Goal: Task Accomplishment & Management: Manage account settings

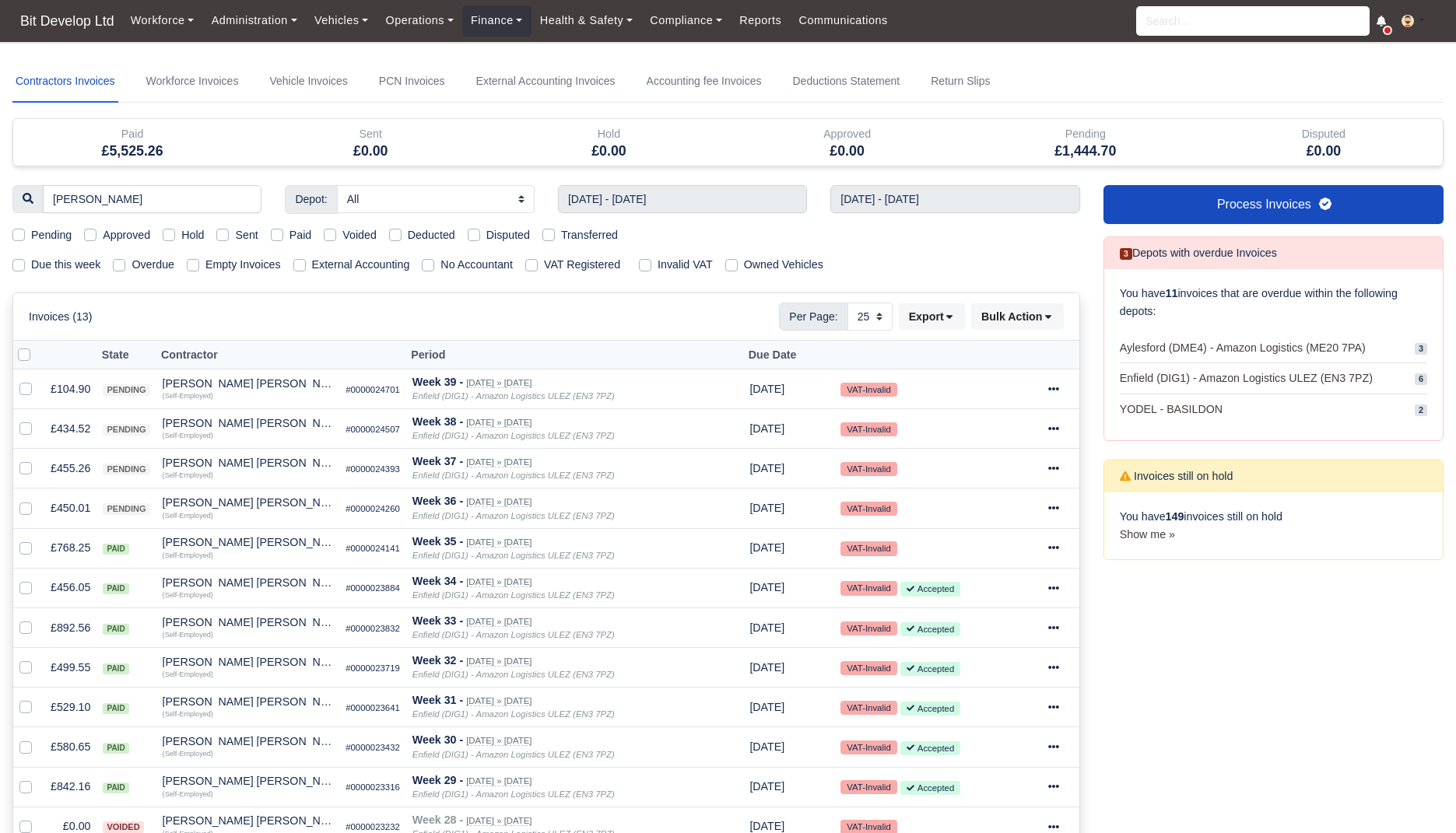
select select "25"
click at [72, 29] on span "Bit Develop Ltd" at bounding box center [66, 21] width 109 height 31
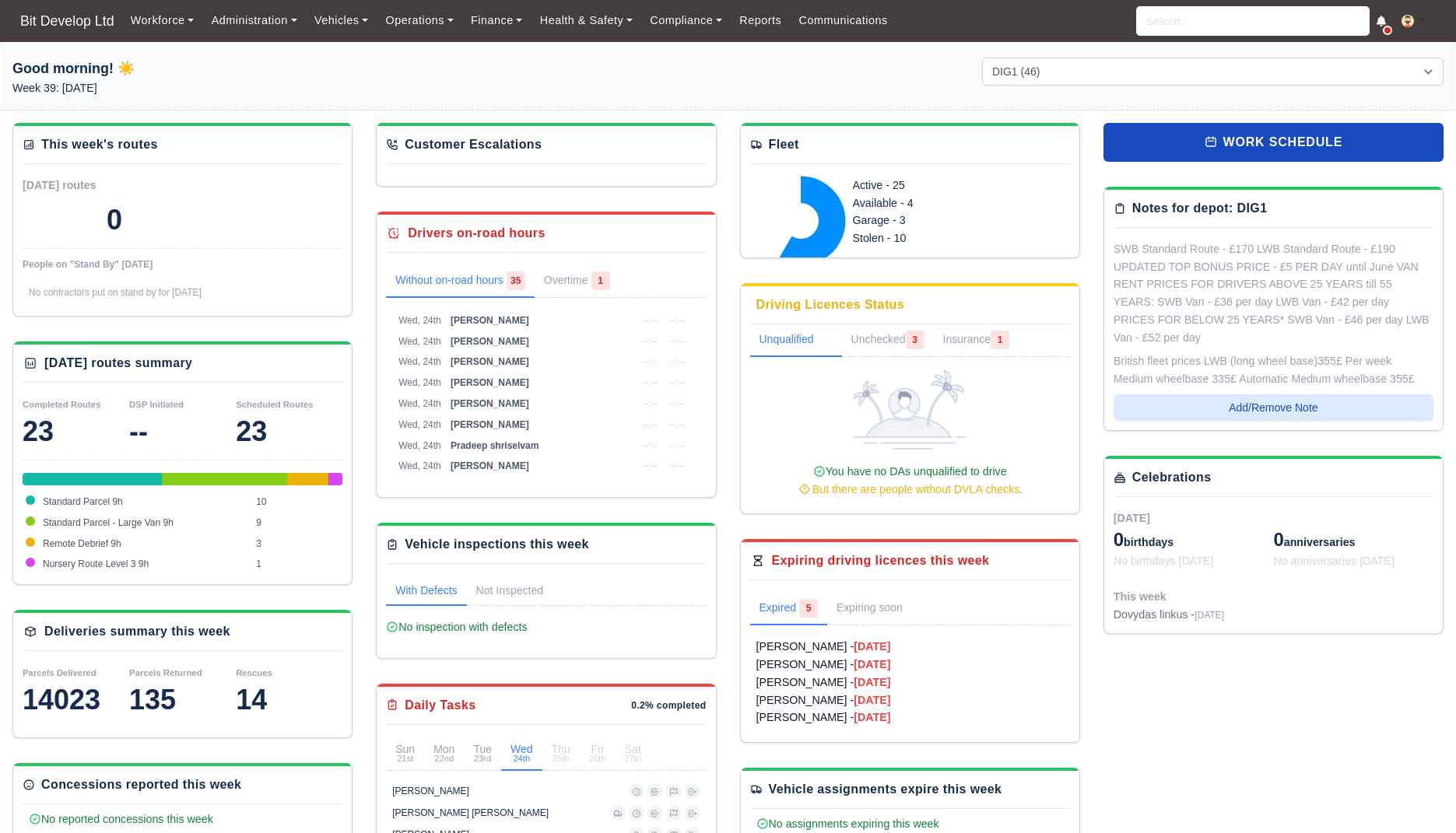
select select "2"
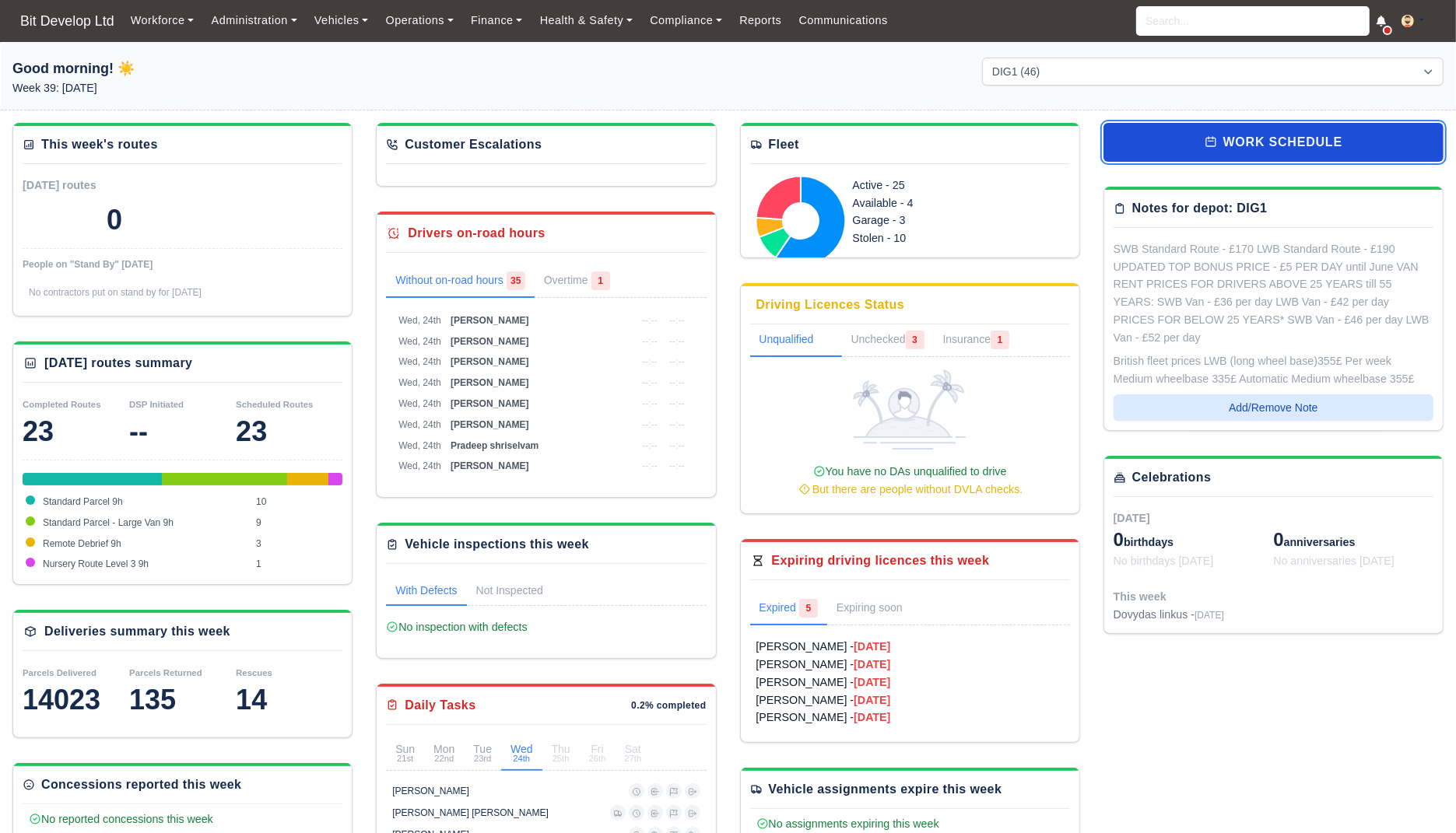
click at [1221, 151] on link "work schedule" at bounding box center [1273, 142] width 340 height 39
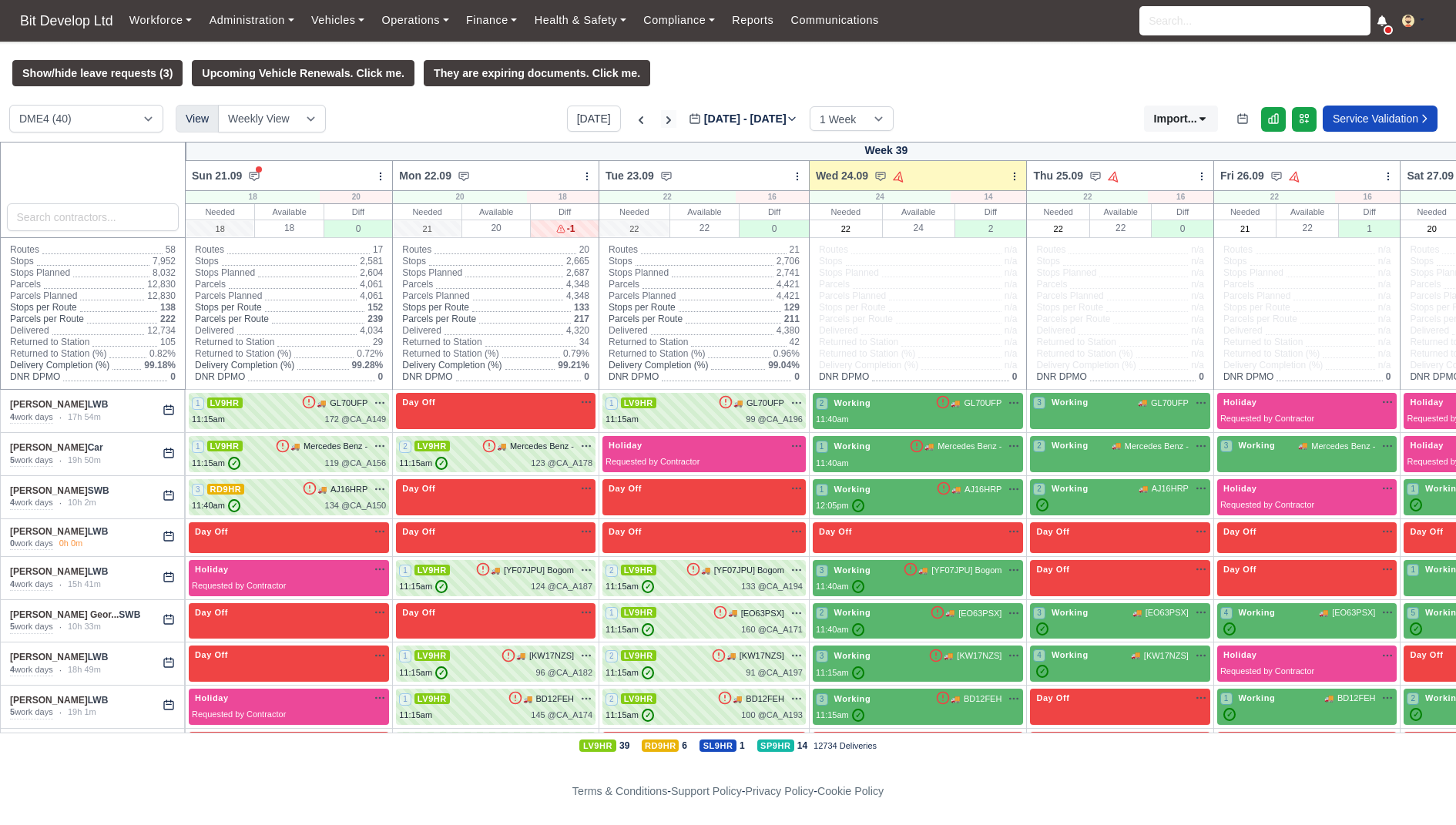
click at [661, 116] on icon at bounding box center [669, 120] width 16 height 16
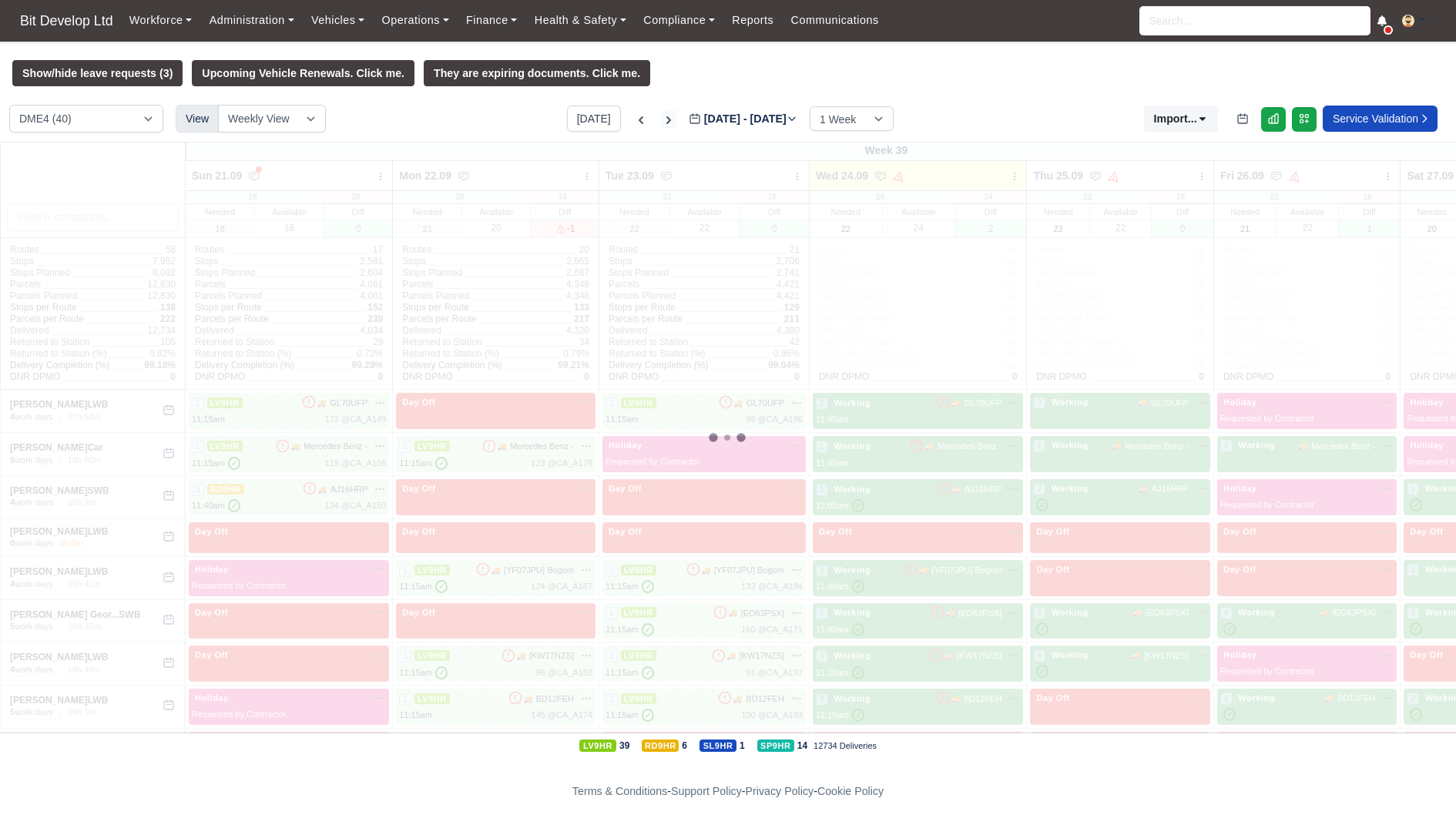
type input "2025-10-01"
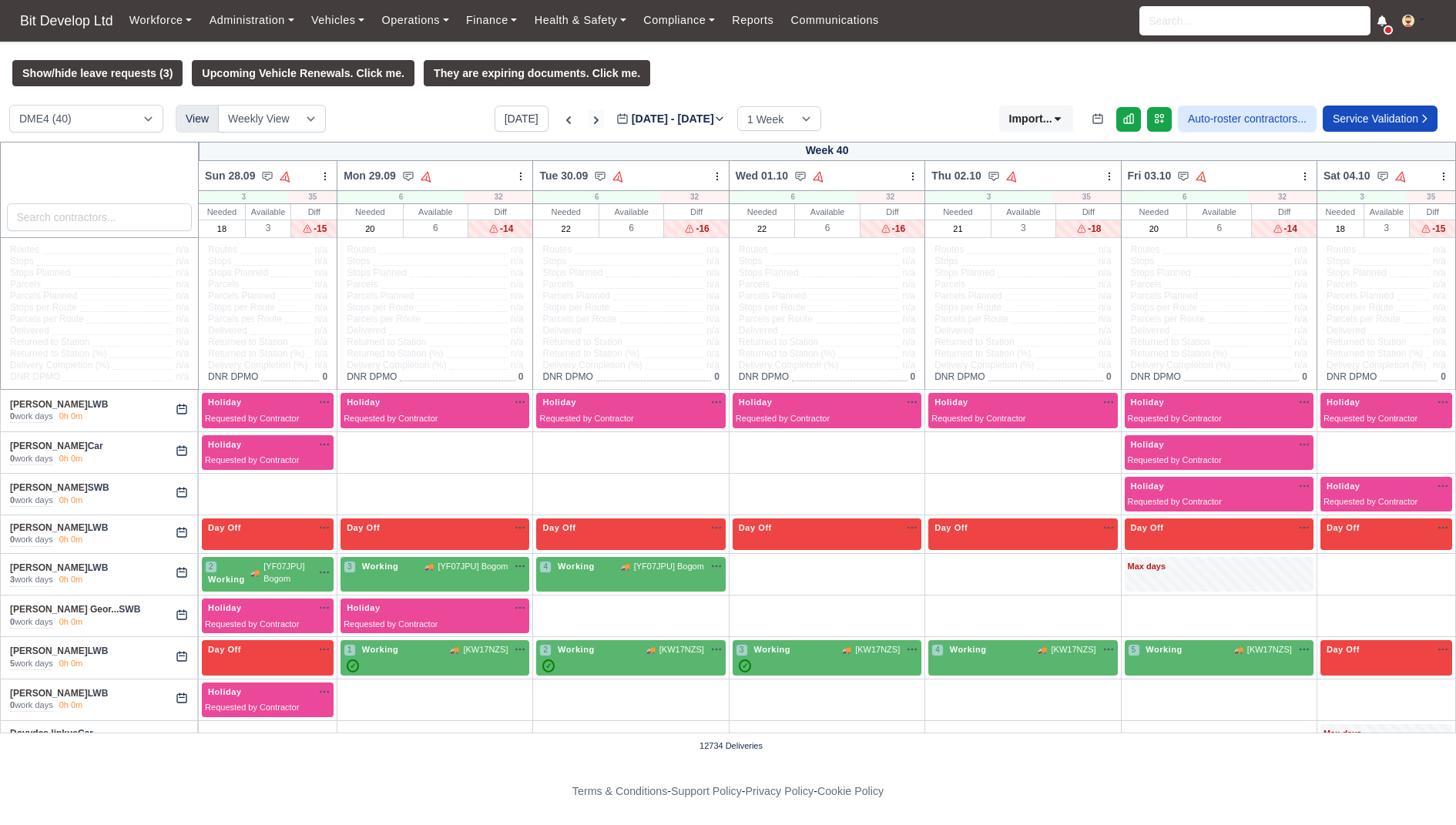
click at [589, 116] on icon at bounding box center [596, 120] width 16 height 16
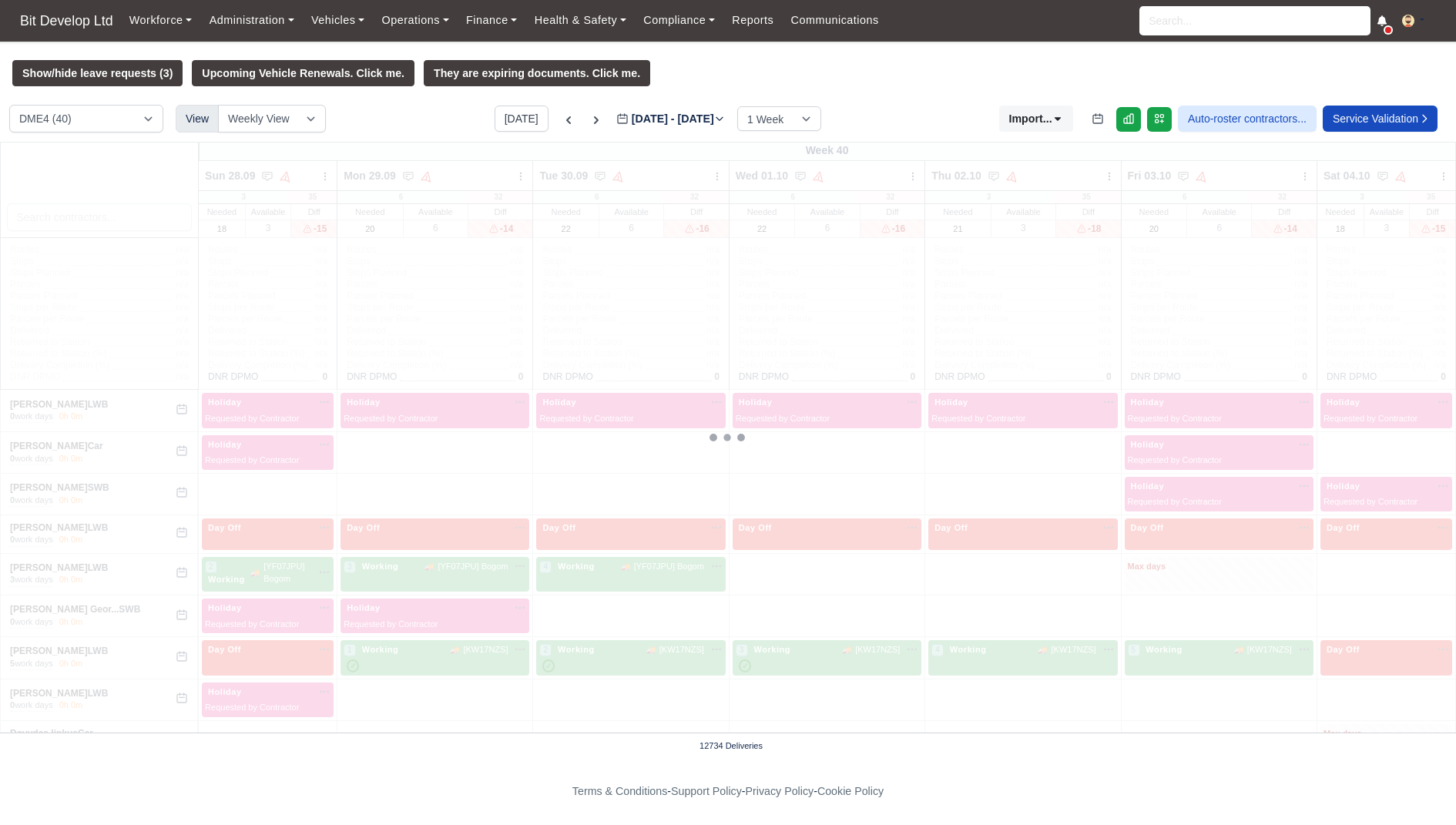
type input "2025-10-08"
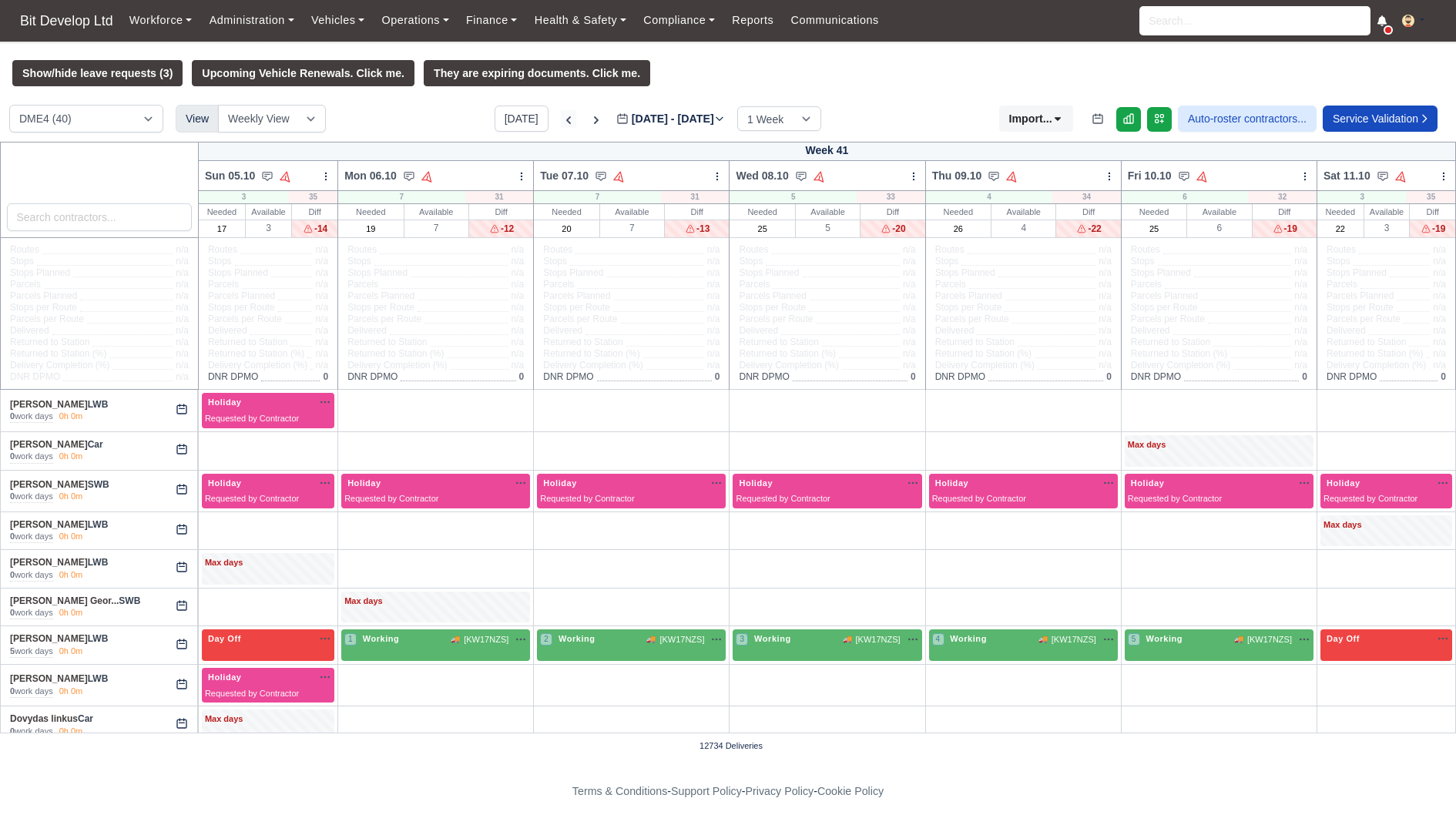
click at [561, 118] on icon at bounding box center [569, 120] width 16 height 16
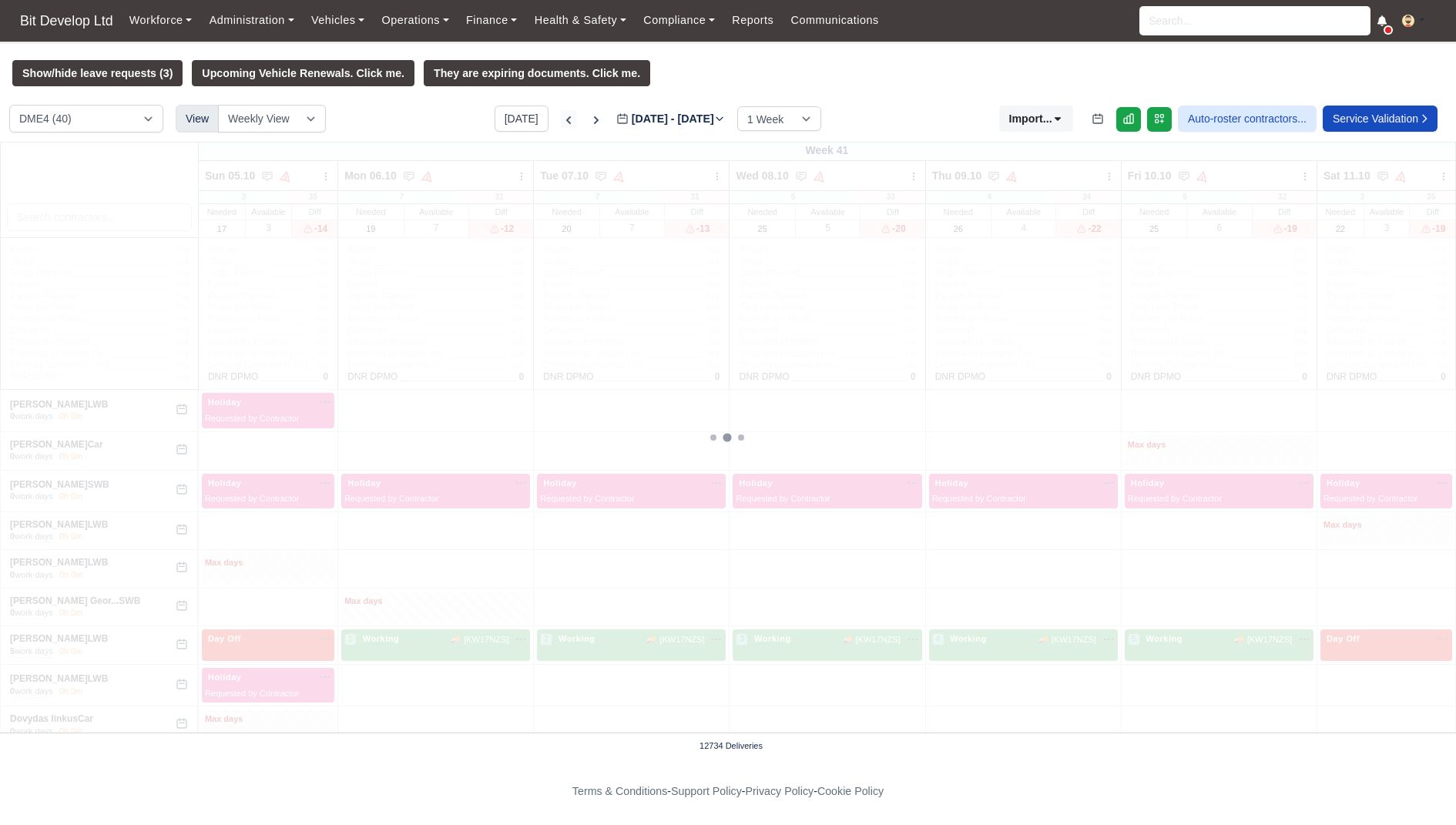
type input "2025-10-01"
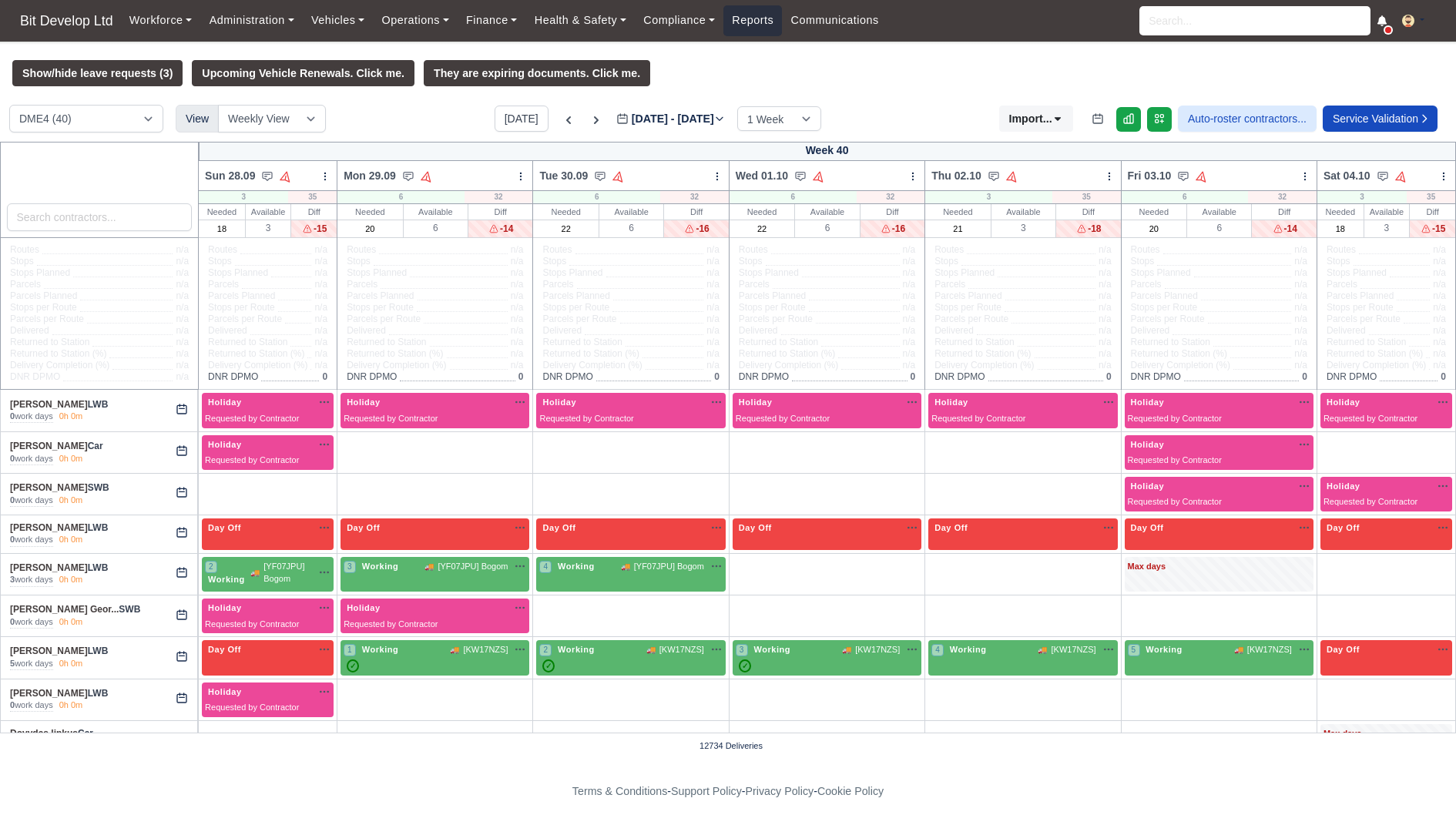
click at [738, 30] on link "Reports" at bounding box center [753, 20] width 59 height 30
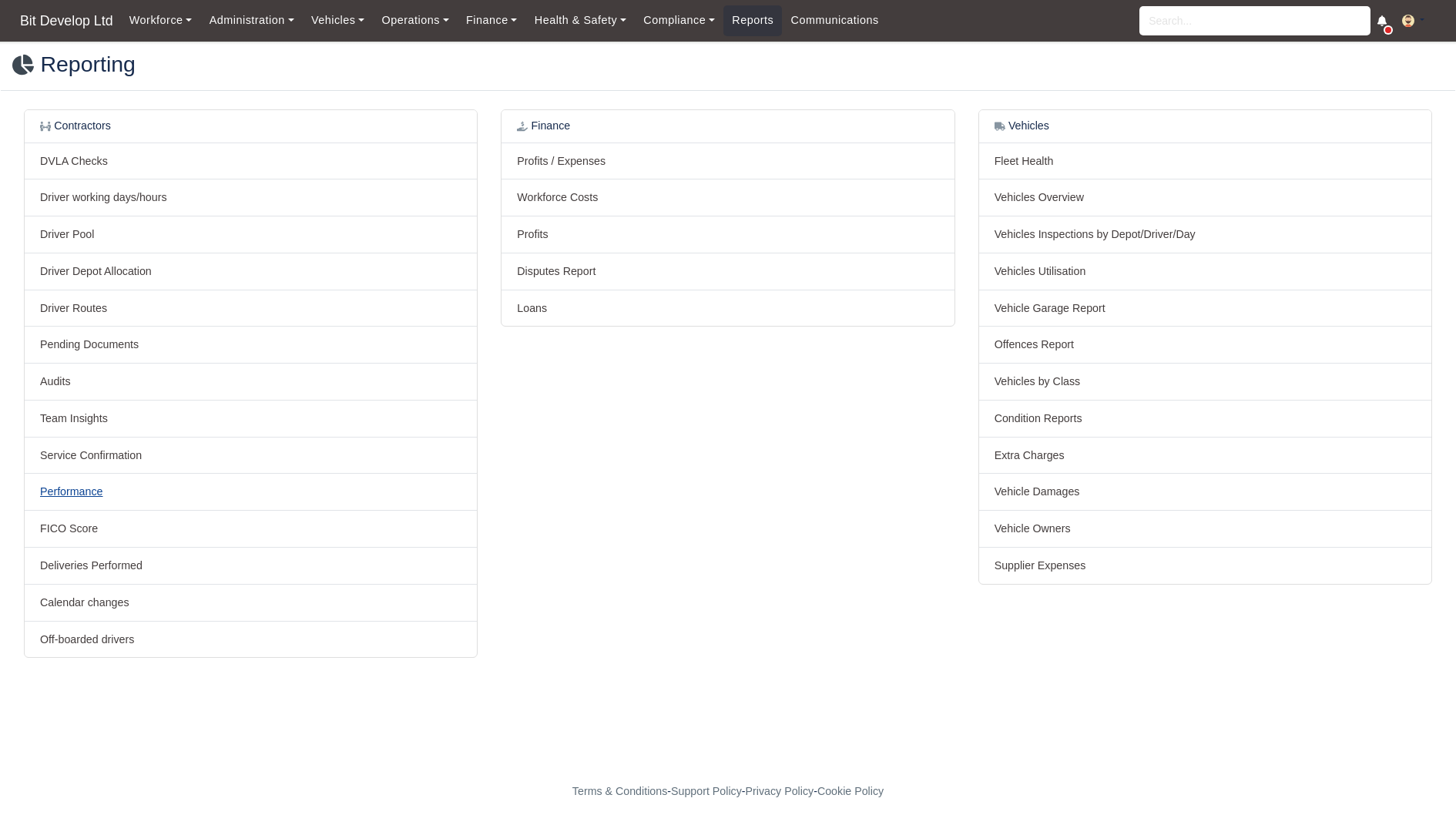
click at [68, 488] on link "Performance" at bounding box center [71, 492] width 63 height 12
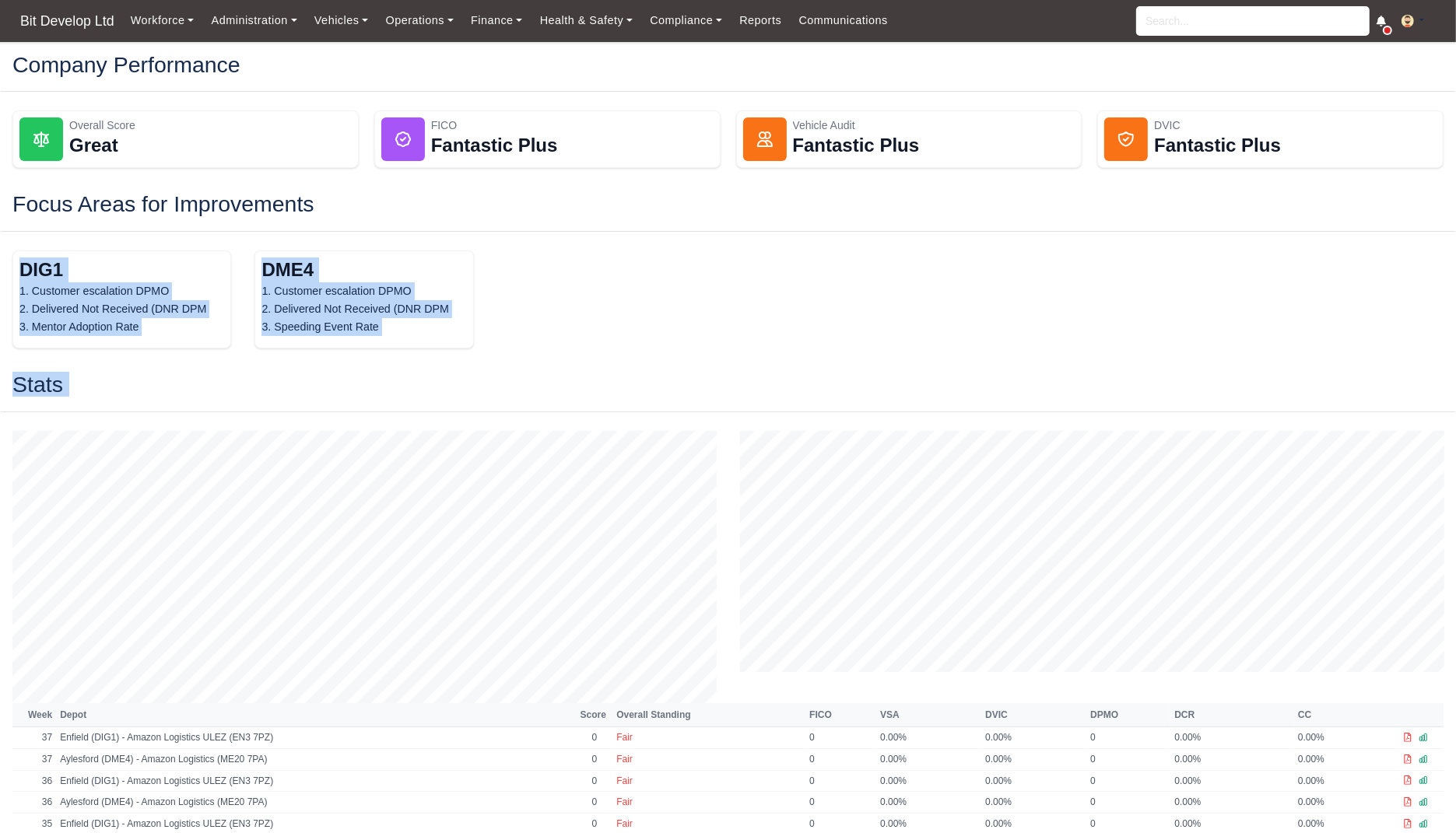
drag, startPoint x: 344, startPoint y: 198, endPoint x: 489, endPoint y: 418, distance: 263.5
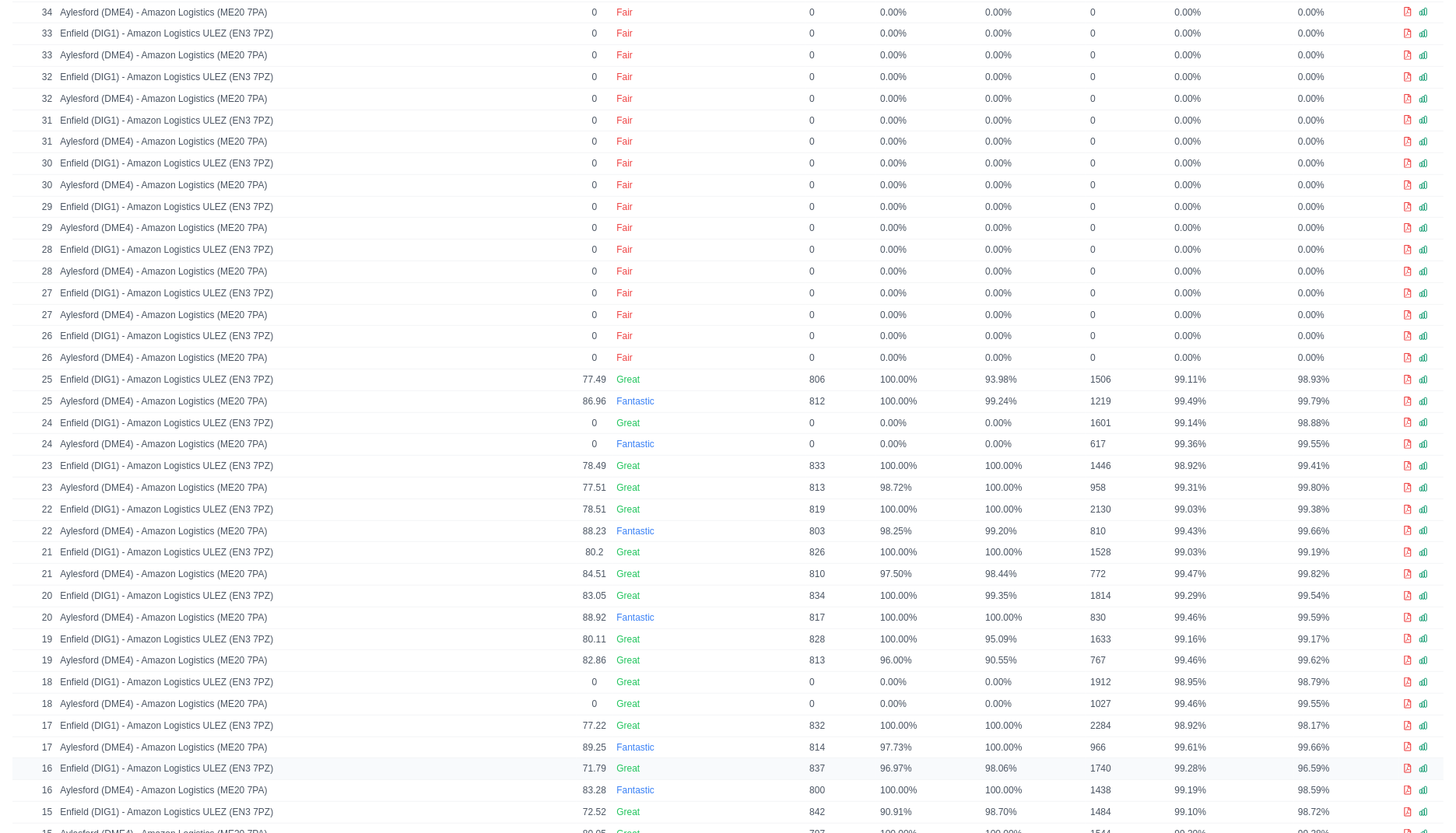
scroll to position [961, 0]
click at [1426, 378] on icon at bounding box center [1424, 382] width 10 height 10
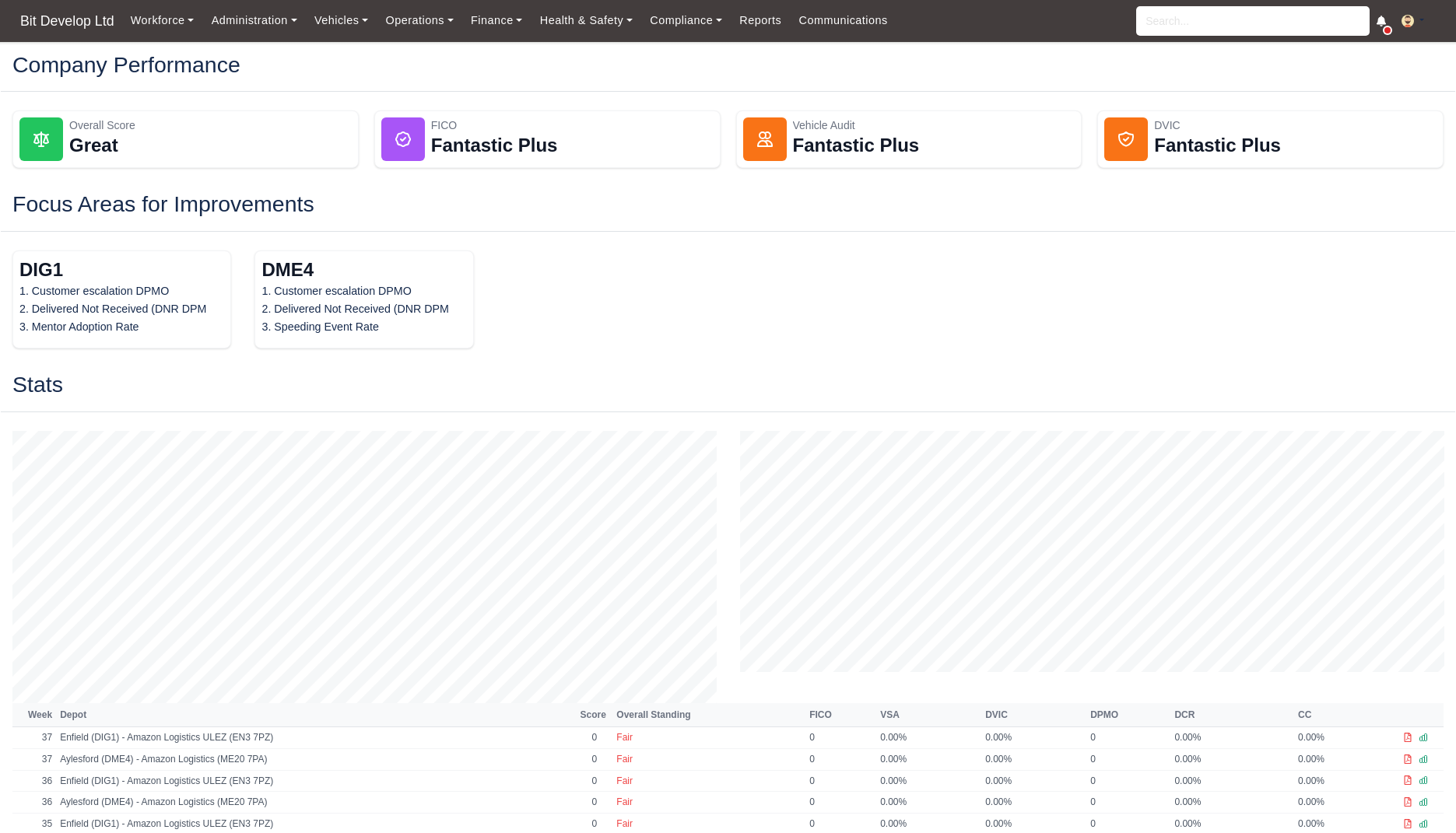
scroll to position [956, 0]
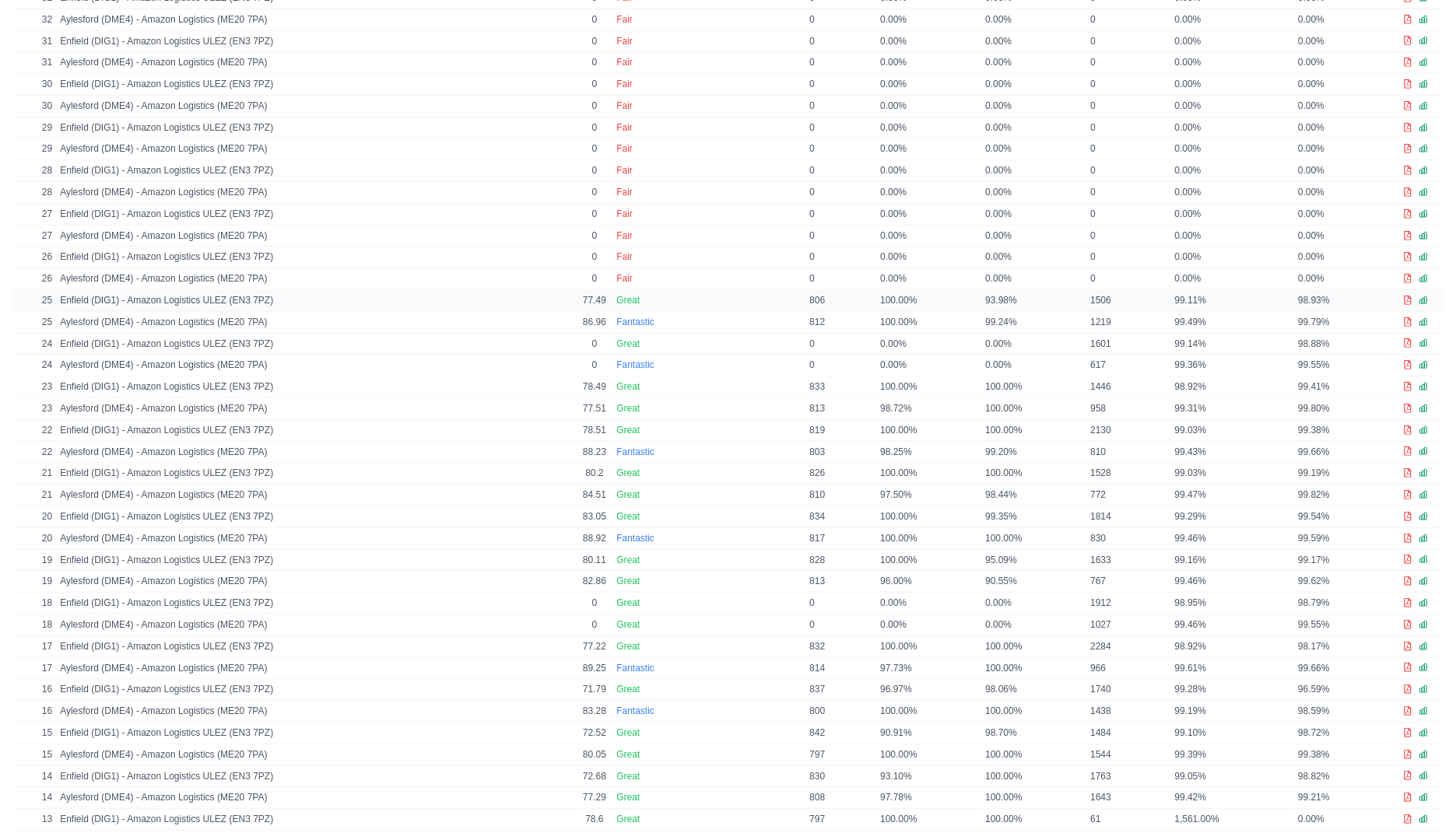
click at [1407, 295] on icon at bounding box center [1408, 300] width 10 height 10
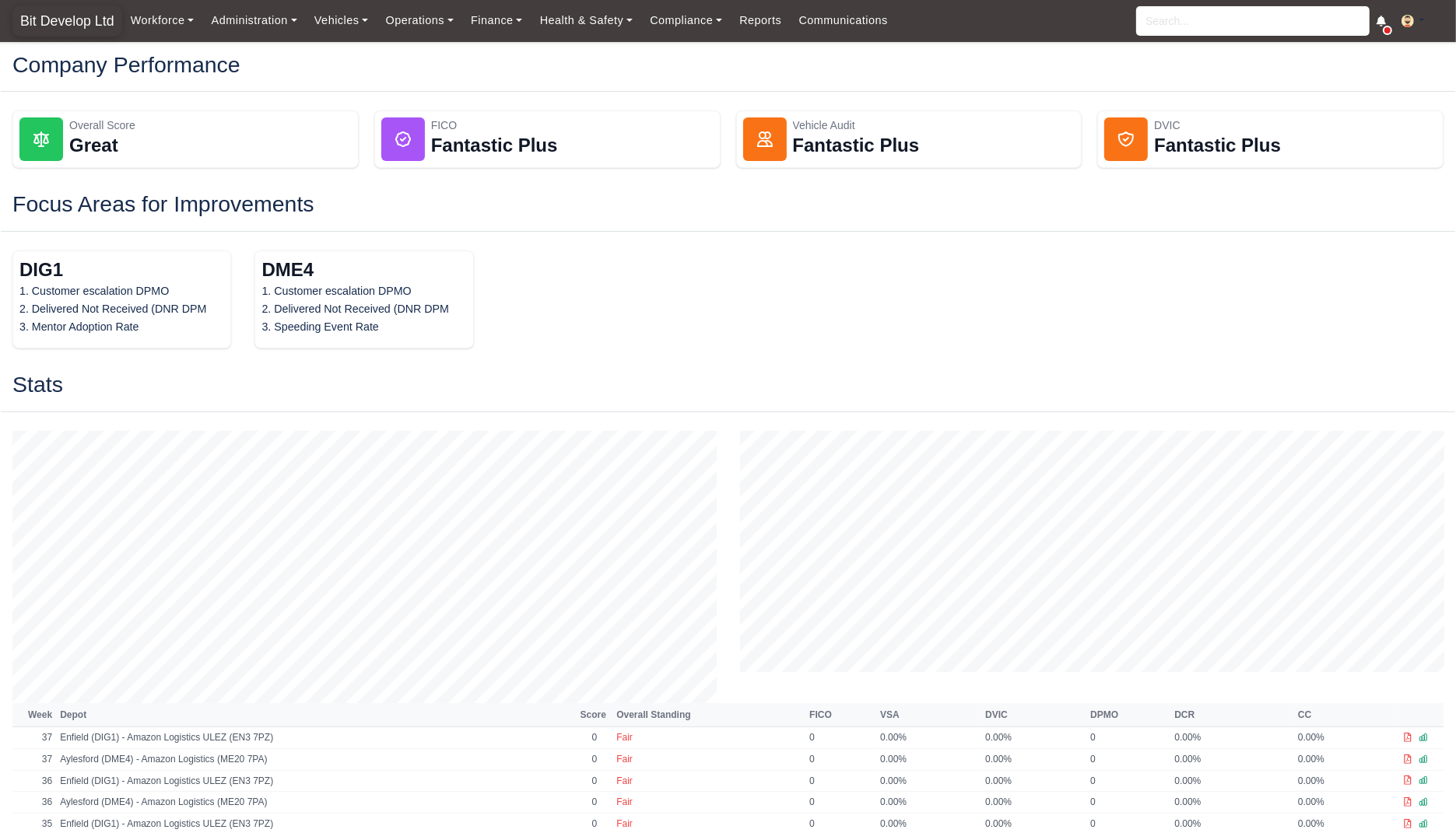
click at [59, 21] on span "Bit Develop Ltd" at bounding box center [66, 21] width 109 height 31
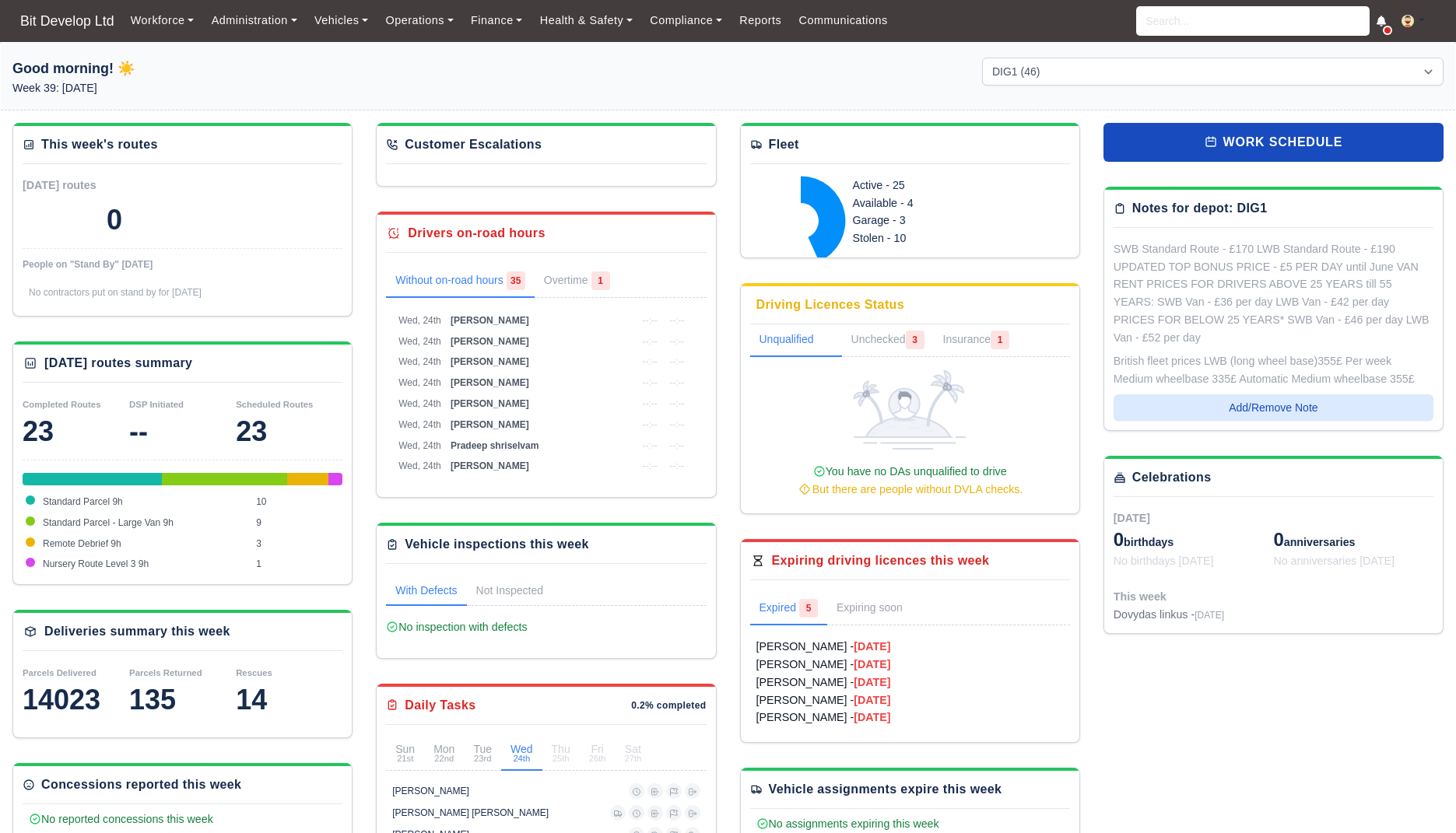
select select "2"
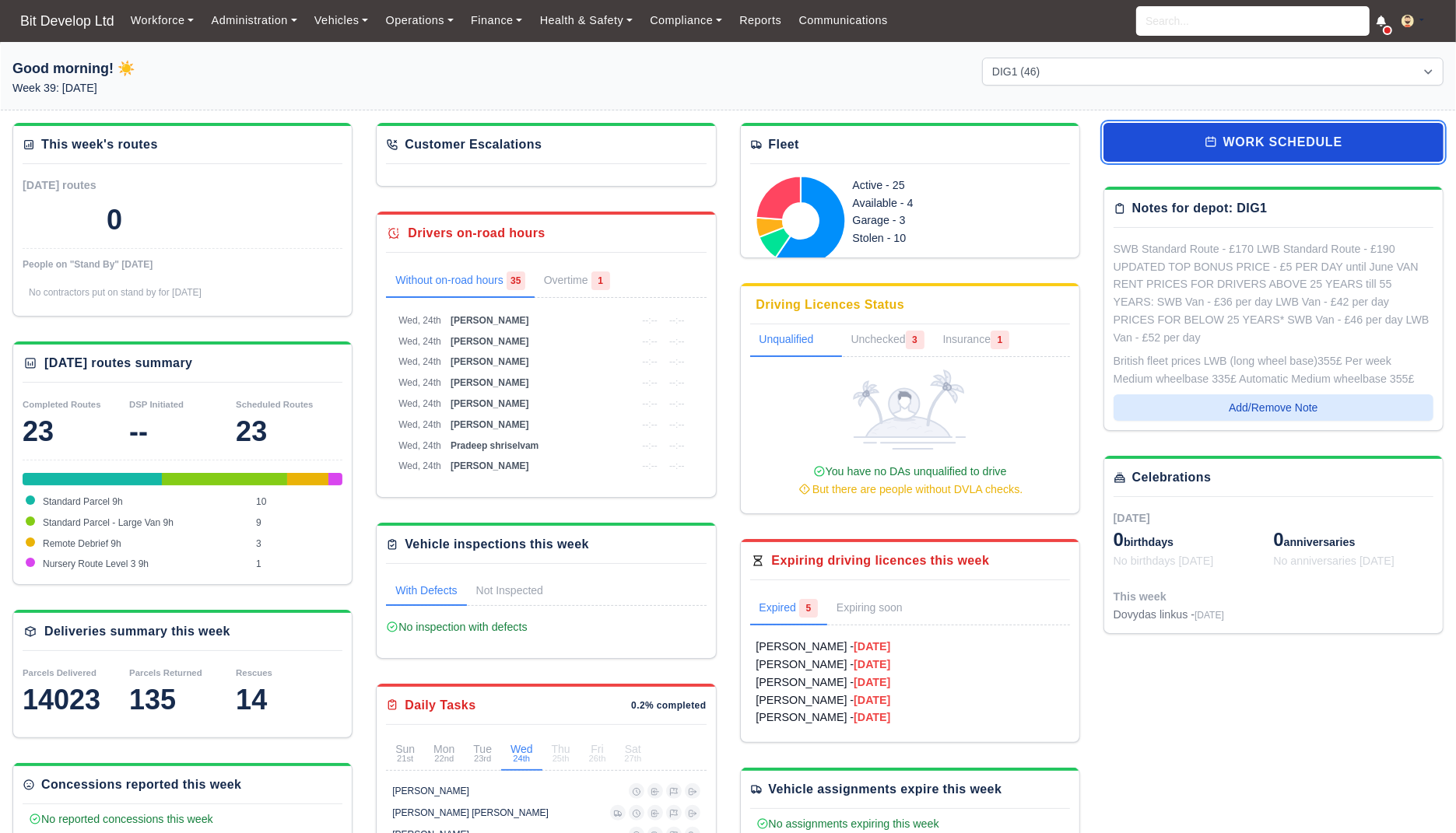
click at [1156, 137] on link "work schedule" at bounding box center [1273, 142] width 340 height 39
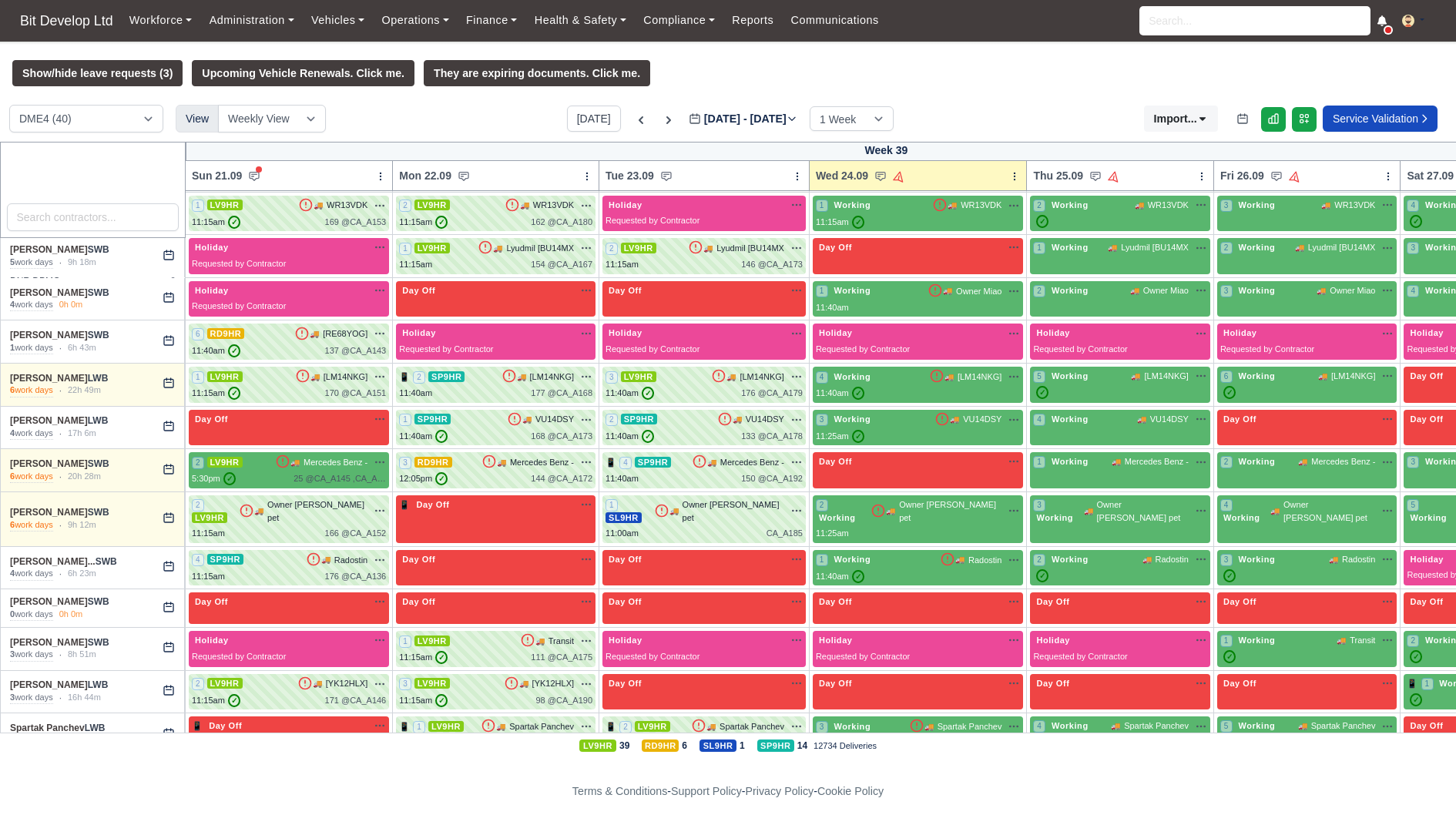
scroll to position [1083, 0]
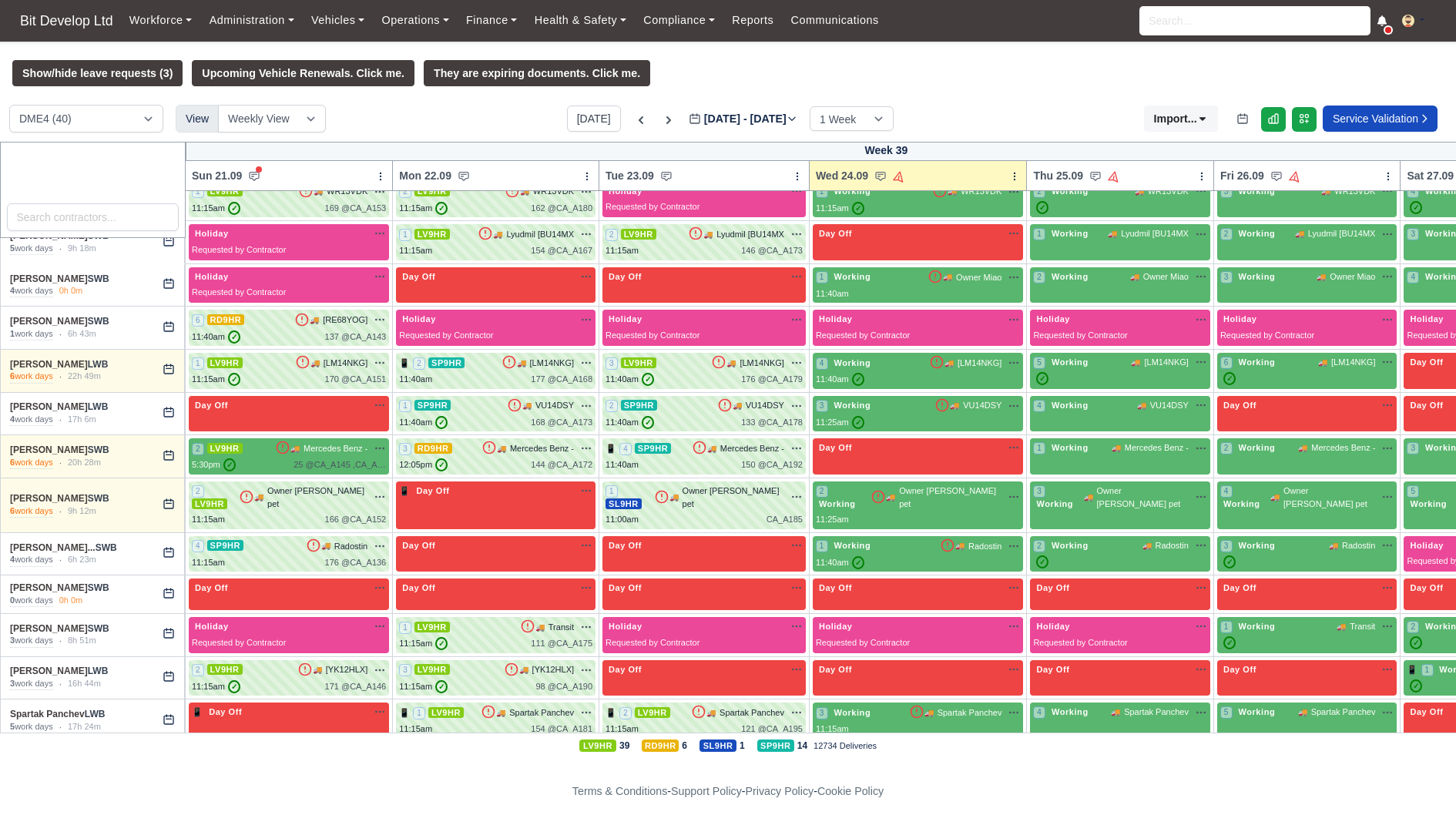
click at [843, 39] on div "Workforce Manpower Expiring Documents Leave Requests Daily Attendance Daily Tim…" at bounding box center [783, 21] width 1323 height 42
click at [847, 18] on link "Communications" at bounding box center [834, 20] width 106 height 30
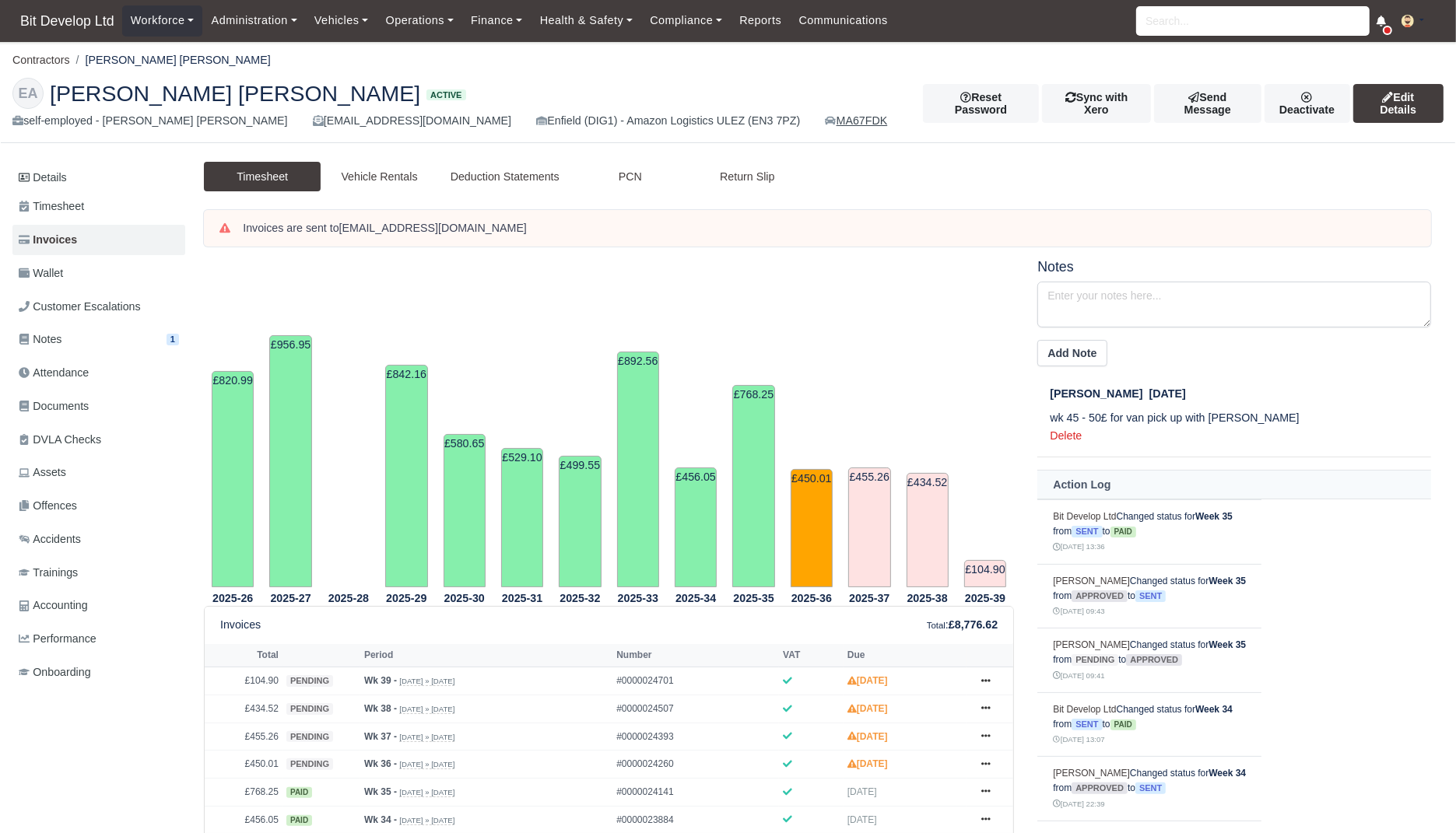
click at [825, 115] on link "MA67FDK" at bounding box center [855, 121] width 62 height 17
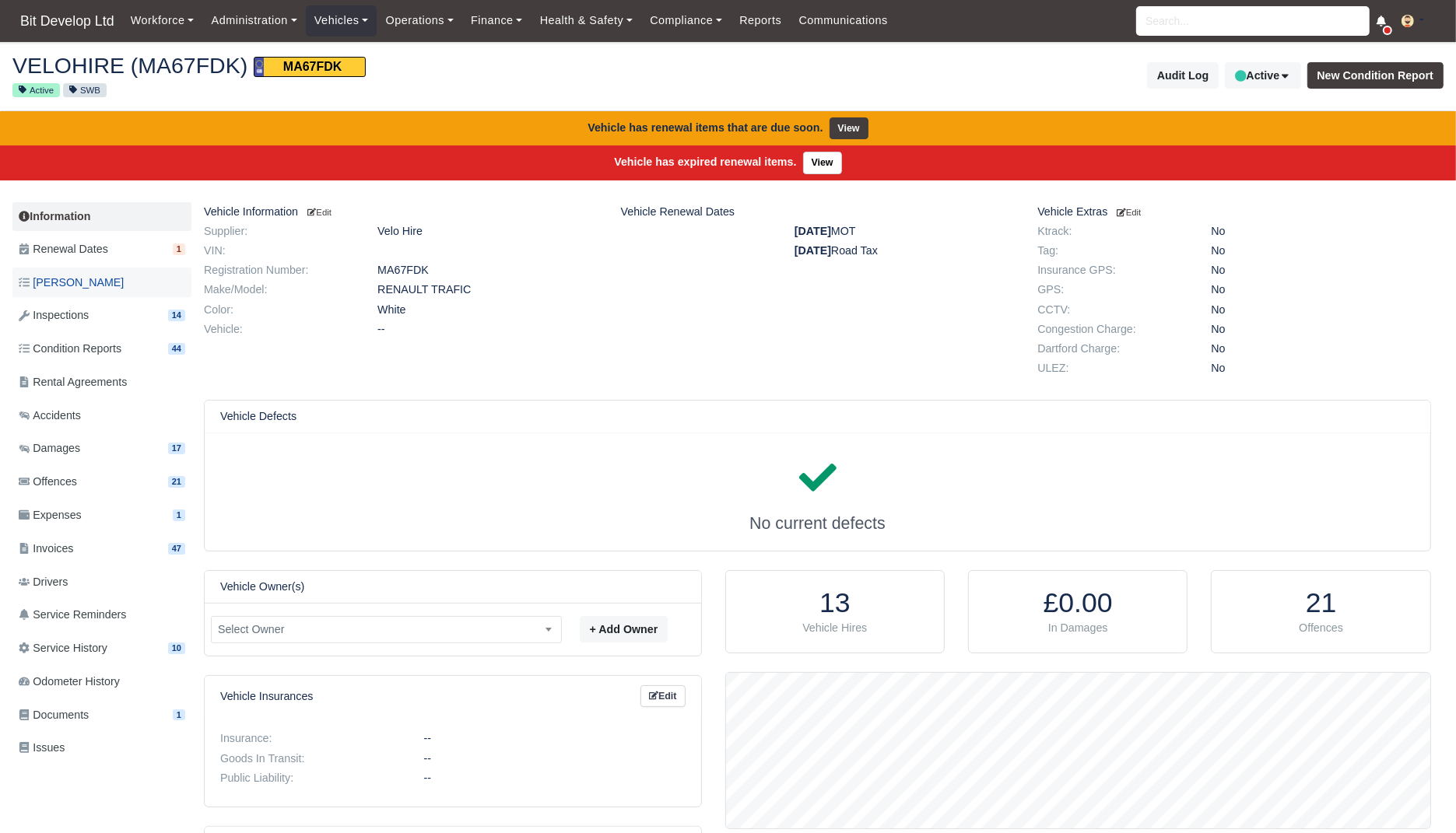
scroll to position [156, 705]
click at [65, 281] on span "[PERSON_NAME]" at bounding box center [71, 282] width 105 height 17
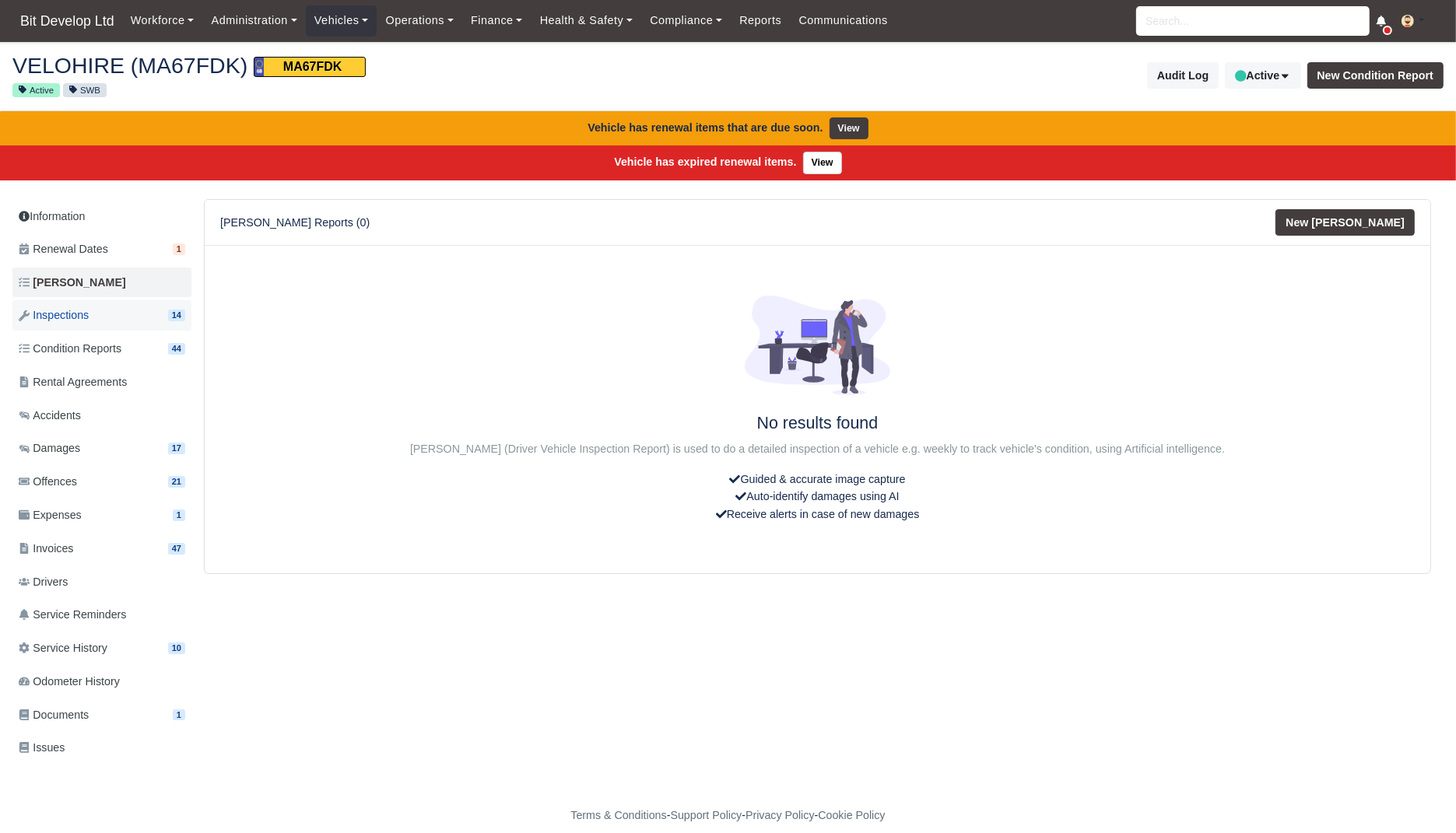
click at [79, 323] on link "Inspections 14" at bounding box center [101, 316] width 179 height 31
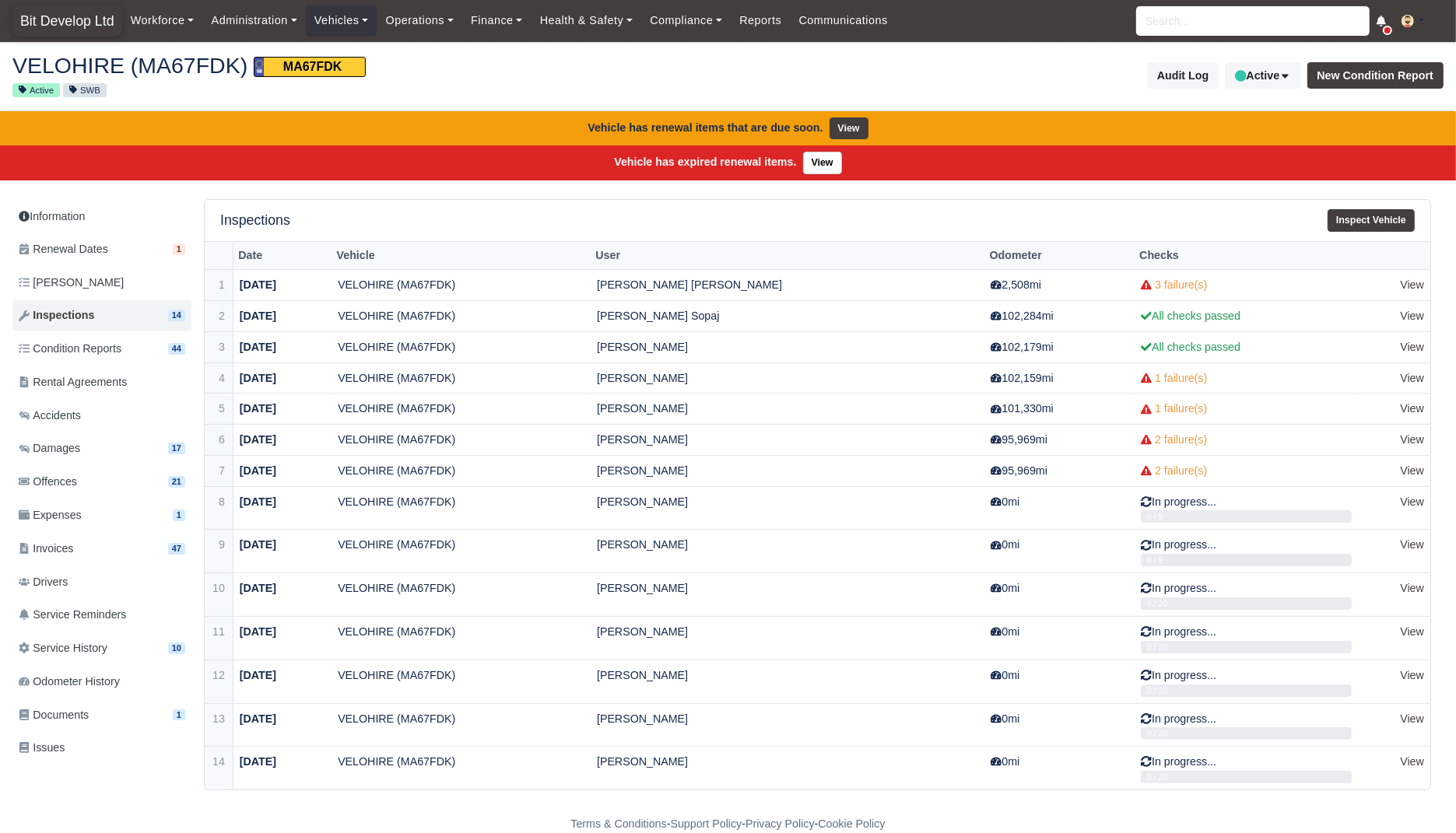
click at [61, 24] on span "Bit Develop Ltd" at bounding box center [66, 21] width 109 height 31
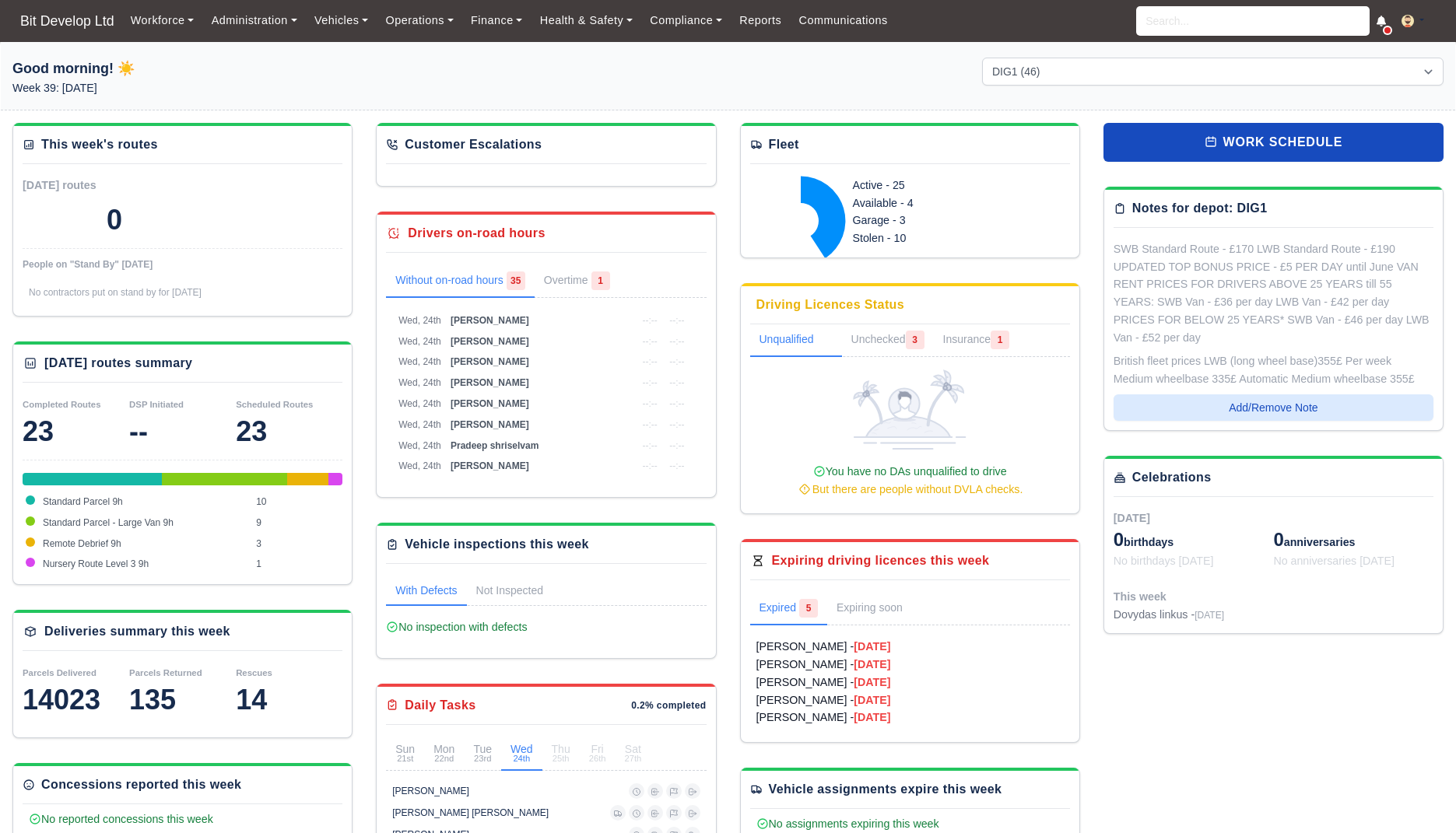
select select "2"
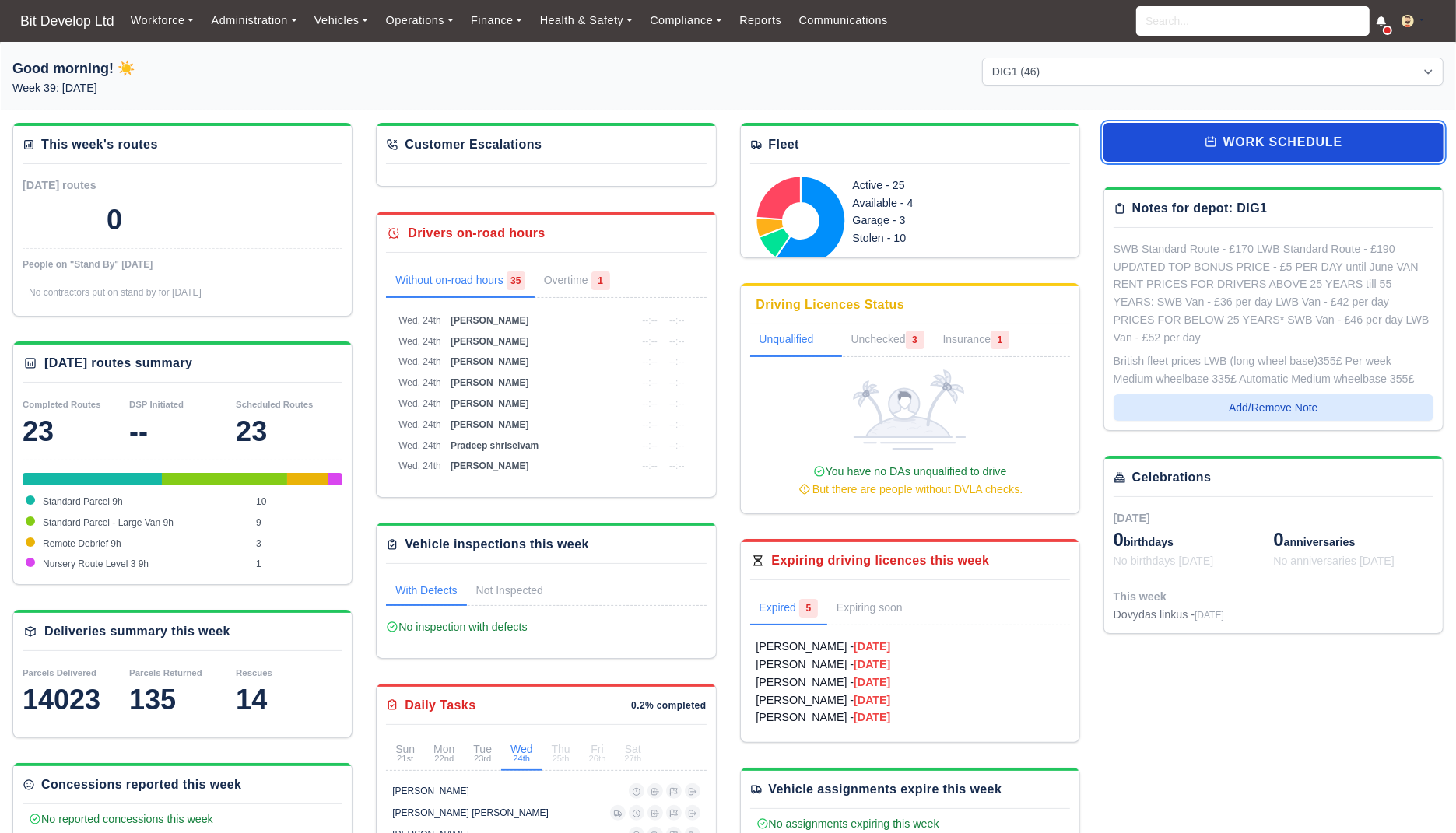
click at [1252, 138] on link "work schedule" at bounding box center [1273, 142] width 340 height 39
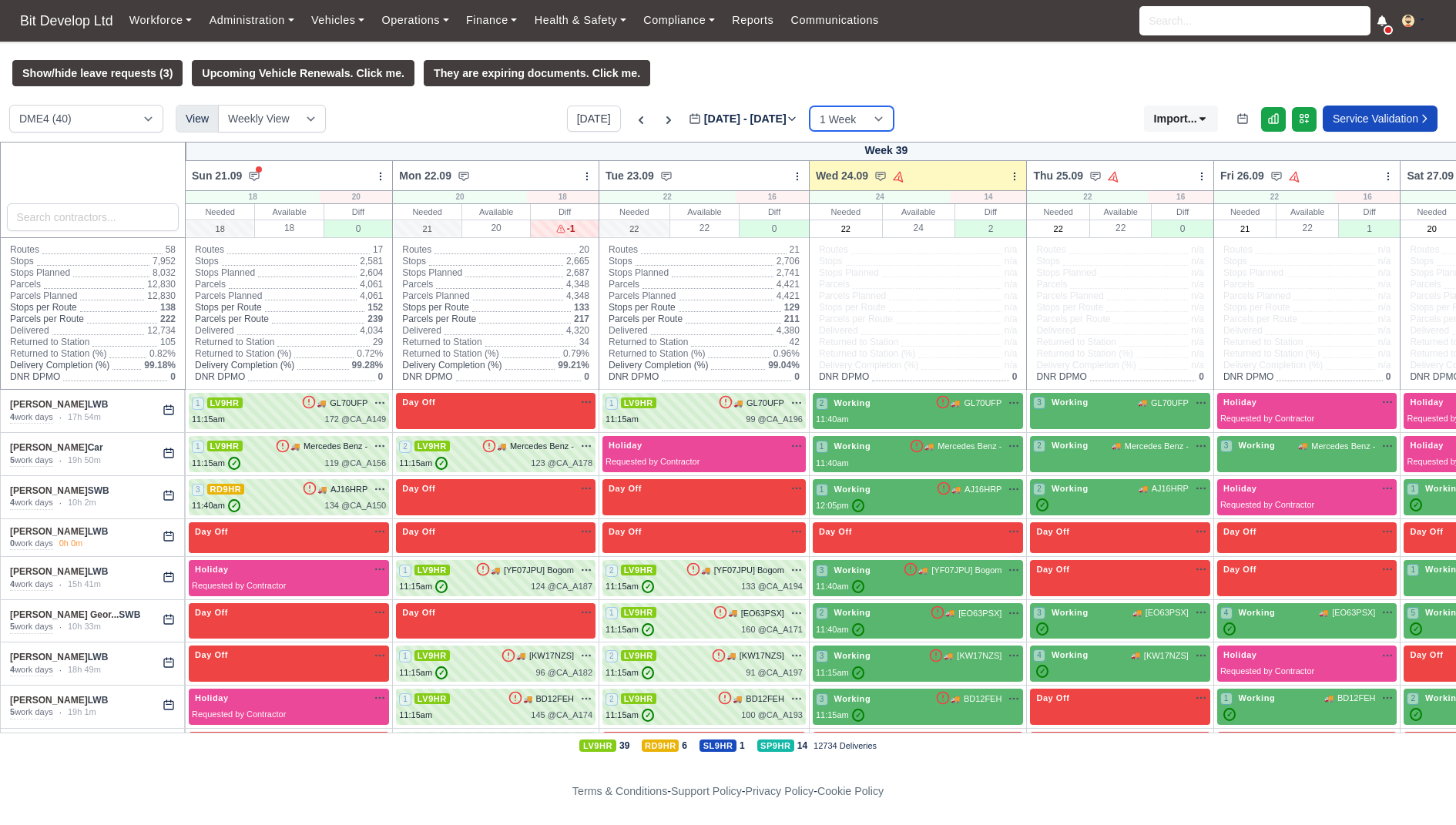
click at [864, 128] on select "1 Week 2 Weeks 3 Weeks 4 Weeks" at bounding box center [851, 119] width 84 height 24
select select "3"
click at [822, 106] on select "1 Week 2 Weeks 3 Weeks 4 Weeks" at bounding box center [851, 119] width 84 height 24
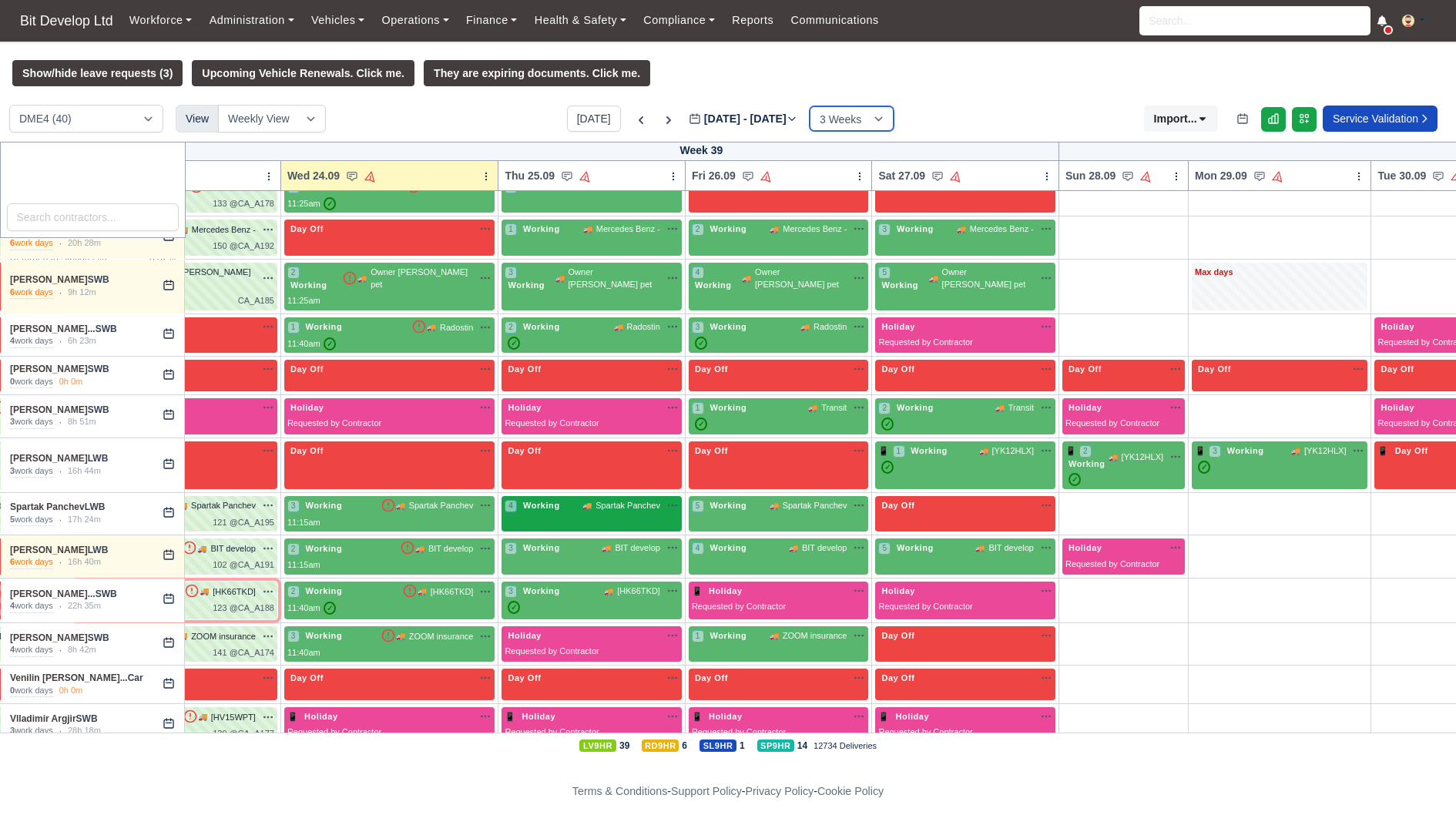
scroll to position [1337, 0]
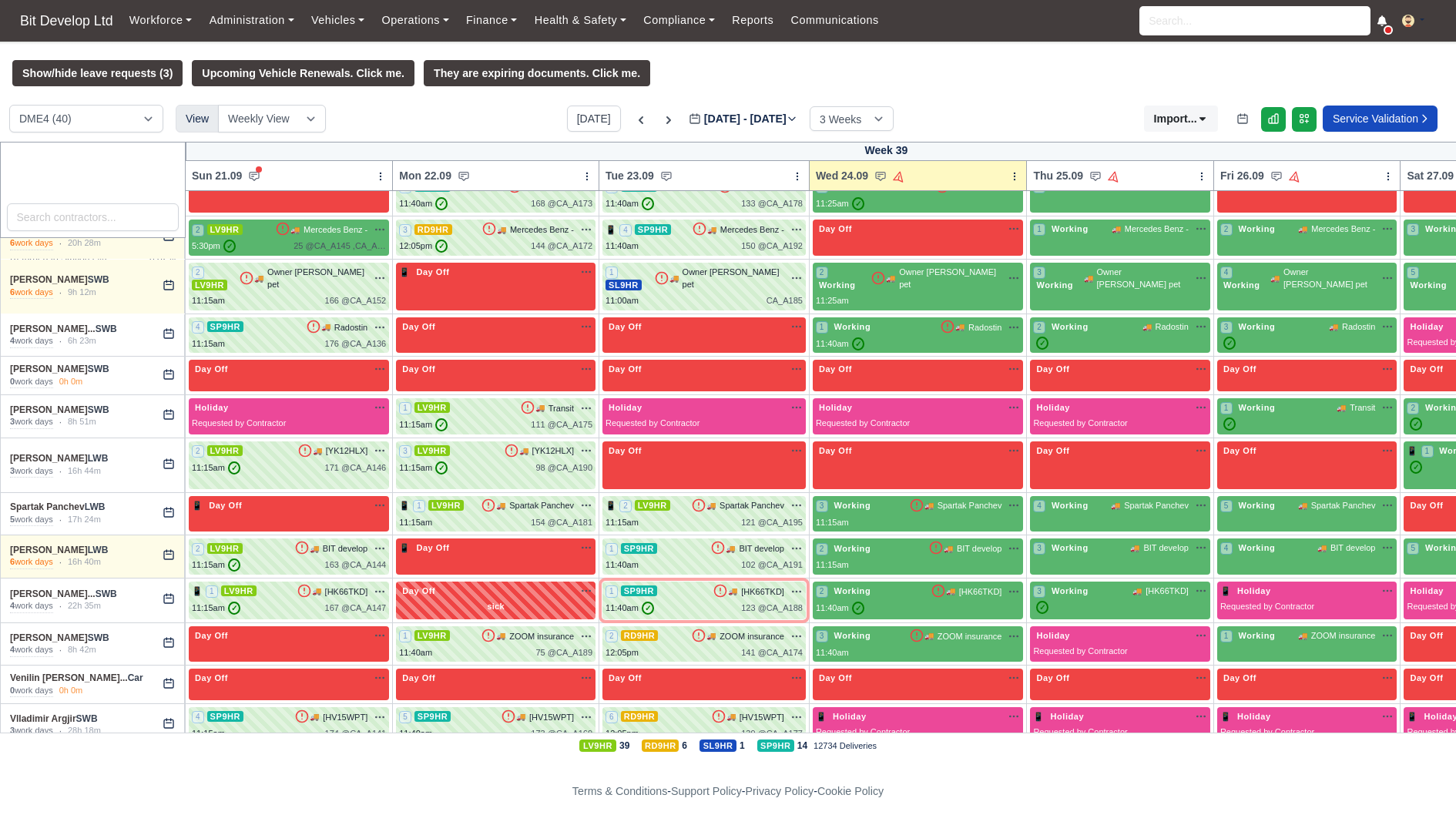
click at [873, 140] on div "DME4 (40) DIG1 (46) YODEL - BASILDON (1) View Weekly View Wave times Daily Rost…" at bounding box center [728, 123] width 1456 height 37
click at [873, 125] on select "1 Week 2 Weeks 3 Weeks 4 Weeks" at bounding box center [851, 119] width 84 height 24
select select "1"
click at [821, 106] on select "1 Week 2 Weeks 3 Weeks 4 Weeks" at bounding box center [851, 119] width 84 height 24
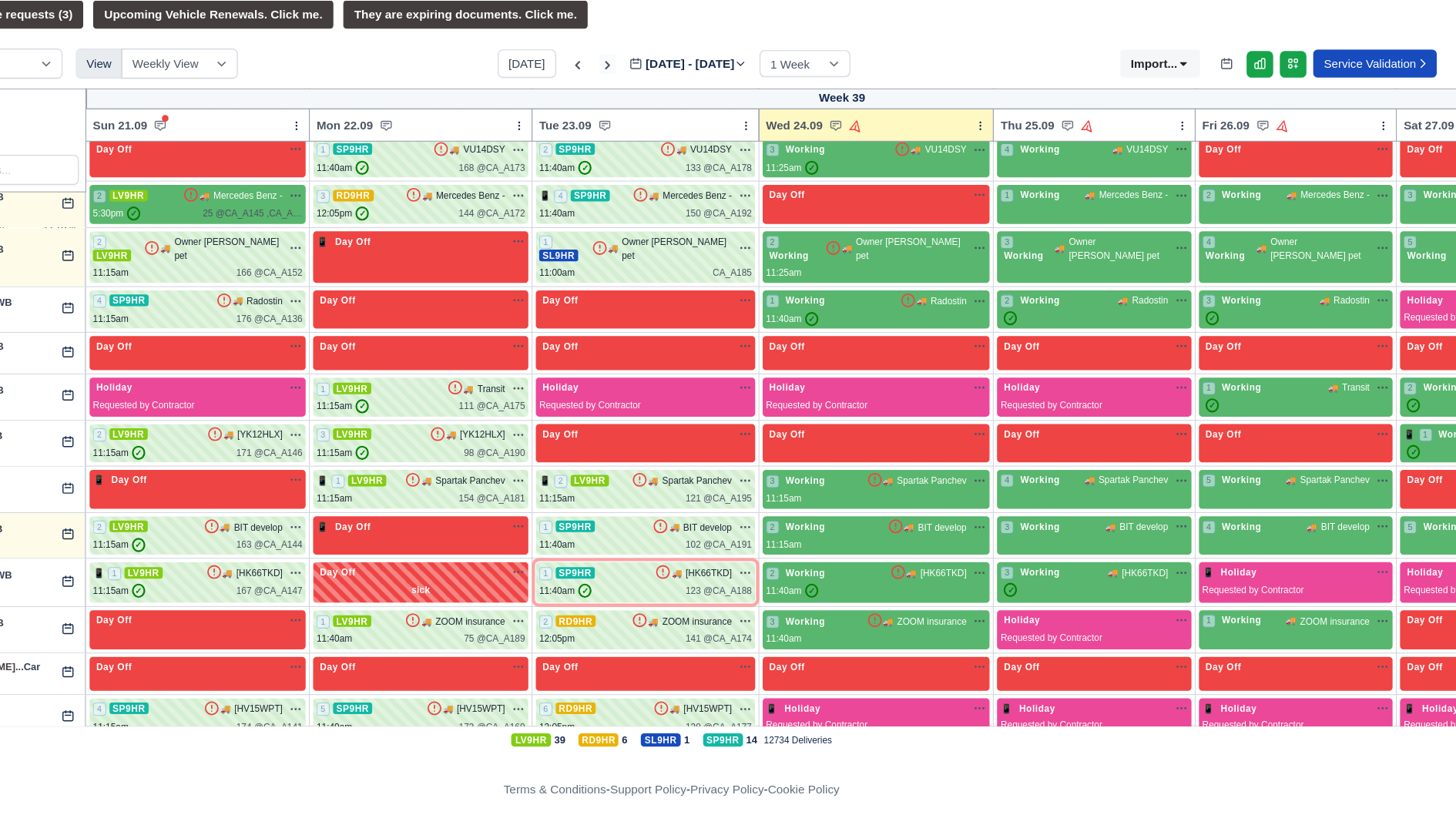
click at [661, 126] on icon at bounding box center [669, 120] width 16 height 16
type input "2025-10-01"
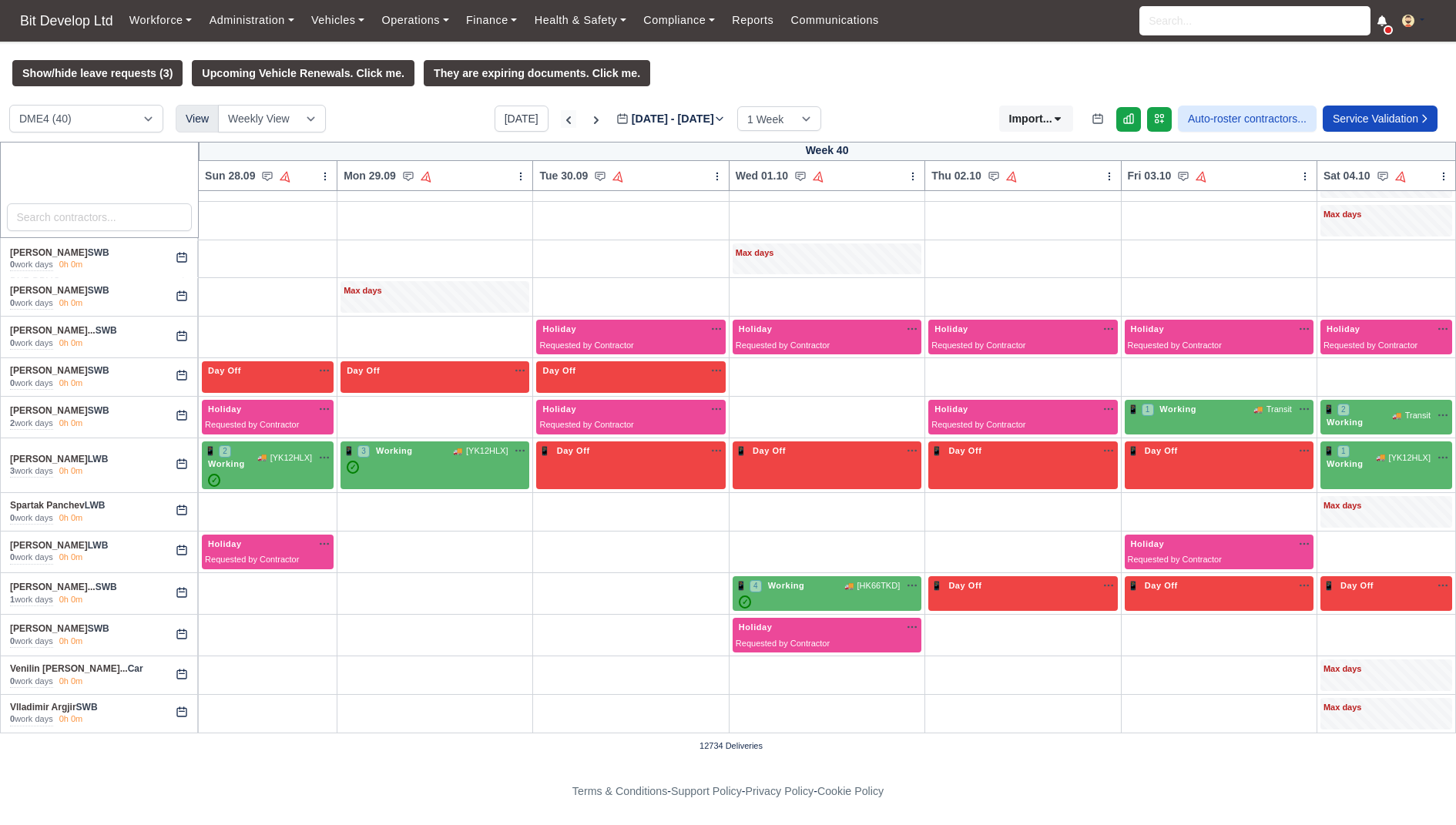
click at [561, 122] on icon at bounding box center [569, 120] width 16 height 16
type input "2025-09-24"
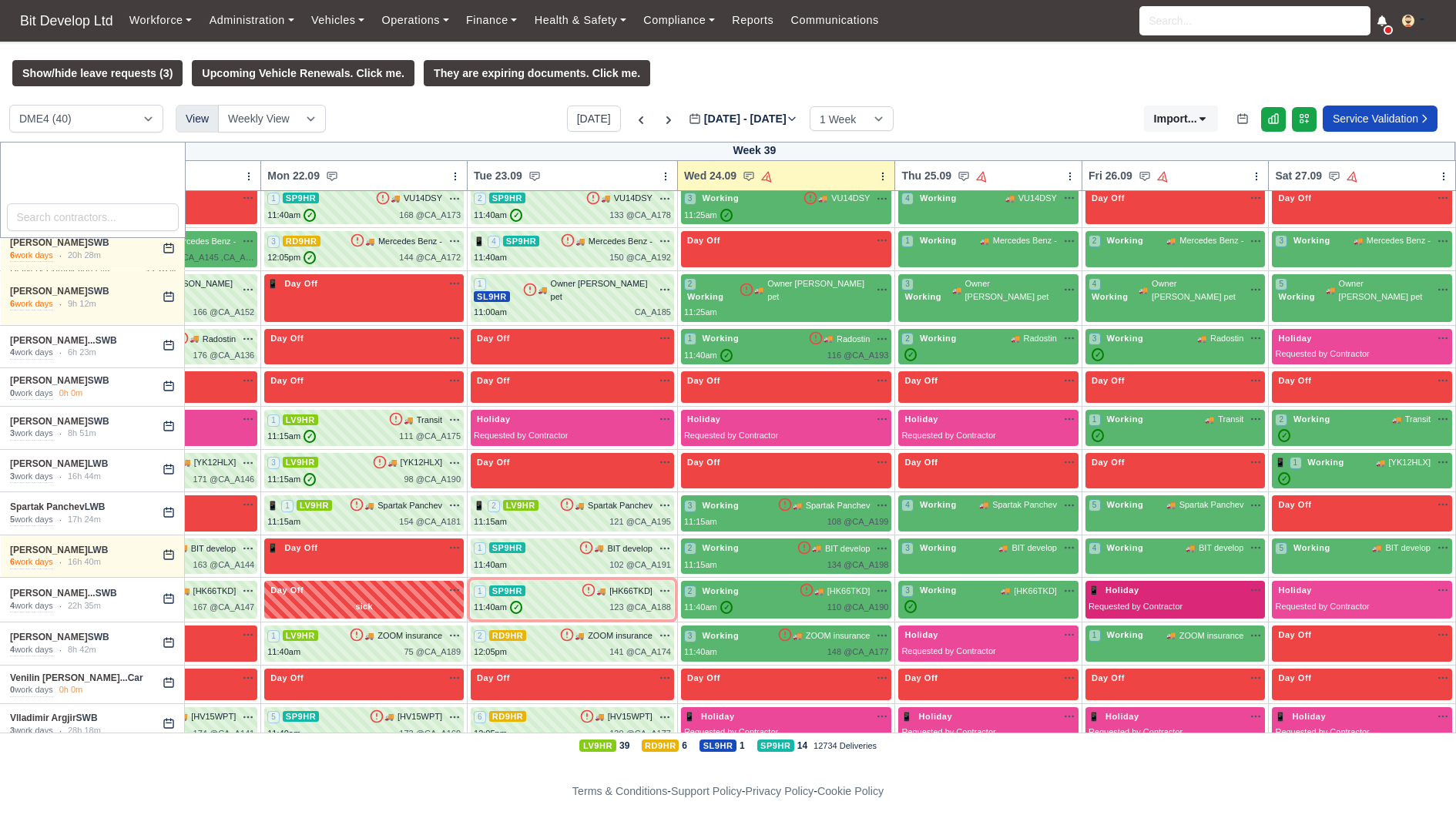
scroll to position [1281, 191]
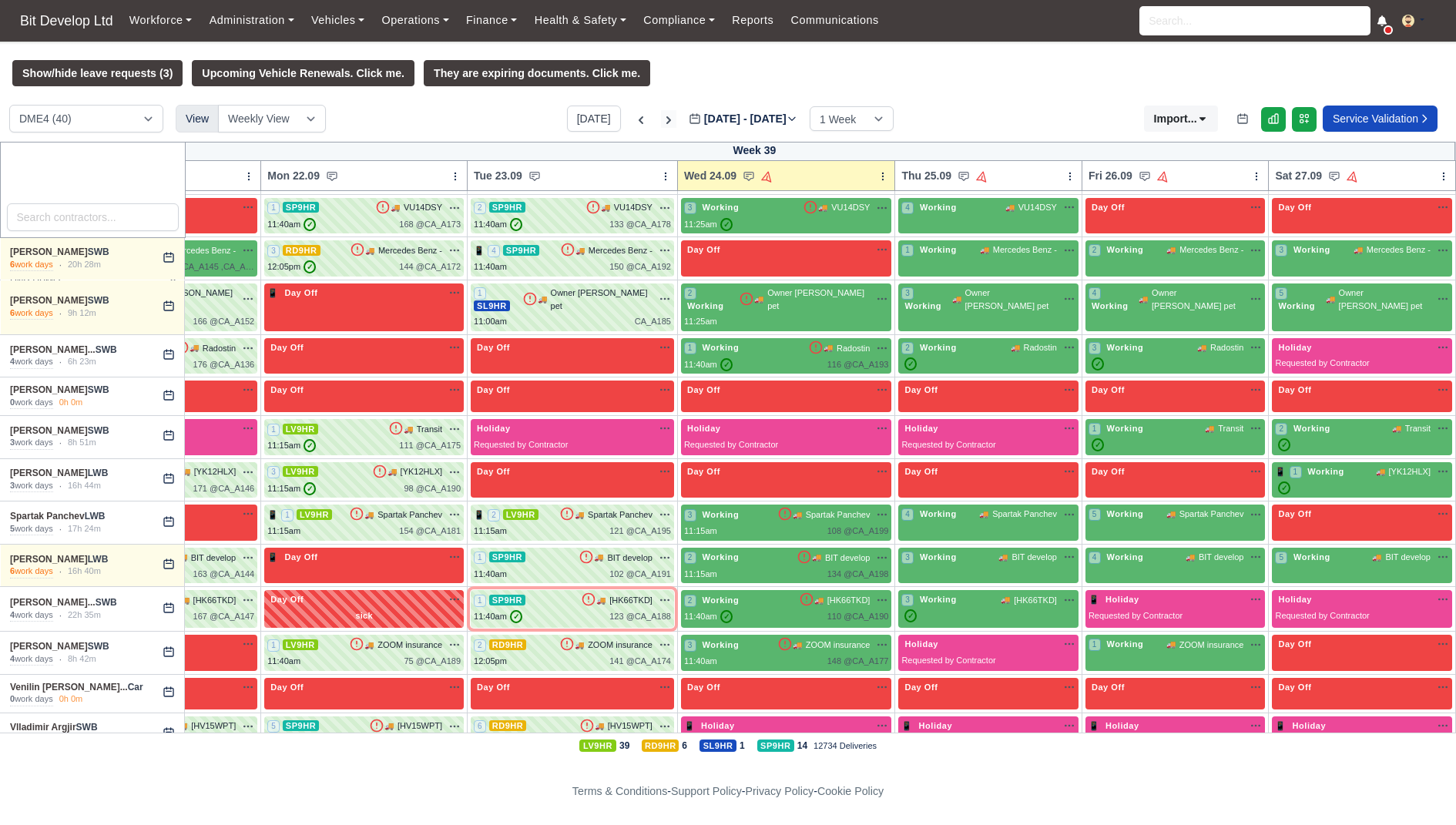
click at [661, 117] on icon at bounding box center [669, 120] width 16 height 16
type input "2025-10-01"
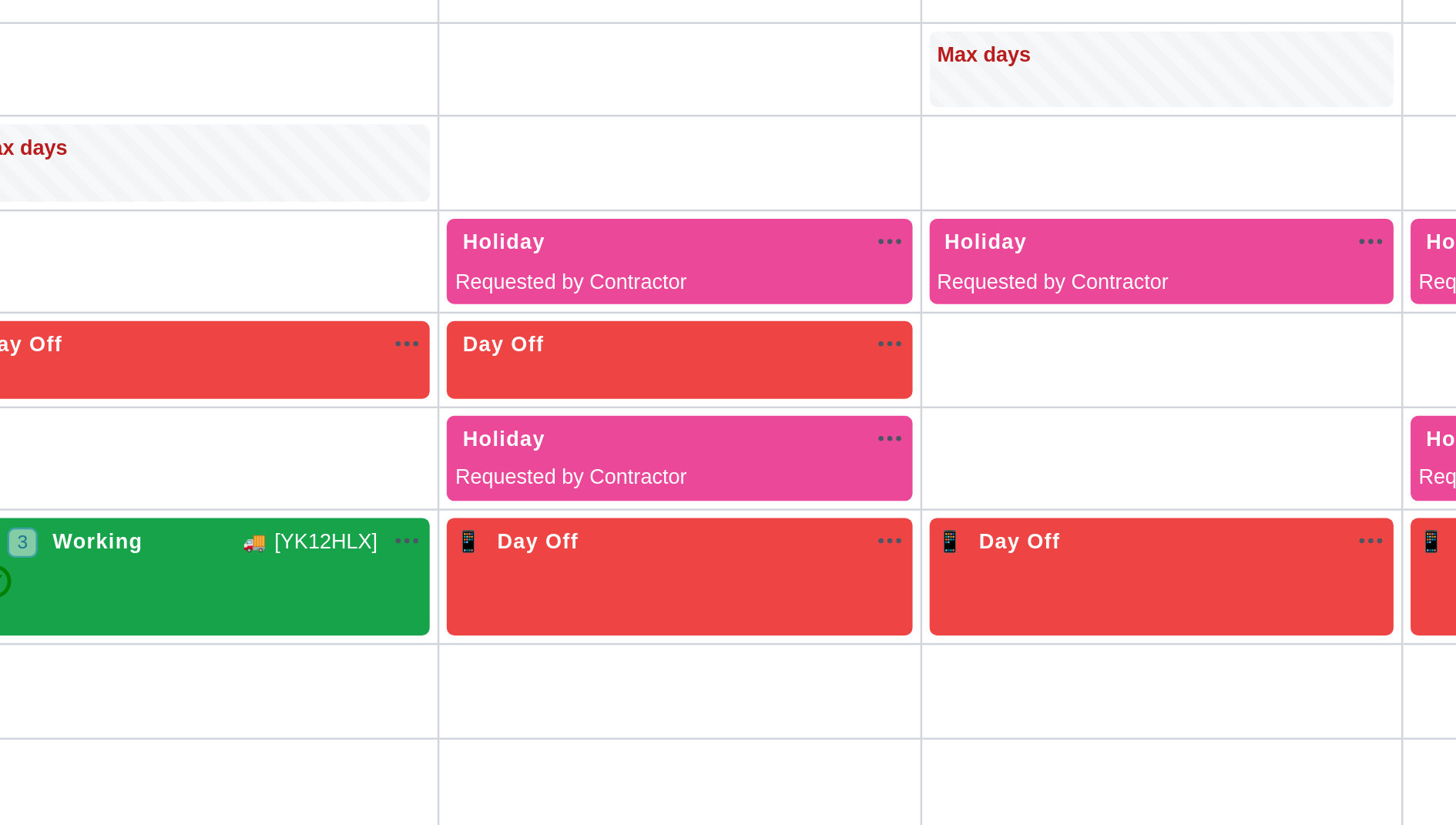
scroll to position [1227, 0]
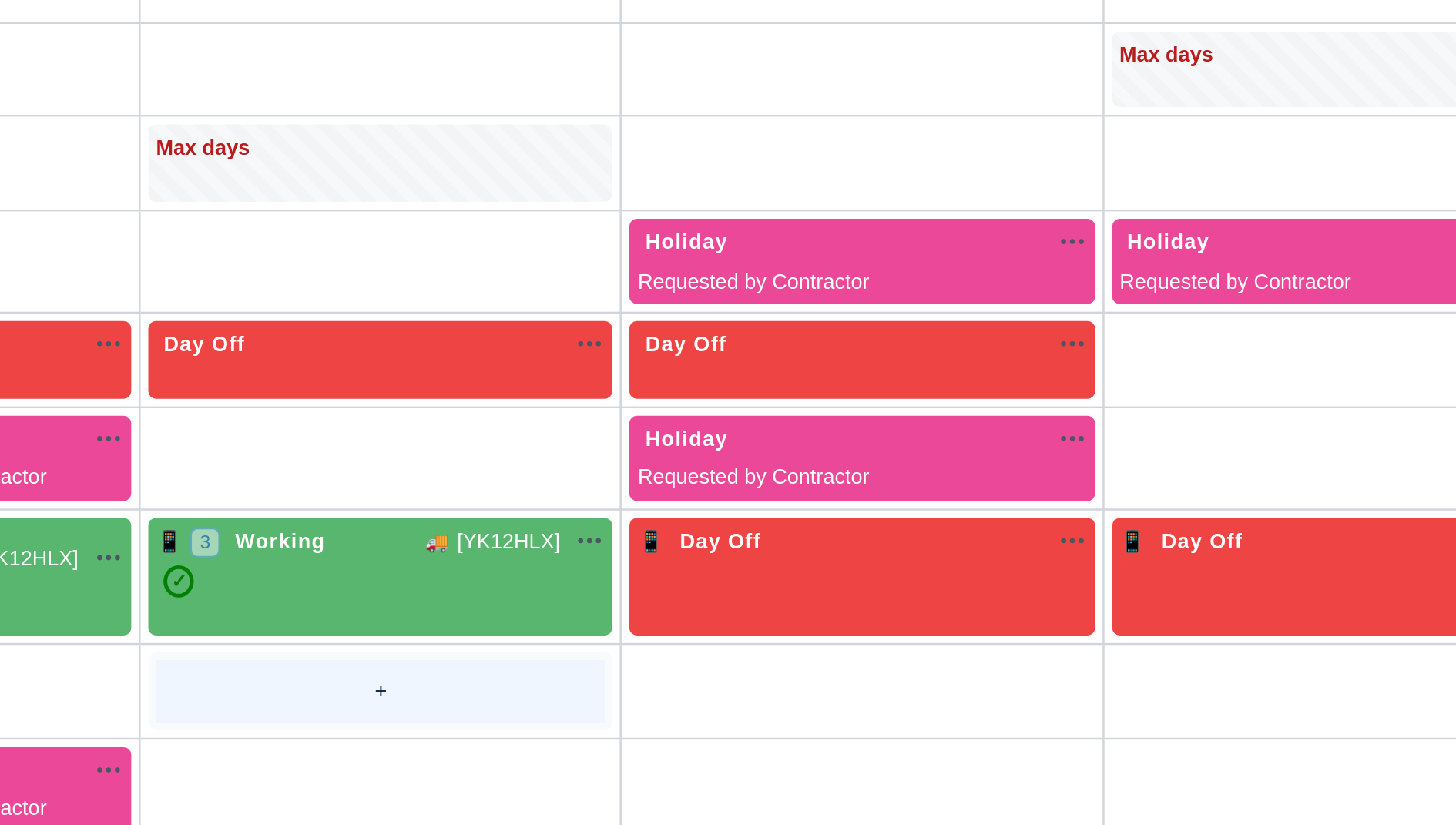
click at [439, 500] on div "+" at bounding box center [435, 512] width 183 height 25
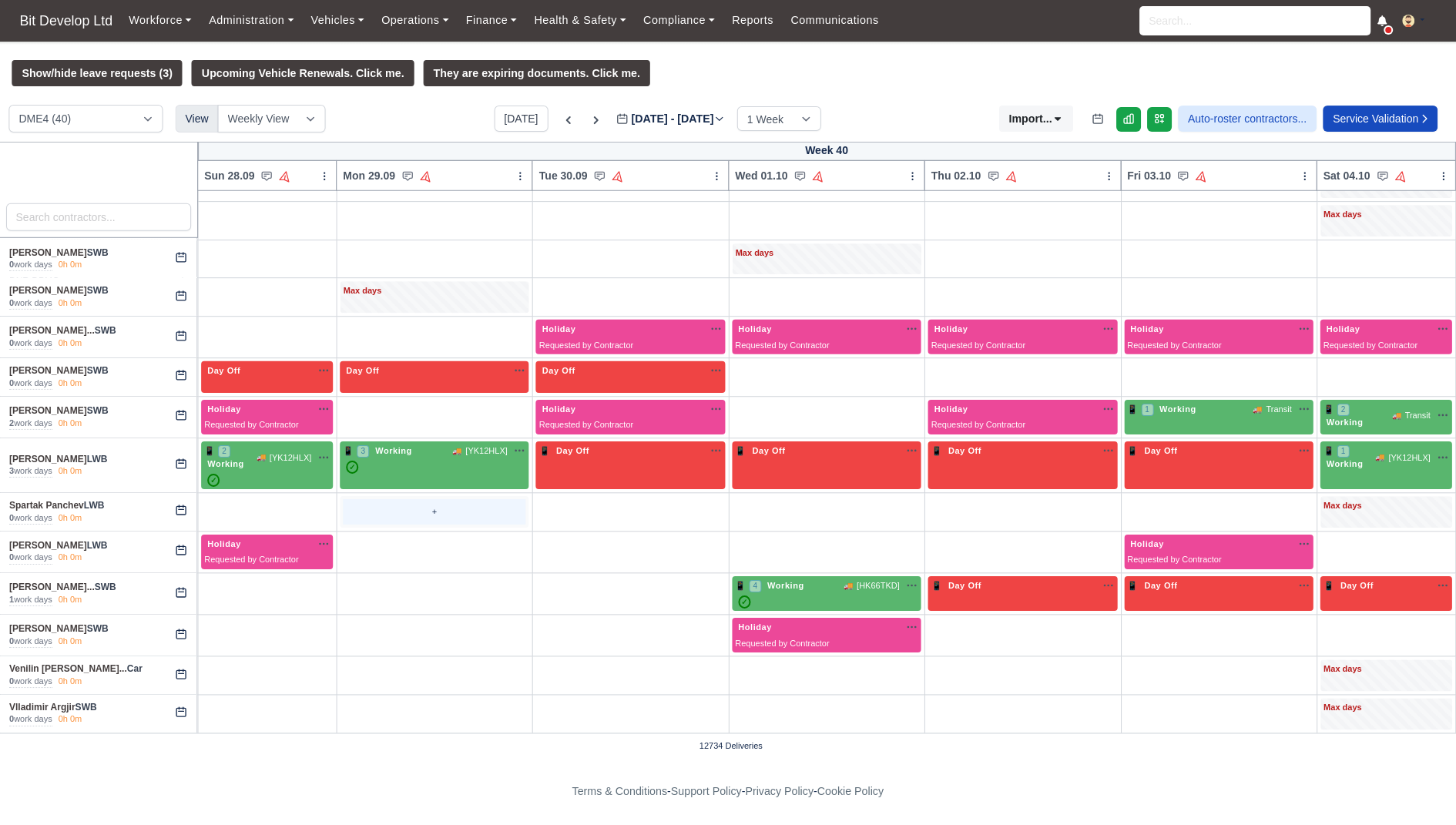
scroll to position [0, 0]
select select "Unasigned"
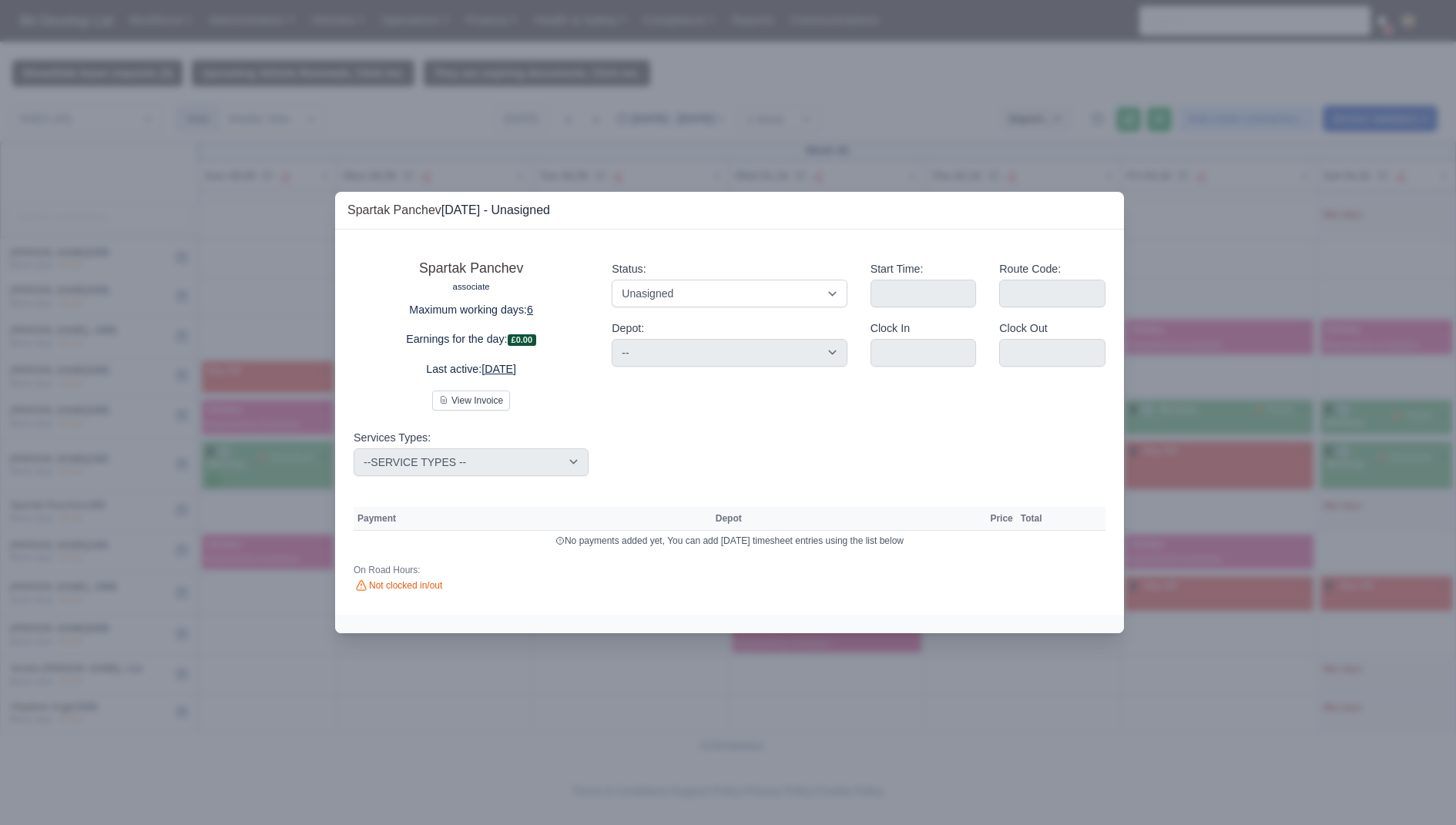
click at [421, 721] on div at bounding box center [728, 412] width 1456 height 825
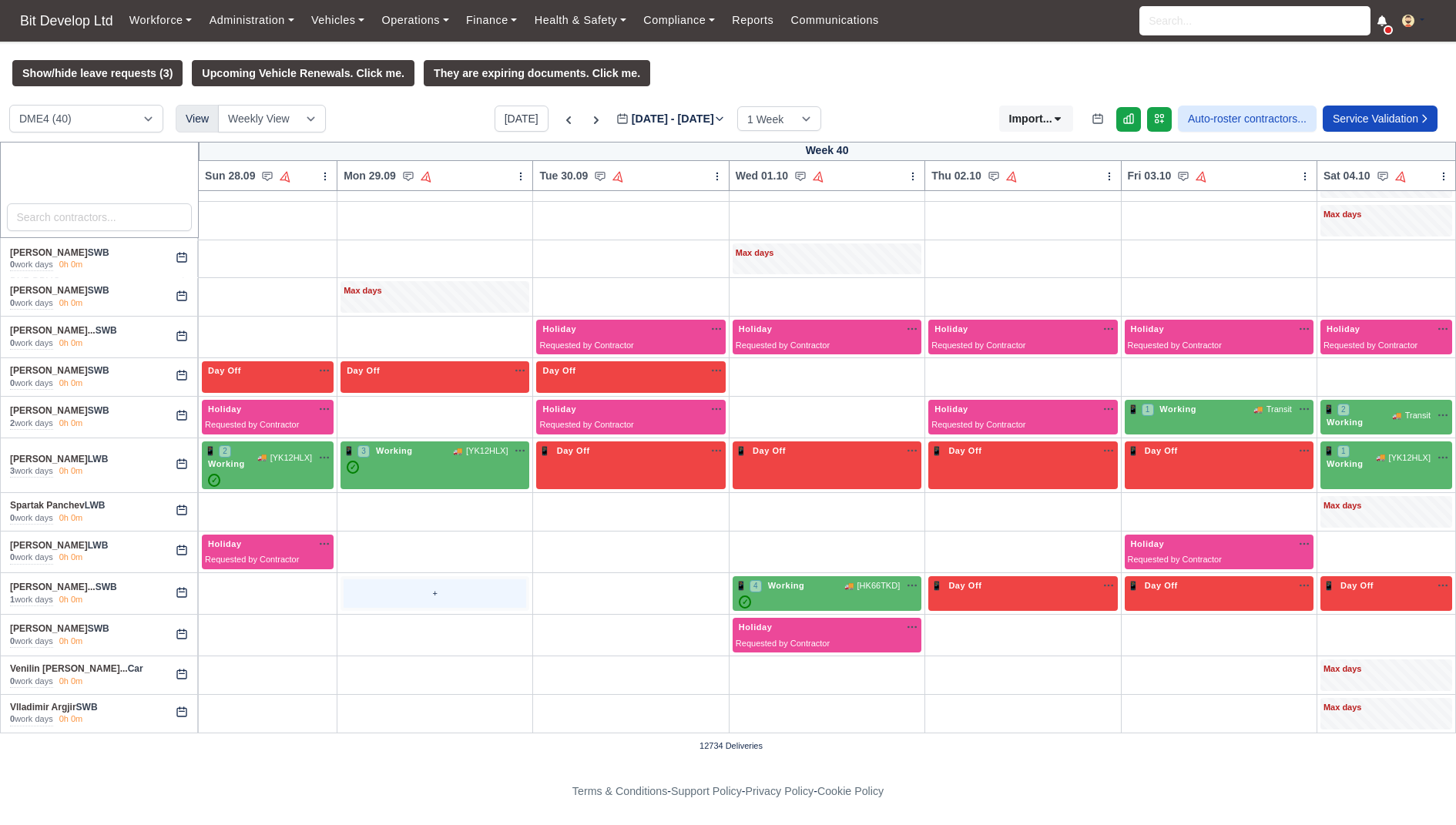
click at [436, 585] on div "+" at bounding box center [435, 594] width 183 height 29
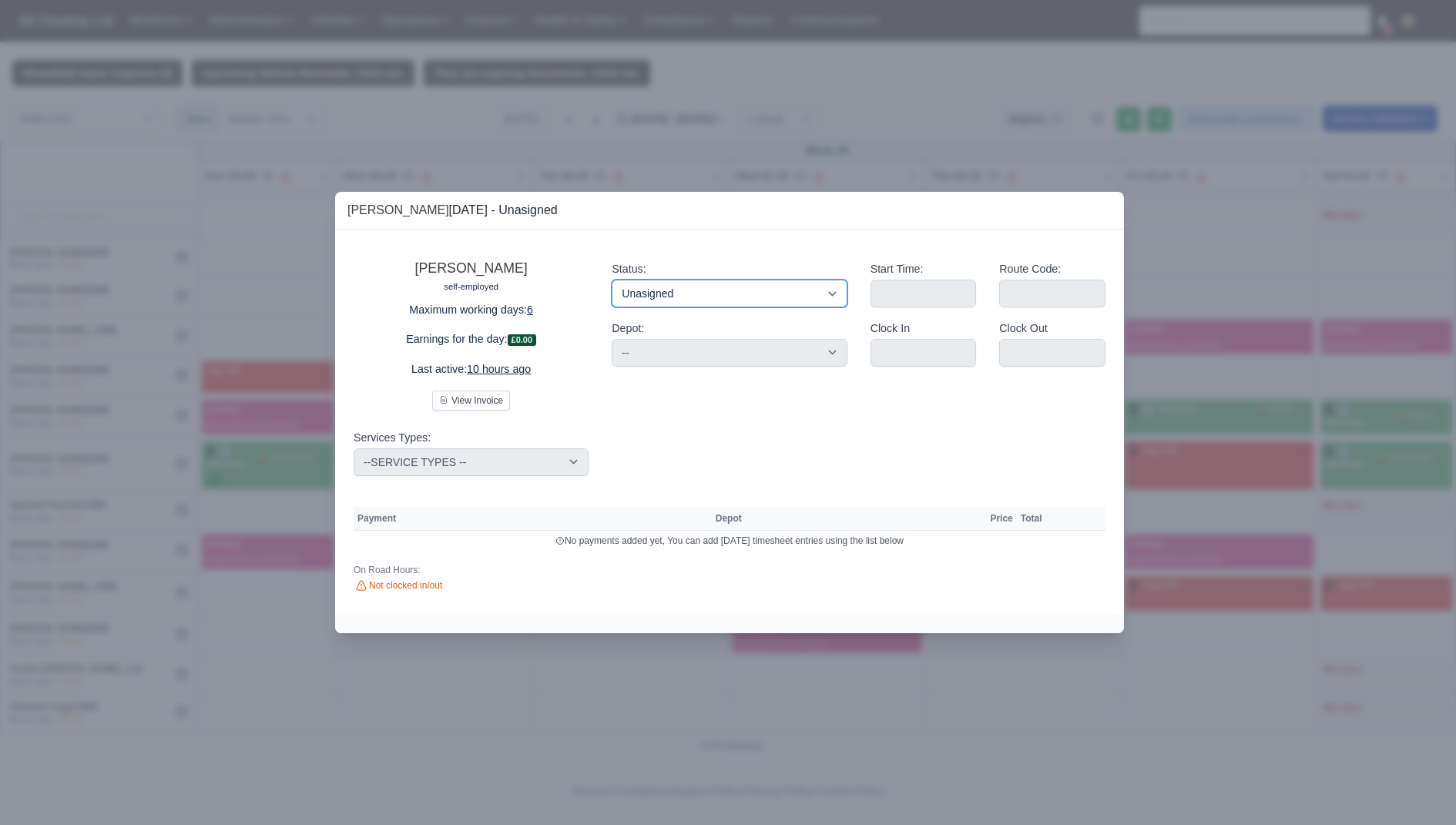
click at [691, 295] on select "Working Day Off Stand By Holiday Other Depot In Office OSM Ridealong Nursery 1 …" at bounding box center [729, 293] width 235 height 28
select select "Day Off"
click at [612, 280] on select "Working Day Off Stand By Holiday Other Depot In Office OSM Ridealong Nursery 1 …" at bounding box center [729, 293] width 235 height 28
select select "na"
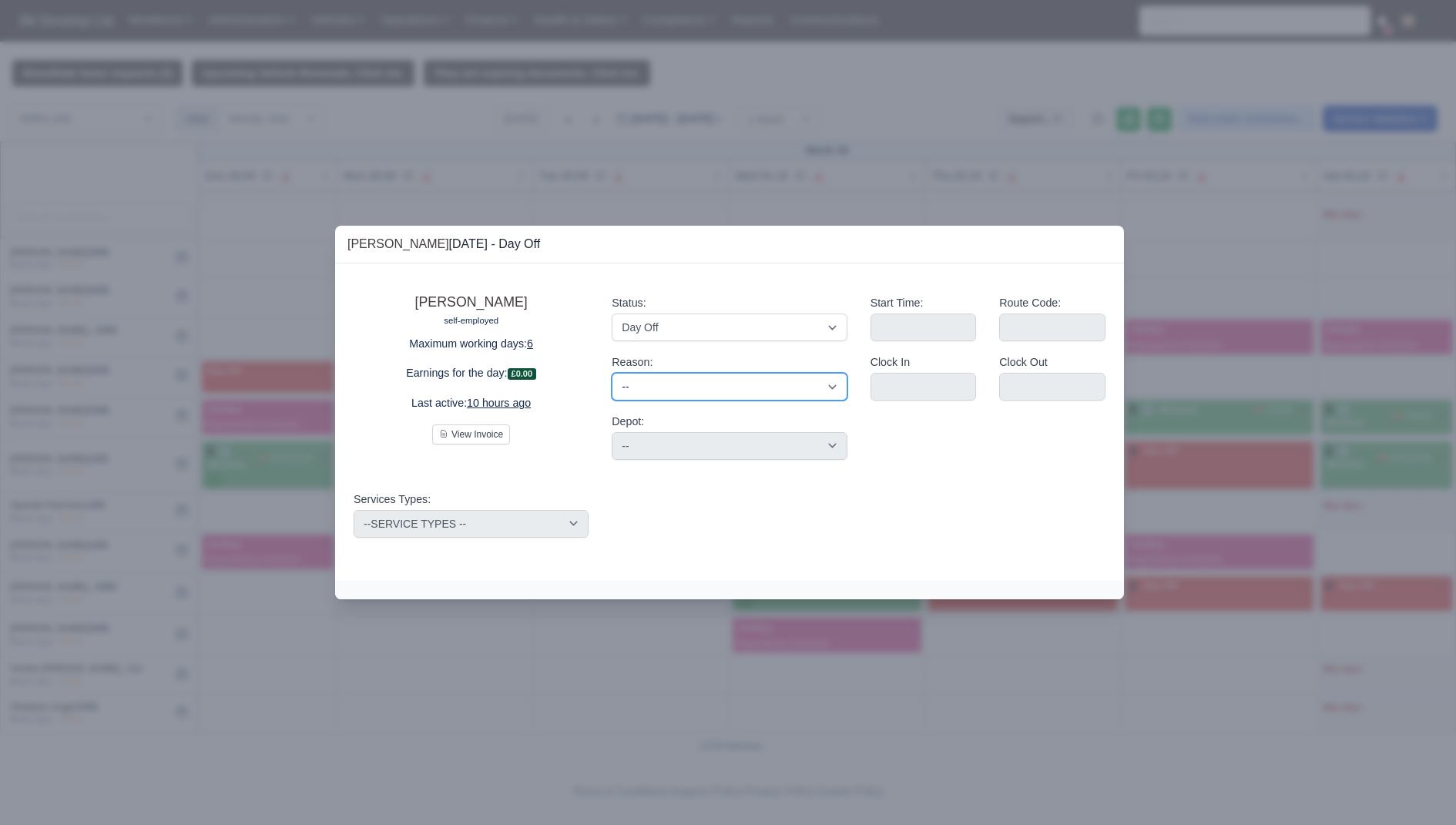
click at [658, 382] on select "-- Time Off Sick Last Minute Sick No Show Family Emergency Route Dropped Route …" at bounding box center [729, 387] width 235 height 28
select select "last-minute-sick"
click at [612, 373] on select "-- Time Off Sick Last Minute Sick No Show Family Emergency Route Dropped Route …" at bounding box center [729, 387] width 235 height 28
click at [649, 667] on div at bounding box center [728, 412] width 1456 height 825
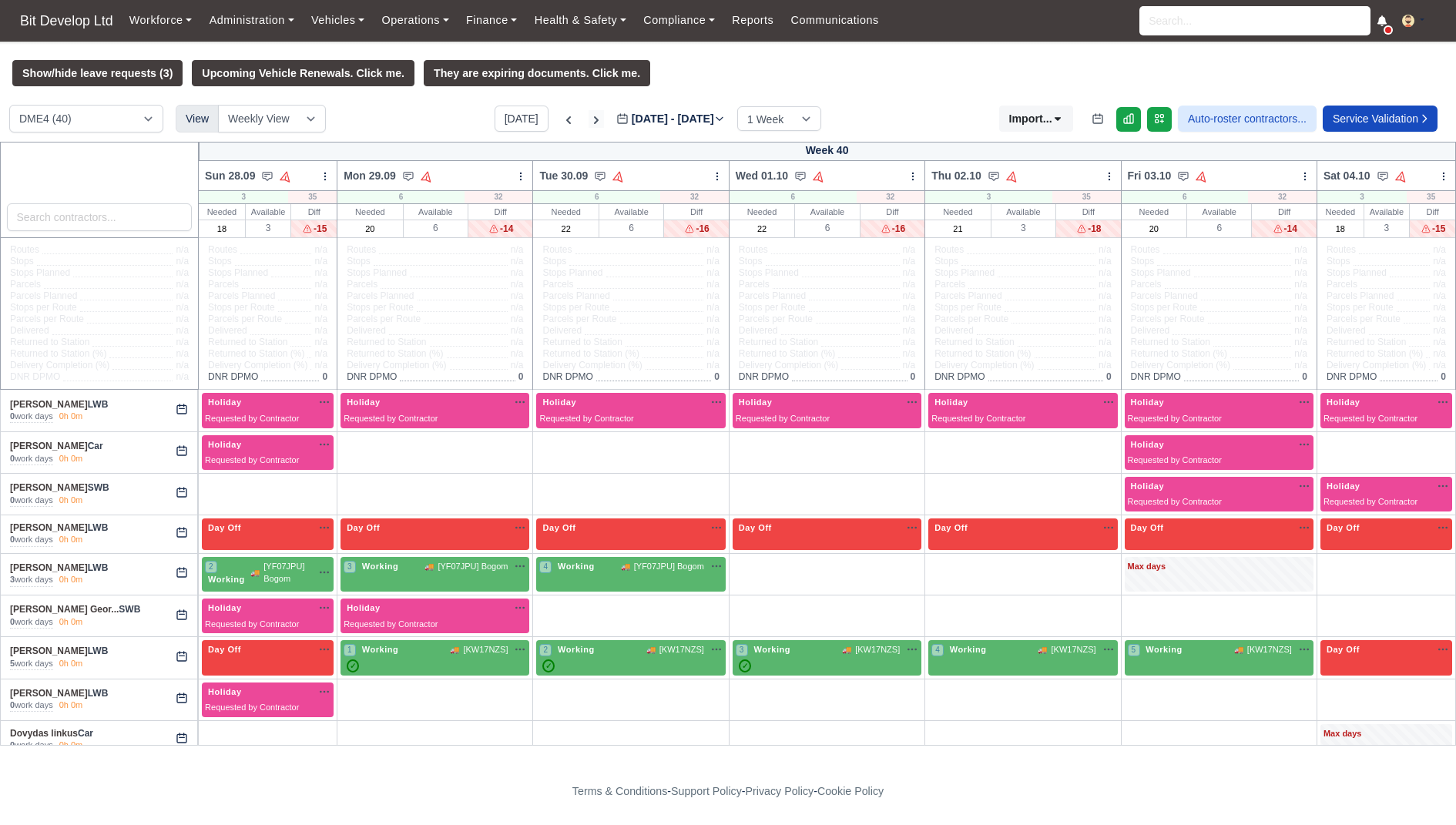
click at [594, 119] on icon at bounding box center [596, 119] width 4 height 8
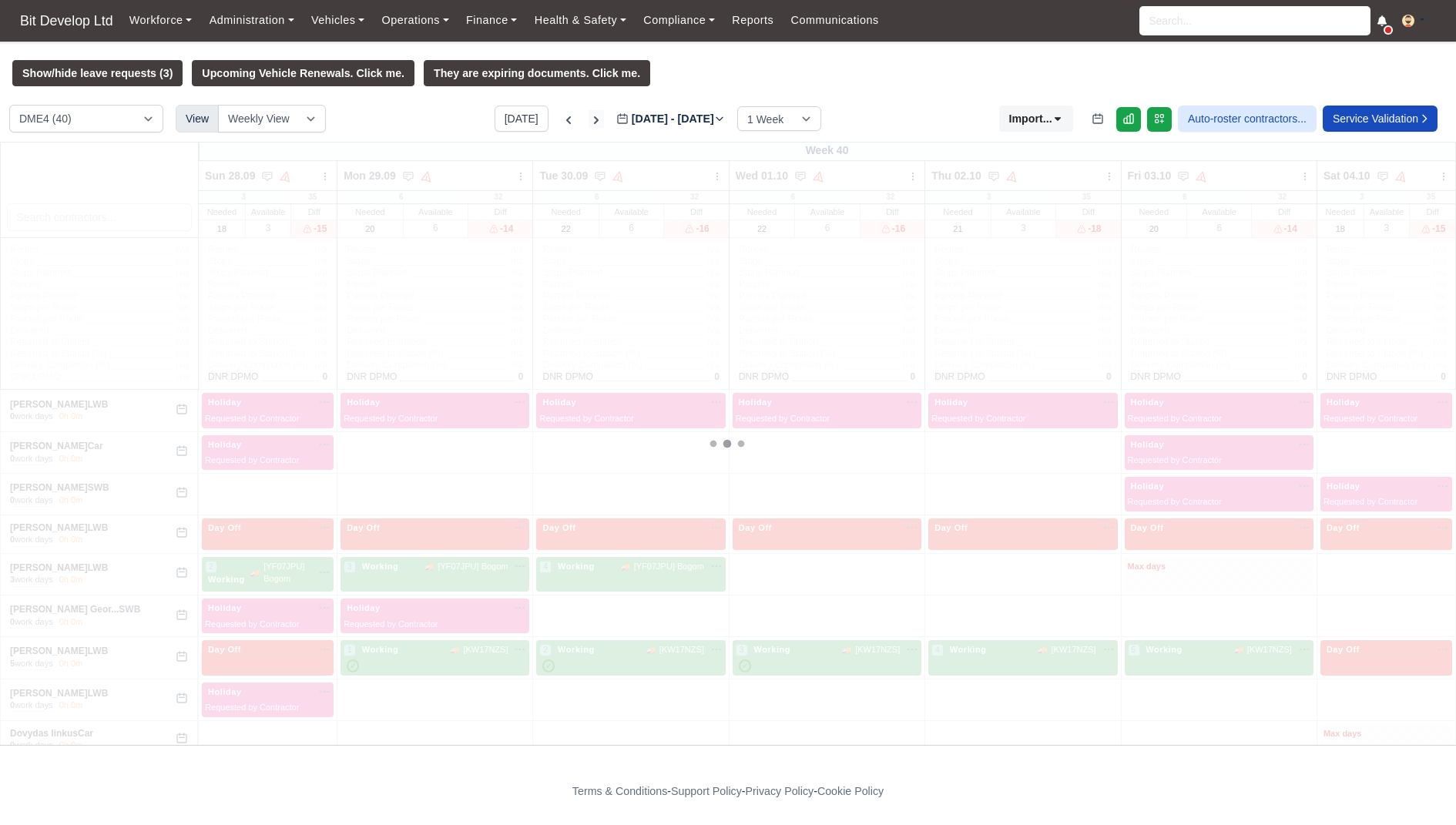
type input "2025-10-08"
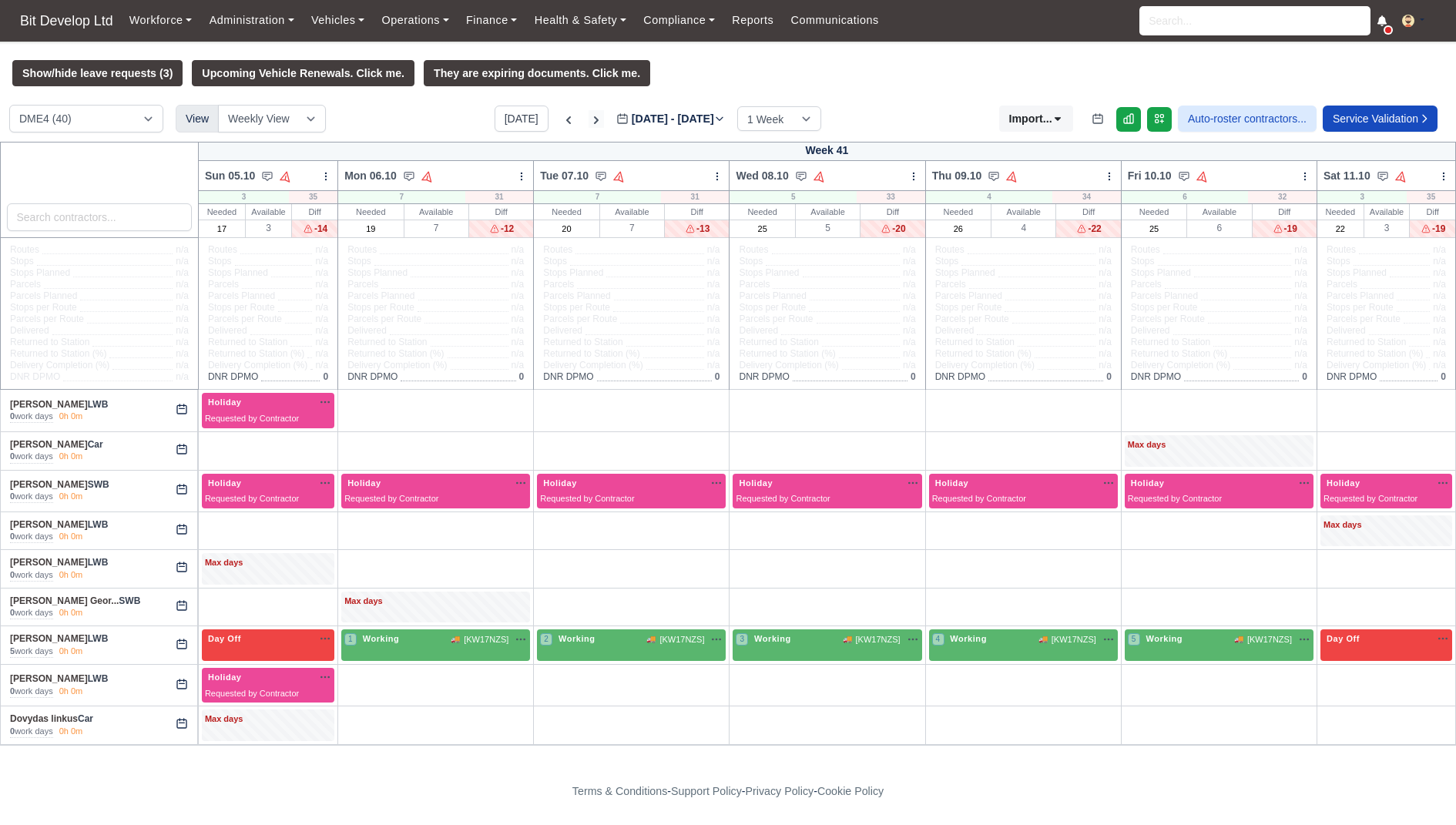
click at [589, 119] on icon at bounding box center [596, 120] width 16 height 16
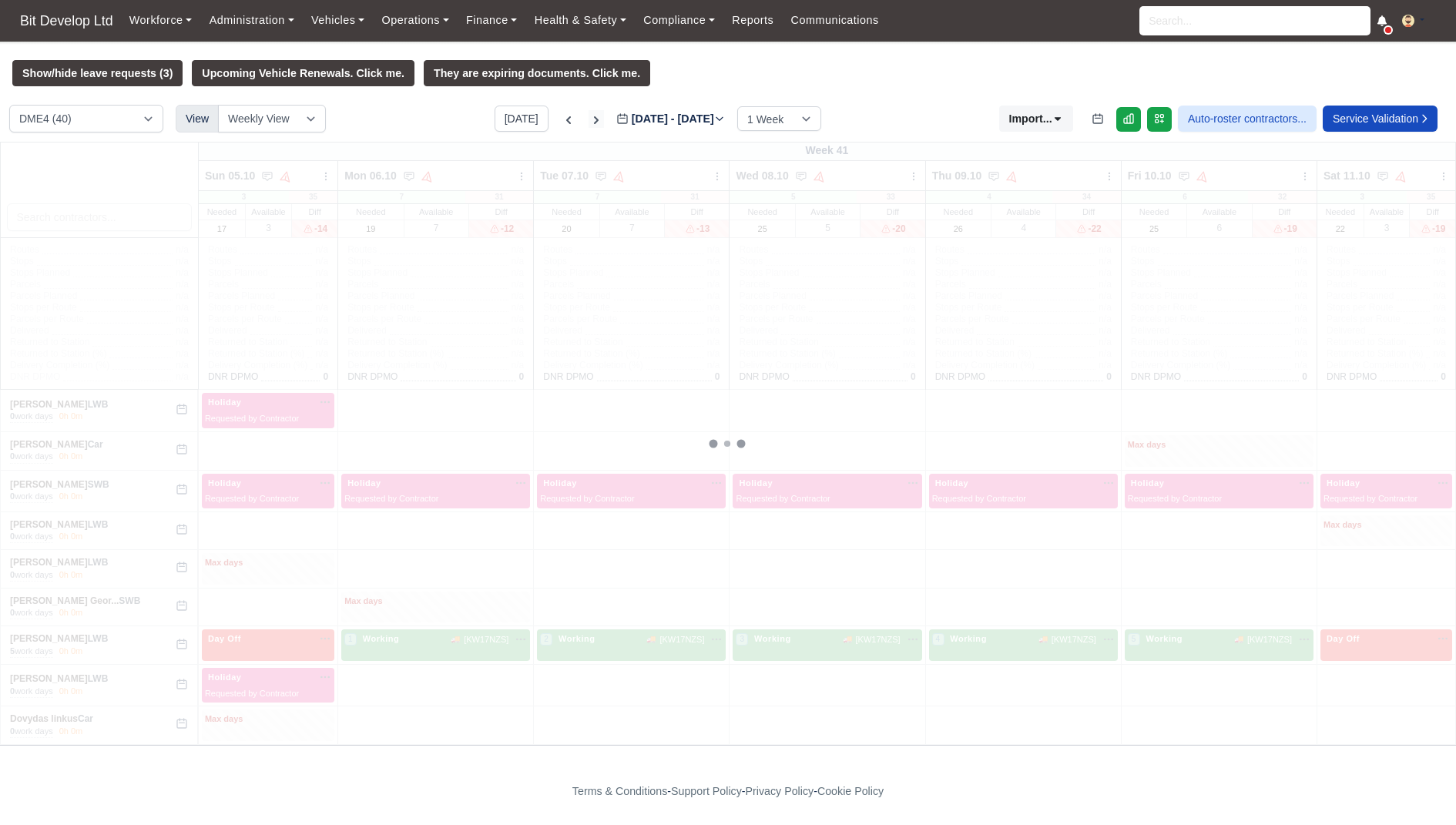
type input "2025-10-15"
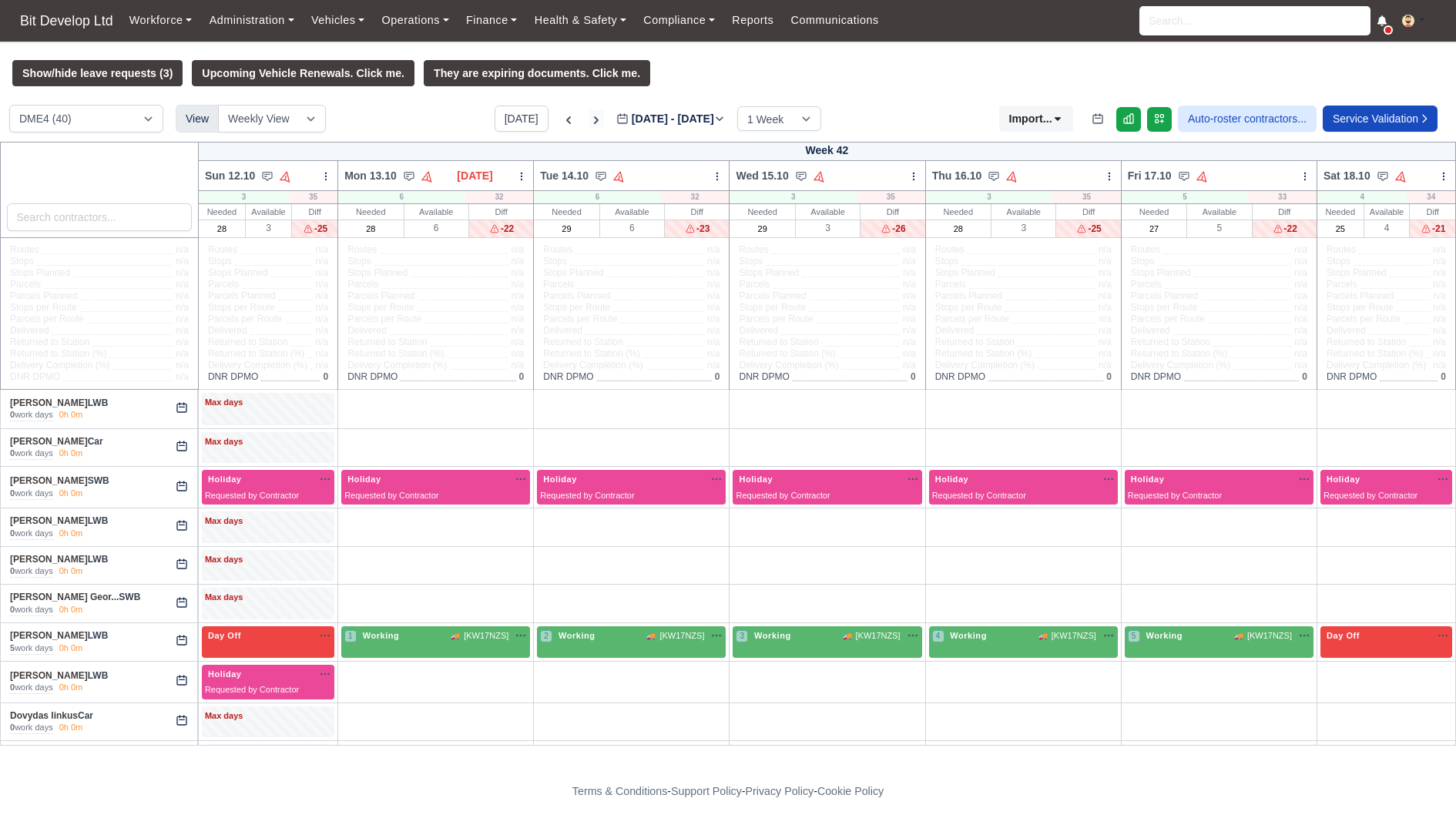
click at [589, 119] on icon at bounding box center [596, 120] width 16 height 16
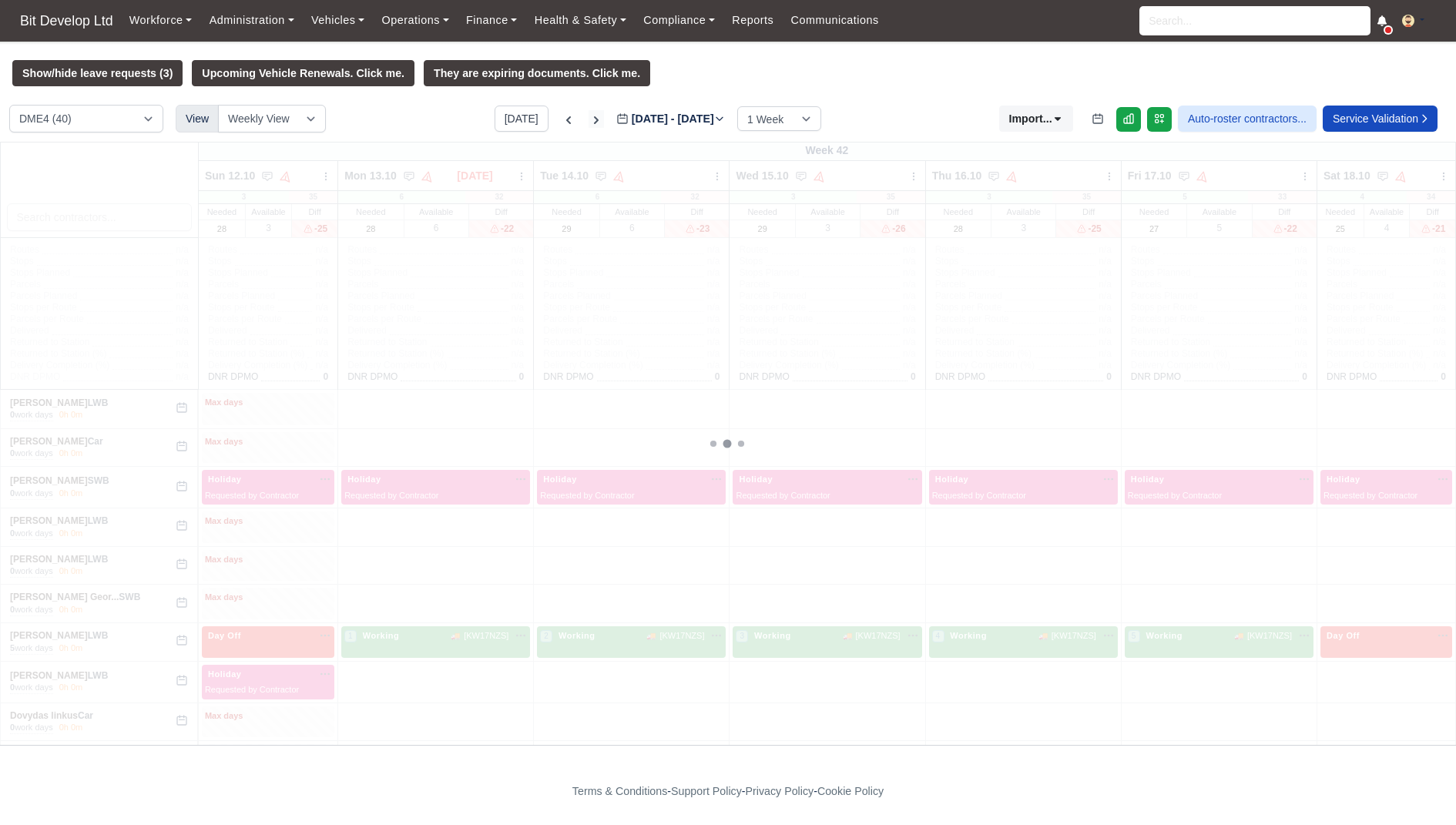
type input "2025-10-22"
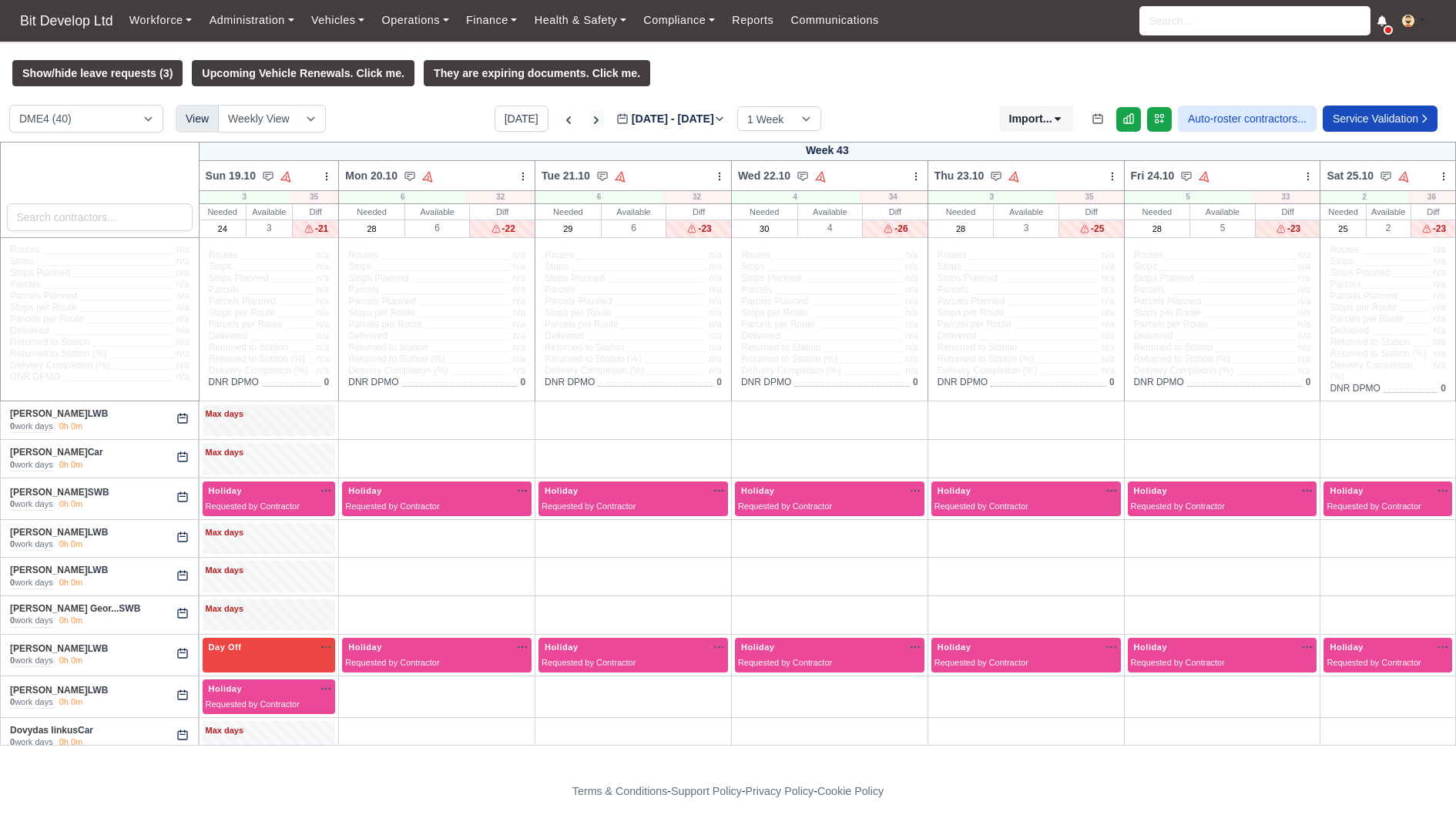
click at [594, 119] on icon at bounding box center [596, 119] width 4 height 8
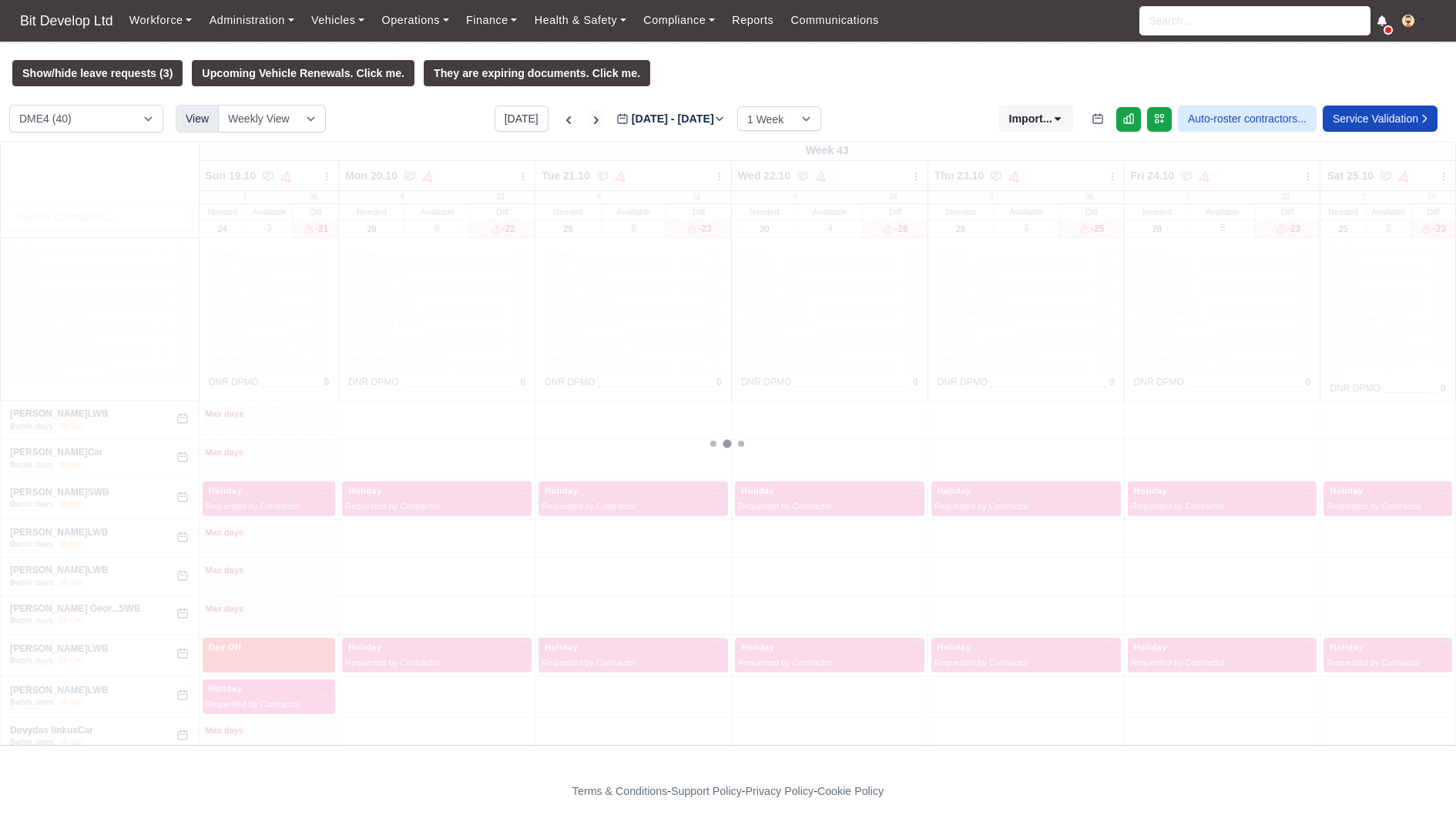
type input "2025-10-29"
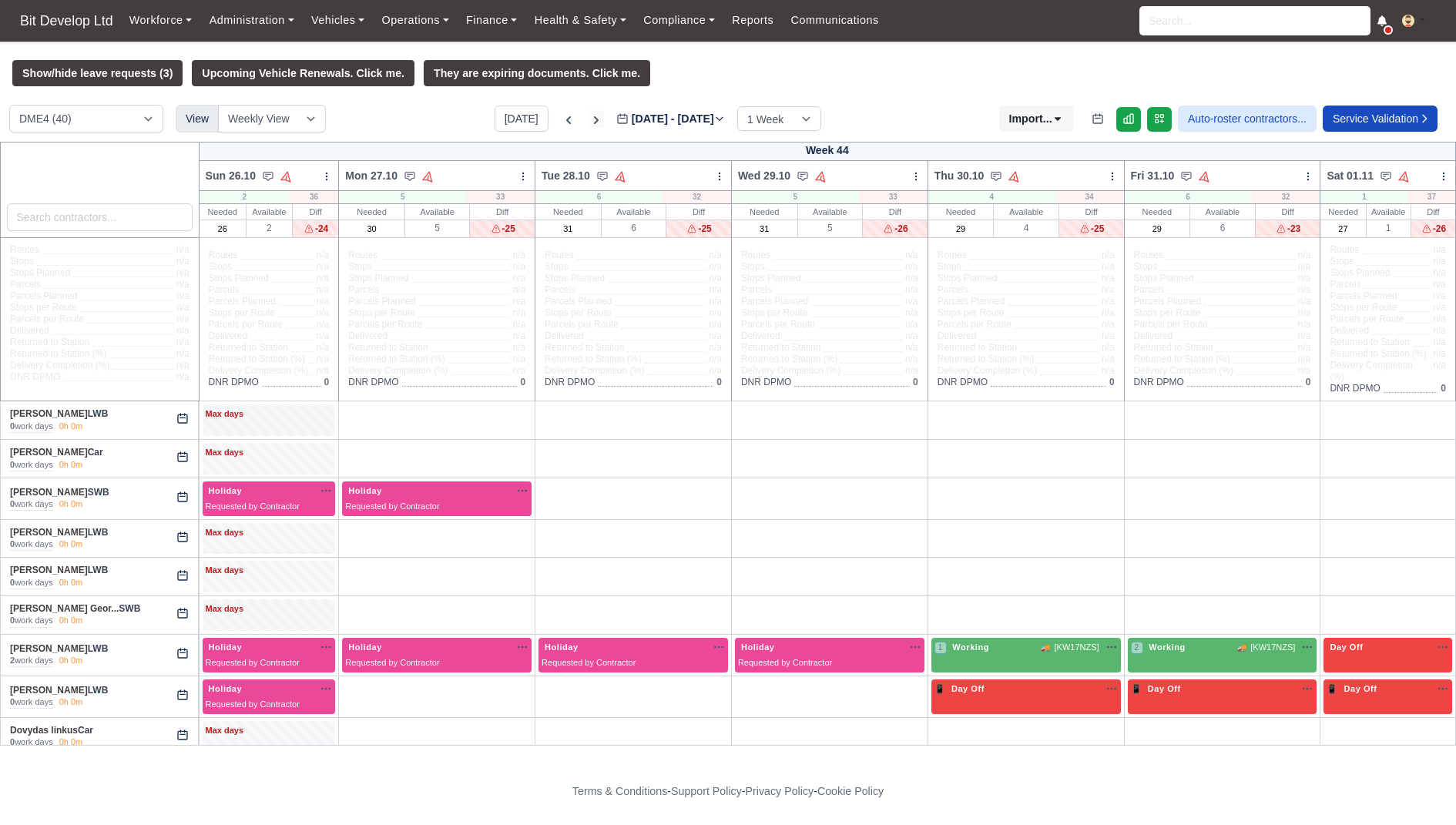
click at [594, 119] on icon at bounding box center [596, 119] width 4 height 8
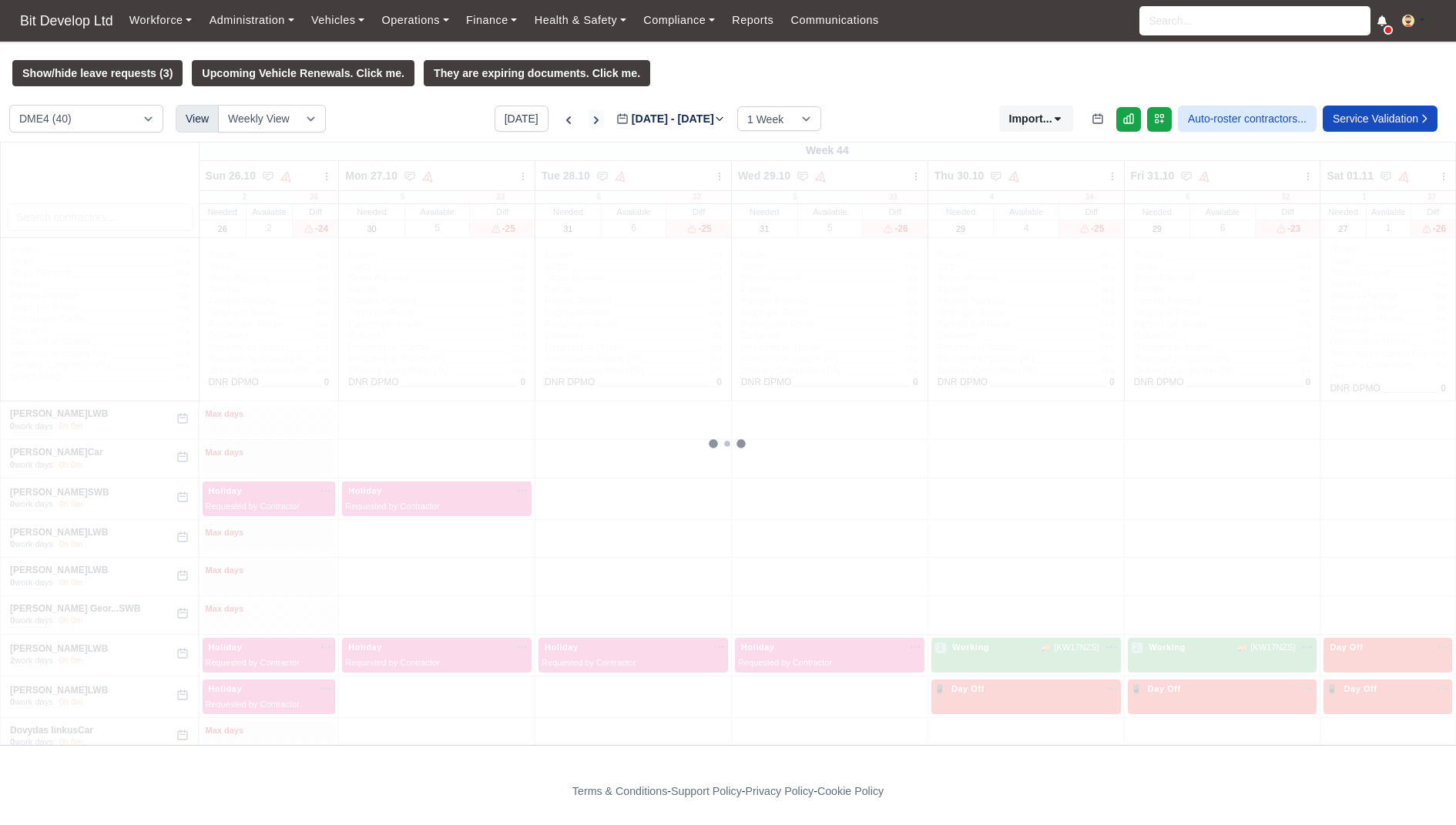
type input "2025-11-05"
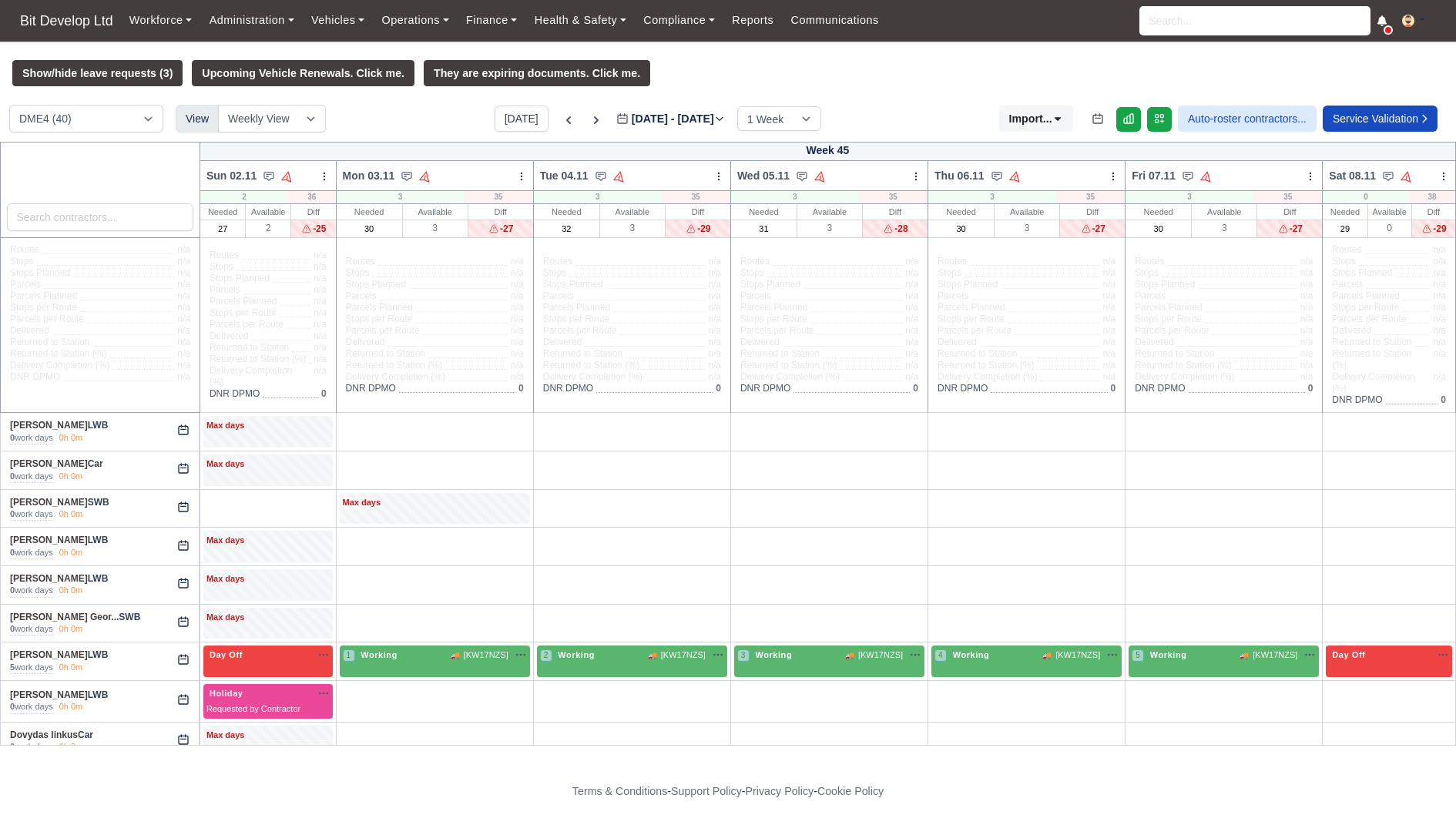
click at [545, 122] on div "Today Nov 02 - Nov 08, 2025 2025-11-05 1 Week 2 Weeks 3 Weeks 4 Weeks" at bounding box center [657, 119] width 326 height 26
click at [561, 122] on icon at bounding box center [569, 120] width 16 height 16
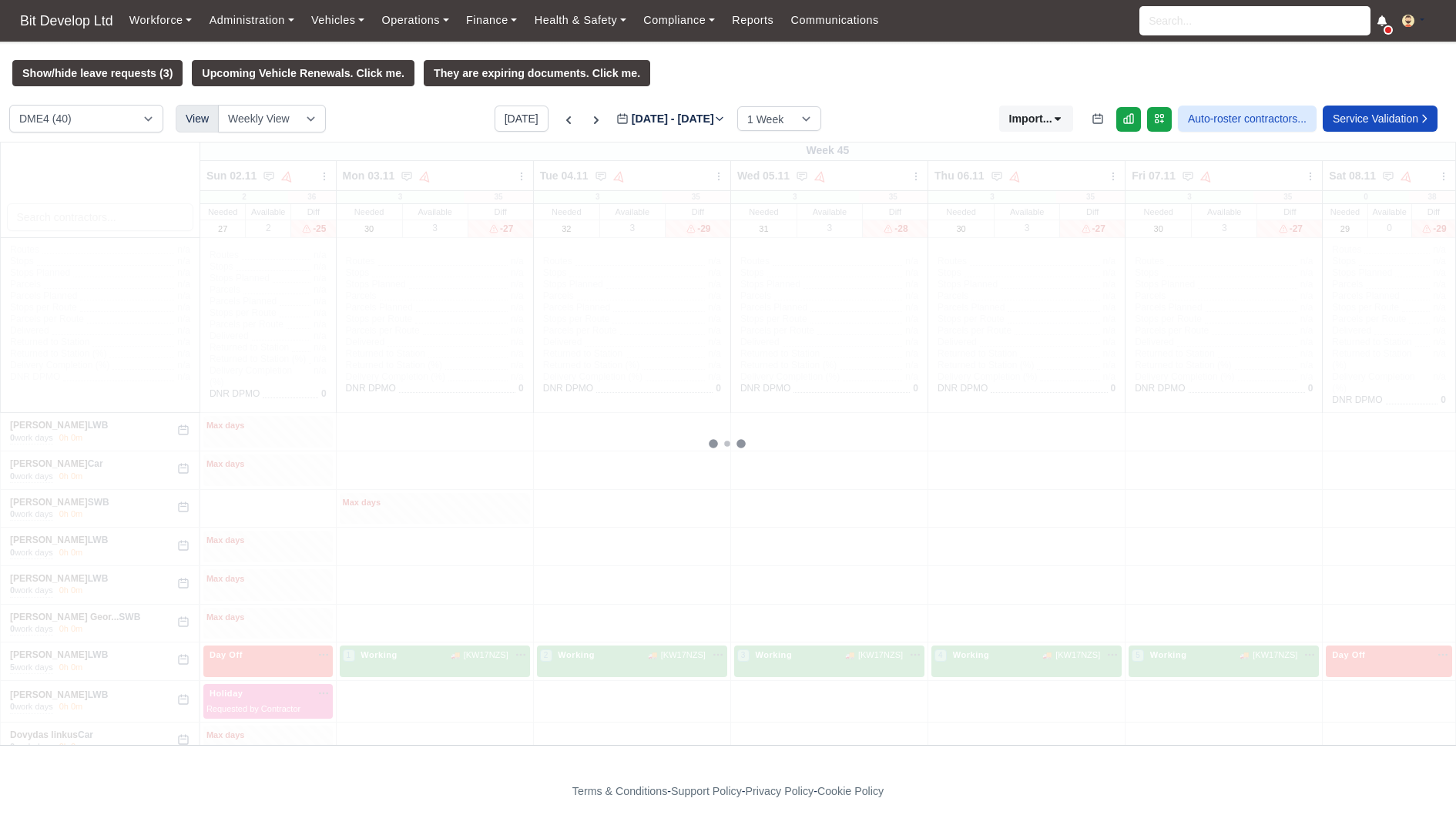
type input "2025-10-29"
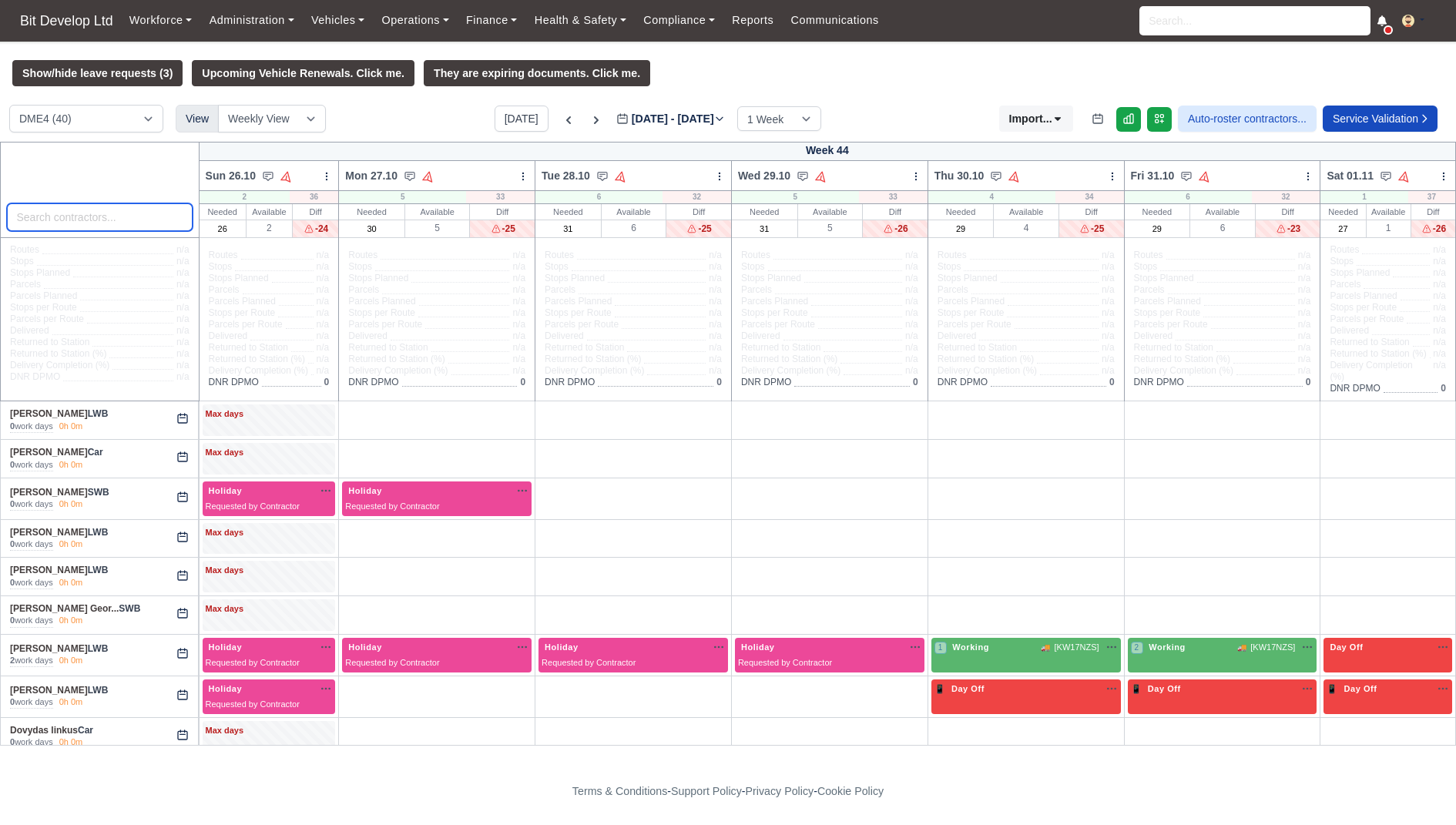
click at [119, 214] on input "search" at bounding box center [100, 217] width 185 height 28
type input "y"
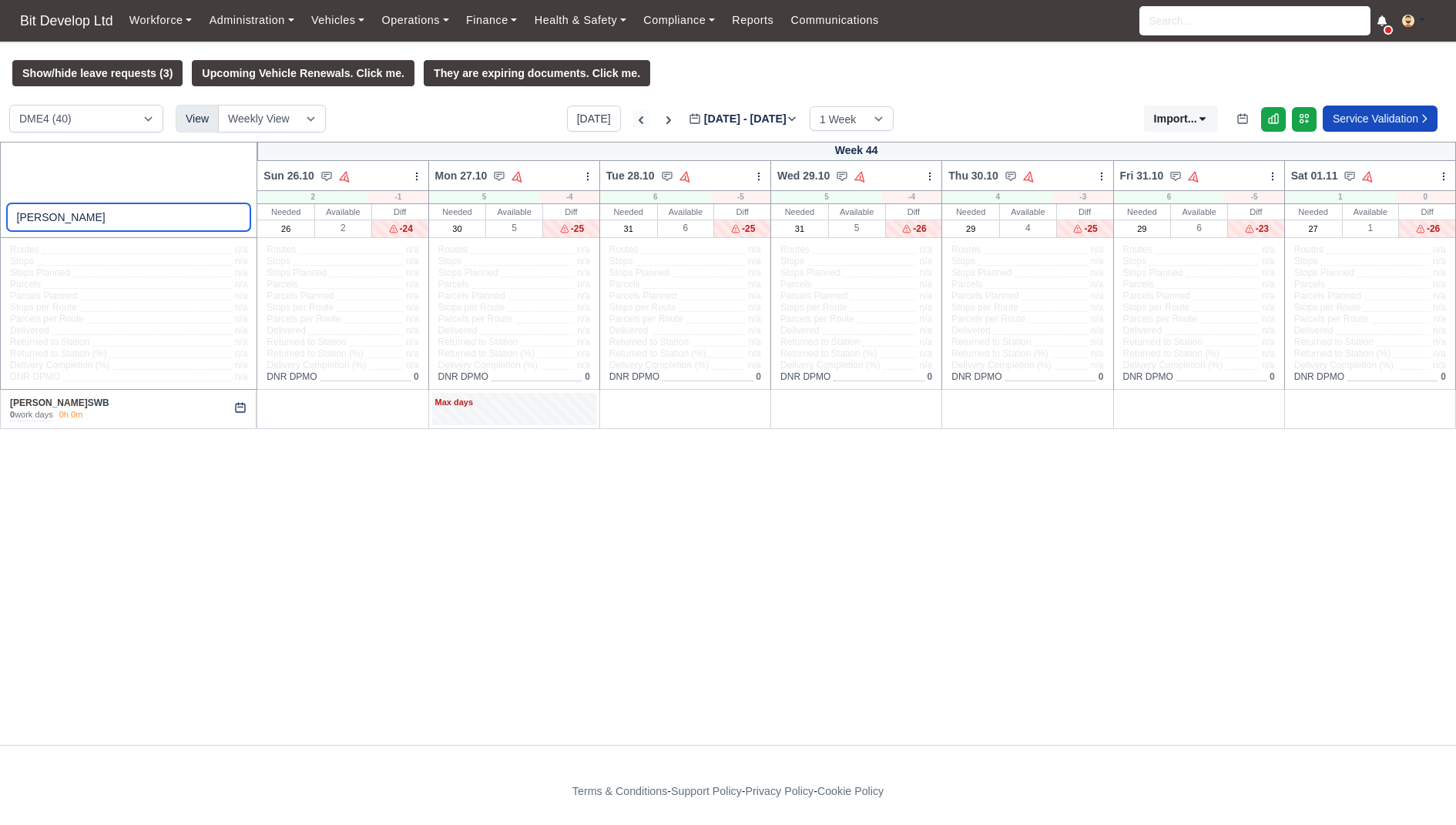
type input "tom"
click at [634, 119] on icon at bounding box center [641, 120] width 16 height 16
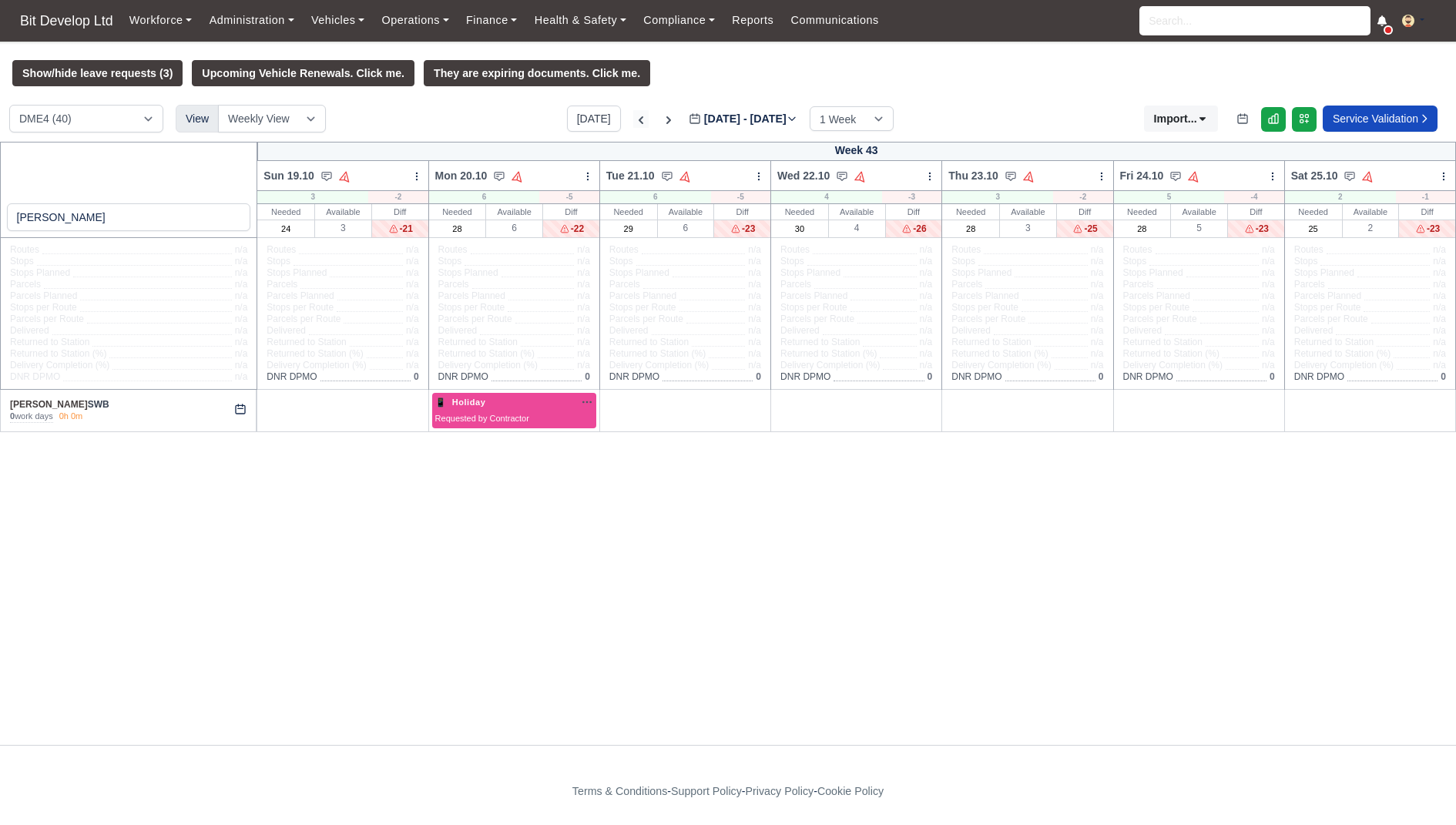
click at [634, 119] on icon at bounding box center [641, 120] width 16 height 16
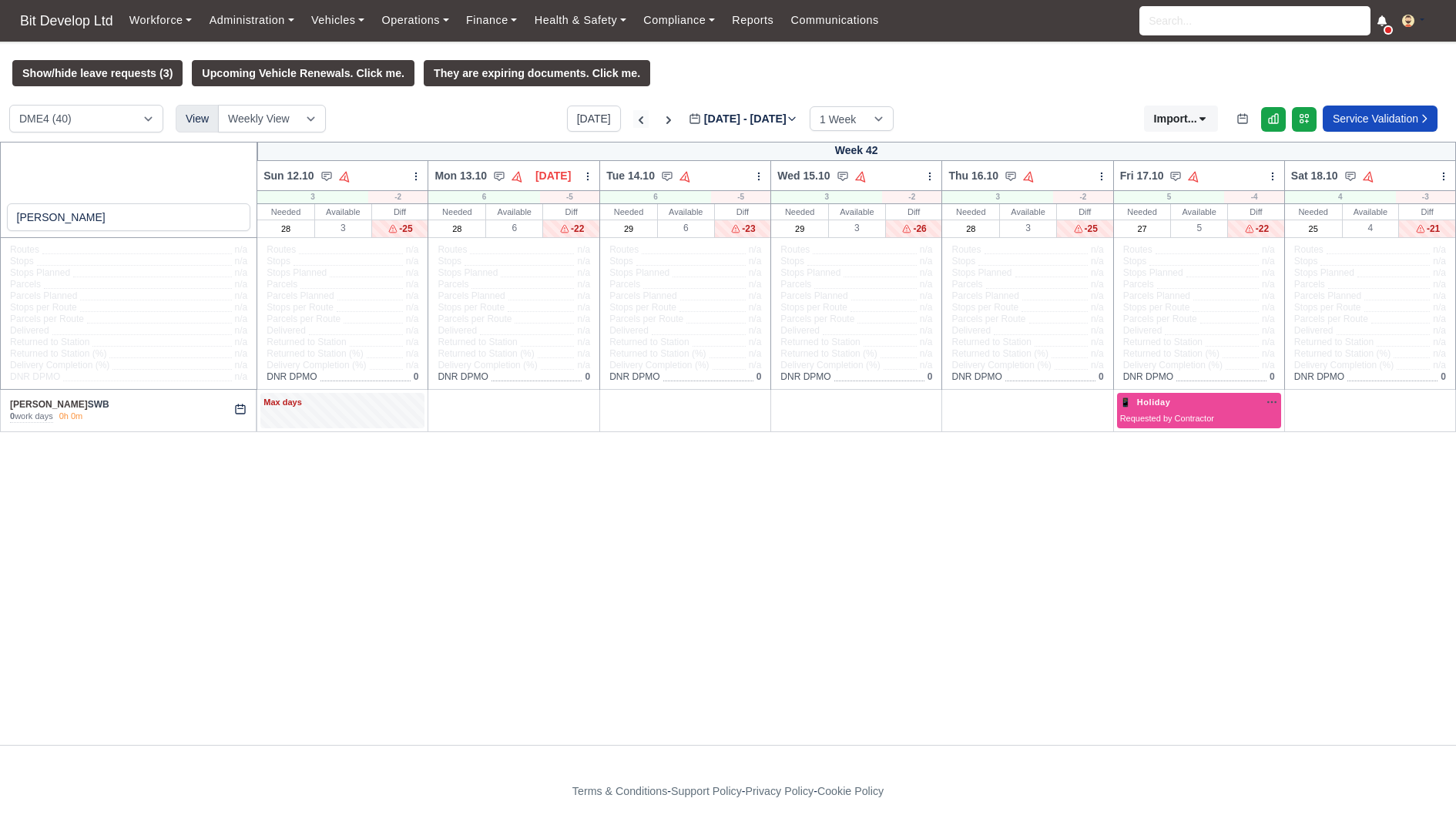
click at [634, 119] on icon at bounding box center [641, 120] width 16 height 16
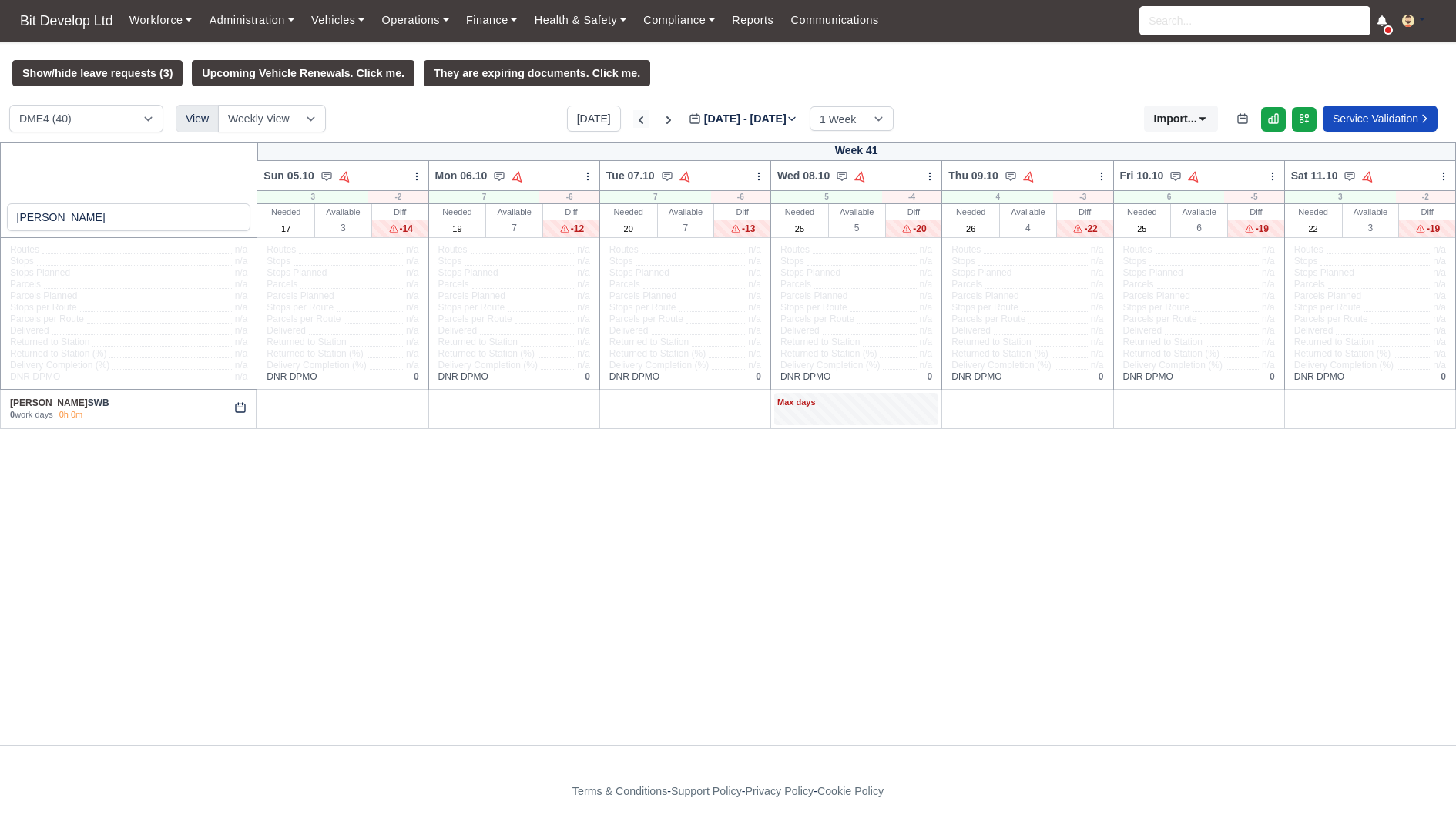
click at [634, 115] on icon at bounding box center [641, 120] width 16 height 16
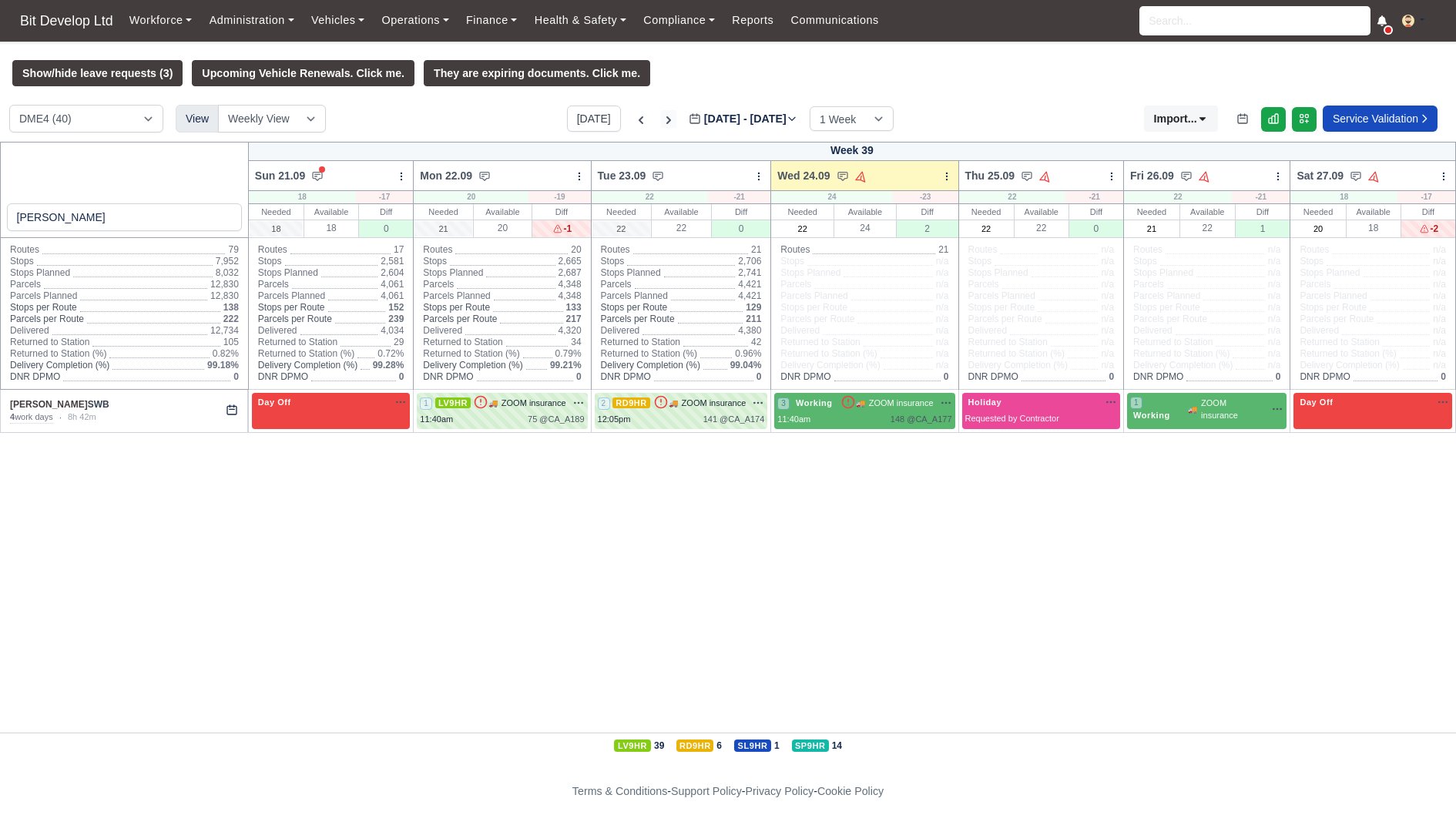
click at [661, 121] on icon at bounding box center [669, 120] width 16 height 16
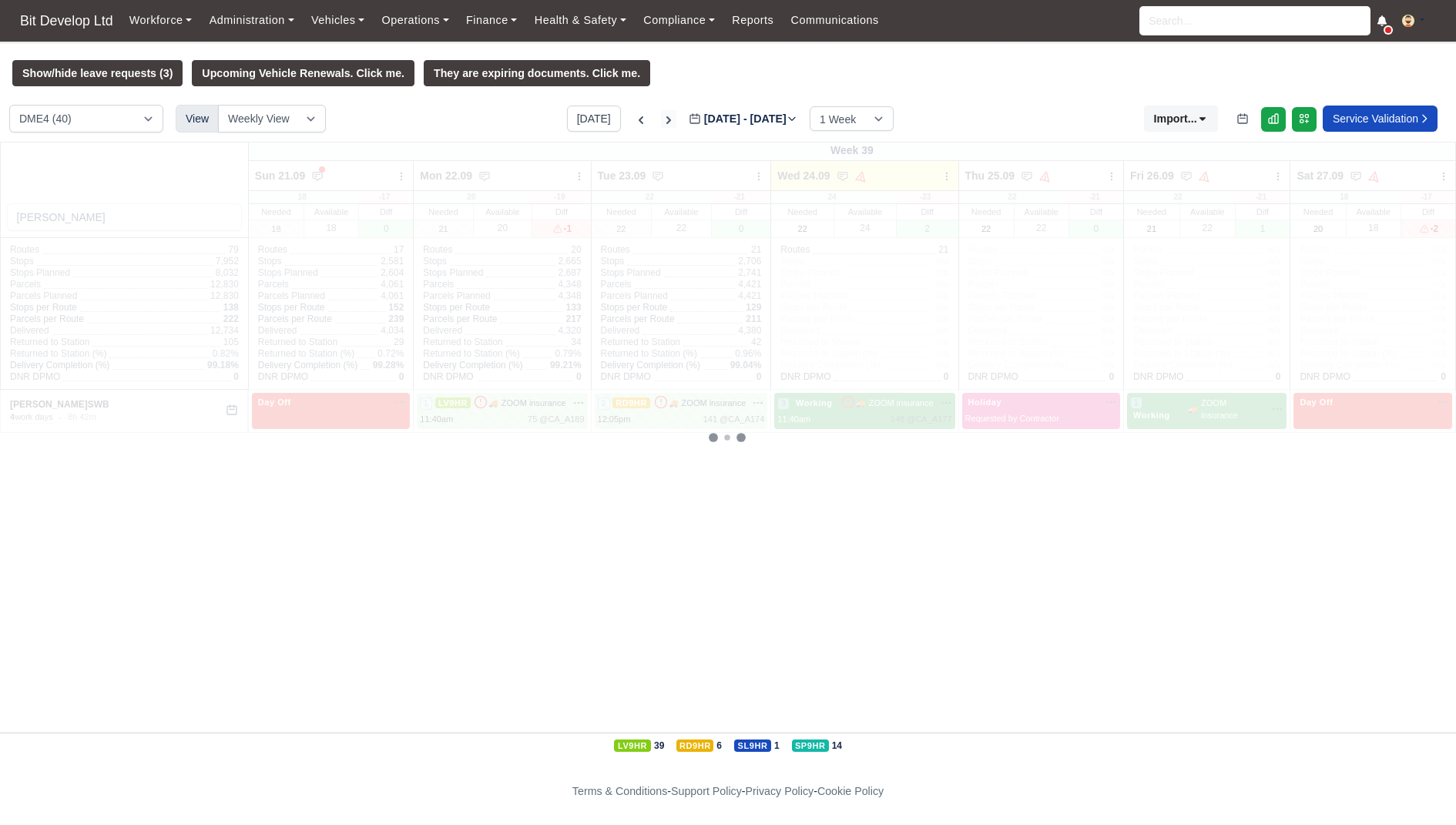
type input "2025-10-01"
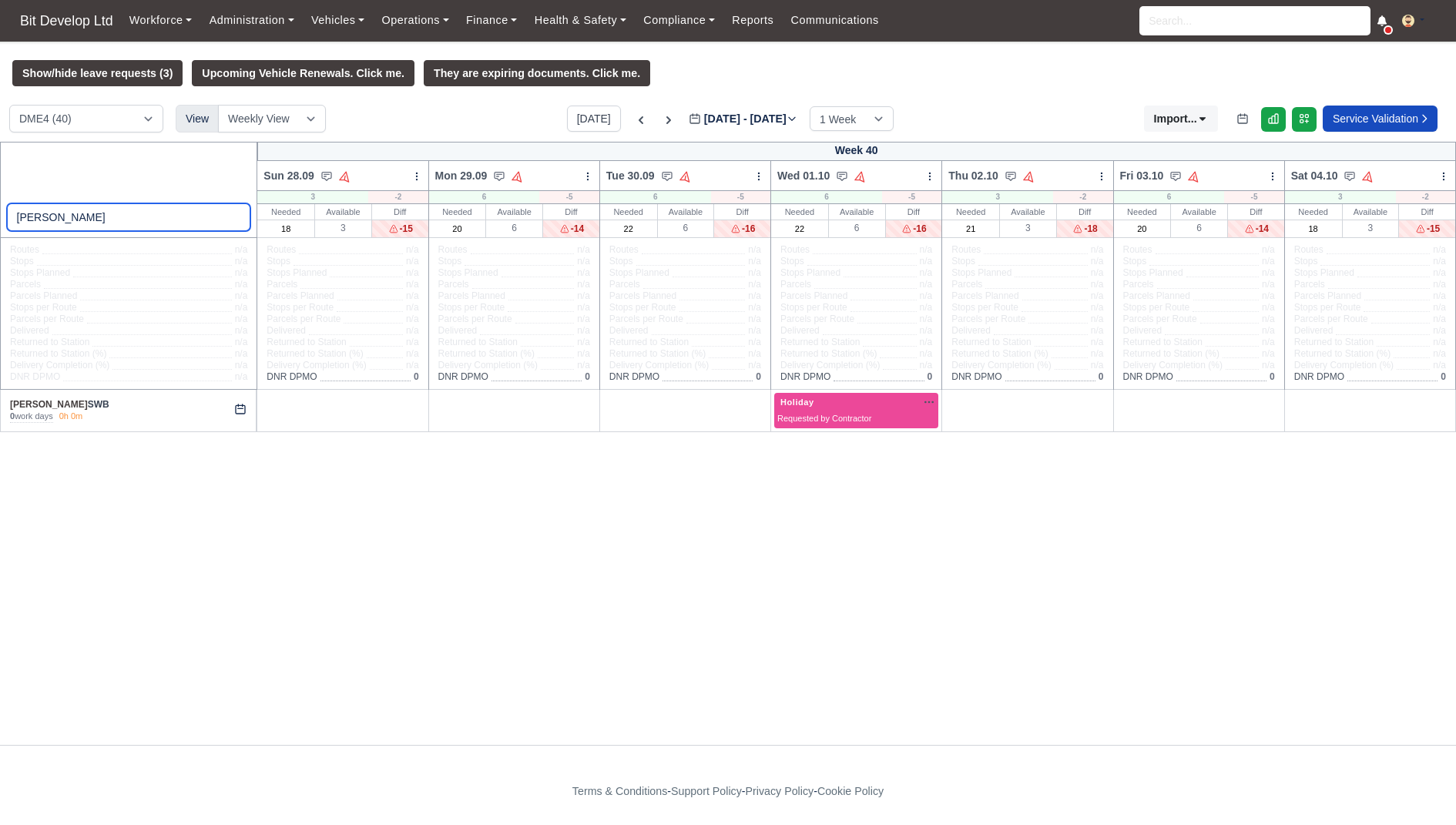
click at [232, 220] on input "tom" at bounding box center [129, 217] width 244 height 28
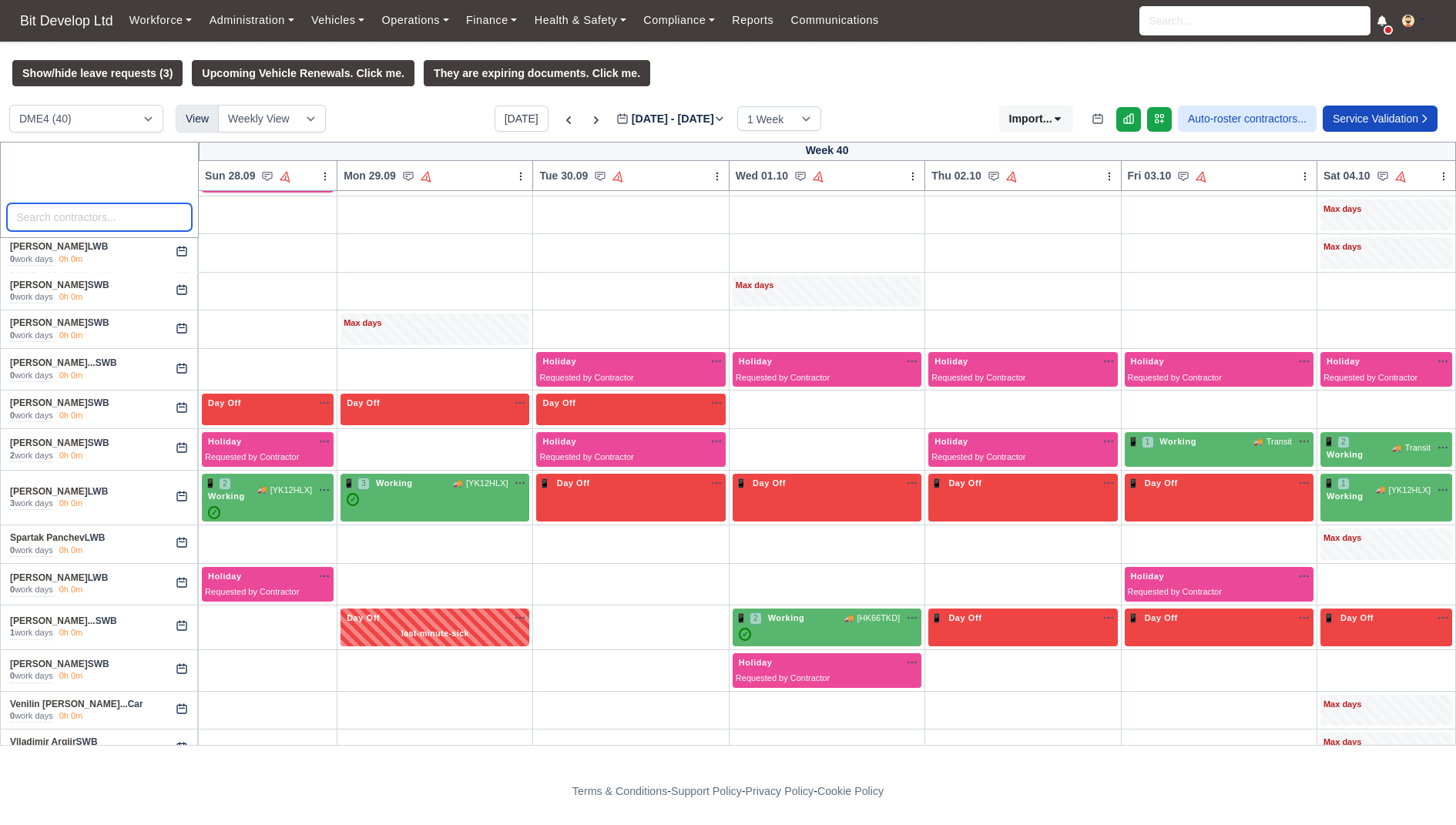
scroll to position [1217, 0]
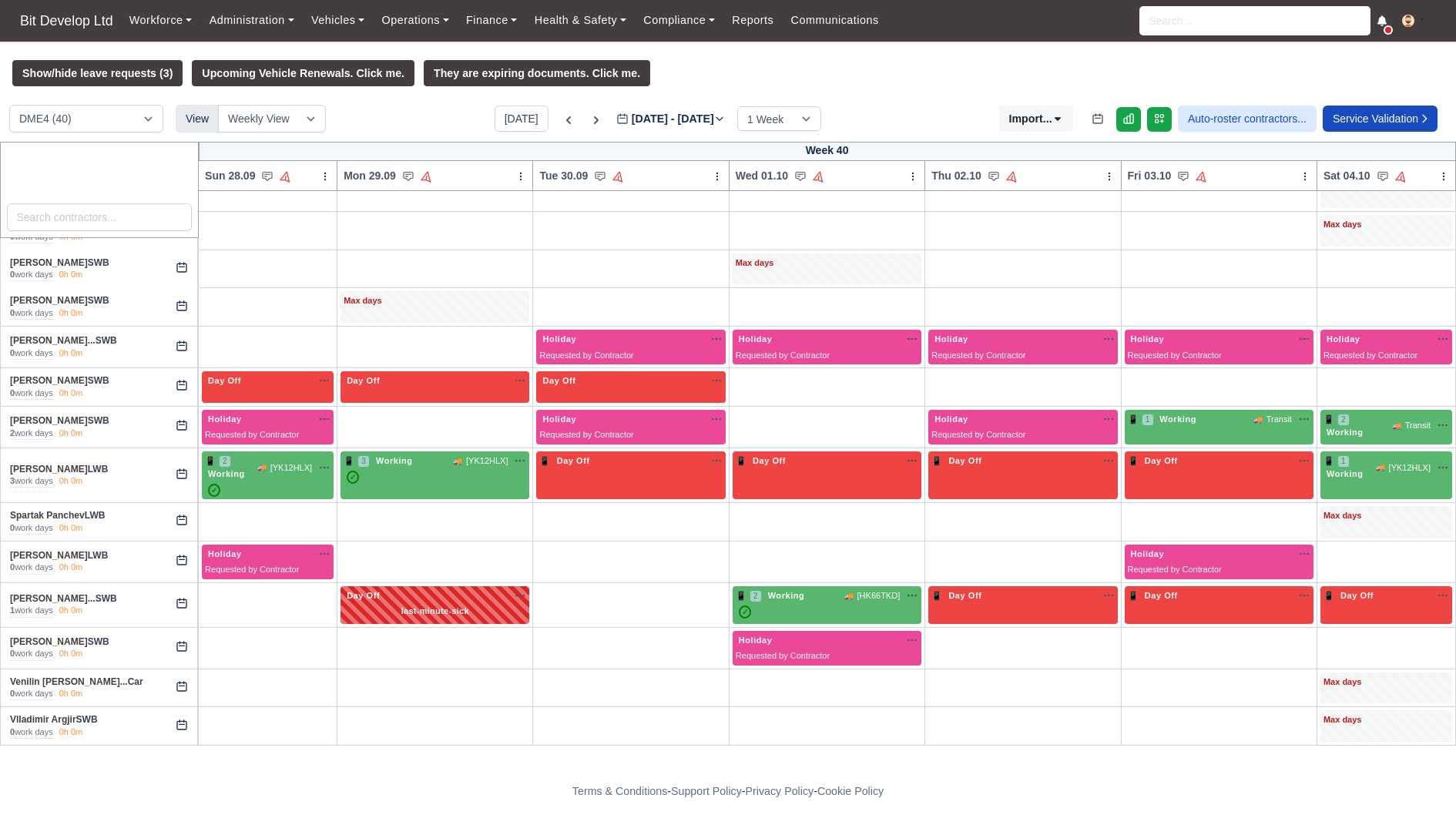
click at [405, 590] on div "Day Off Available" at bounding box center [435, 603] width 183 height 29
select select "Day Off"
select select "last-minute-sick"
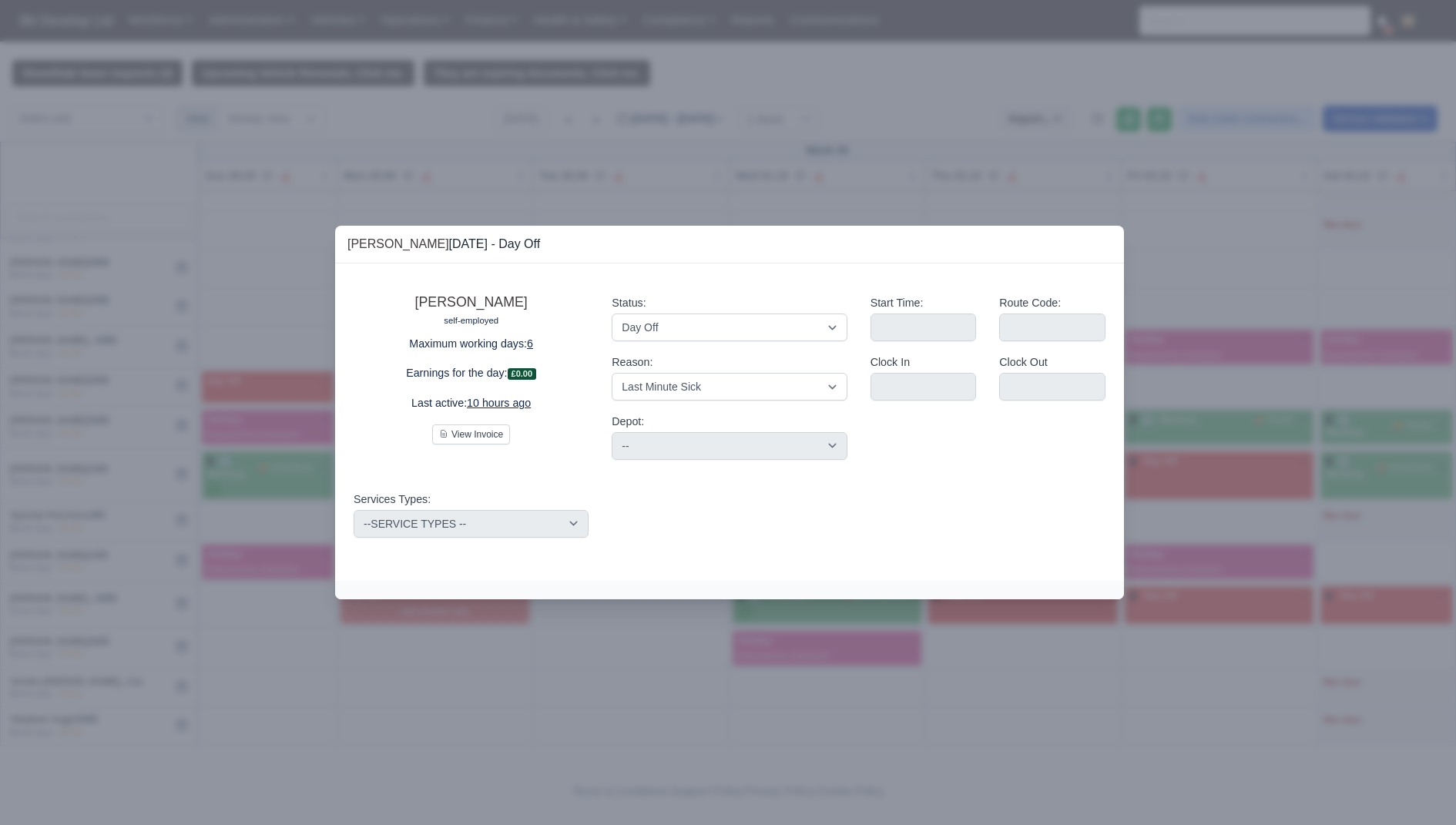
click at [545, 667] on div at bounding box center [728, 412] width 1456 height 825
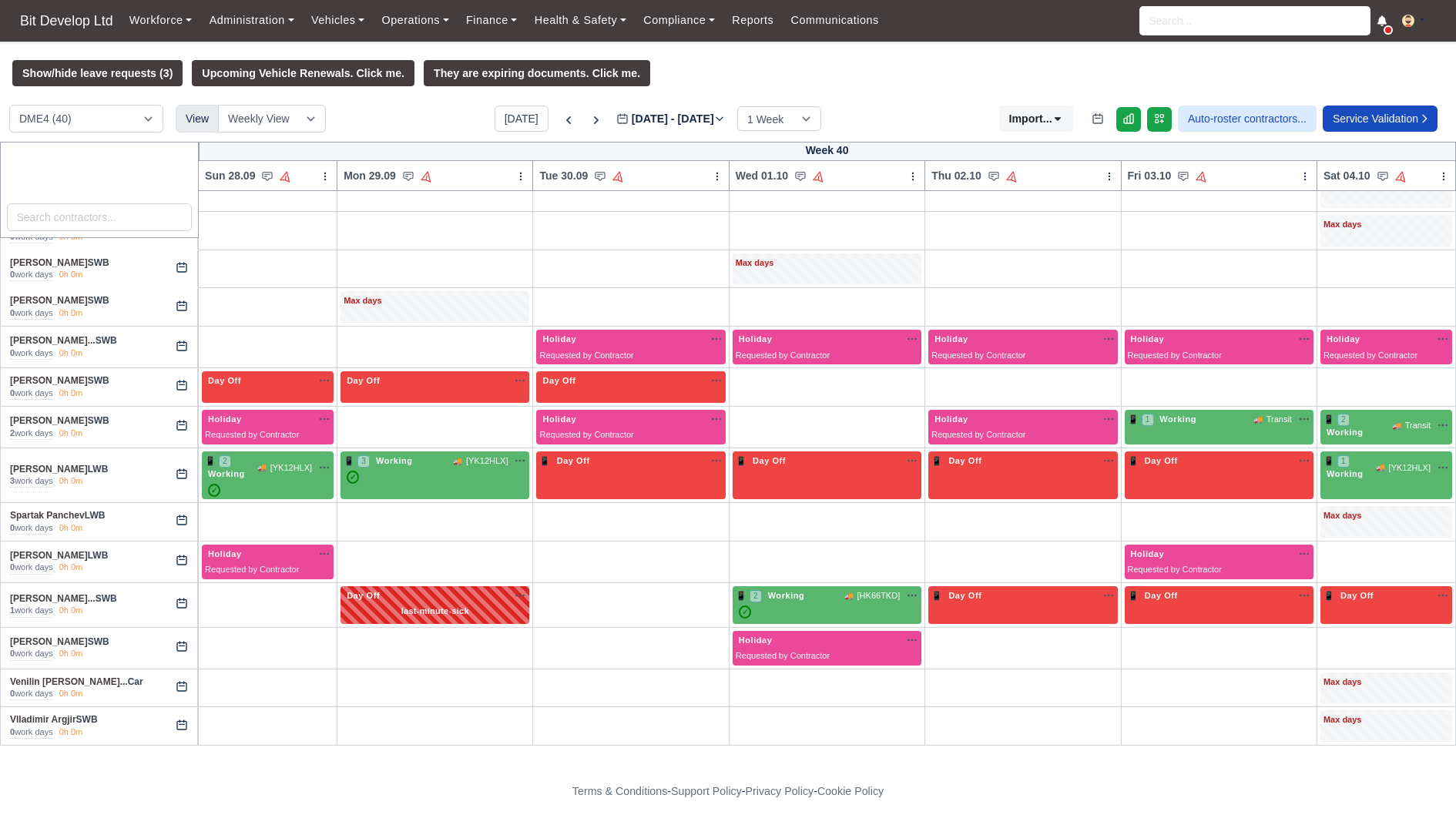
click at [430, 591] on div "Day Off Available" at bounding box center [435, 603] width 183 height 29
select select "Day Off"
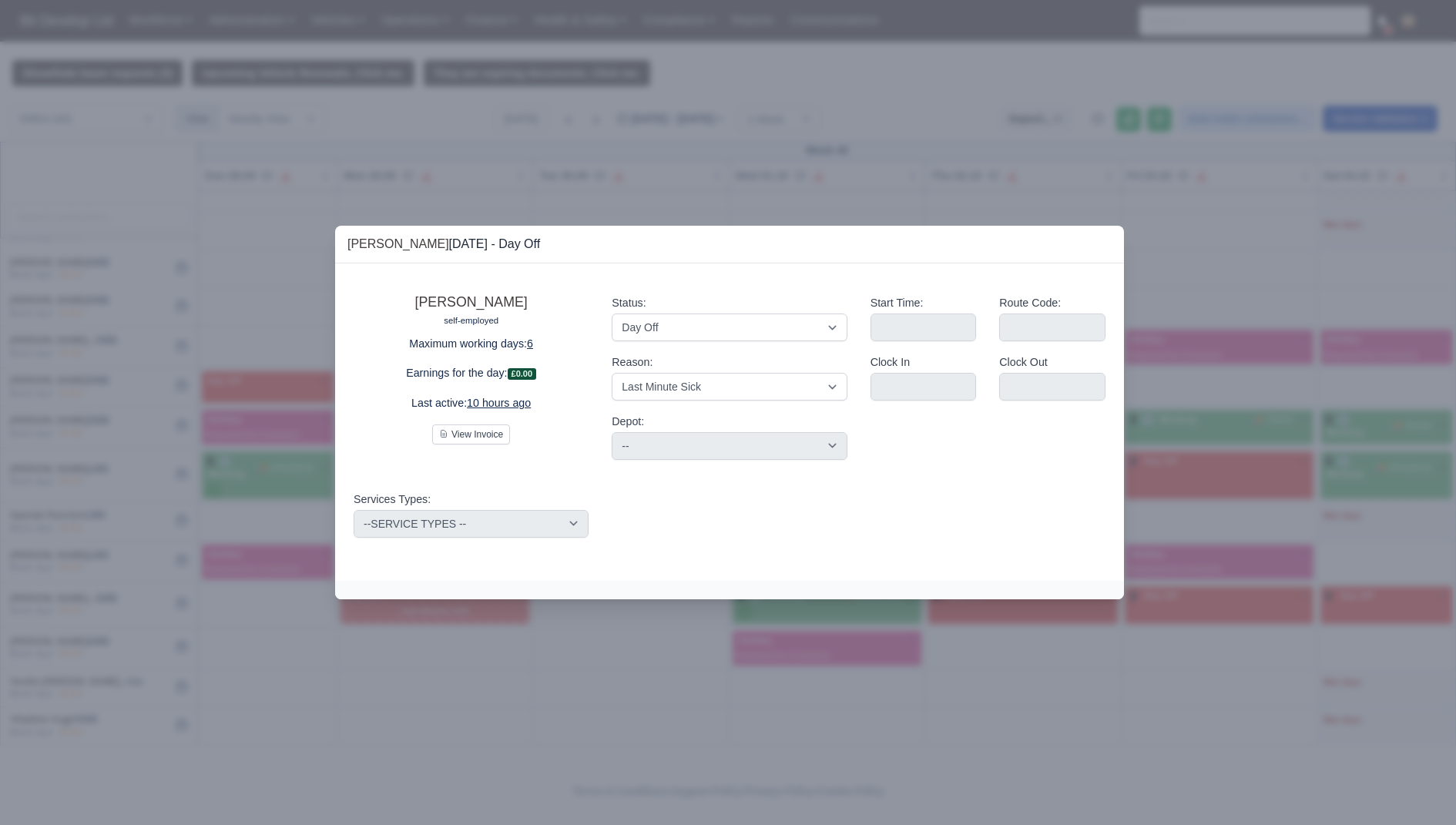
drag, startPoint x: 608, startPoint y: 356, endPoint x: 648, endPoint y: 356, distance: 40.0
click at [648, 356] on div "Status: Working Day Off Stand By Holiday Other Depot In Office OSM Ridealong Nu…" at bounding box center [729, 377] width 258 height 190
click at [683, 379] on select "-- Time Off Sick Last Minute Sick No Show Family Emergency Route Dropped Route …" at bounding box center [729, 387] width 235 height 28
click at [686, 402] on div "Status: Working Day Off Stand By Holiday Other Depot In Office OSM Ridealong Nu…" at bounding box center [729, 377] width 258 height 190
click at [686, 390] on select "-- Time Off Sick Last Minute Sick No Show Family Emergency Route Dropped Route …" at bounding box center [729, 387] width 235 height 28
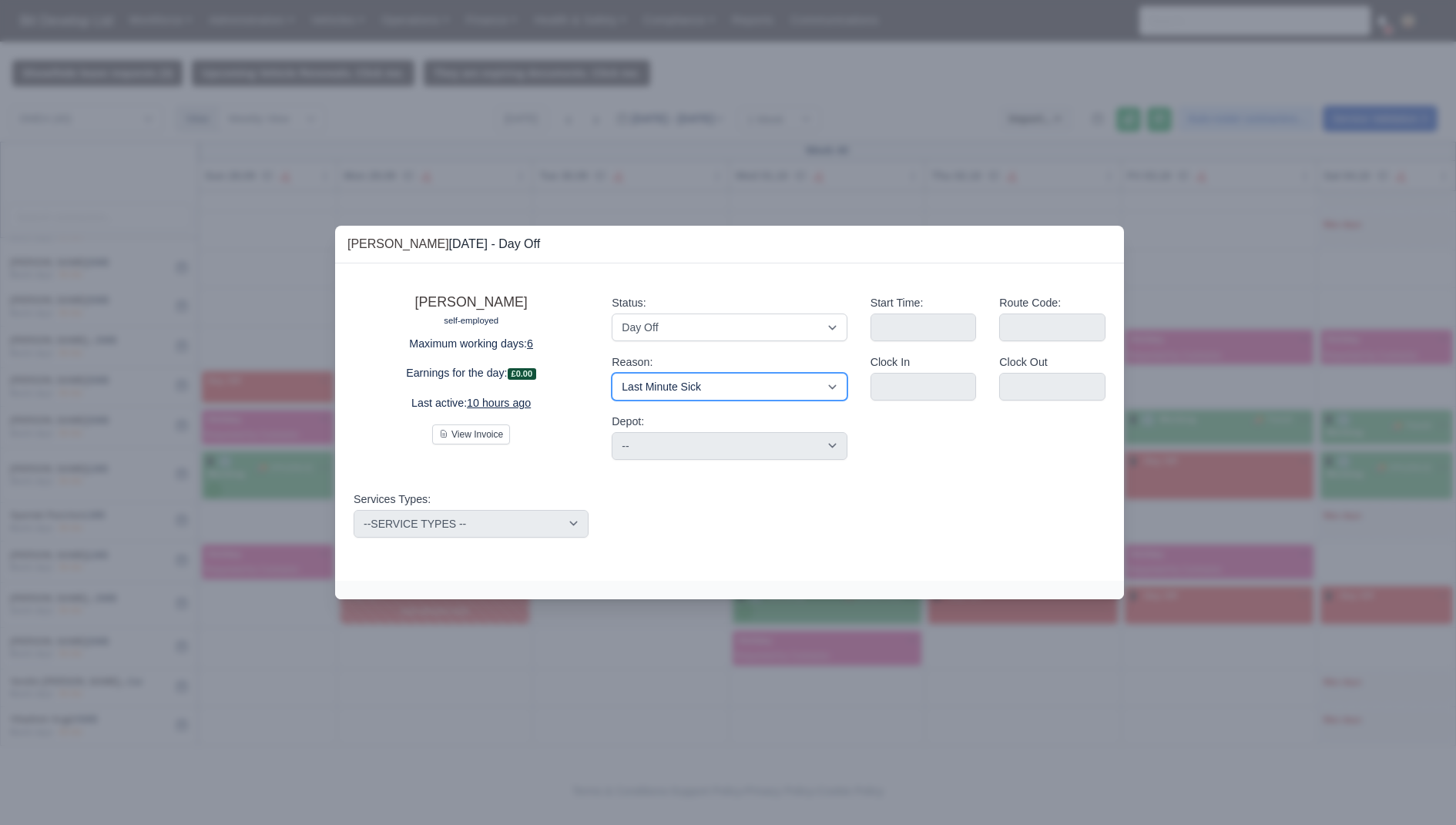
select select "no-show"
click at [612, 373] on select "-- Time Off Sick Last Minute Sick No Show Family Emergency Route Dropped Route …" at bounding box center [729, 387] width 235 height 28
click at [655, 340] on select "Working Day Off Stand By Holiday Other Depot In Office OSM Ridealong Nursery 1 …" at bounding box center [729, 327] width 235 height 28
click at [663, 330] on select "Working Day Off Stand By Holiday Other Depot In Office OSM Ridealong Nursery 1 …" at bounding box center [729, 327] width 235 height 28
click at [789, 396] on select "-- Time Off Sick Last Minute Sick No Show Family Emergency Route Dropped Route …" at bounding box center [729, 387] width 235 height 28
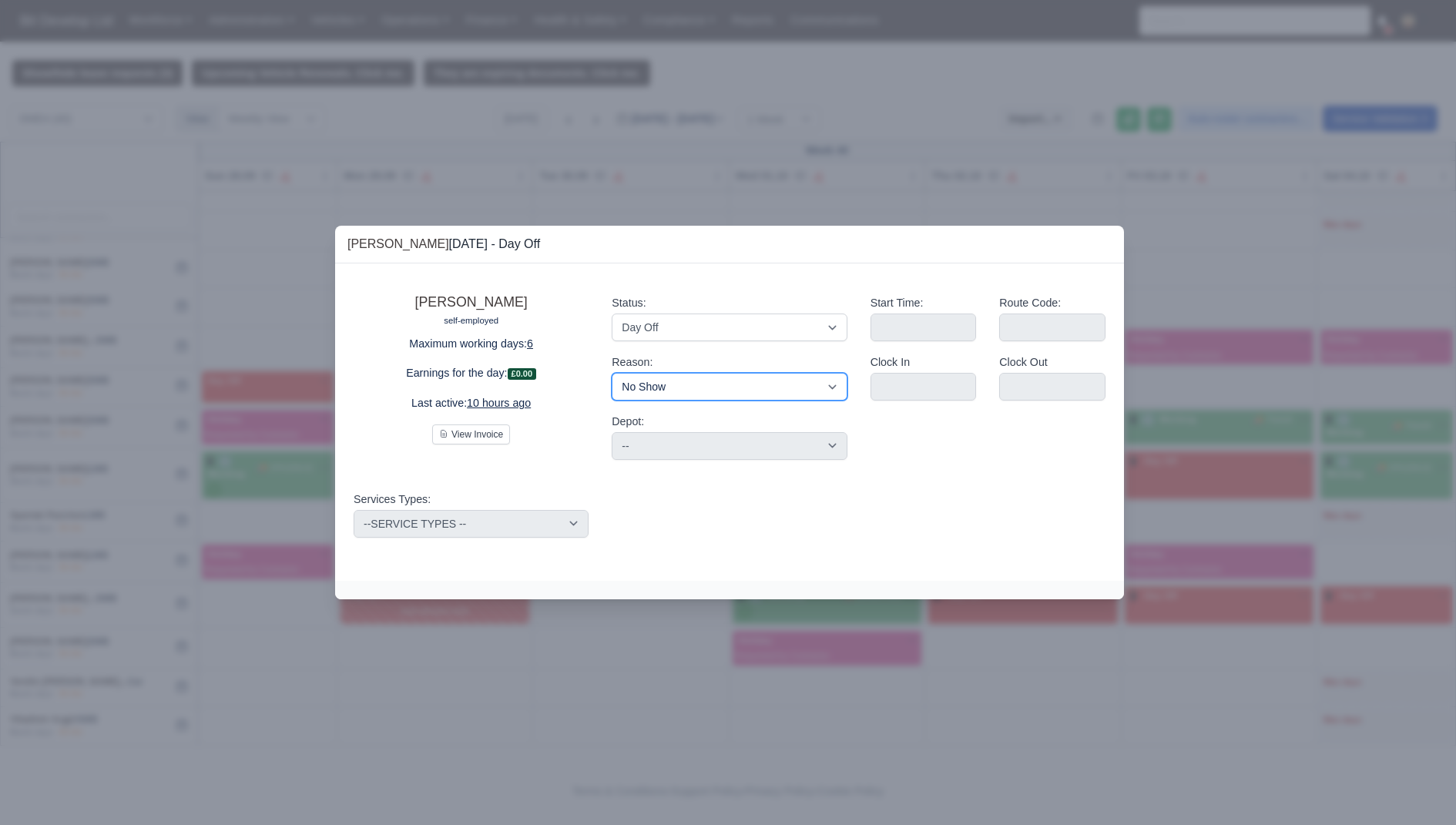
select select "Route Dropped"
click at [612, 373] on select "-- Time Off Sick Last Minute Sick No Show Family Emergency Route Dropped Route …" at bounding box center [729, 387] width 235 height 28
click at [874, 659] on div at bounding box center [728, 412] width 1456 height 825
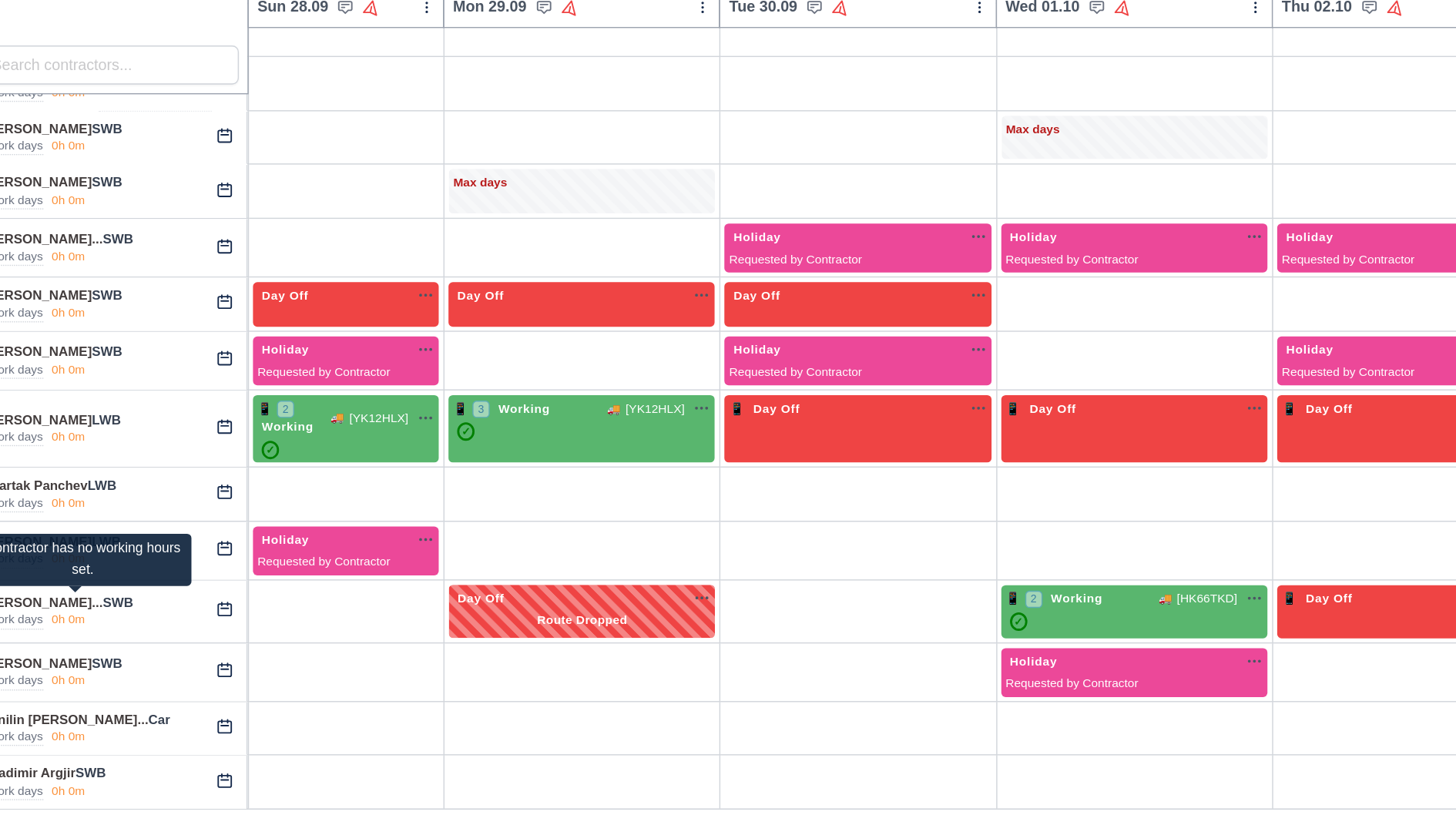
scroll to position [1217, 0]
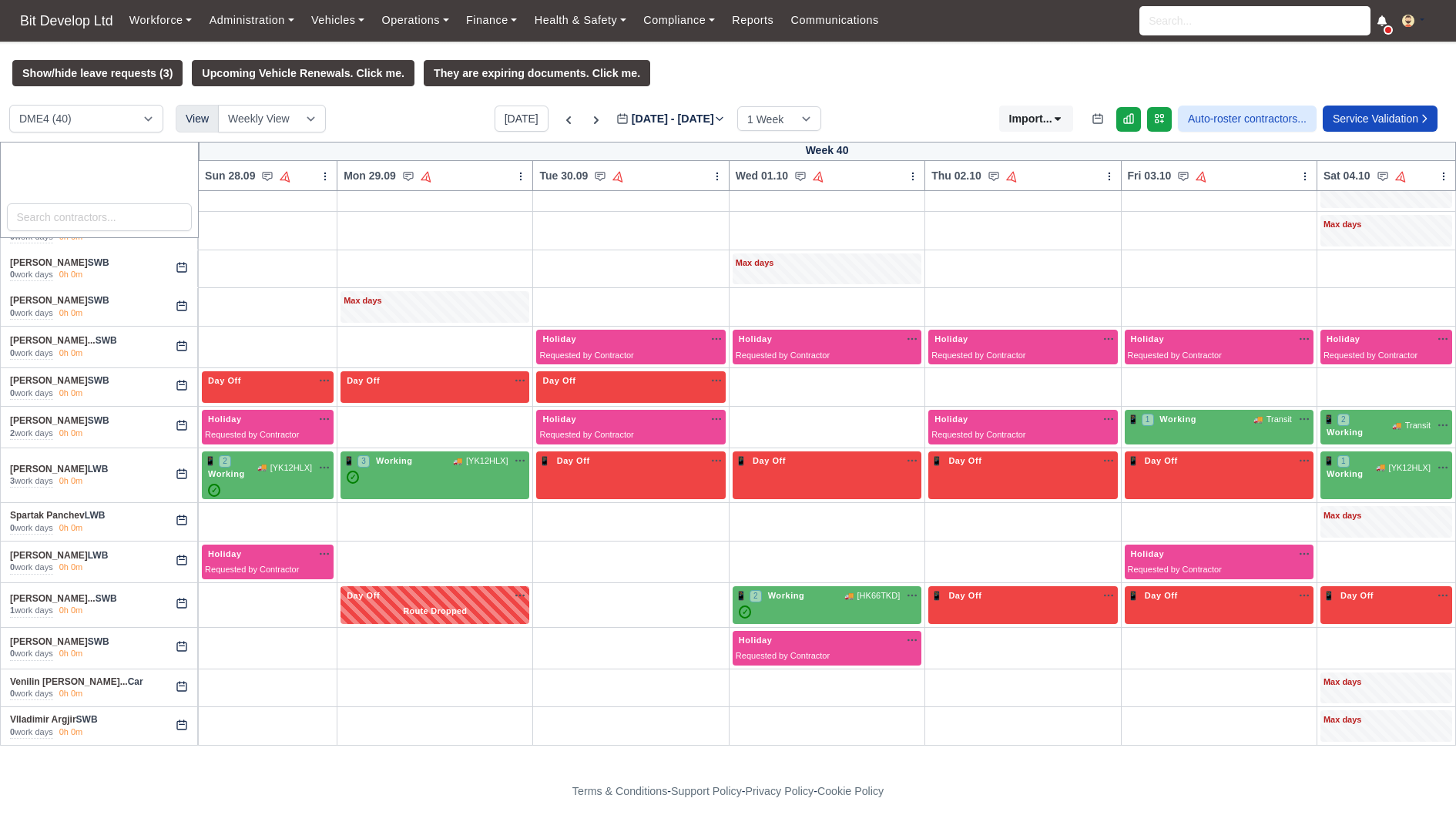
click at [1418, 17] on button at bounding box center [1419, 22] width 50 height 23
click at [1369, 83] on link "Settings" at bounding box center [1375, 82] width 137 height 32
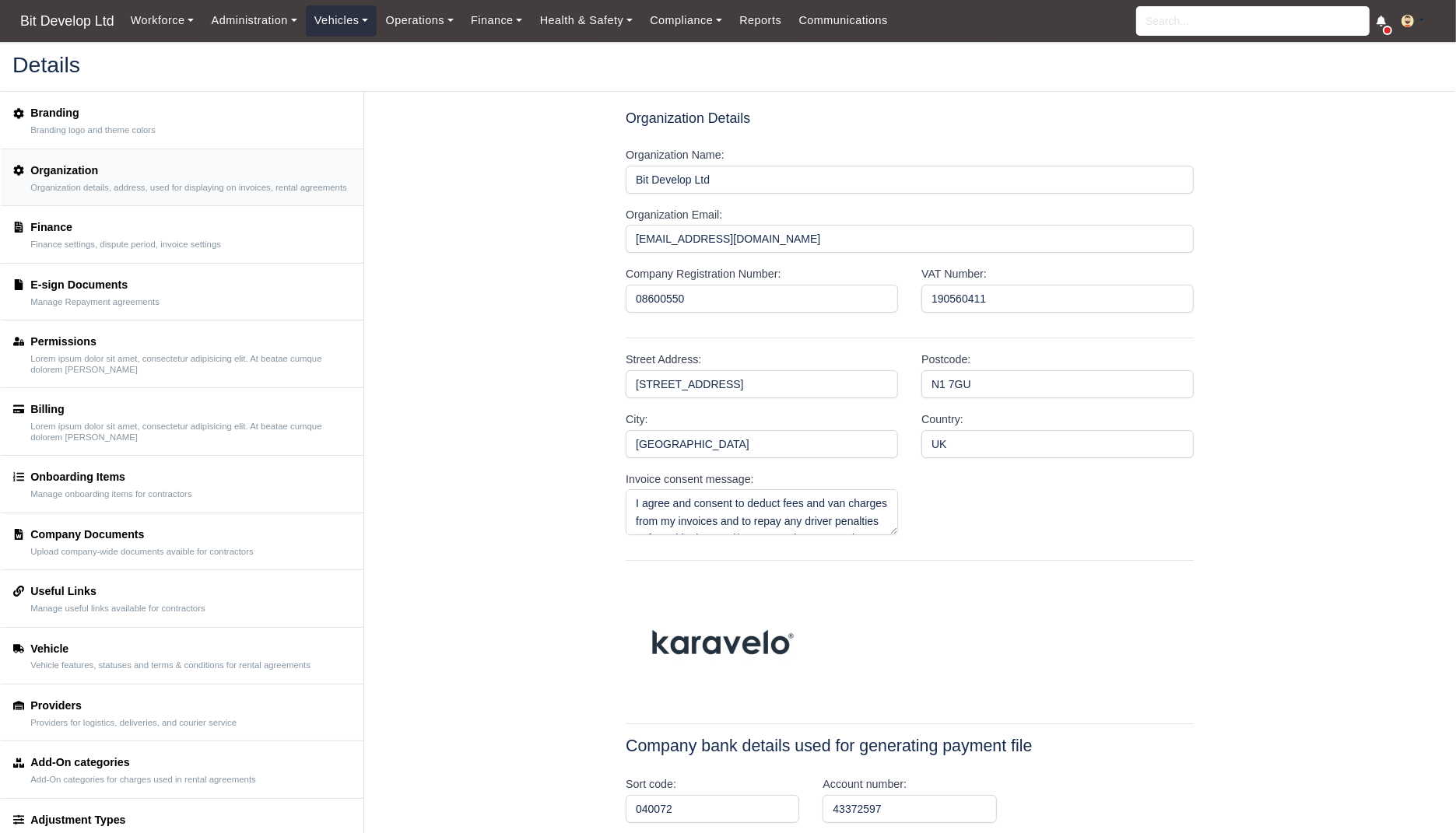
click at [352, 24] on link "Vehicles" at bounding box center [342, 20] width 72 height 31
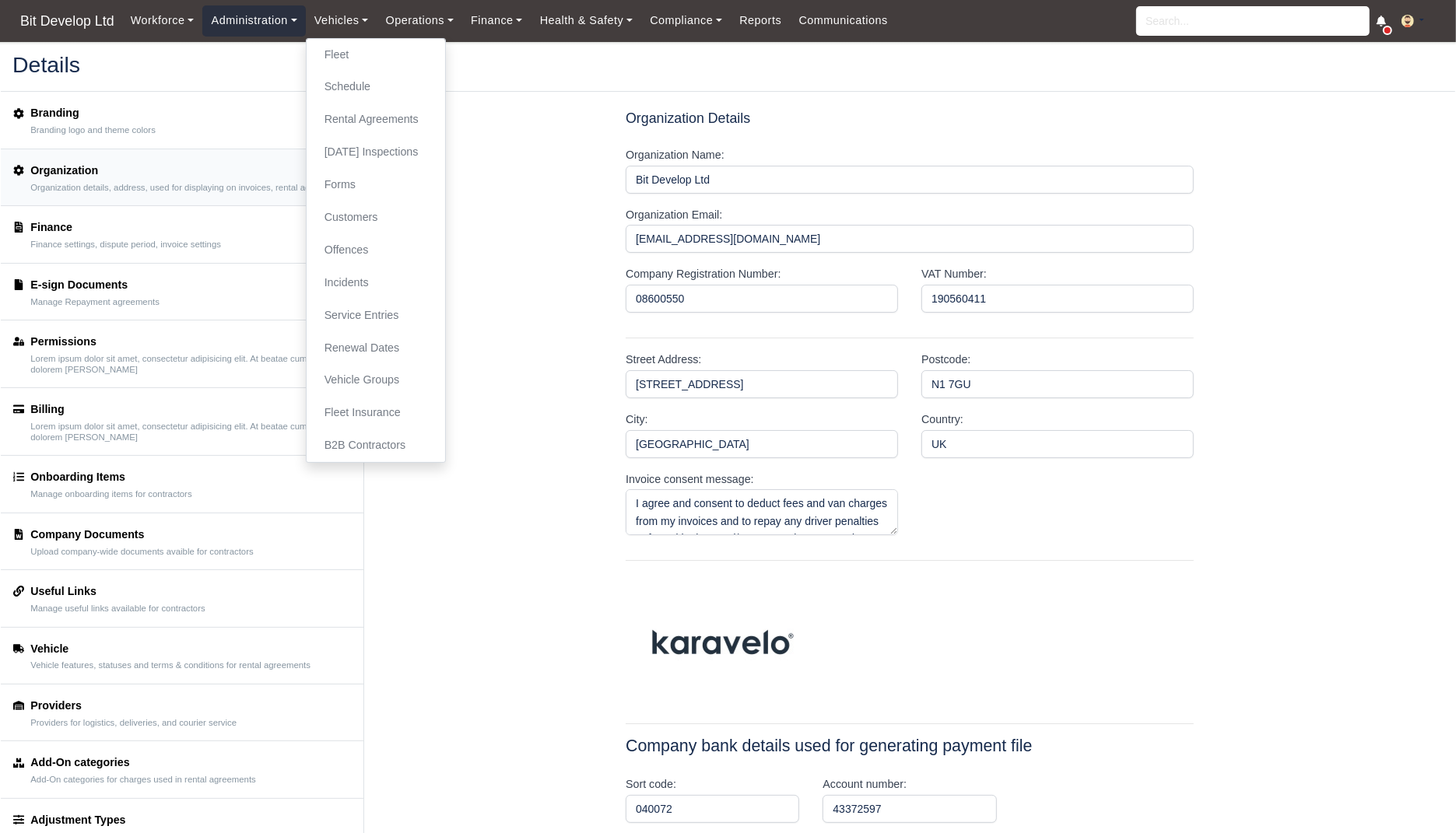
click at [260, 24] on link "Administration" at bounding box center [253, 20] width 102 height 31
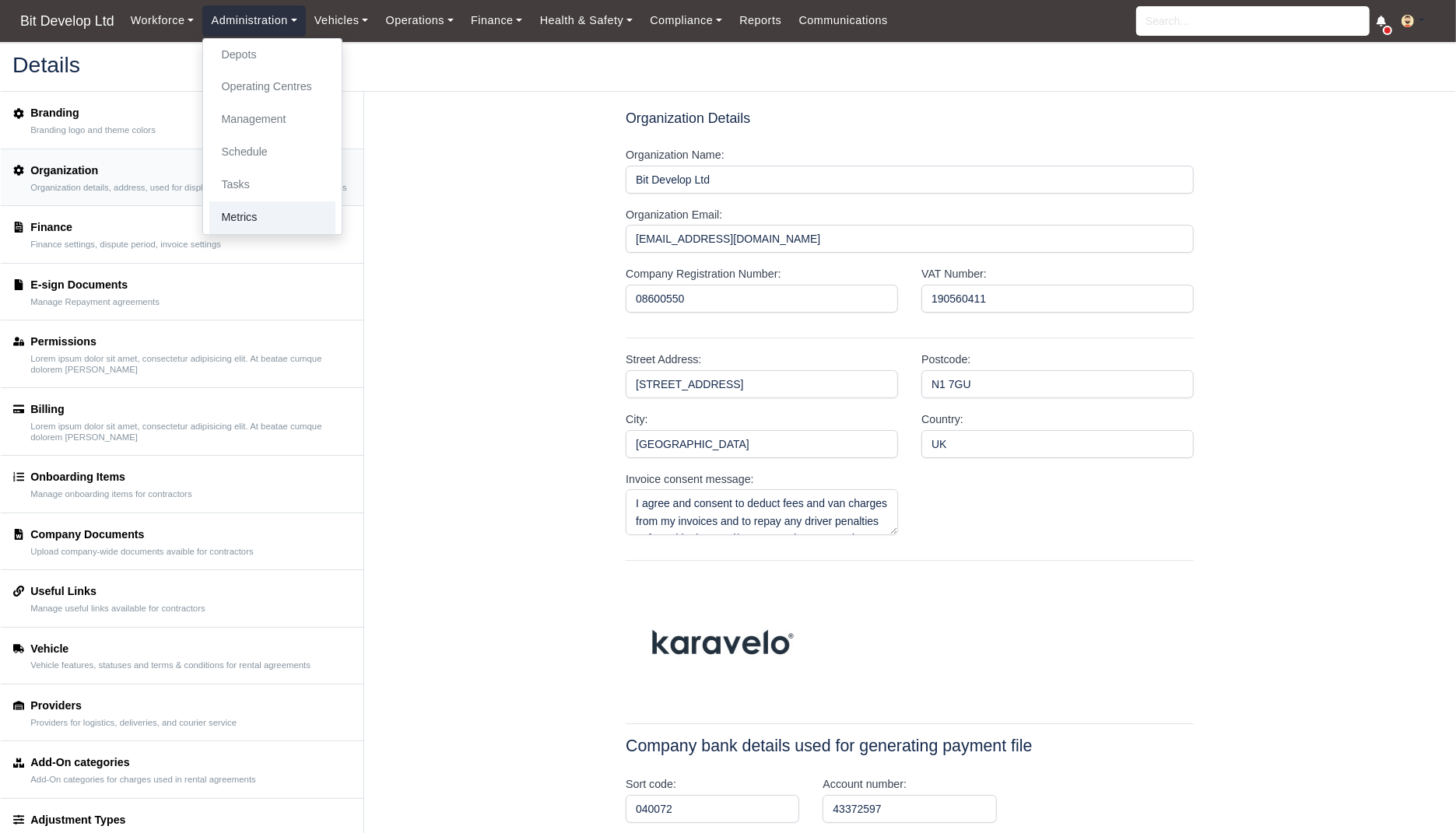
click at [247, 218] on link "Metrics" at bounding box center [272, 218] width 126 height 32
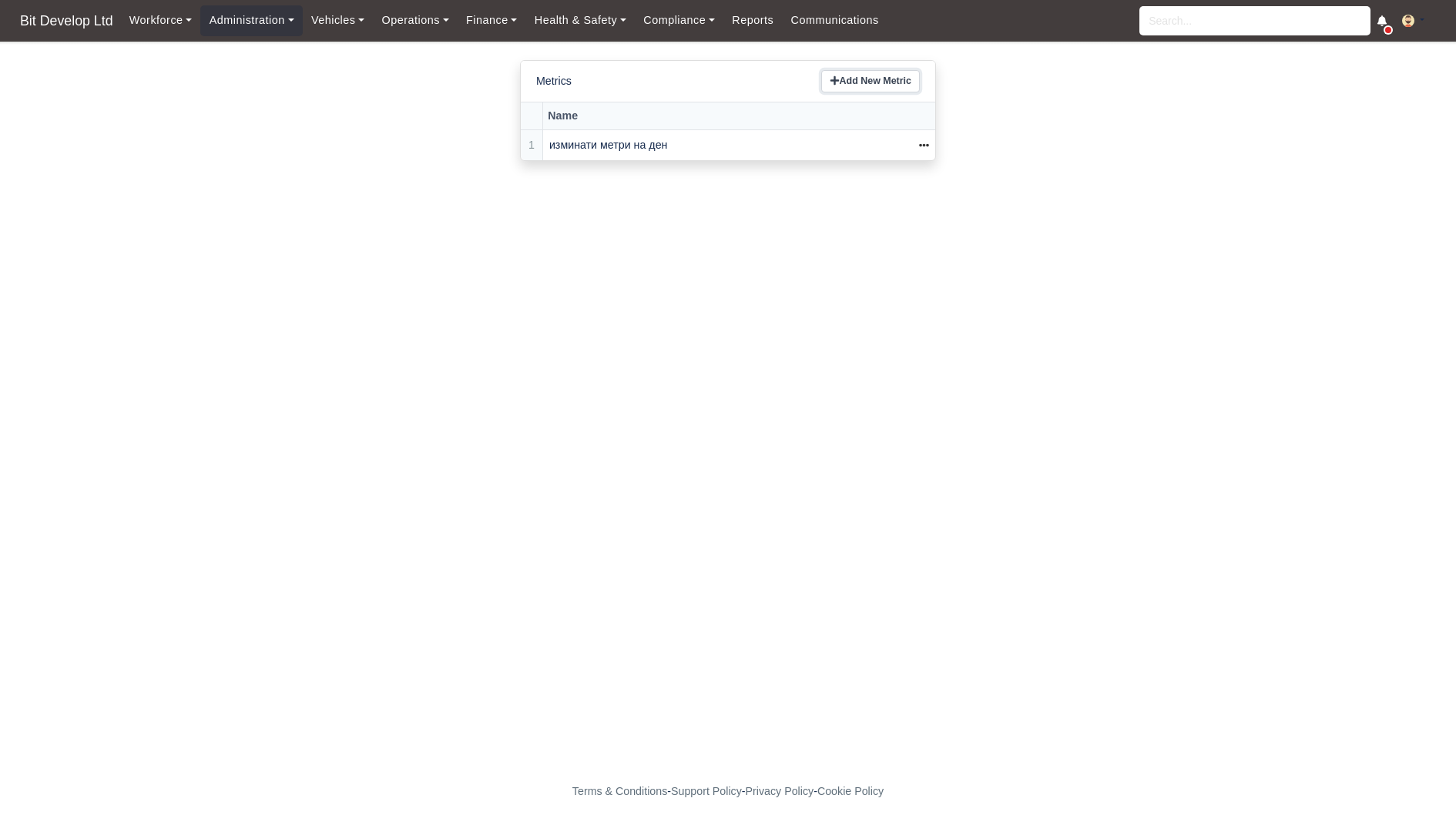
click at [856, 81] on link "Add New Metric" at bounding box center [871, 81] width 99 height 23
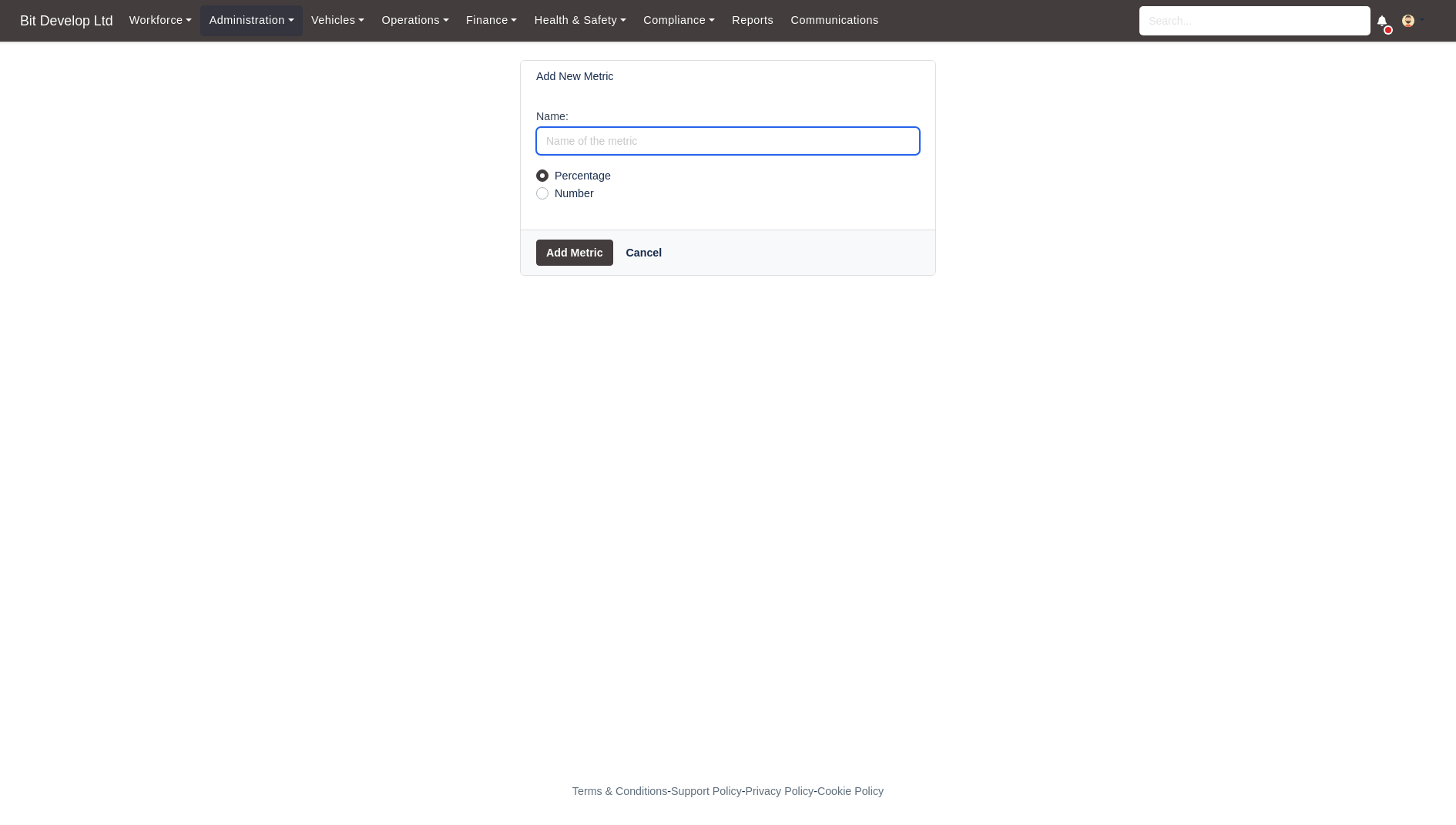
click at [695, 148] on input "Name:" at bounding box center [727, 141] width 383 height 28
type input "t"
type input "п"
type input "confirmantion metric"
click at [584, 262] on button "Add Metric" at bounding box center [574, 253] width 77 height 26
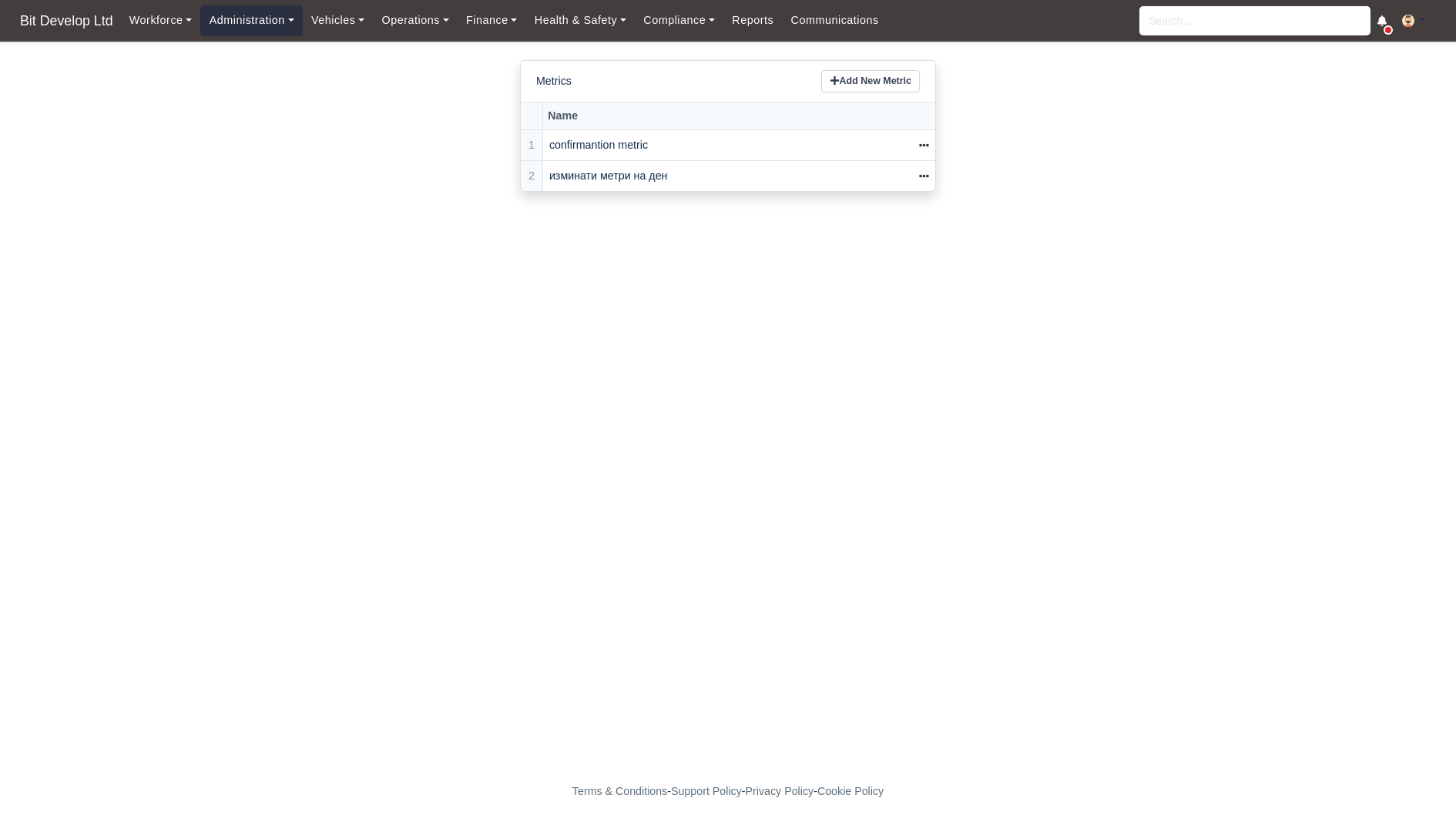
click at [262, 18] on link "Administration" at bounding box center [250, 20] width 101 height 30
click at [238, 57] on link "Depots" at bounding box center [269, 55] width 125 height 32
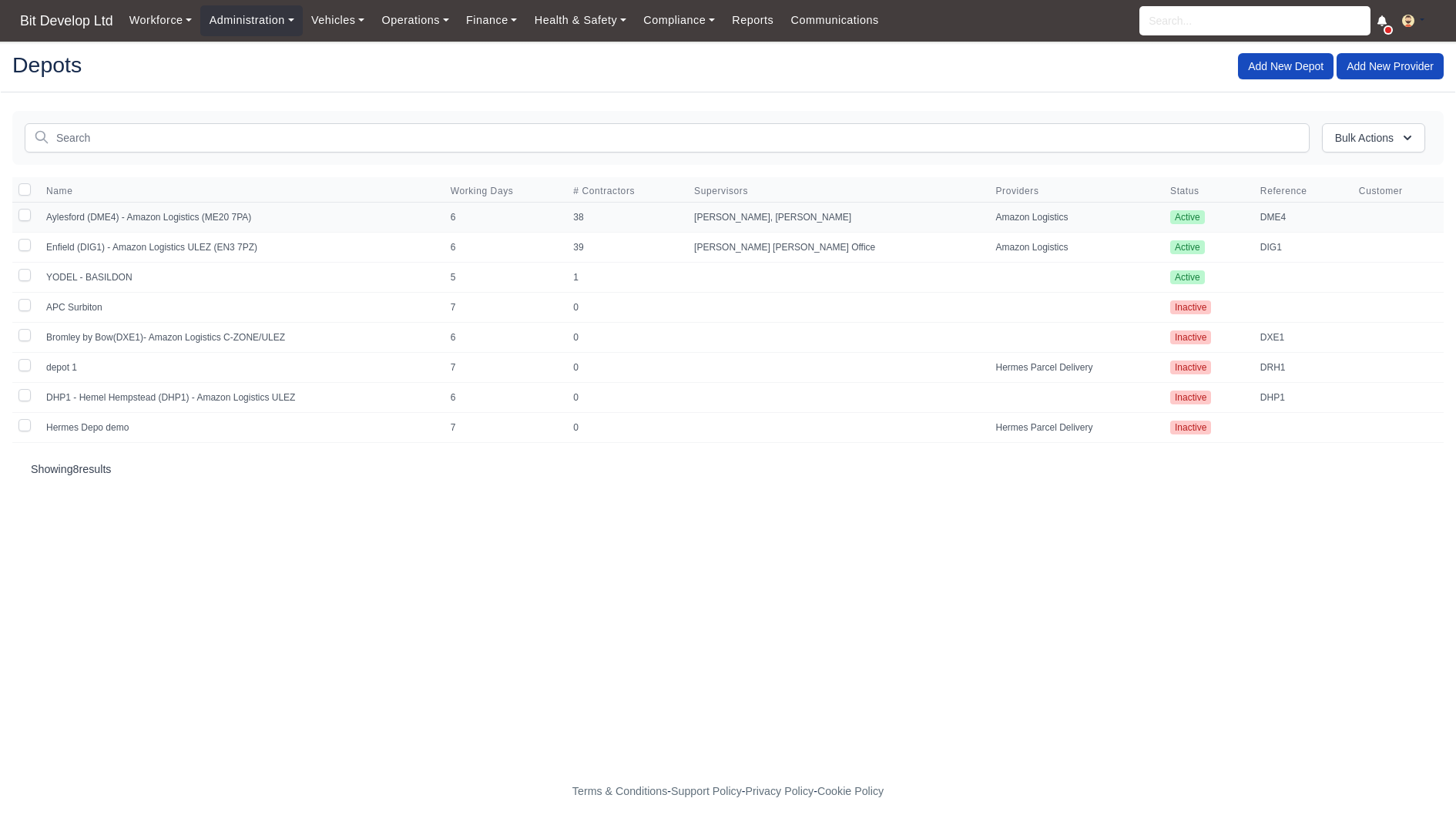
click at [116, 215] on td "Aylesford (DME4) - Amazon Logistics (ME20 7PA)" at bounding box center [239, 217] width 404 height 30
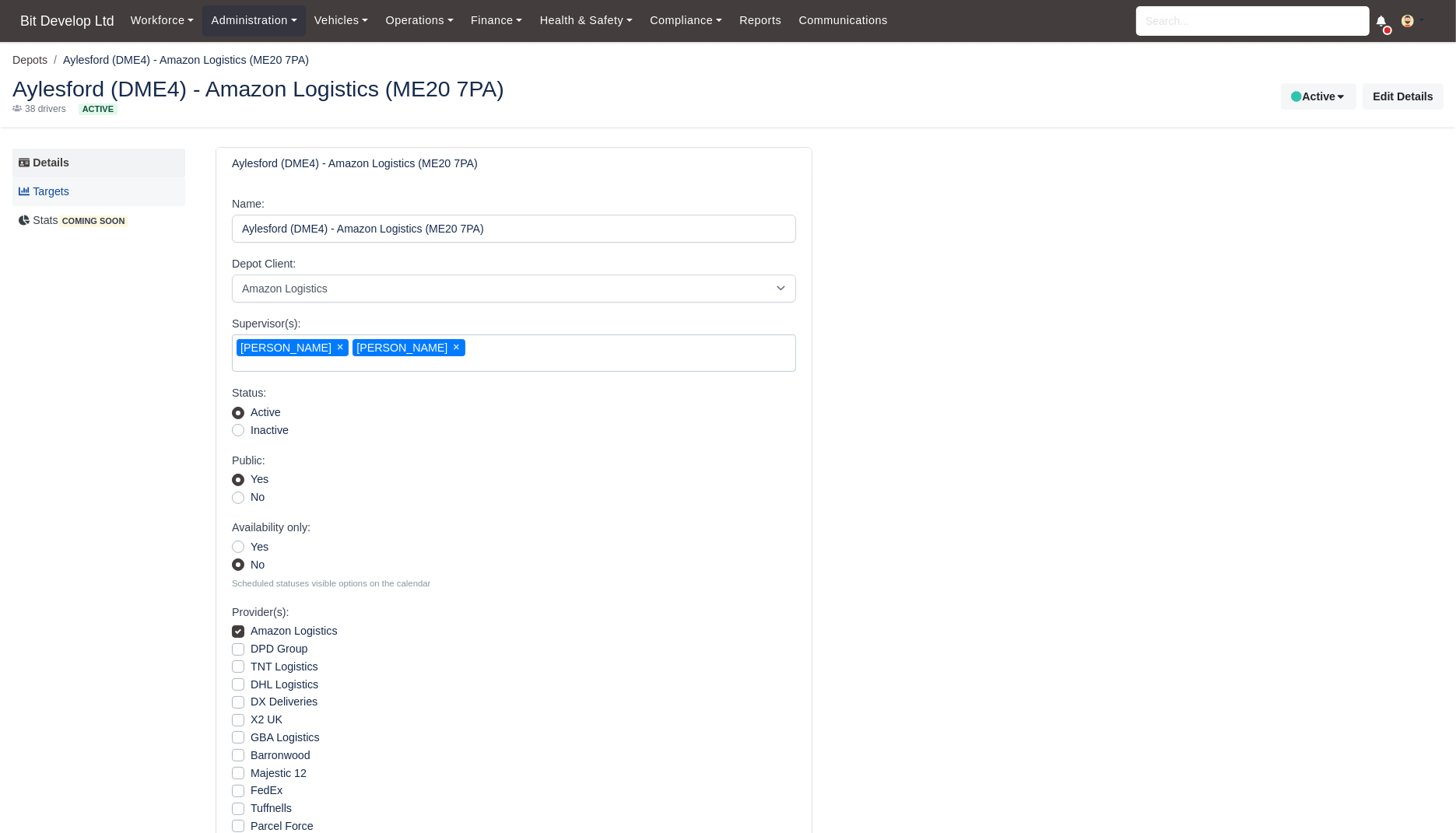
click at [70, 192] on link "Targets" at bounding box center [99, 191] width 173 height 29
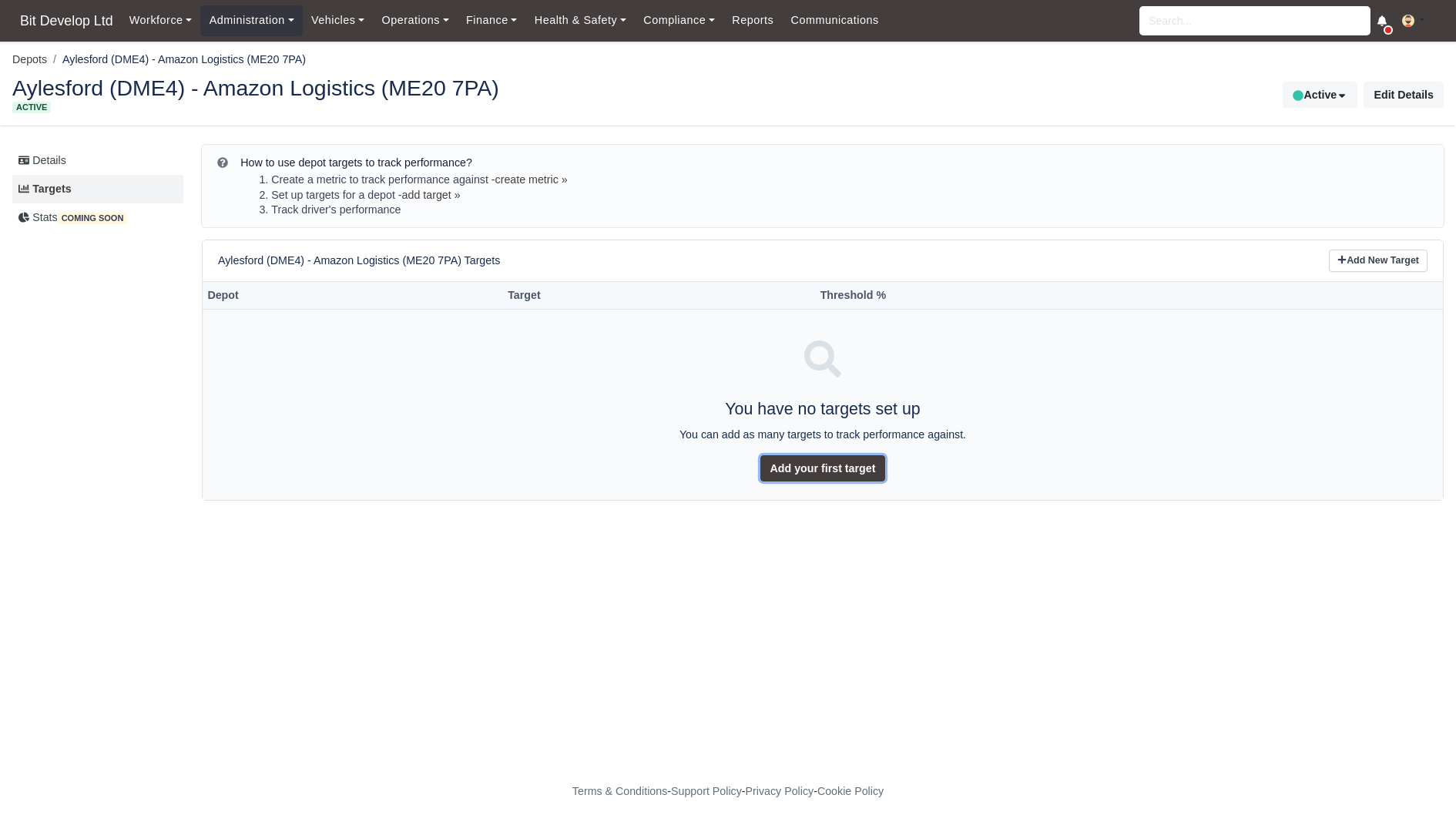
click at [833, 467] on link "Add your first target" at bounding box center [822, 468] width 126 height 26
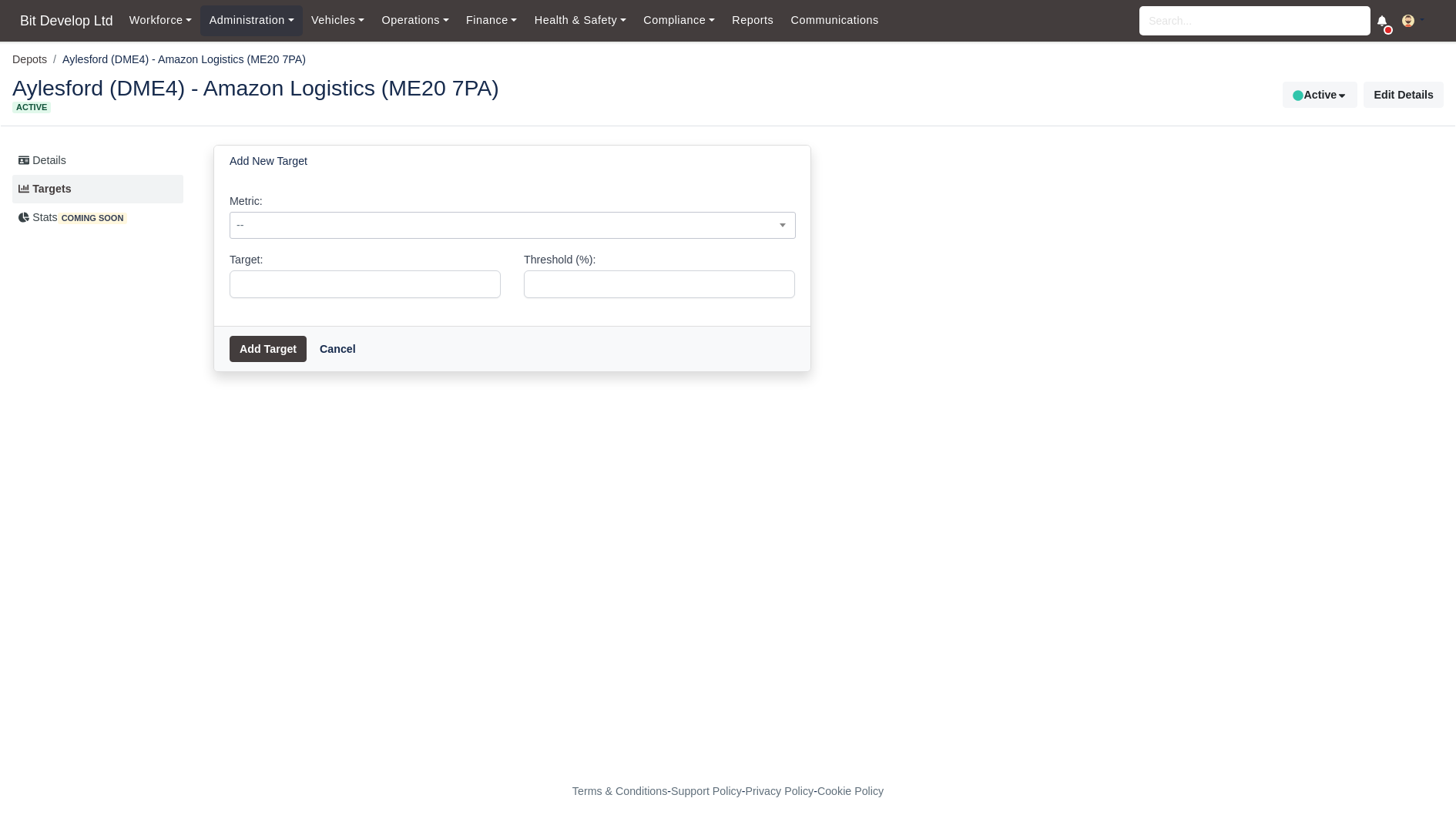
click at [506, 225] on span "--" at bounding box center [512, 225] width 564 height 19
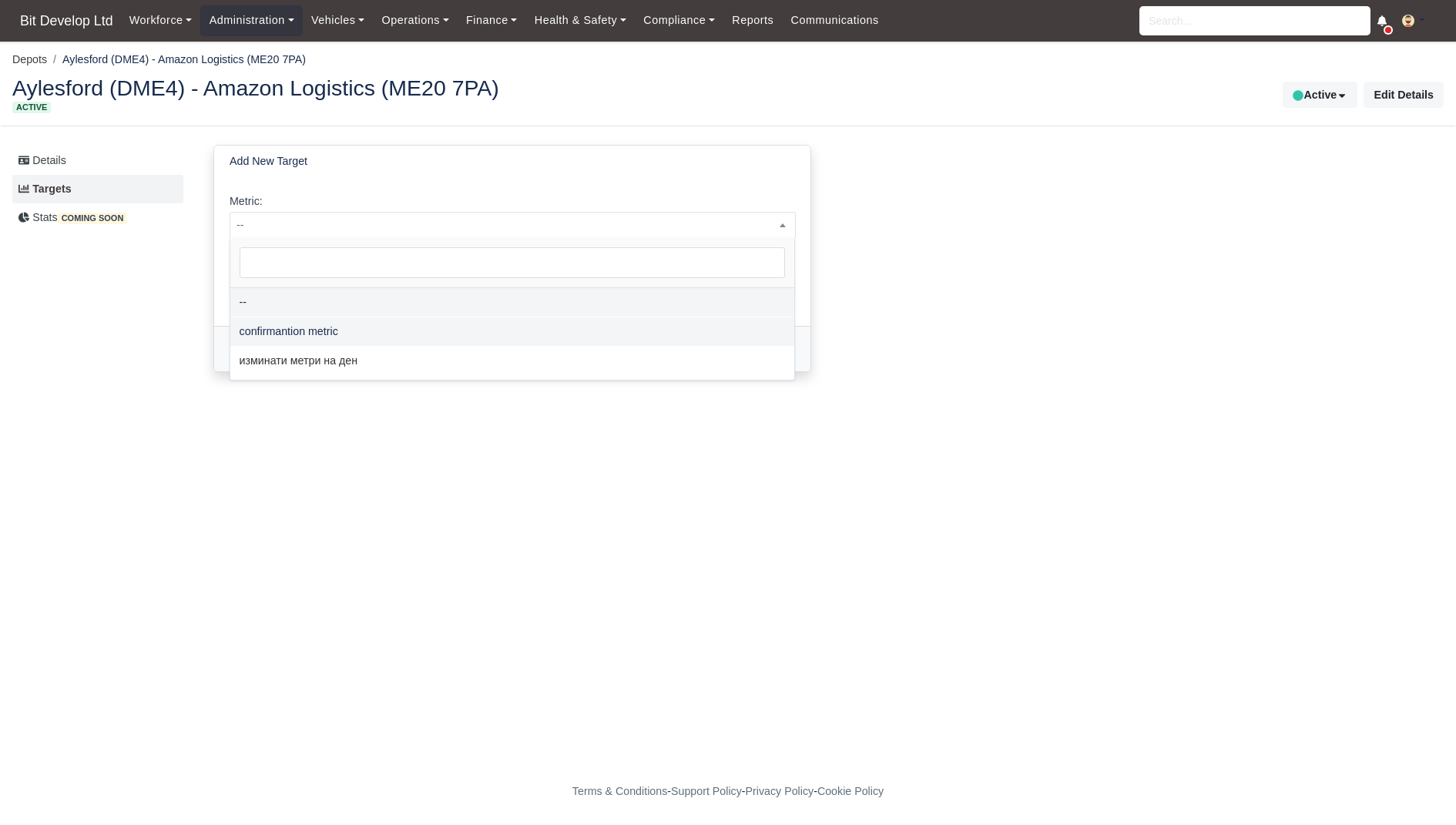
select select "2"
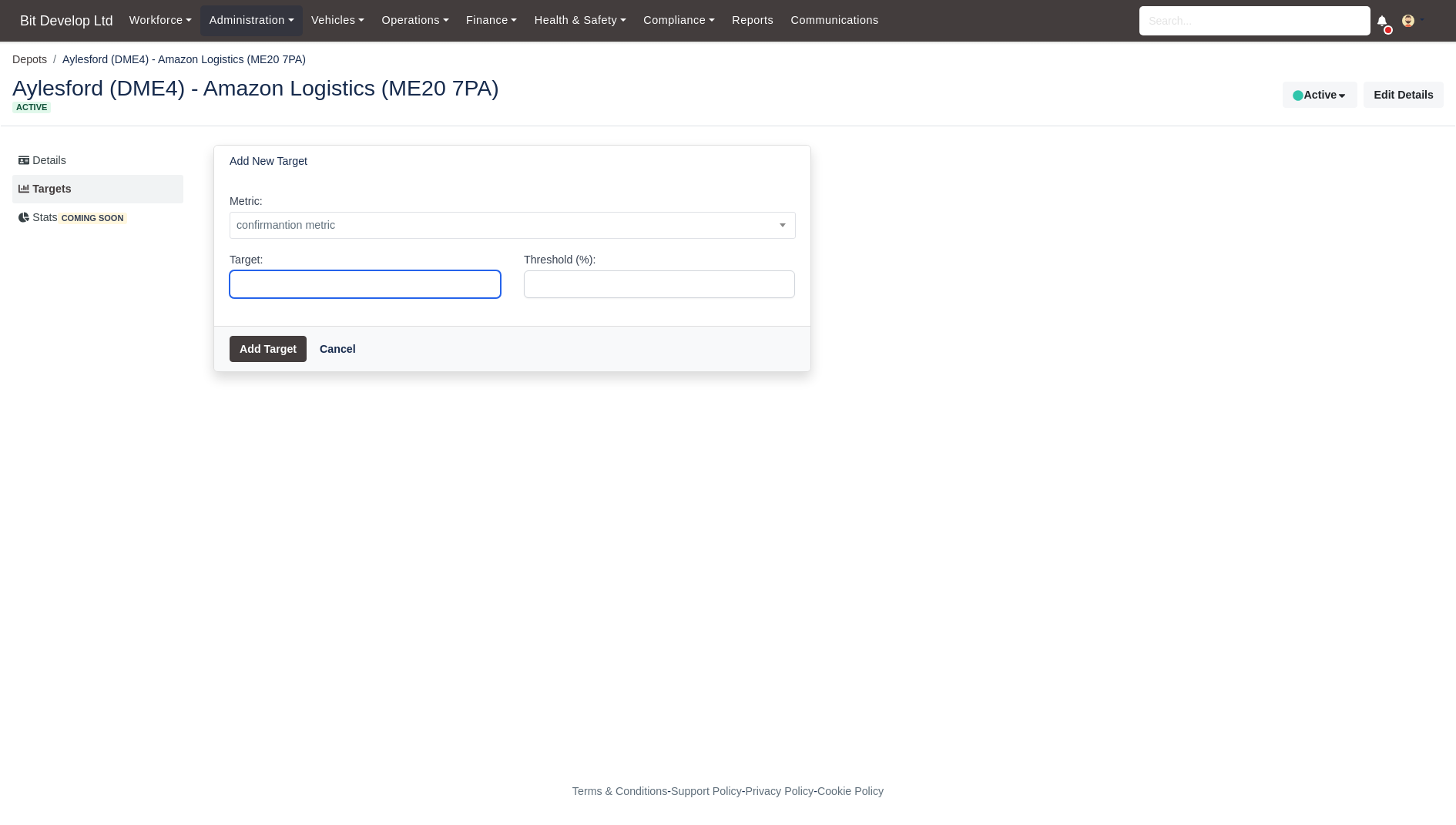
click at [388, 279] on input "Target:" at bounding box center [364, 284] width 271 height 28
type input "100"
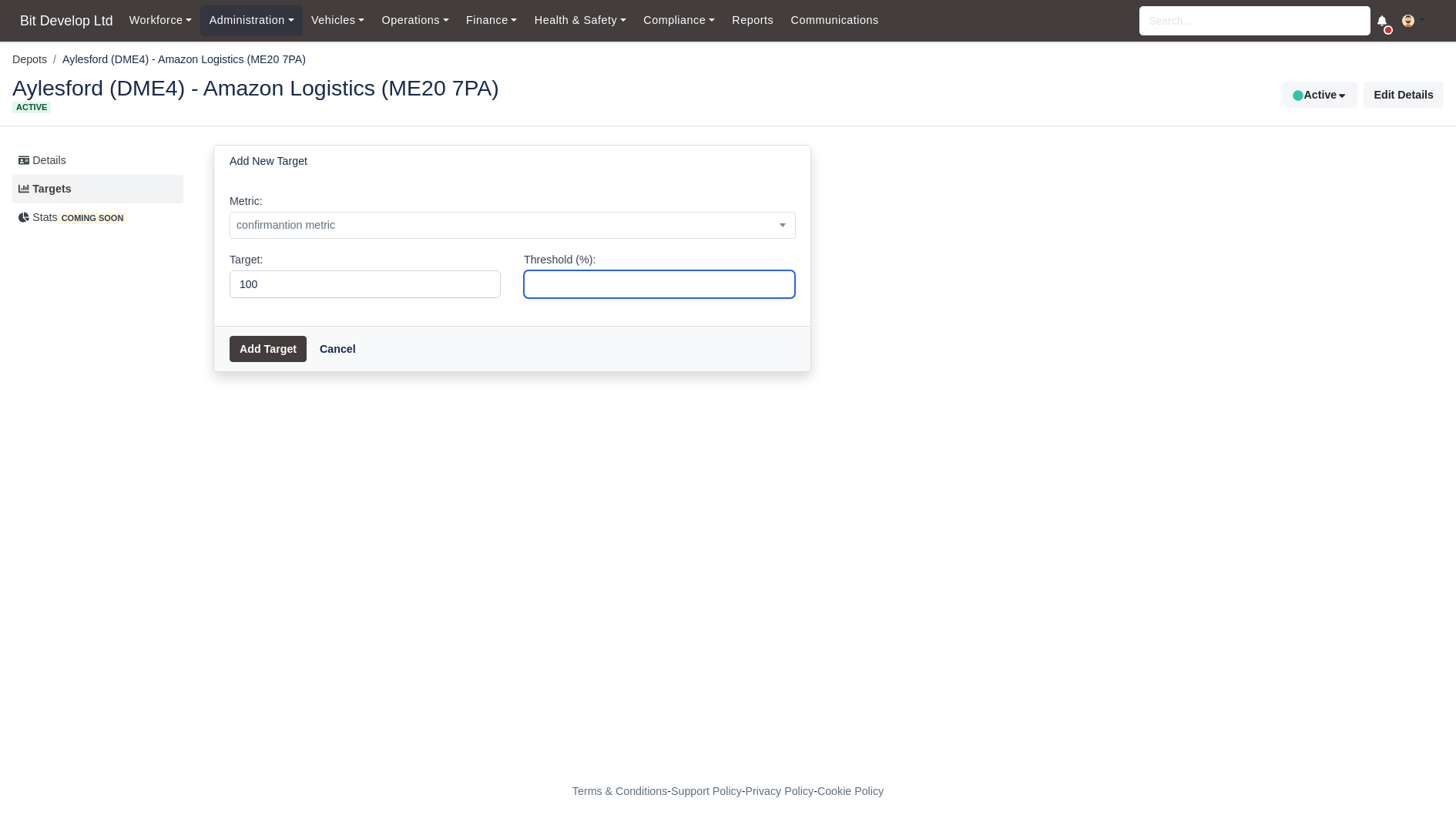
click at [581, 280] on input "Threshold (%):" at bounding box center [659, 284] width 271 height 28
type input "99"
click at [267, 347] on button "Add Target" at bounding box center [267, 349] width 77 height 26
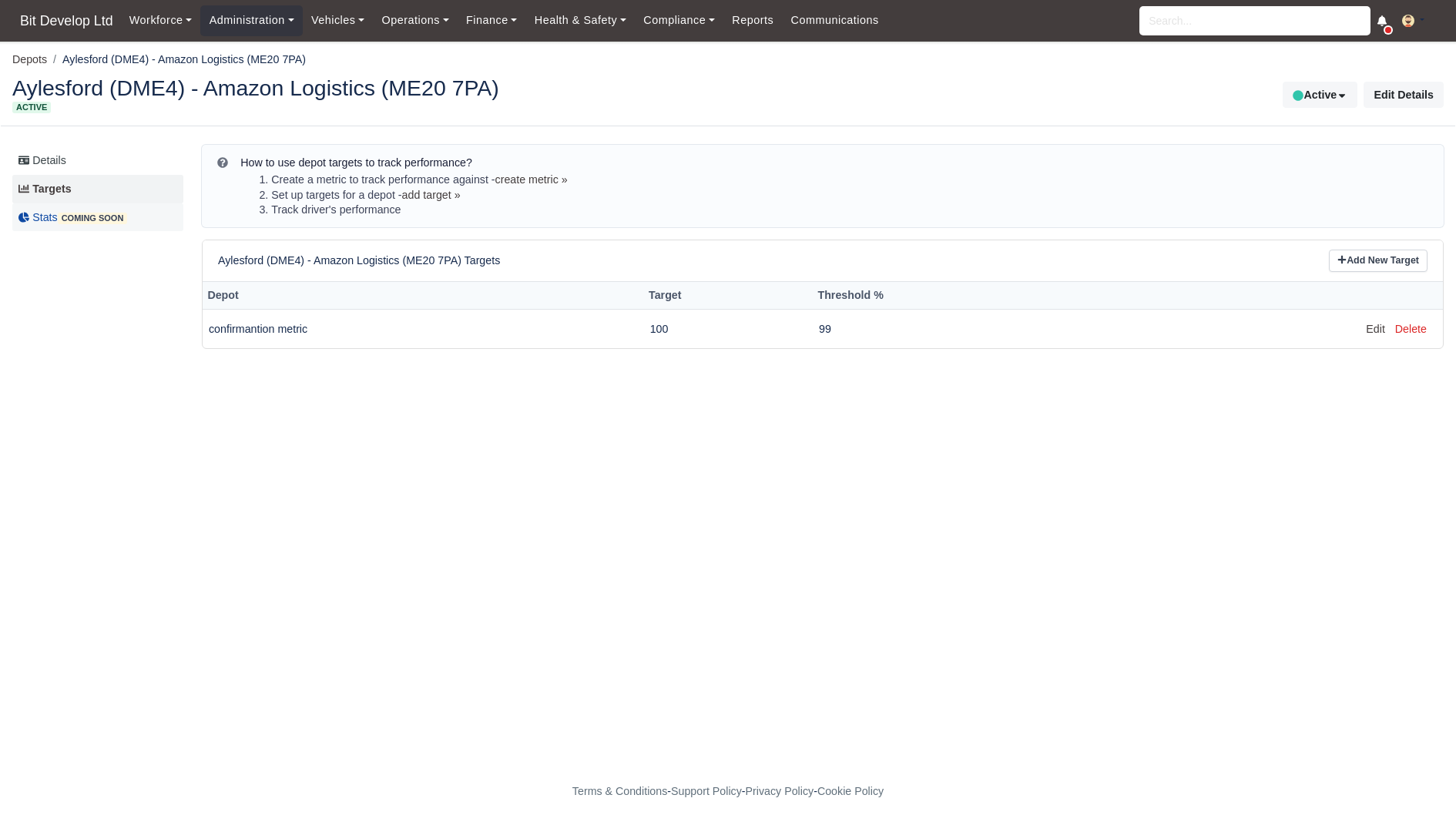
click at [46, 221] on link "Stats coming soon" at bounding box center [98, 217] width 171 height 29
click at [69, 209] on link "Stats coming soon" at bounding box center [98, 217] width 171 height 29
click at [55, 23] on span "Bit Develop Ltd" at bounding box center [66, 21] width 108 height 31
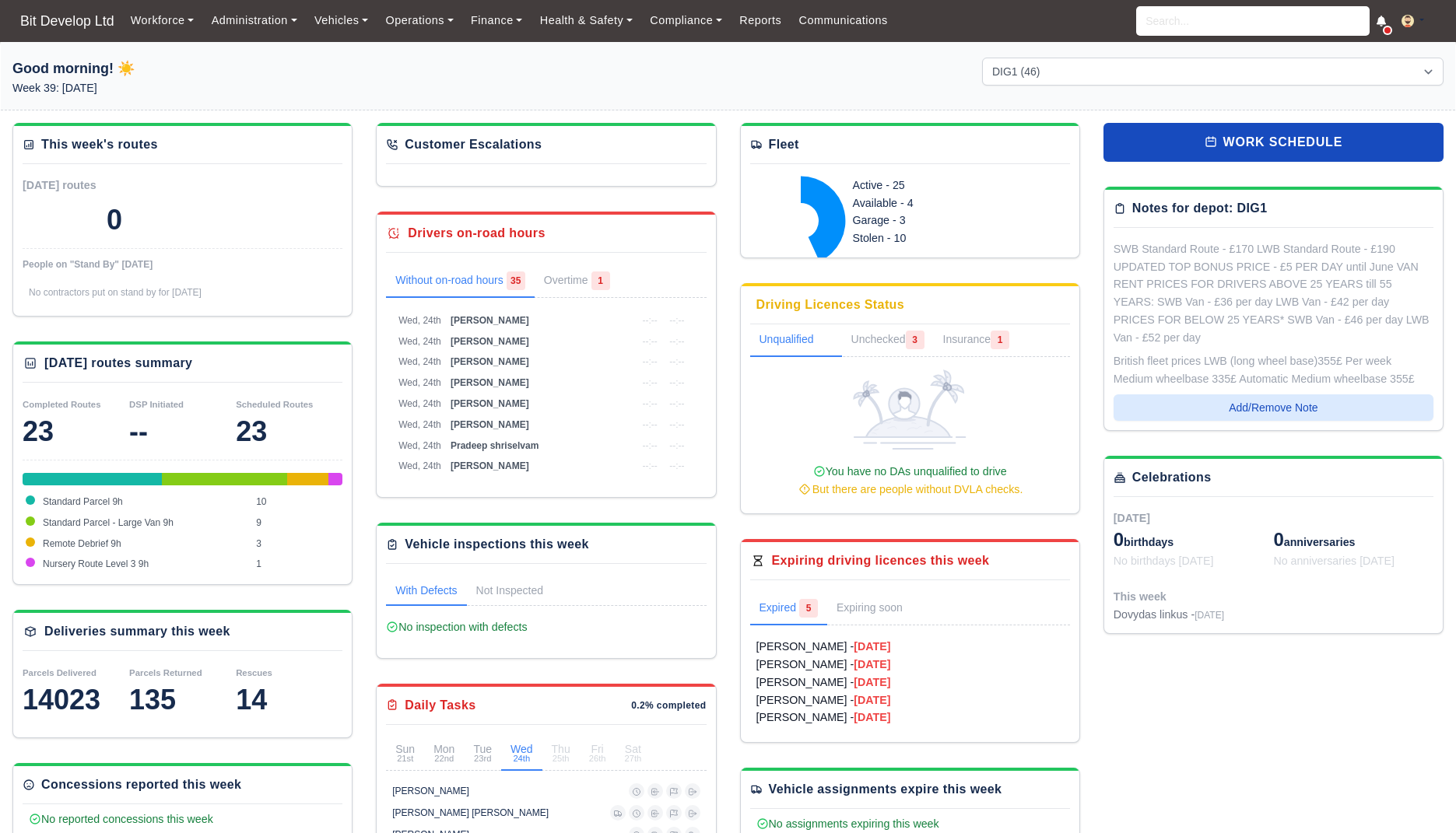
select select "2"
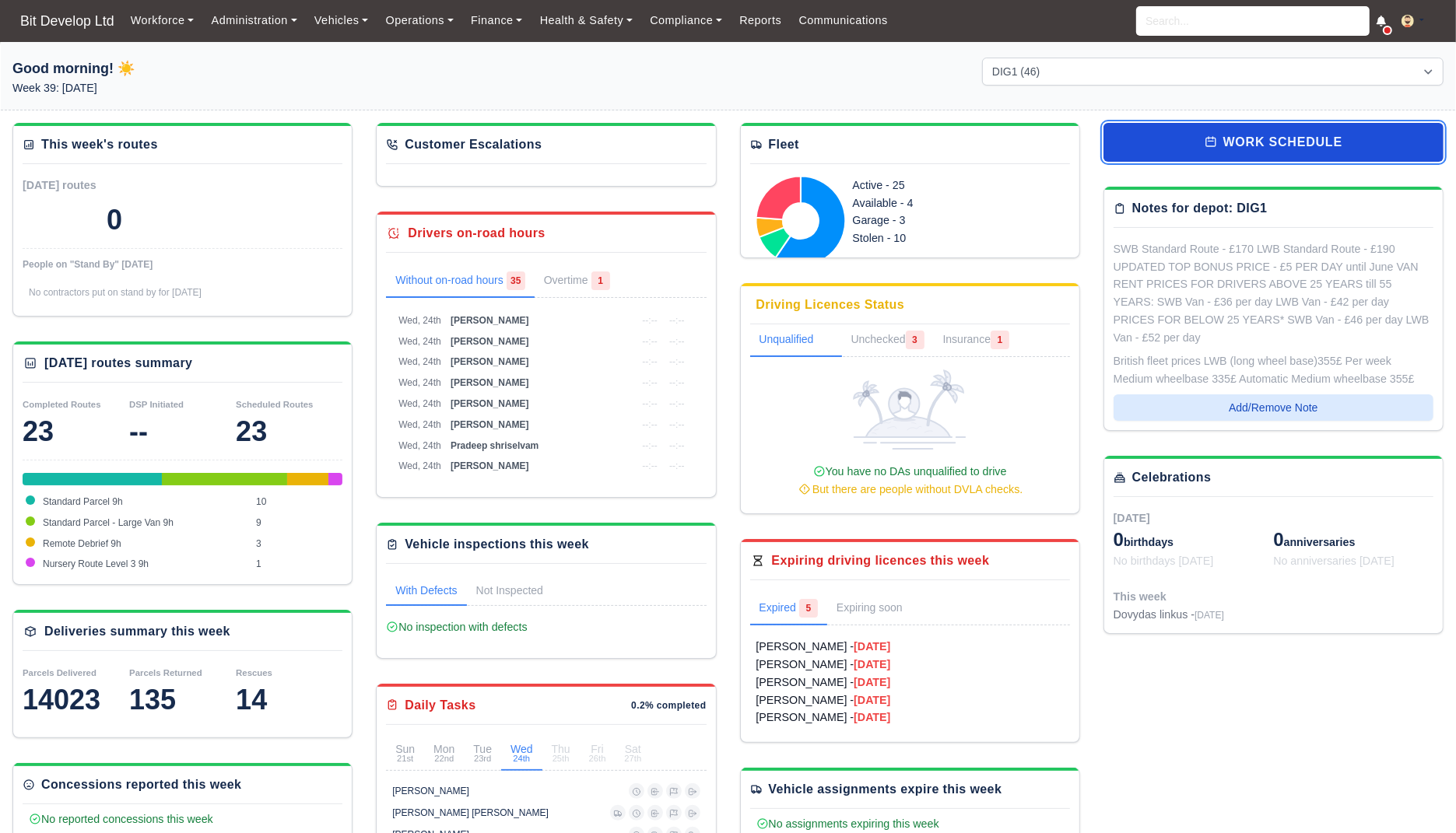
click at [1200, 143] on link "work schedule" at bounding box center [1273, 142] width 340 height 39
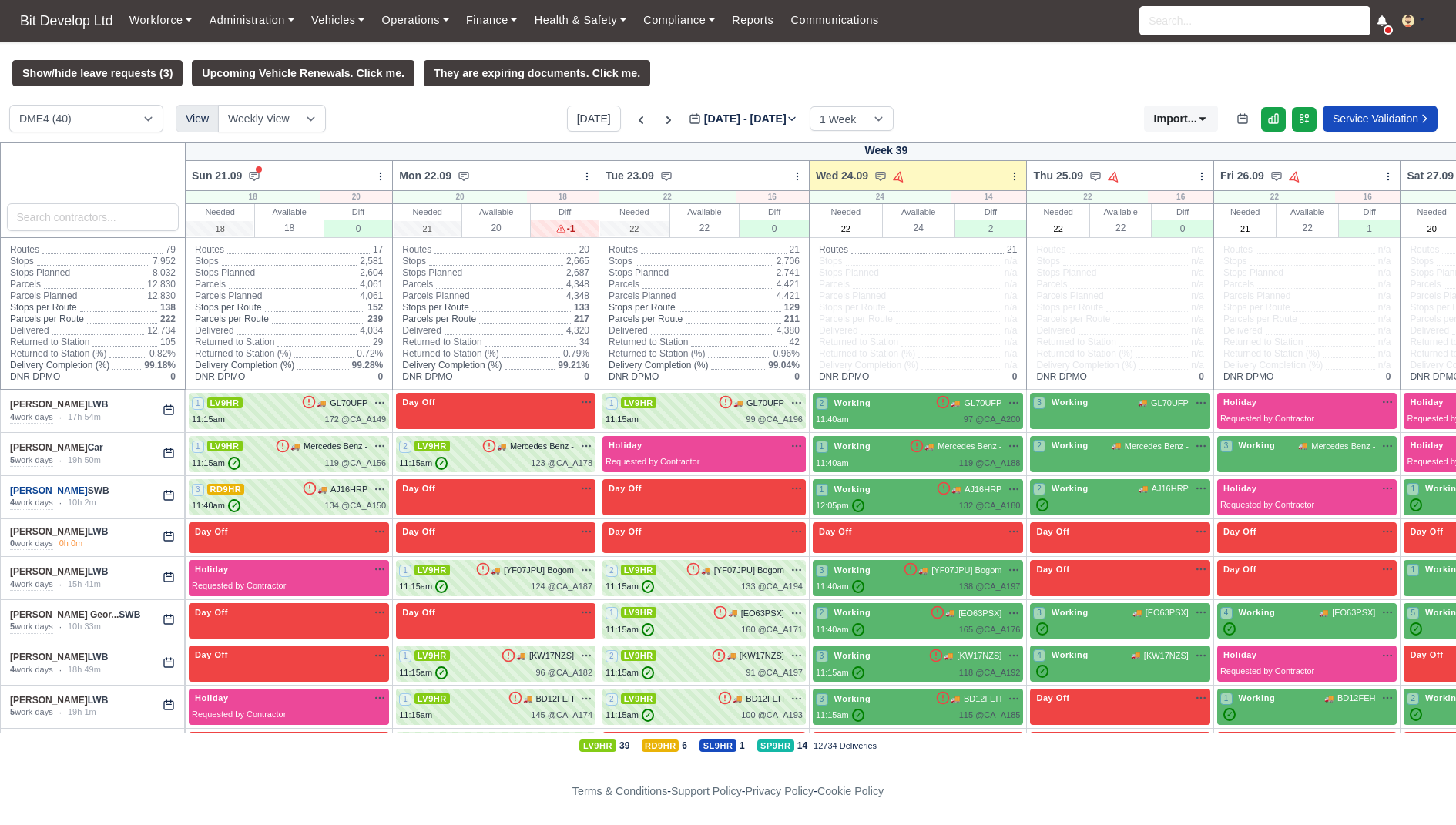
click at [39, 489] on link "Angel Yankulov" at bounding box center [49, 491] width 78 height 10
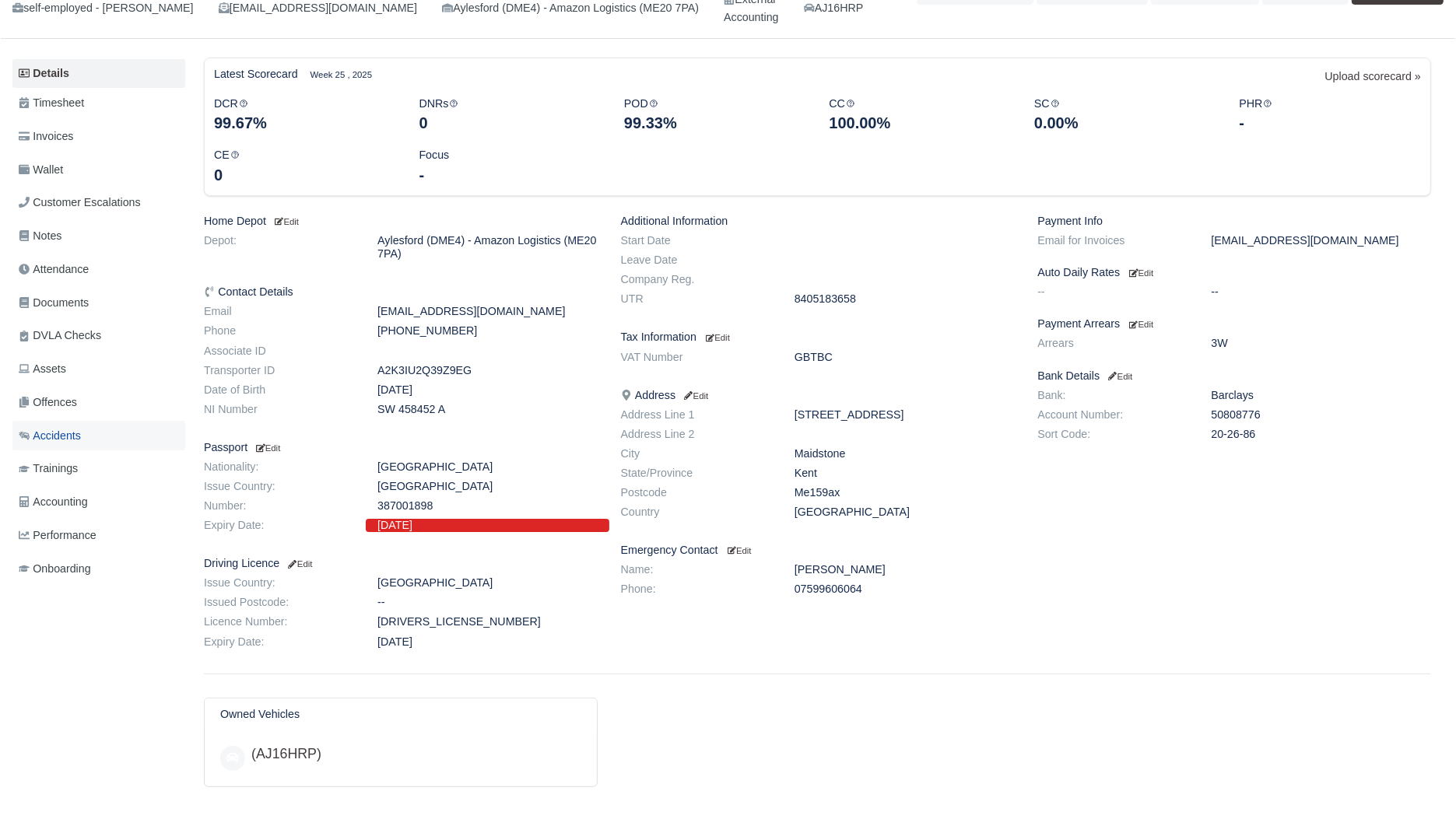
scroll to position [123, 0]
click at [80, 525] on span "Performance" at bounding box center [57, 534] width 78 height 17
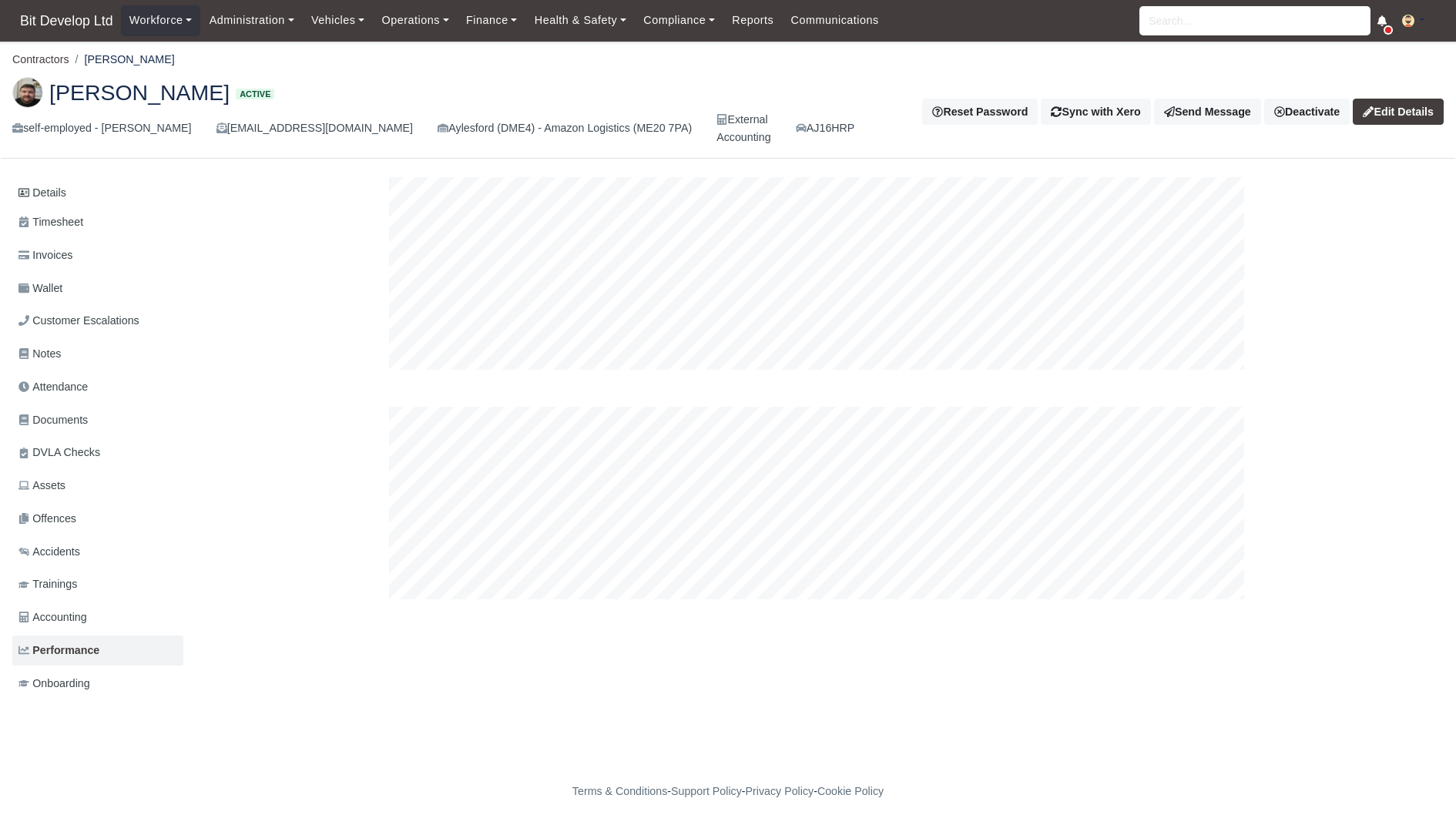
scroll to position [193, 879]
click at [932, 399] on div at bounding box center [816, 389] width 879 height 422
click at [261, 20] on link "Administration" at bounding box center [250, 20] width 101 height 30
click at [1413, 18] on img at bounding box center [1408, 21] width 12 height 12
click at [591, 523] on div at bounding box center [816, 389] width 879 height 422
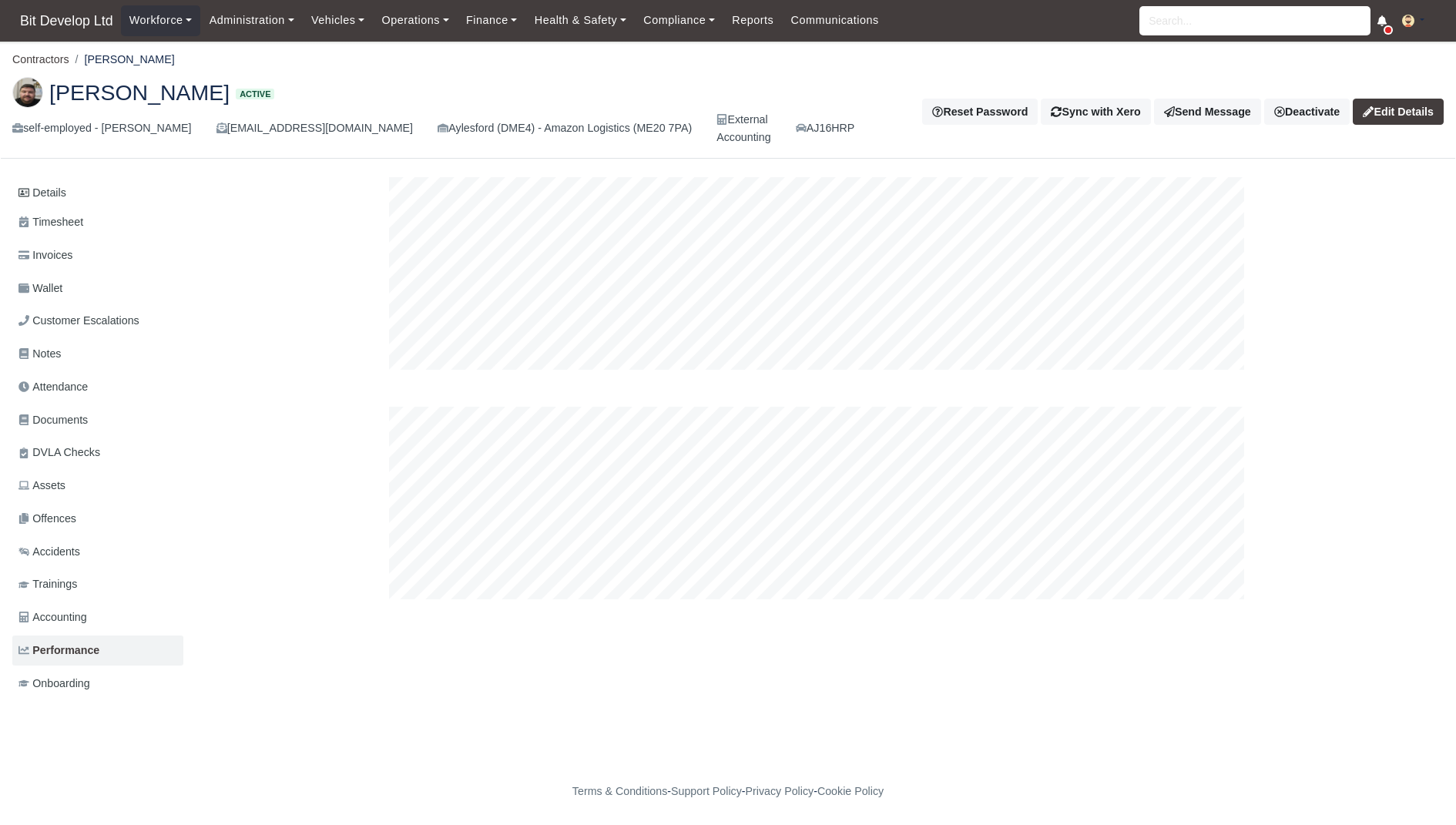
click at [622, 565] on div at bounding box center [816, 389] width 1254 height 422
click at [759, 23] on link "Reports" at bounding box center [753, 20] width 59 height 30
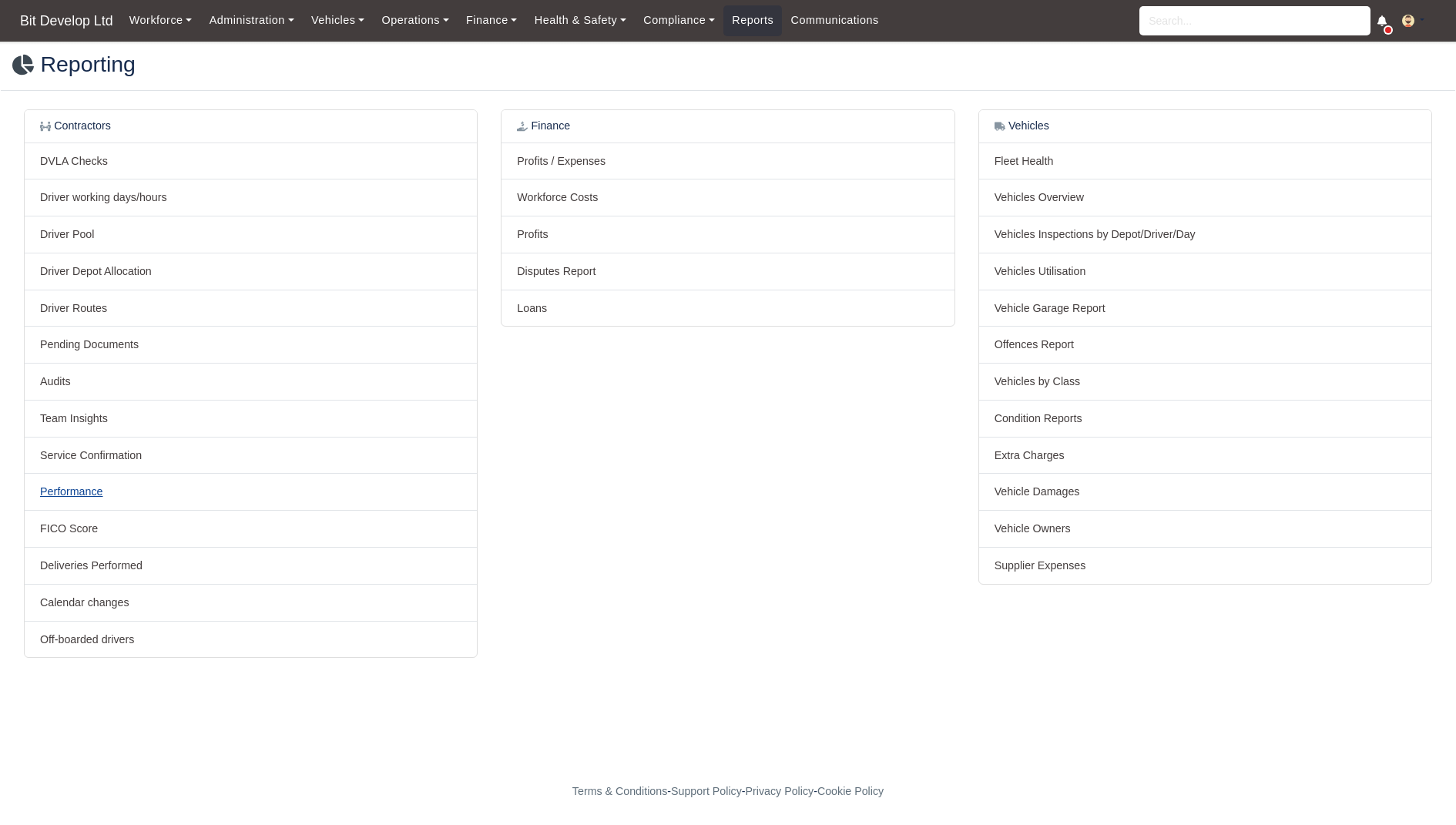
click at [77, 491] on link "Performance" at bounding box center [71, 492] width 63 height 12
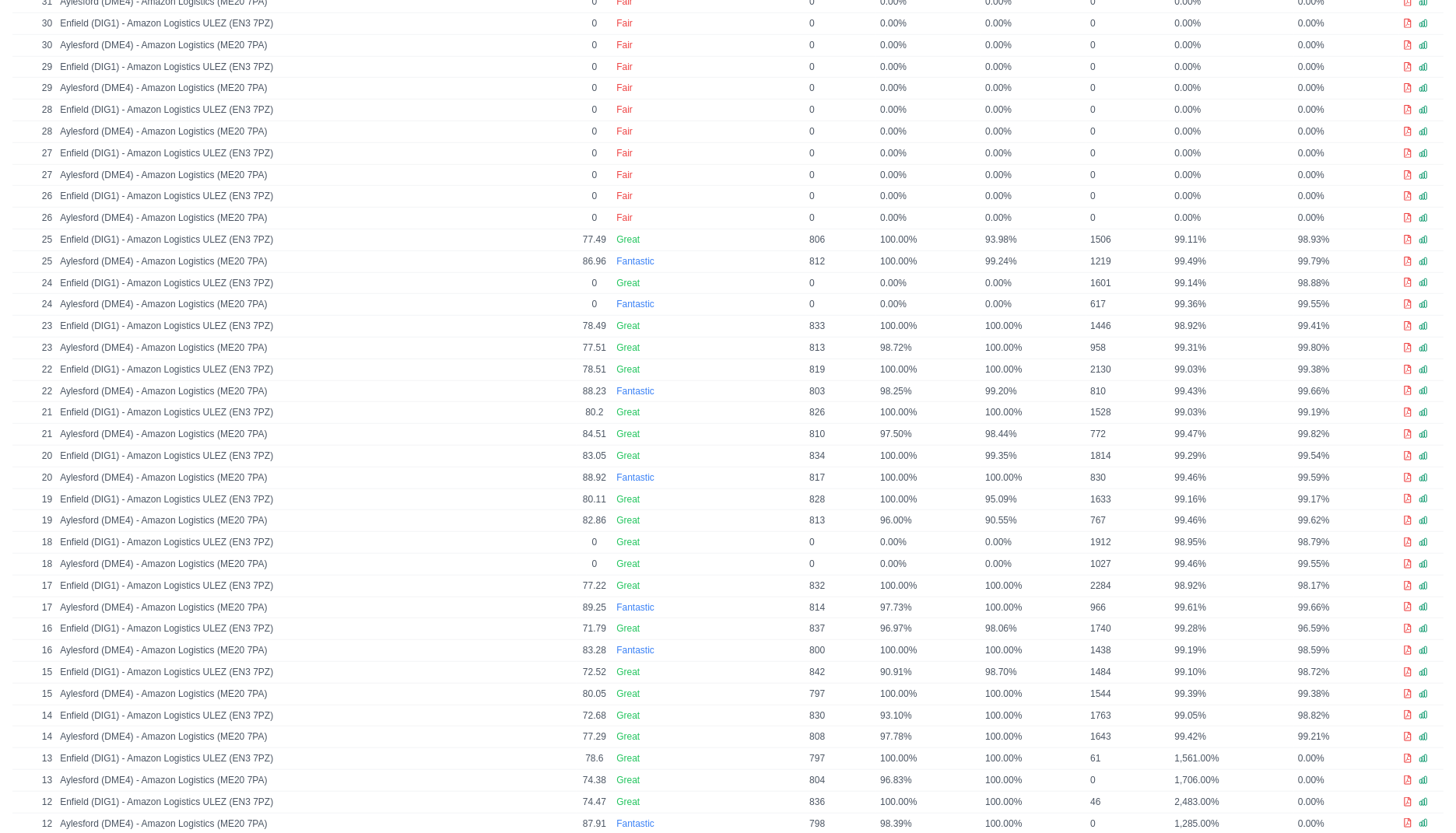
scroll to position [1013, 0]
click at [1425, 239] on icon at bounding box center [1424, 243] width 7 height 7
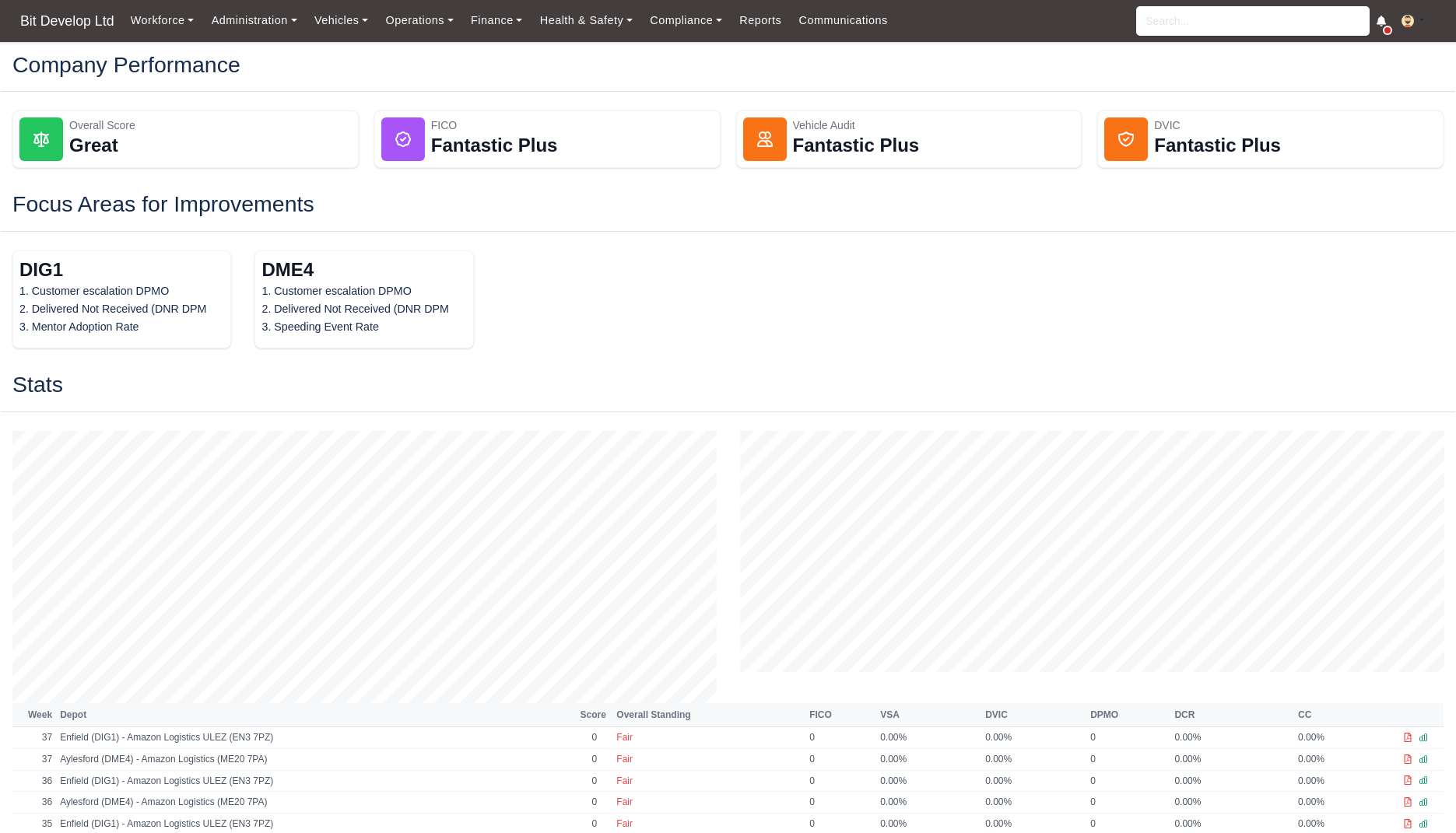
scroll to position [1008, 0]
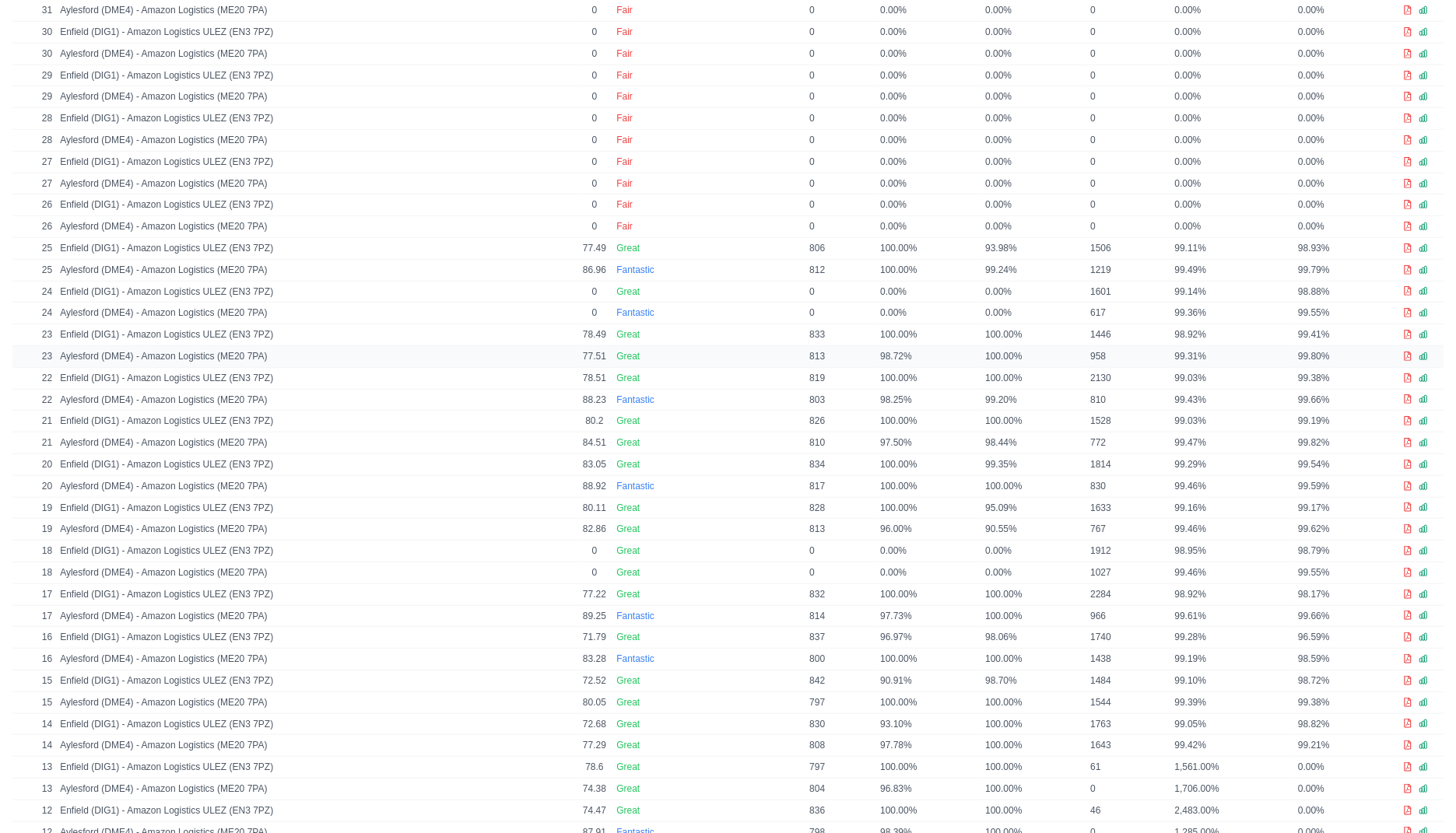
click at [1409, 351] on icon at bounding box center [1408, 356] width 10 height 10
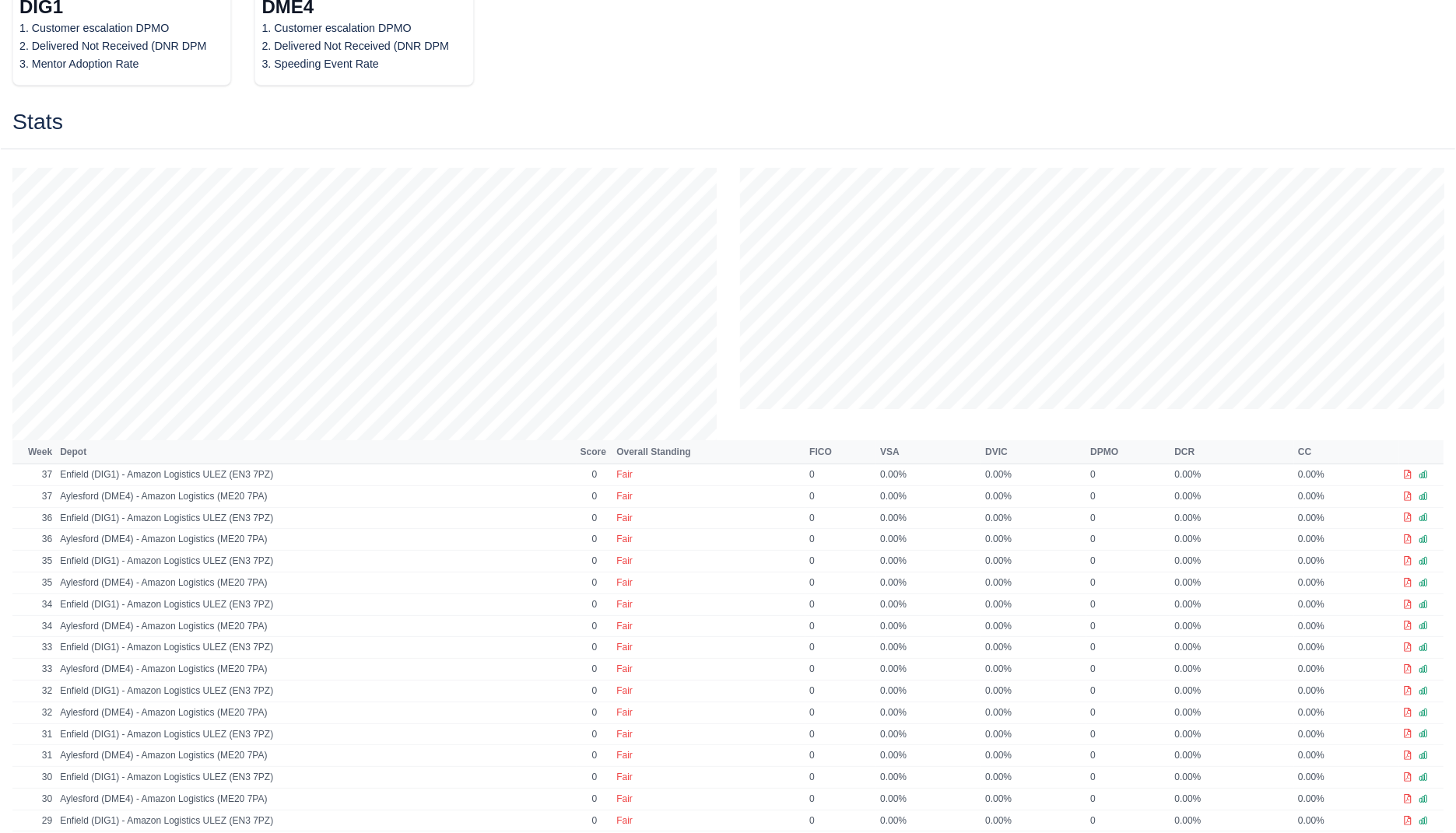
scroll to position [265, 0]
click at [1424, 470] on icon at bounding box center [1424, 472] width 10 height 10
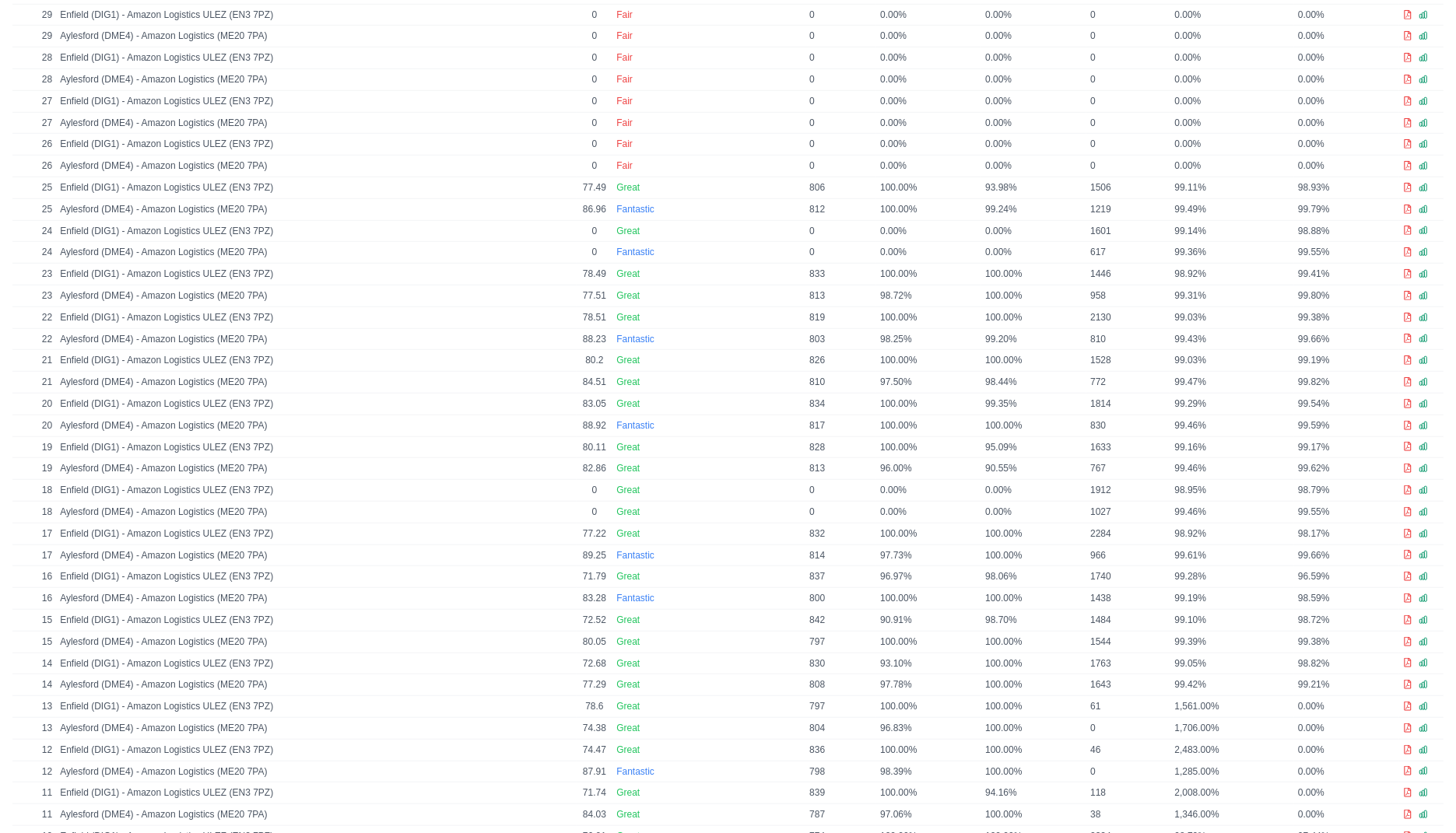
scroll to position [1142, 0]
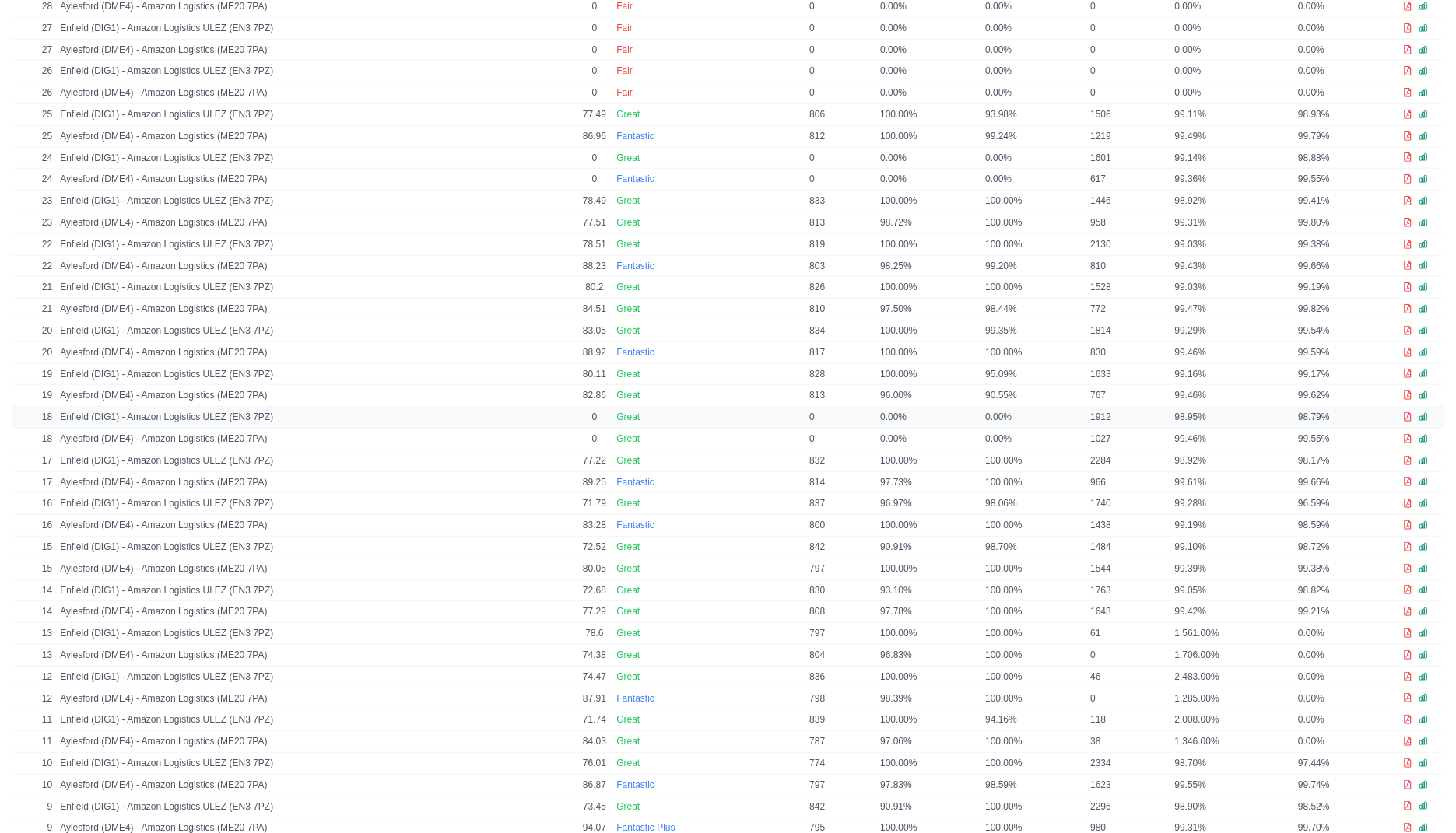
click at [1424, 411] on link at bounding box center [1424, 417] width 10 height 13
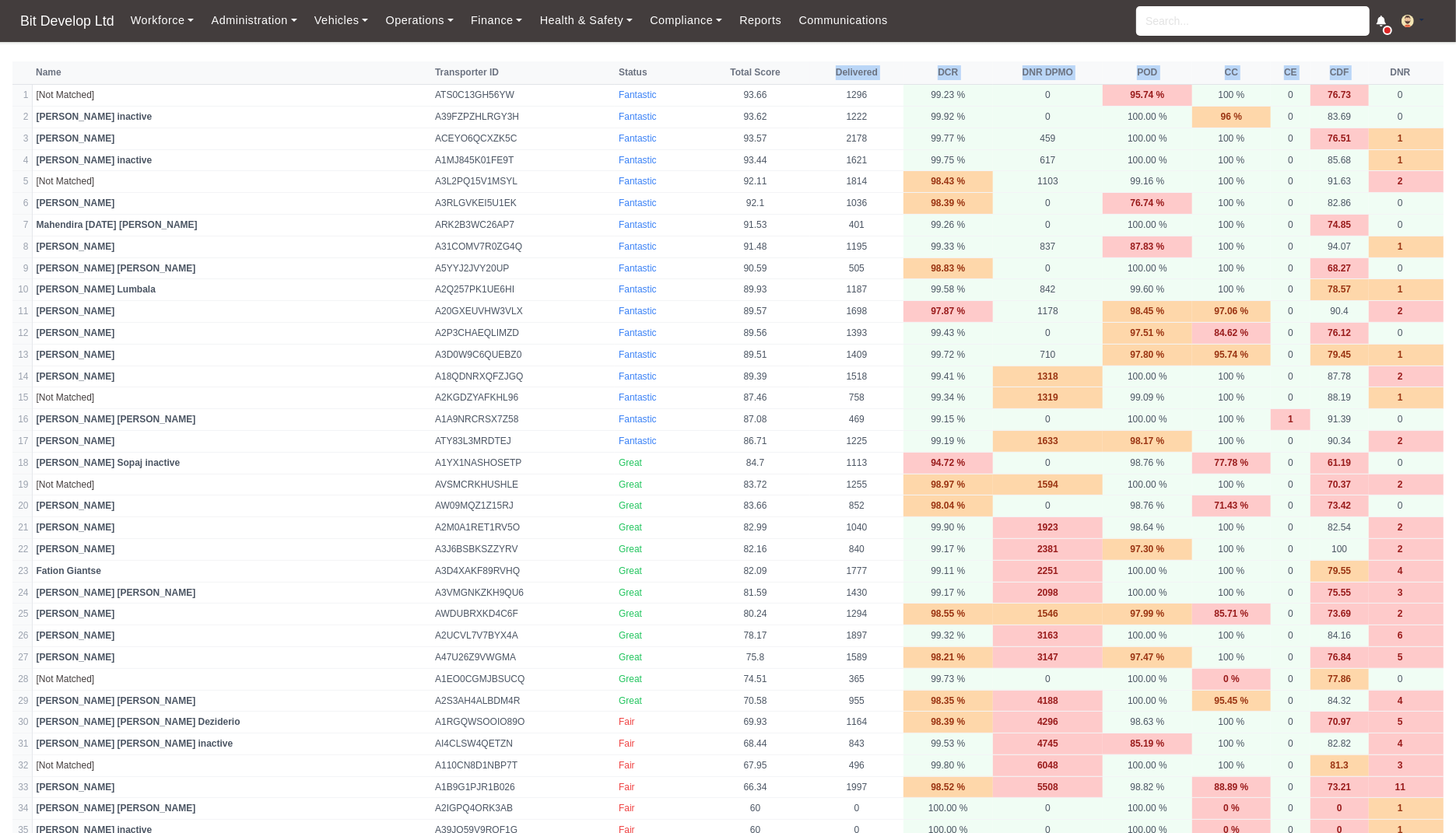
drag, startPoint x: 808, startPoint y: 67, endPoint x: 1369, endPoint y: 73, distance: 561.0
click at [1369, 73] on tr "Name Transporter ID Status Total Score Delivered DCR DNR DPMO POD CC CE CDF DNR" at bounding box center [728, 73] width 1432 height 24
click at [1390, 78] on th "DNR" at bounding box center [1406, 73] width 74 height 24
drag, startPoint x: 906, startPoint y: 74, endPoint x: 1359, endPoint y: 54, distance: 453.4
click at [1359, 54] on body "Bit Develop Ltd Workforce Manpower Expiring Documents Leave Requests Daily Atte…" at bounding box center [728, 416] width 1456 height 833
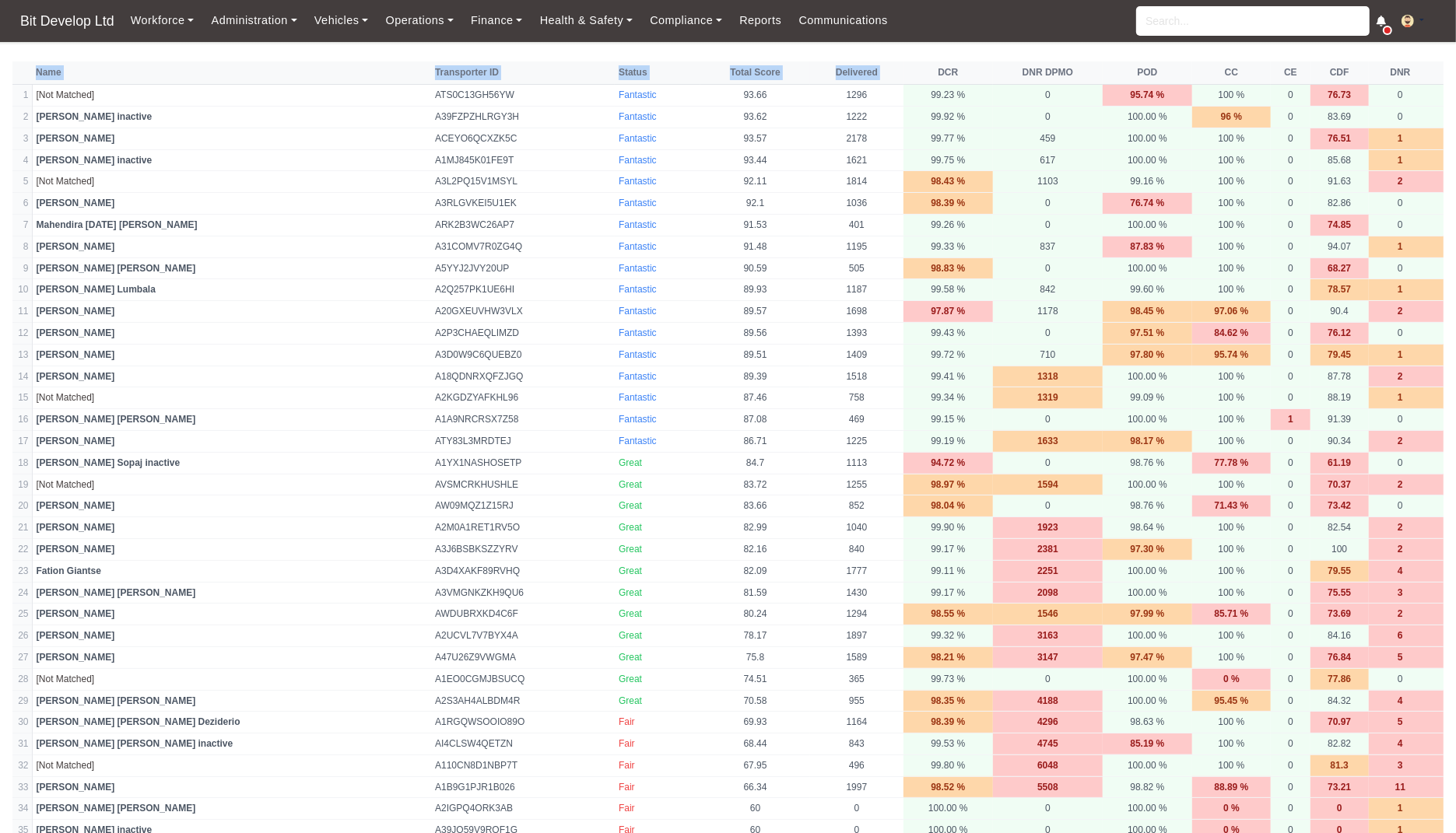
click at [1334, 53] on body "Bit Develop Ltd Workforce Manpower Expiring Documents Leave Requests Daily Atte…" at bounding box center [728, 416] width 1456 height 833
click at [258, 16] on link "Administration" at bounding box center [253, 20] width 102 height 31
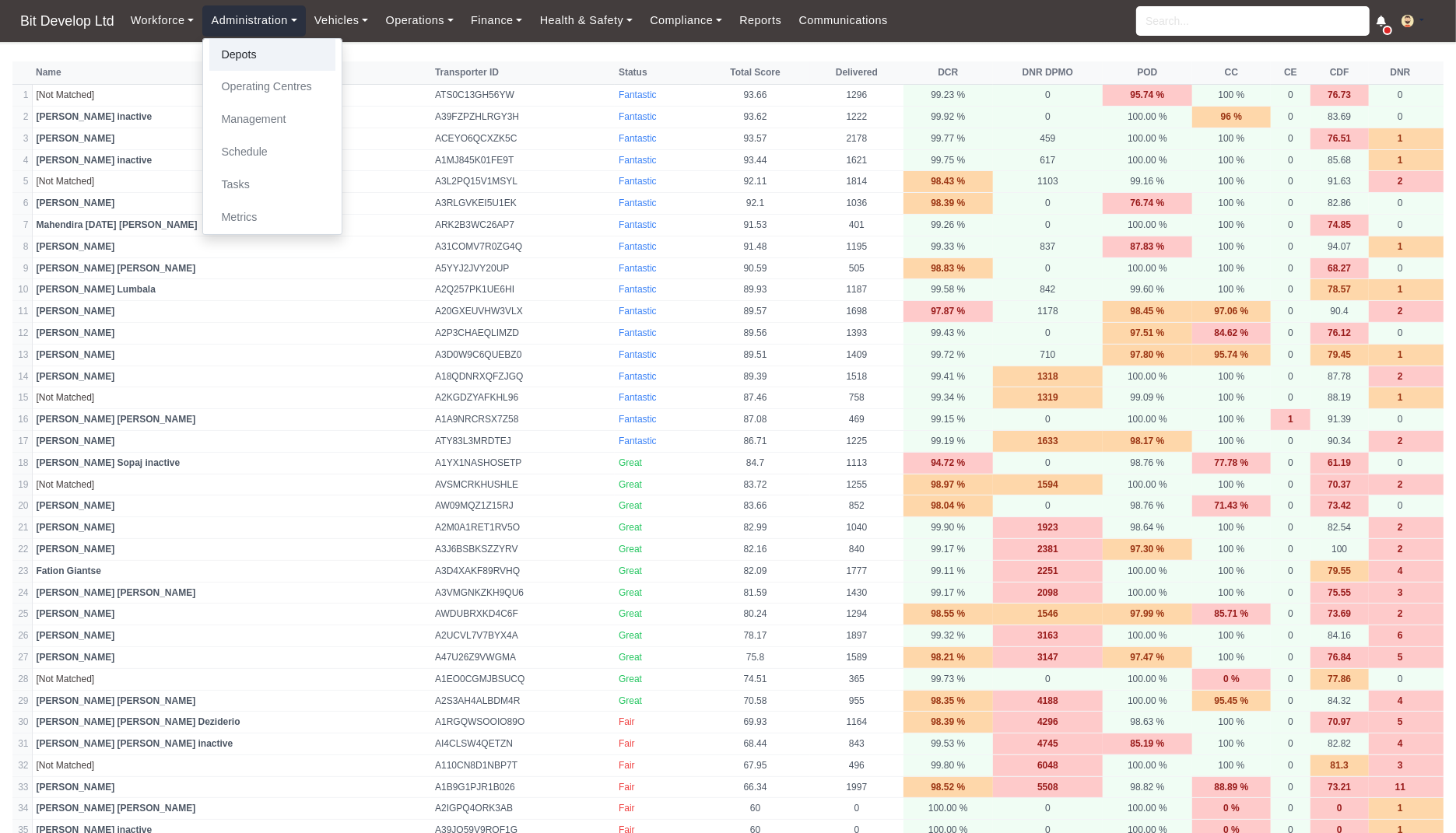
click at [241, 60] on link "Depots" at bounding box center [272, 55] width 126 height 32
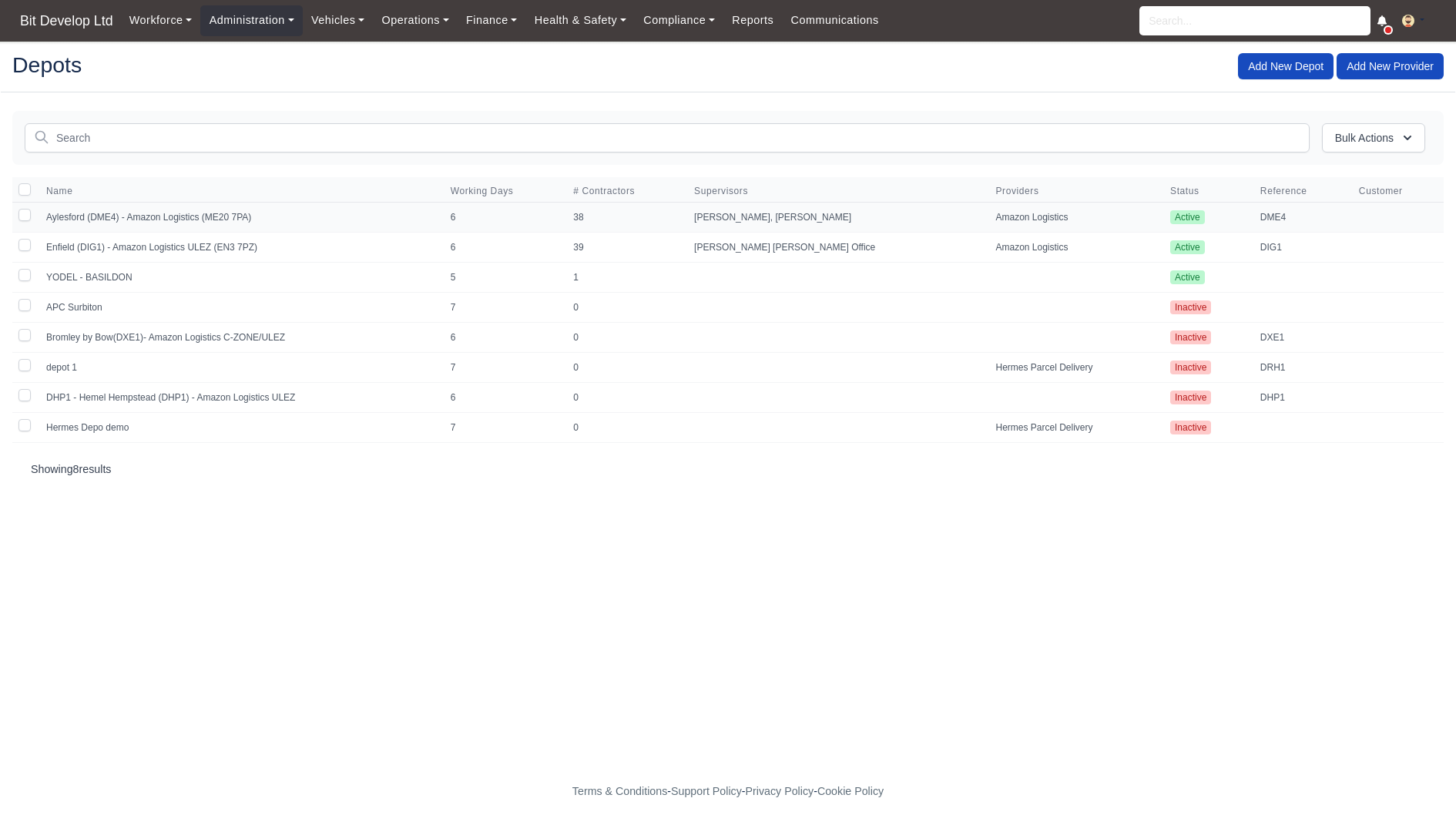
click at [144, 211] on td "Aylesford (DME4) - Amazon Logistics (ME20 7PA)" at bounding box center [239, 217] width 404 height 30
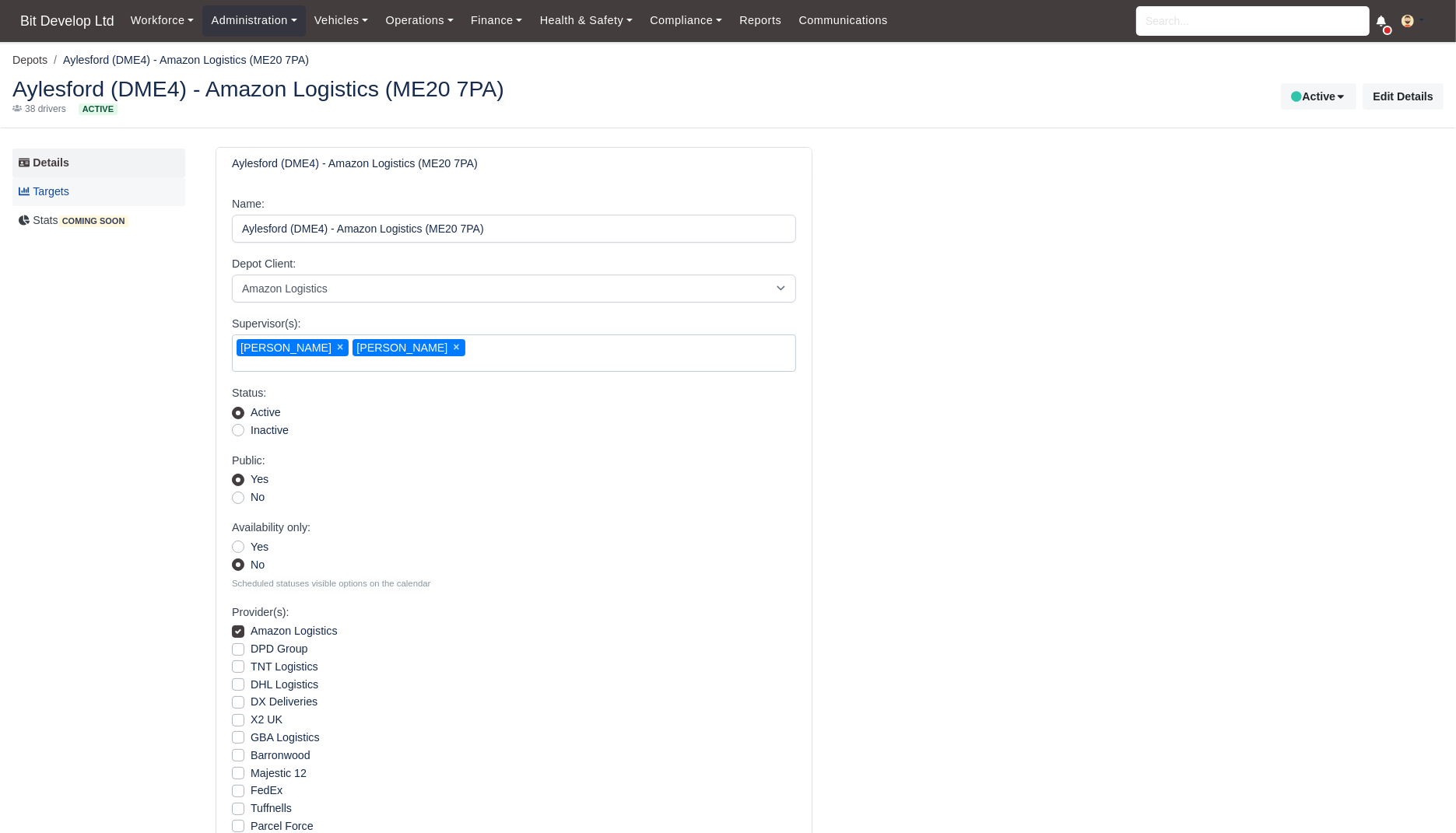
click at [56, 186] on link "Targets" at bounding box center [99, 191] width 173 height 29
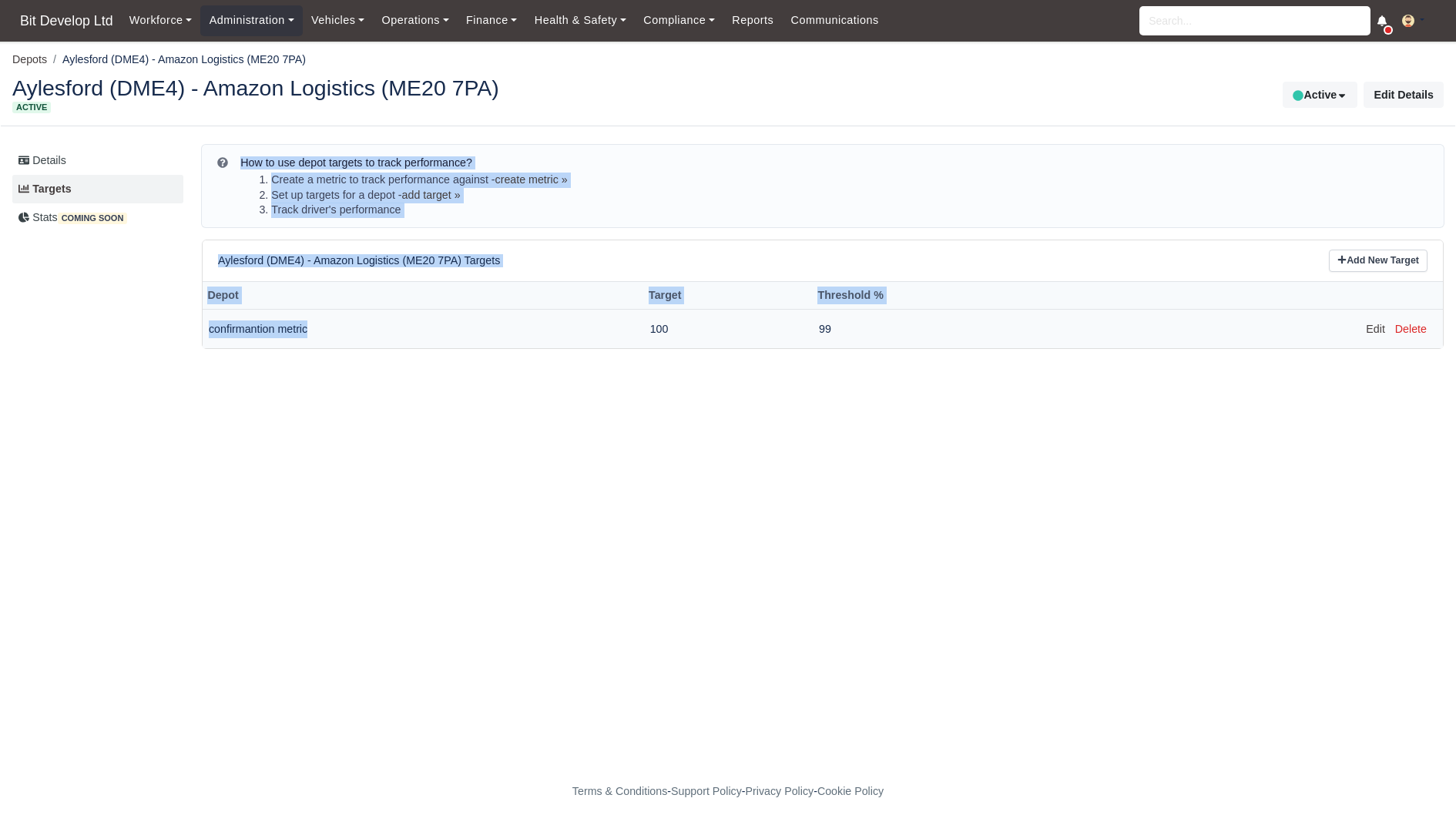
drag, startPoint x: 286, startPoint y: 144, endPoint x: 442, endPoint y: 340, distance: 250.5
click at [442, 340] on div "How to use depot targets to track performance? Create a metric to track perform…" at bounding box center [816, 247] width 1254 height 204
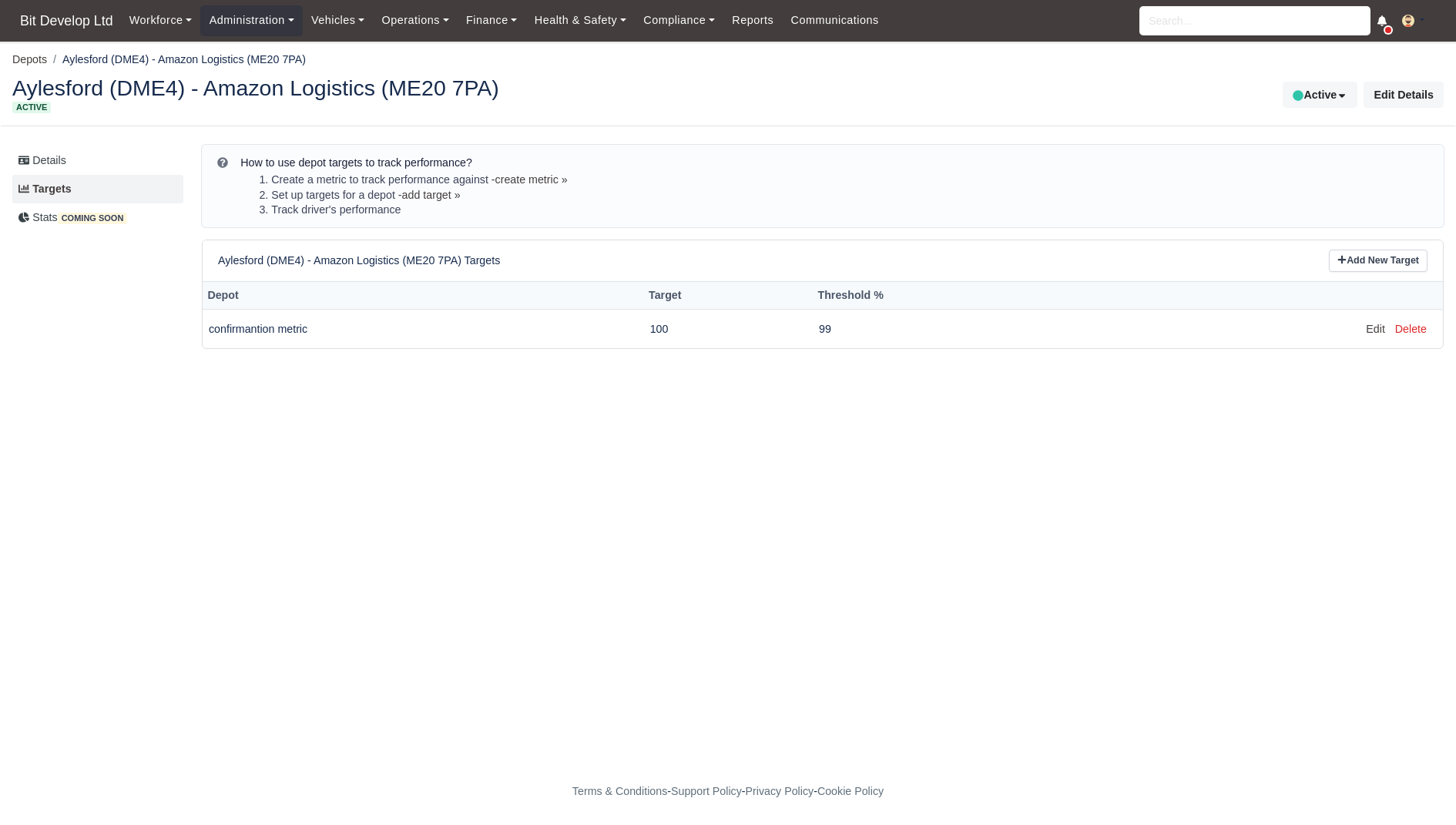
click at [481, 448] on main "Depots Aylesford (DME4) - Amazon Logistics (ME20 7PA) Aylesford (DME4) - Amazon…" at bounding box center [728, 409] width 1456 height 698
click at [124, 262] on div "Details Targets Stats coming soon" at bounding box center [100, 247] width 177 height 204
click at [1373, 325] on link "Edit" at bounding box center [1375, 329] width 19 height 17
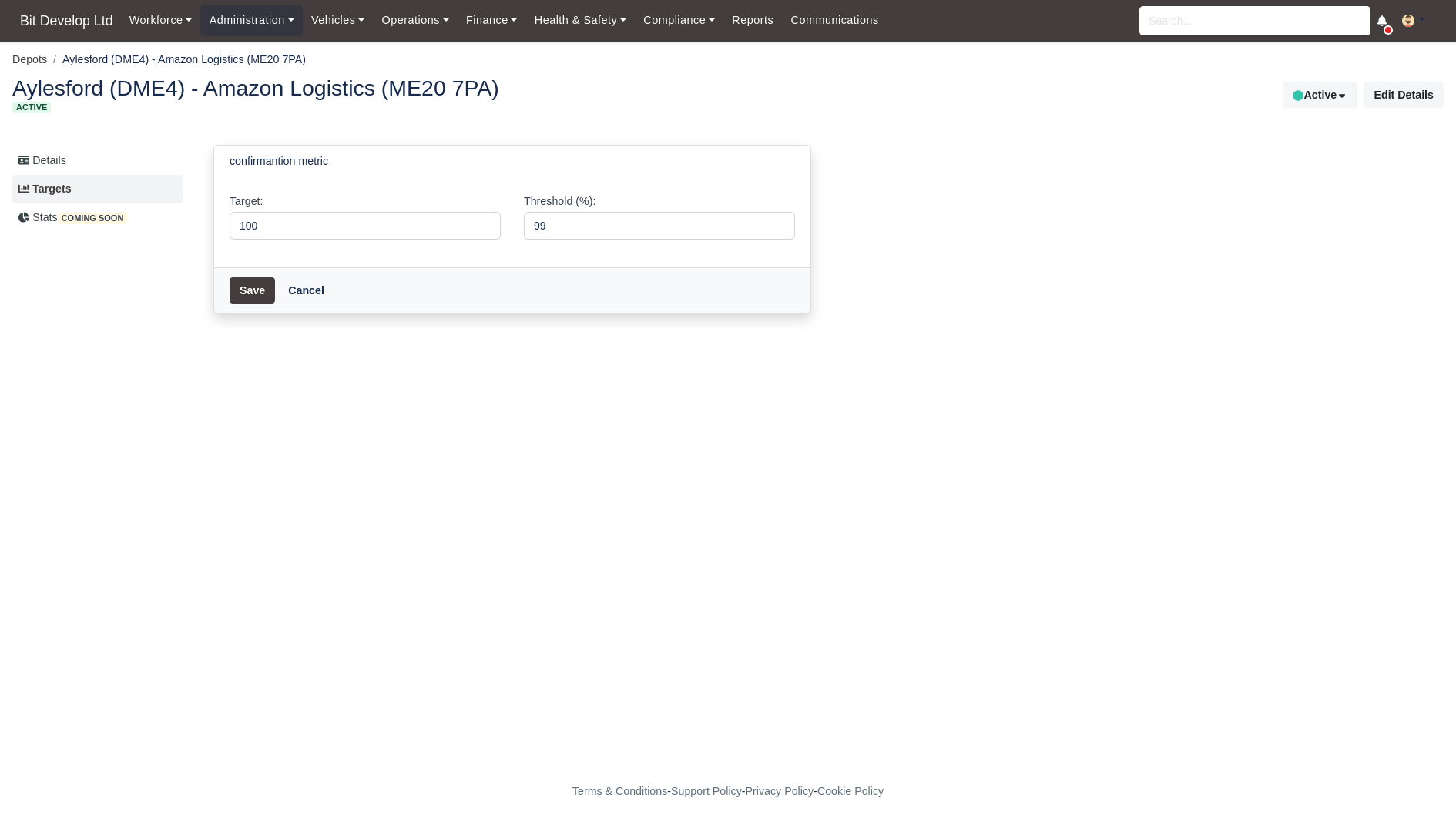
click at [319, 277] on link "Cancel" at bounding box center [306, 290] width 56 height 26
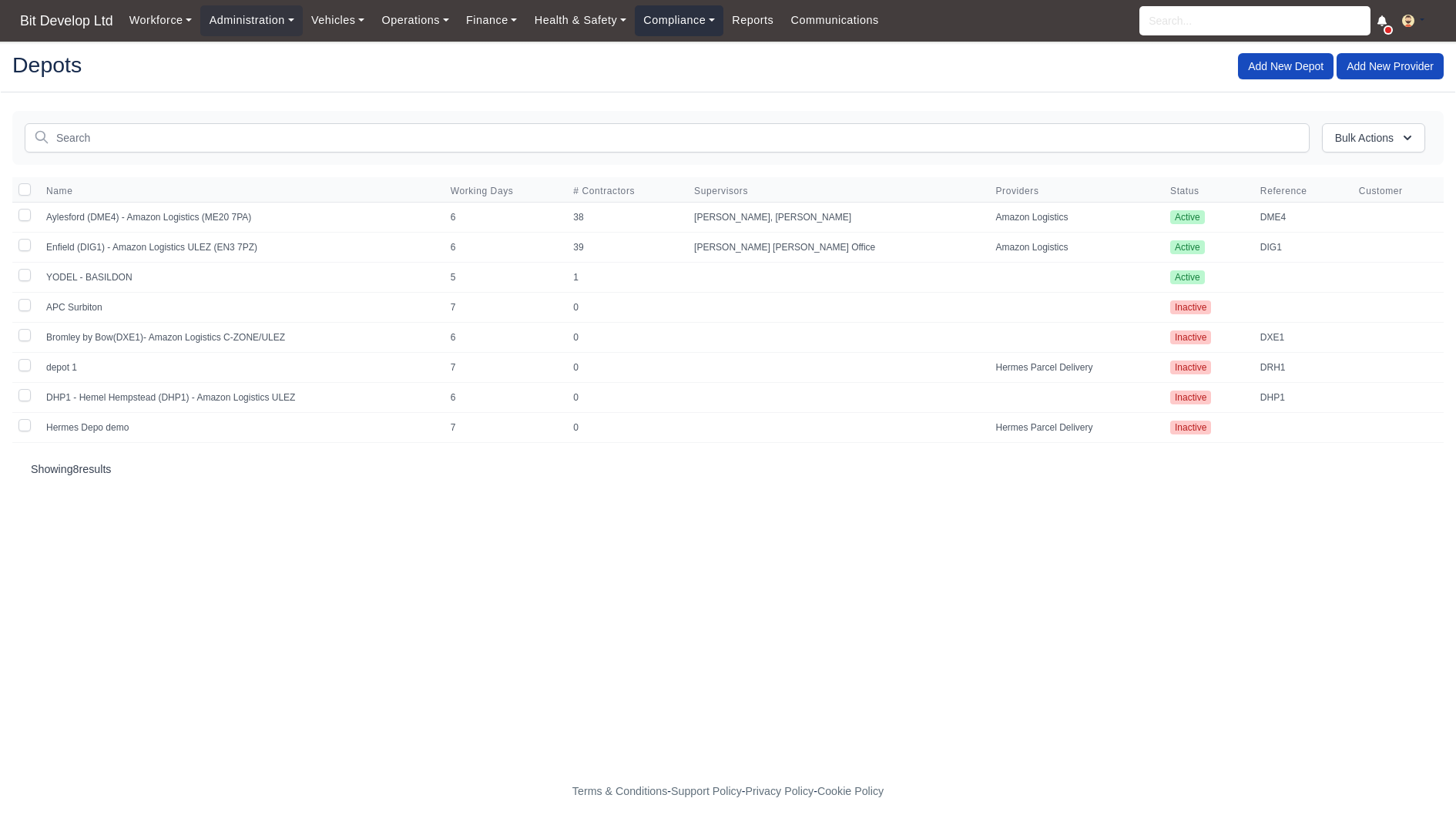
click at [683, 17] on link "Compliance" at bounding box center [679, 20] width 88 height 30
click at [763, 23] on link "Reports" at bounding box center [753, 20] width 59 height 30
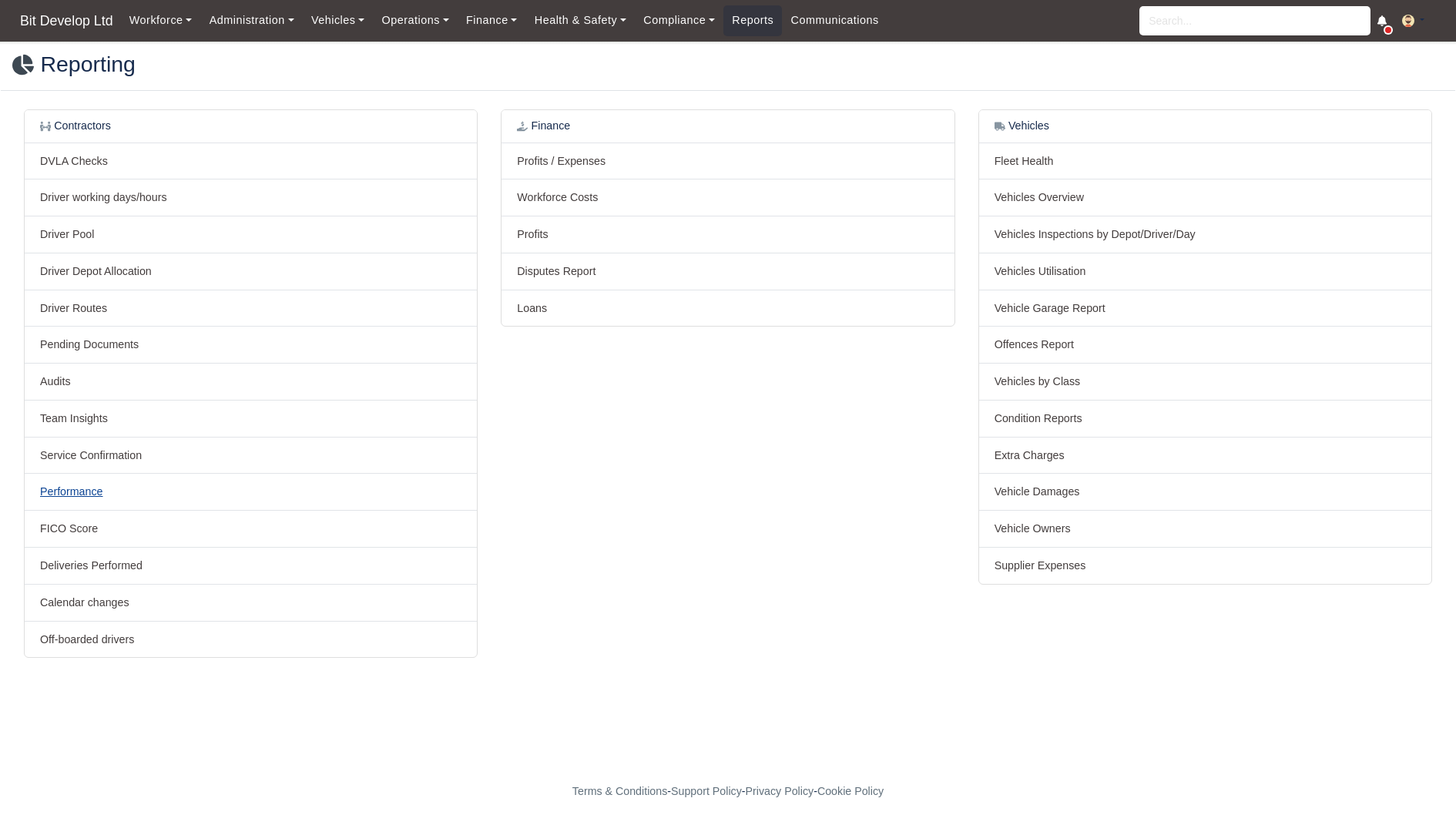
click at [69, 492] on link "Performance" at bounding box center [71, 492] width 63 height 12
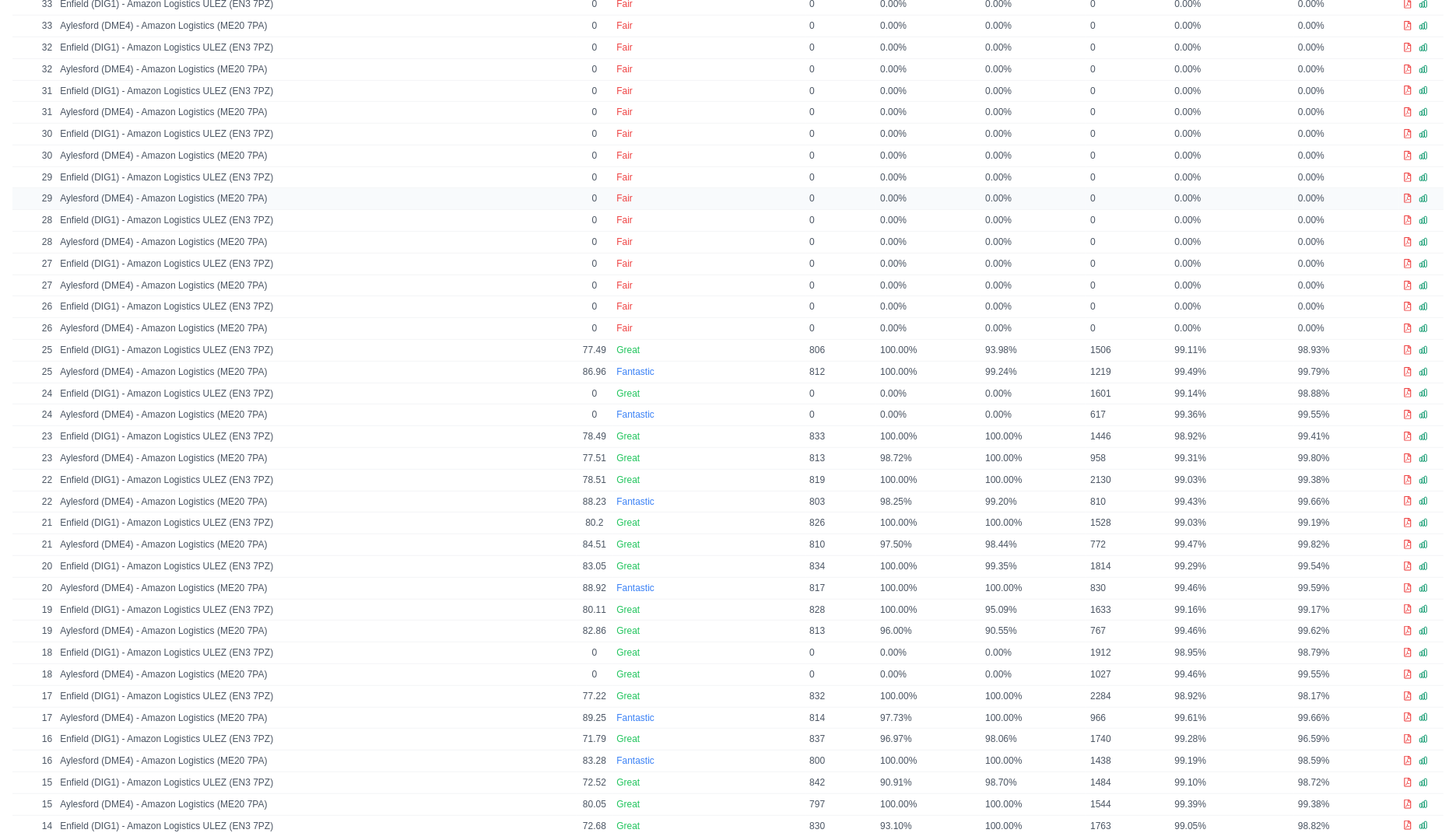
scroll to position [912, 0]
click at [1331, 473] on td "99.38%" at bounding box center [1347, 474] width 105 height 22
drag, startPoint x: 1324, startPoint y: 466, endPoint x: 1313, endPoint y: 466, distance: 11.0
click at [1313, 466] on td "99.38%" at bounding box center [1347, 474] width 105 height 22
drag, startPoint x: 1300, startPoint y: 464, endPoint x: 1320, endPoint y: 464, distance: 20.0
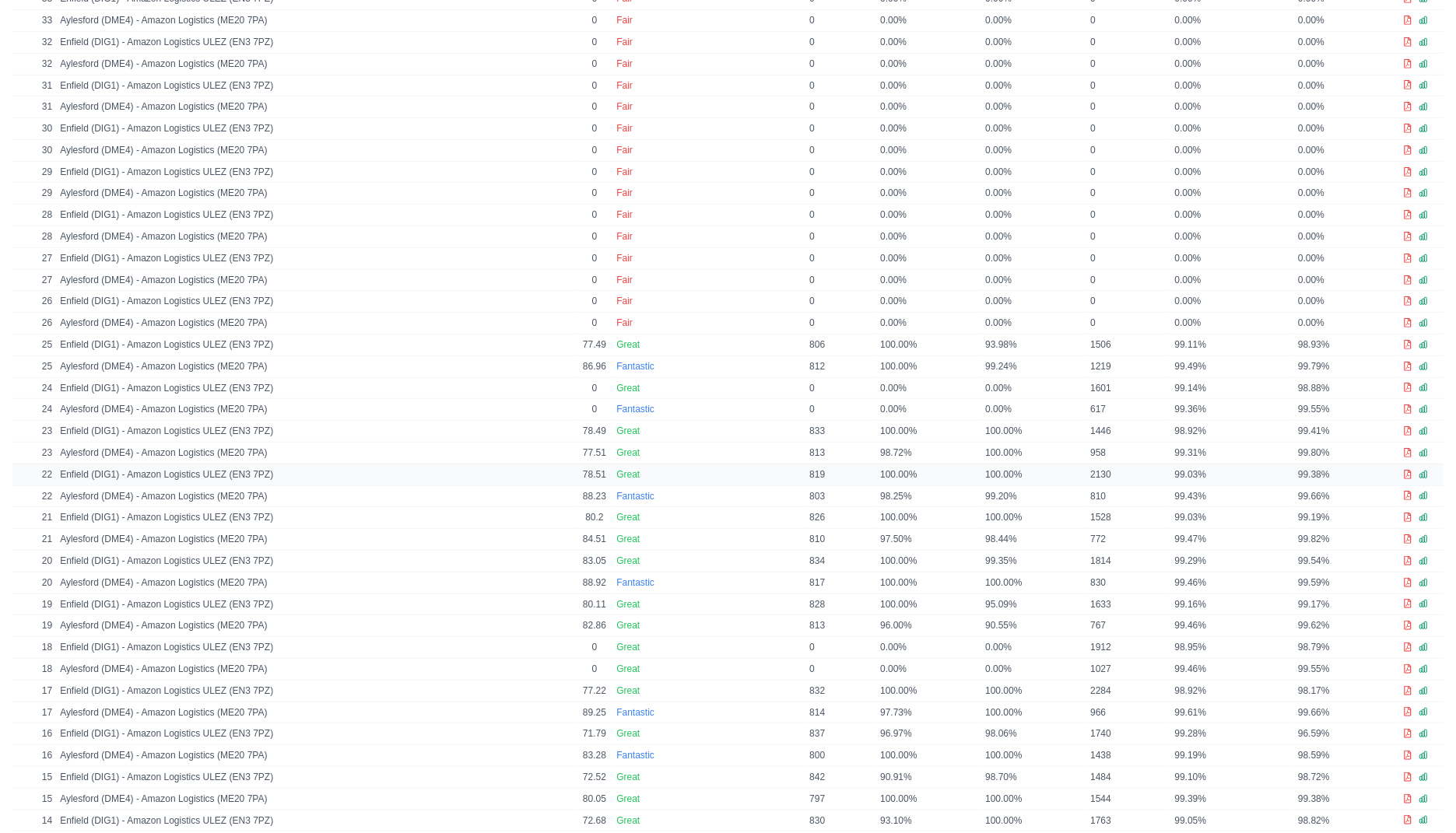
click at [1320, 464] on td "99.38%" at bounding box center [1347, 474] width 105 height 22
click at [1223, 529] on td "99.47%" at bounding box center [1233, 539] width 124 height 22
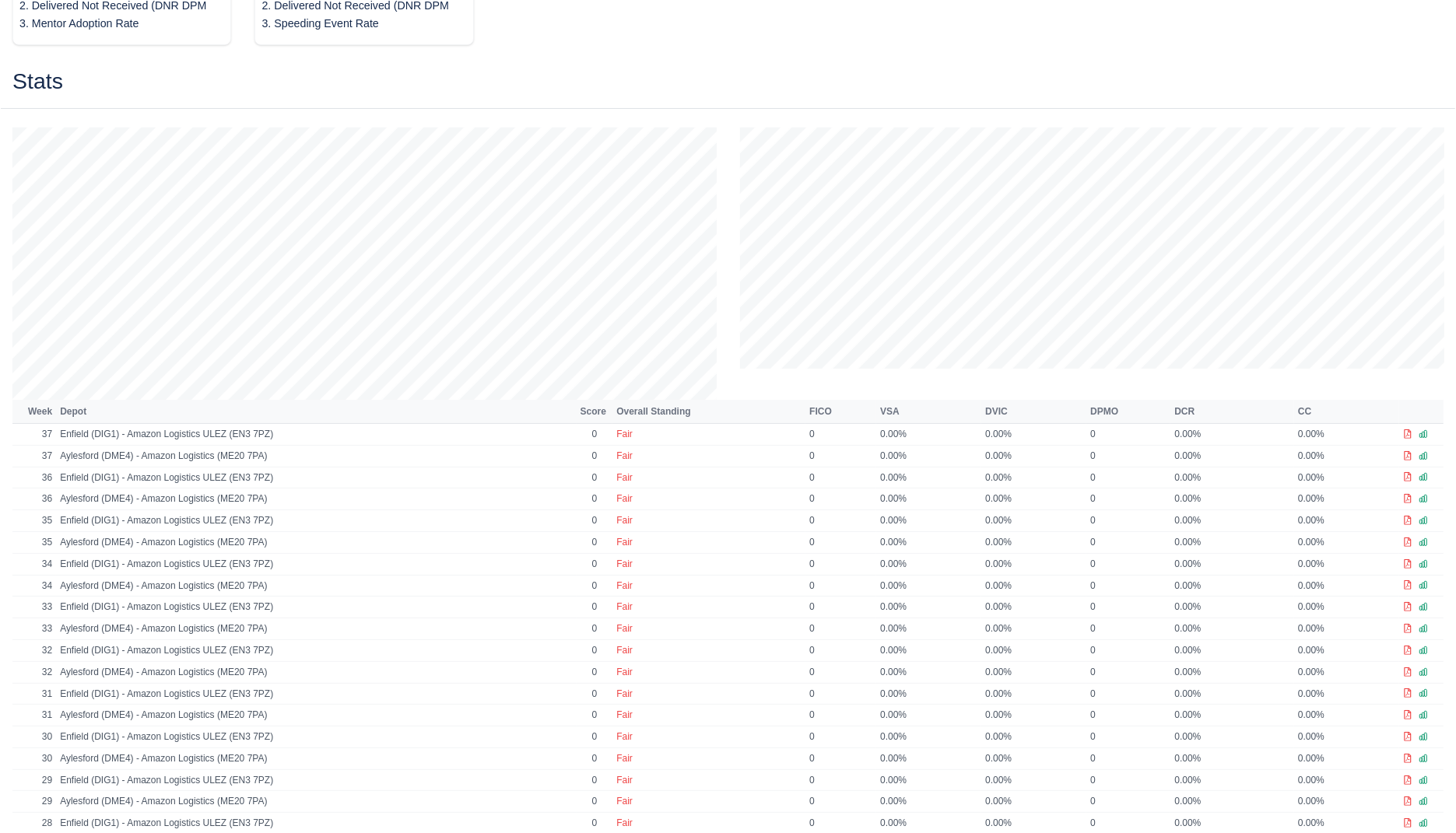
scroll to position [382, 0]
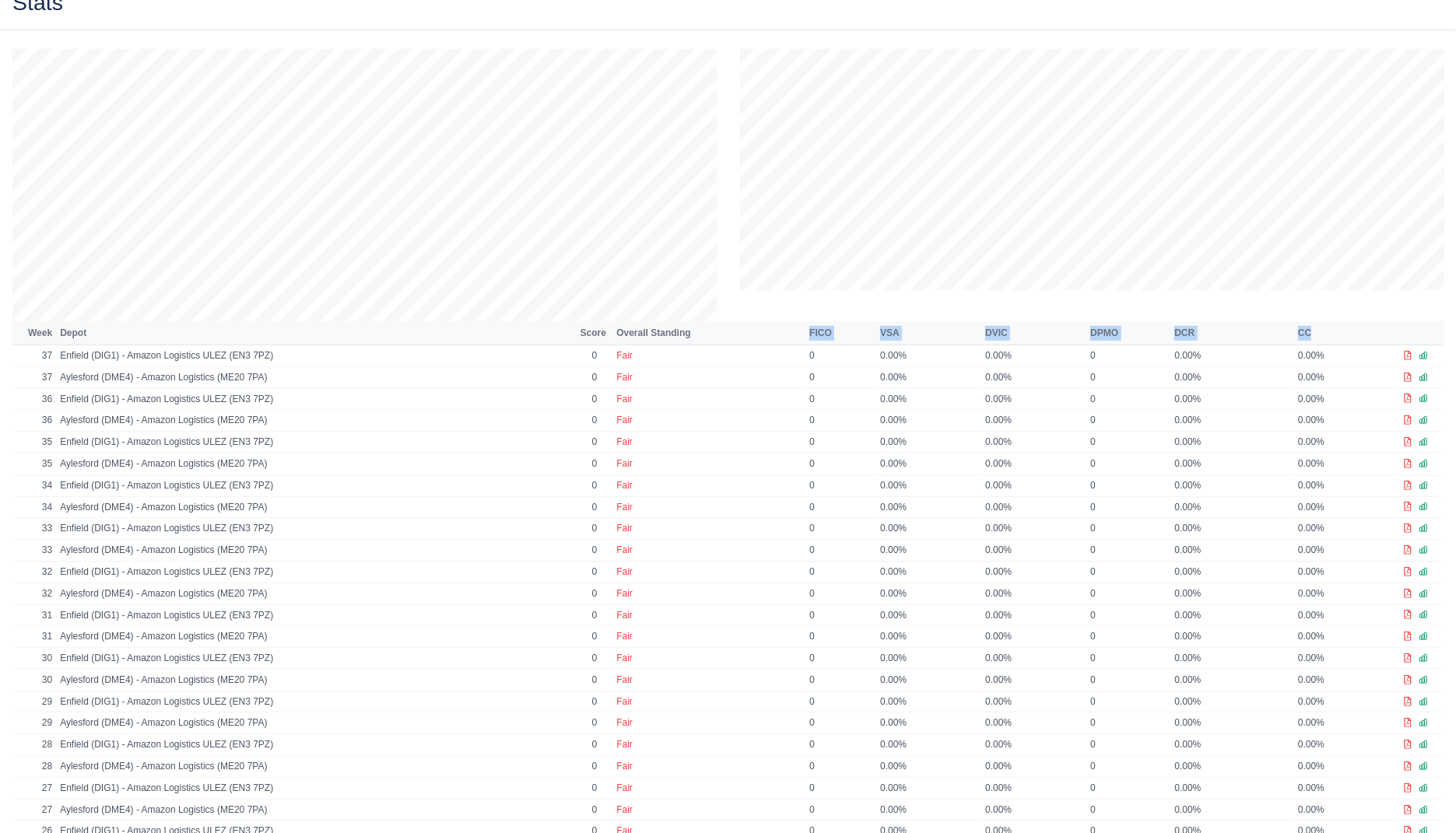
drag, startPoint x: 811, startPoint y: 327, endPoint x: 1320, endPoint y: 338, distance: 509.1
click at [1320, 338] on tr "Week Depot Score Overall Standing FICO VSA DVIC DPMO DCR CC" at bounding box center [728, 333] width 1432 height 24
click at [1248, 389] on td "0.00%" at bounding box center [1233, 399] width 124 height 22
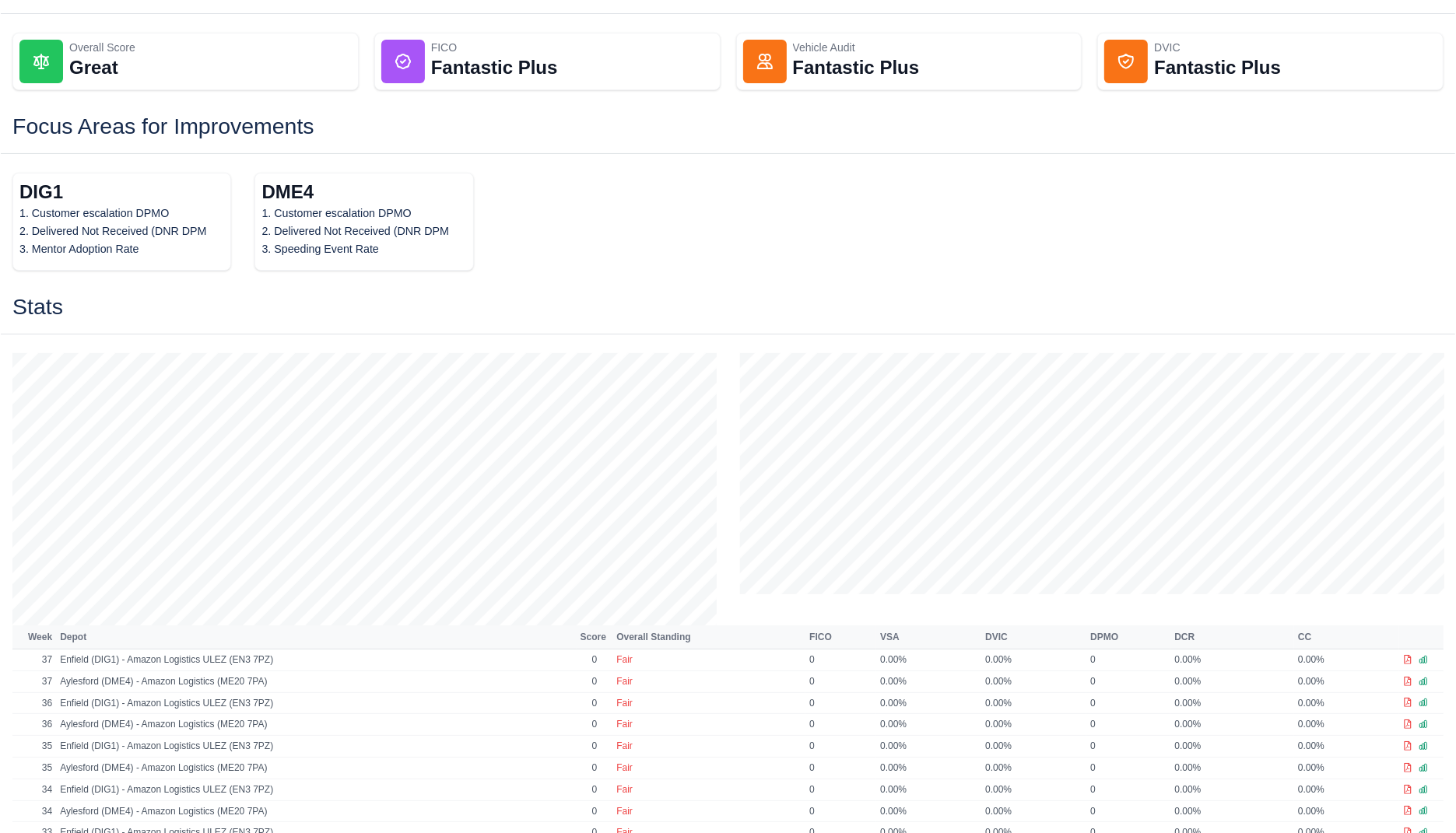
scroll to position [9, 0]
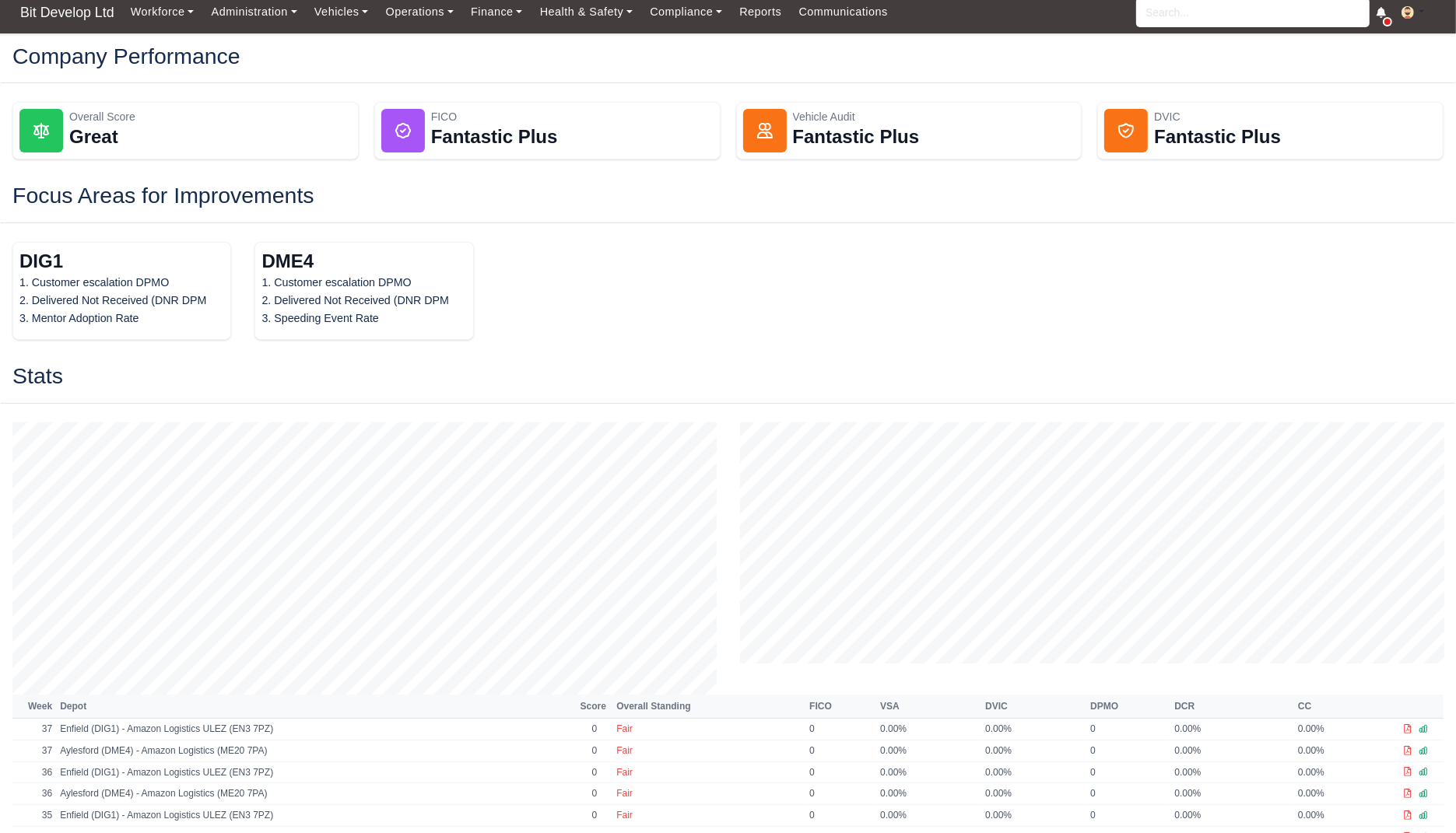
click at [1412, 5] on button at bounding box center [1418, 13] width 51 height 23
click at [1360, 81] on link "Settings" at bounding box center [1374, 74] width 138 height 32
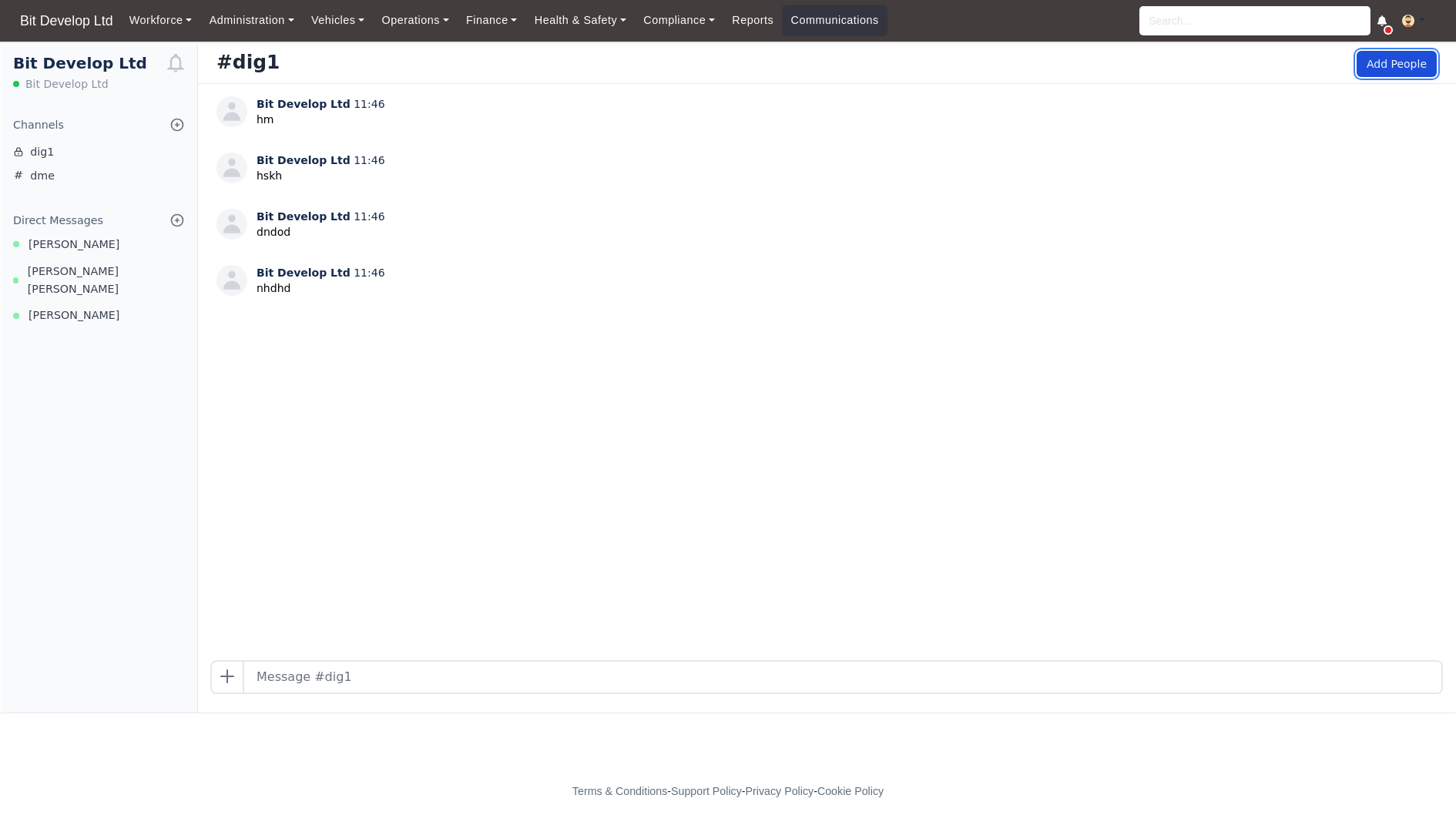
click at [1388, 52] on button "Add People" at bounding box center [1396, 64] width 81 height 26
click at [176, 217] on icon at bounding box center [177, 221] width 16 height 16
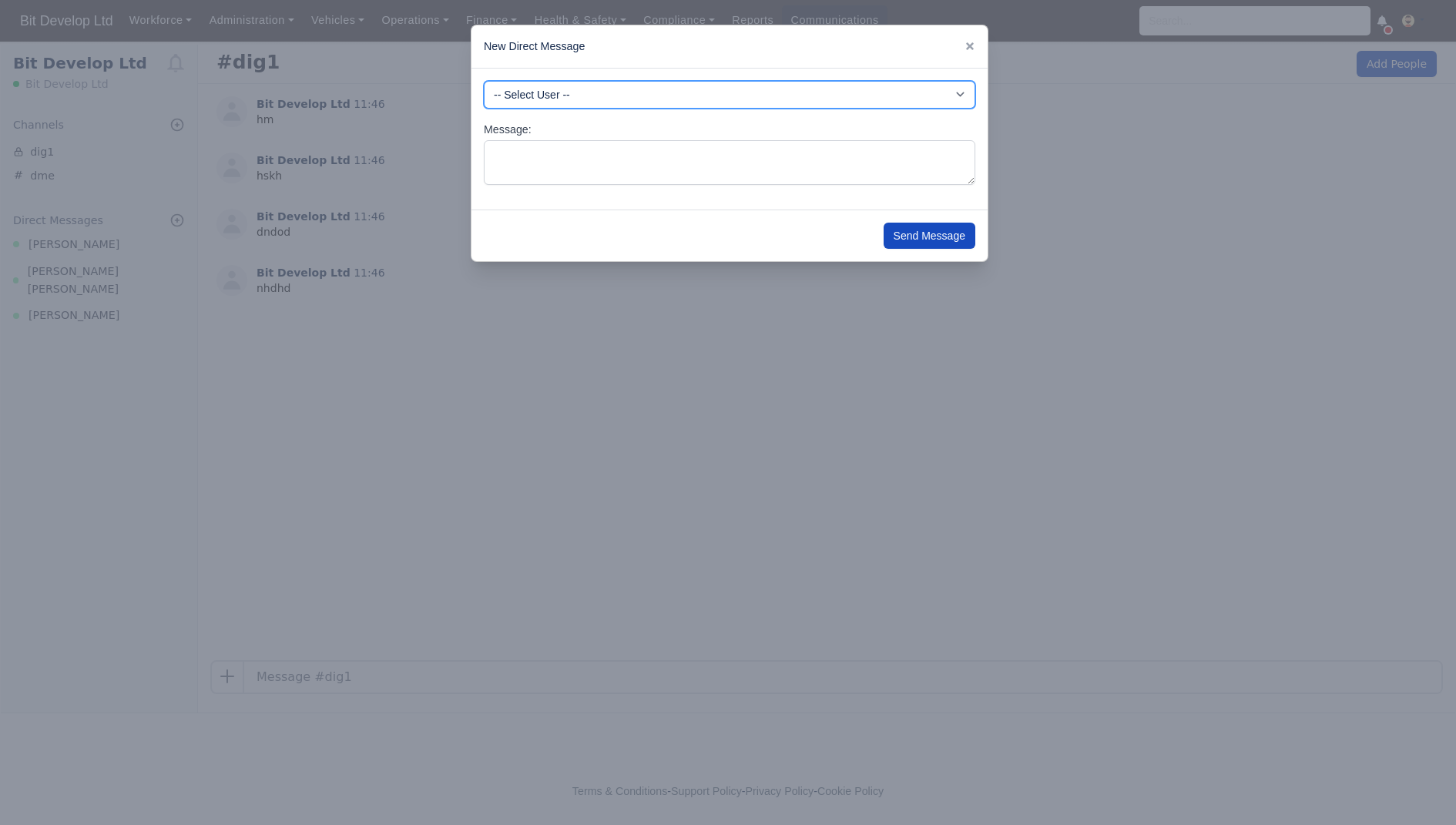
click at [899, 81] on select "-- Select User -- -DHP - NO DRIVER PAYMENT -DIG - NO DRIVER PAYMENT -DME - NO D…" at bounding box center [730, 94] width 492 height 28
click at [484, 81] on select "-- Select User -- -DHP - NO DRIVER PAYMENT -DIG - NO DRIVER PAYMENT -DME - NO D…" at bounding box center [730, 94] width 492 height 28
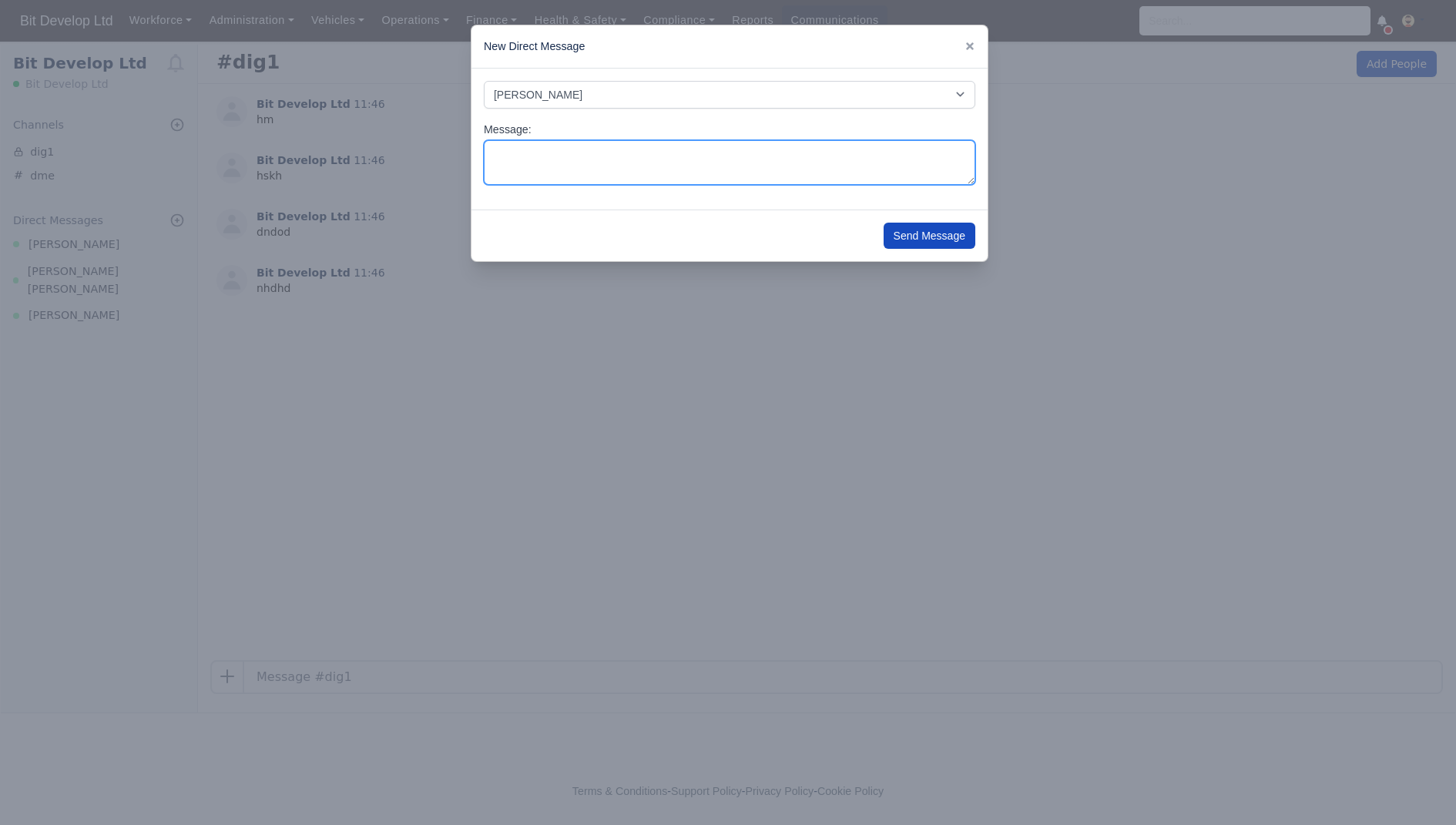
click at [664, 158] on textarea "Message:" at bounding box center [730, 163] width 492 height 46
click at [856, 119] on div "-- Select User -- -DHP - NO DRIVER PAYMENT -DIG - NO DRIVER PAYMENT -DME - NO D…" at bounding box center [730, 139] width 516 height 142
click at [858, 110] on div "-- Select User -- -DHP - NO DRIVER PAYMENT -DIG - NO DRIVER PAYMENT -DME - NO D…" at bounding box center [730, 139] width 516 height 142
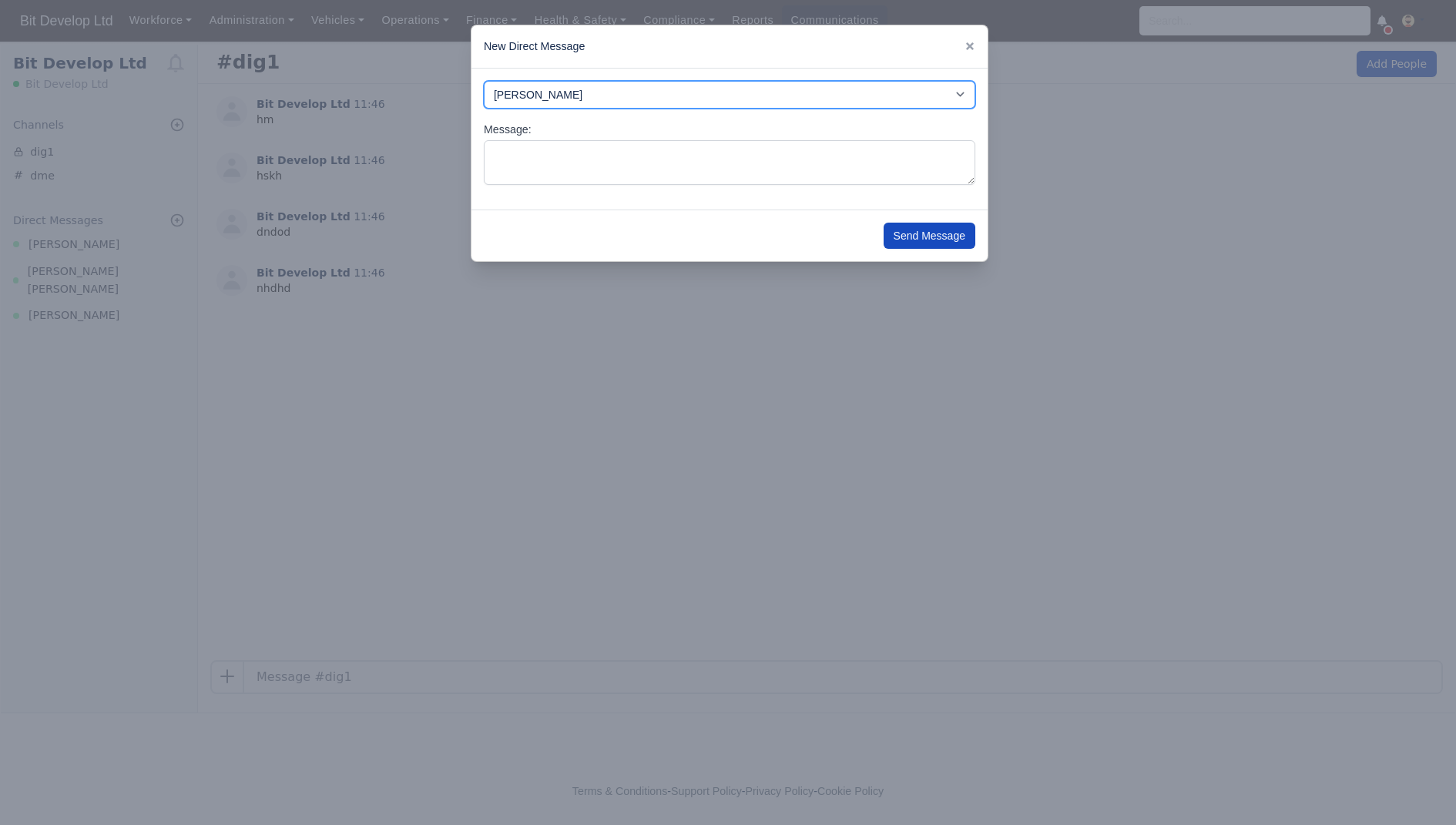
click at [860, 103] on select "-- Select User -- -DHP - NO DRIVER PAYMENT -DIG - NO DRIVER PAYMENT -DME - NO D…" at bounding box center [730, 94] width 492 height 28
click at [484, 81] on select "-- Select User -- -DHP - NO DRIVER PAYMENT -DIG - NO DRIVER PAYMENT -DME - NO D…" at bounding box center [730, 94] width 492 height 28
click at [866, 104] on select "-- Select User -- -DHP - NO DRIVER PAYMENT -DIG - NO DRIVER PAYMENT -DME - NO D…" at bounding box center [730, 94] width 492 height 28
select select "3249"
click at [484, 81] on select "-- Select User -- -DHP - NO DRIVER PAYMENT -DIG - NO DRIVER PAYMENT -DME - NO D…" at bounding box center [730, 94] width 492 height 28
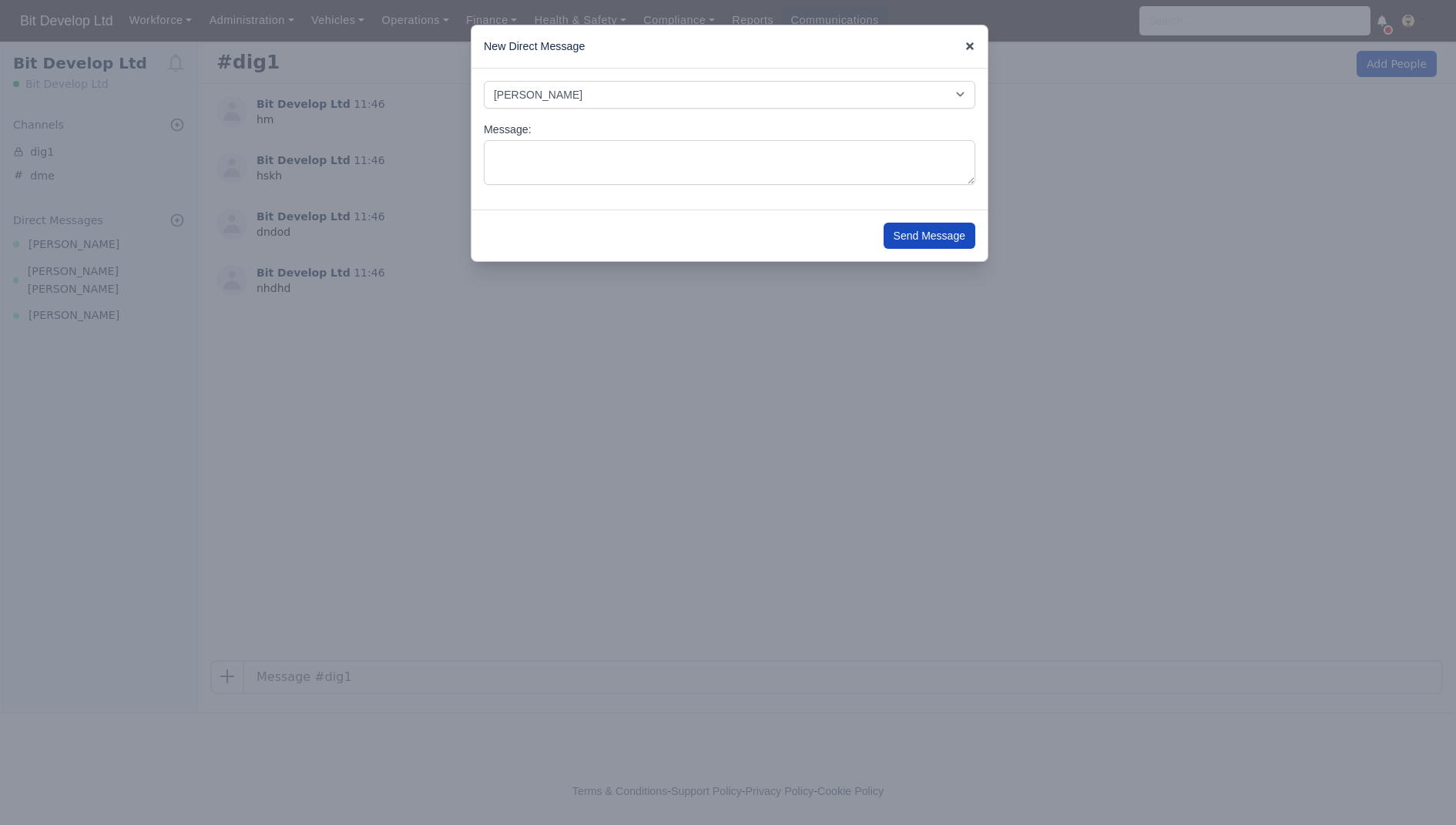
click at [971, 41] on icon at bounding box center [970, 46] width 10 height 10
